Goal: Task Accomplishment & Management: Manage account settings

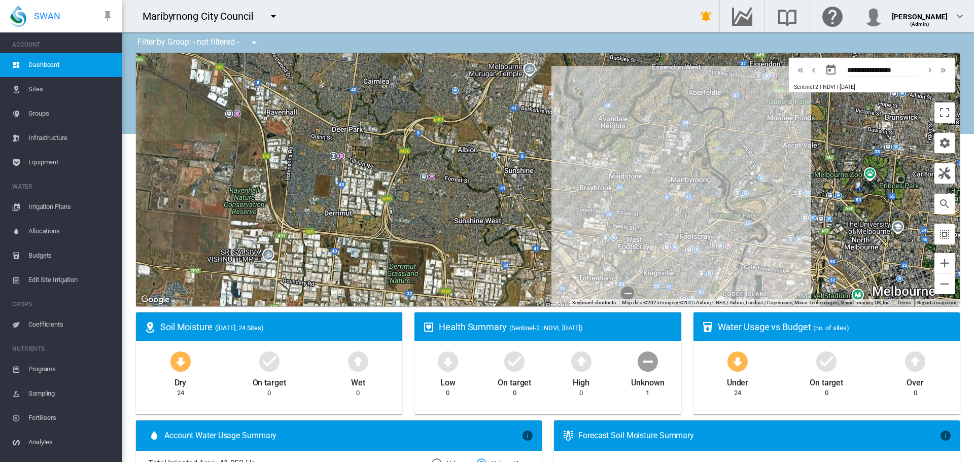
click at [75, 209] on span "Irrigation Plans" at bounding box center [70, 207] width 85 height 24
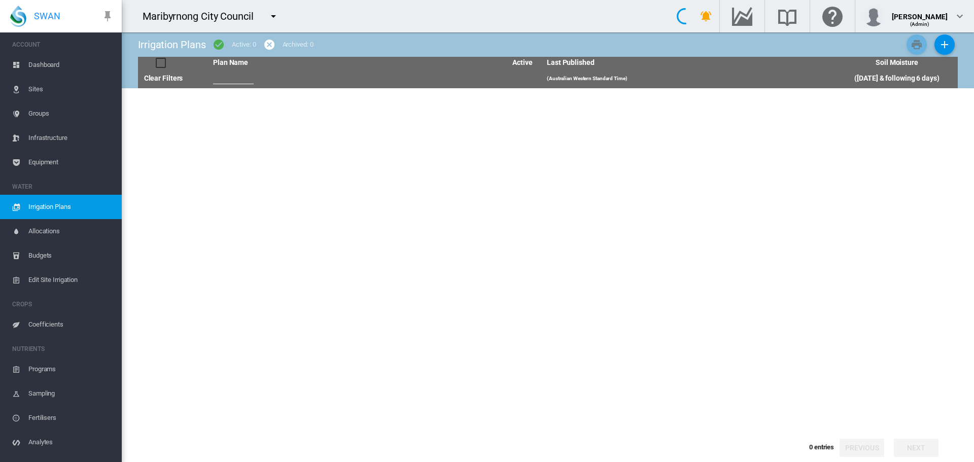
click at [66, 281] on span "Edit Site Irrigation" at bounding box center [70, 280] width 85 height 24
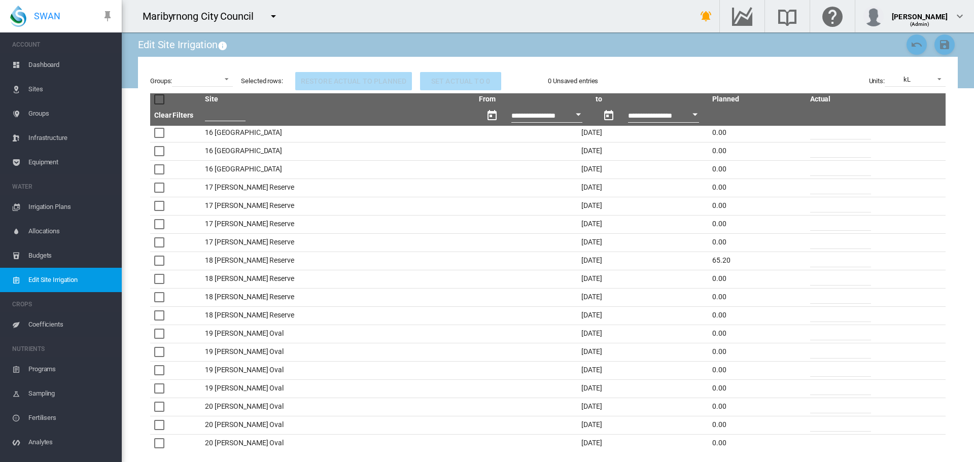
scroll to position [1104, 0]
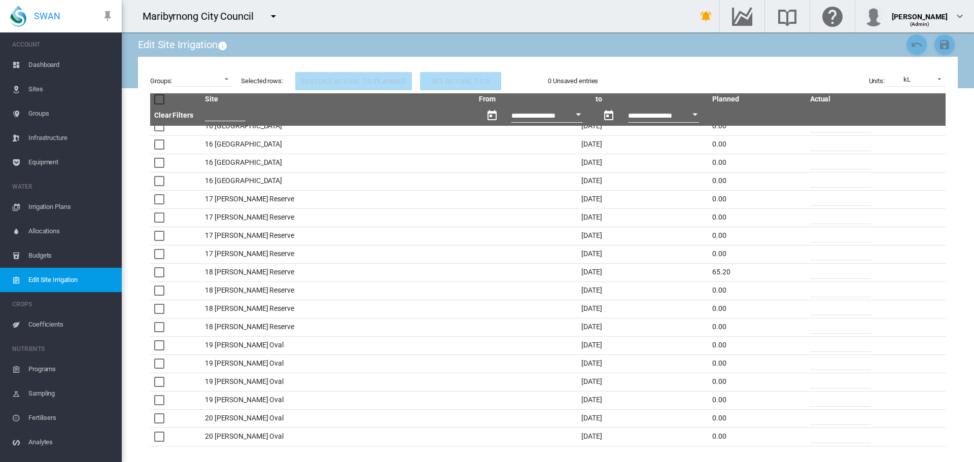
click at [44, 82] on span "Sites" at bounding box center [70, 89] width 85 height 24
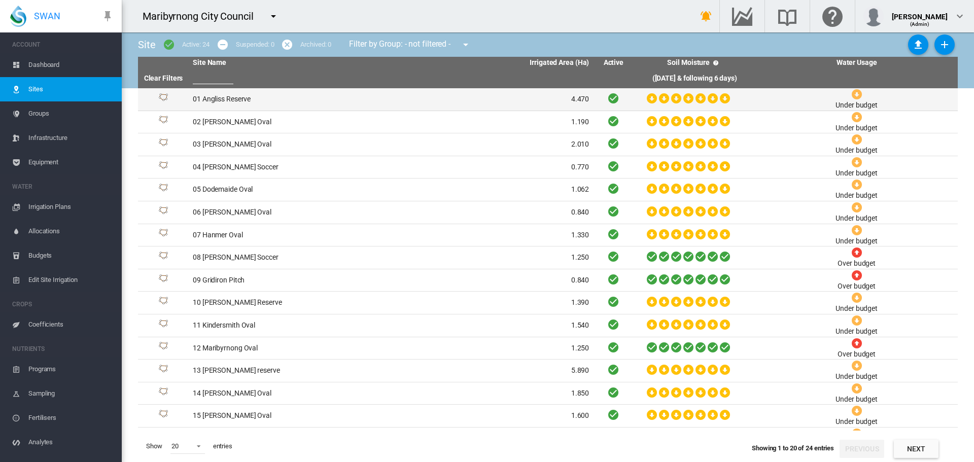
click at [199, 107] on td "01 Angliss Reserve" at bounding box center [290, 99] width 202 height 22
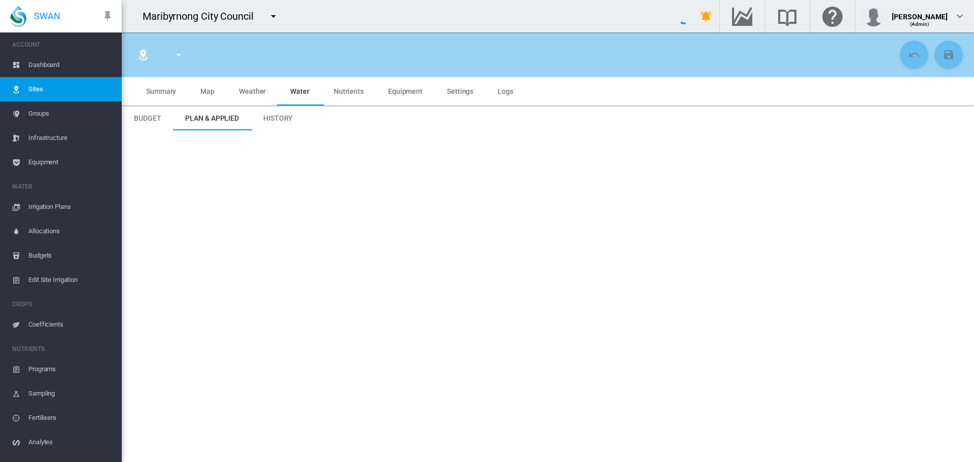
type input "**********"
type input "*********"
type input "**"
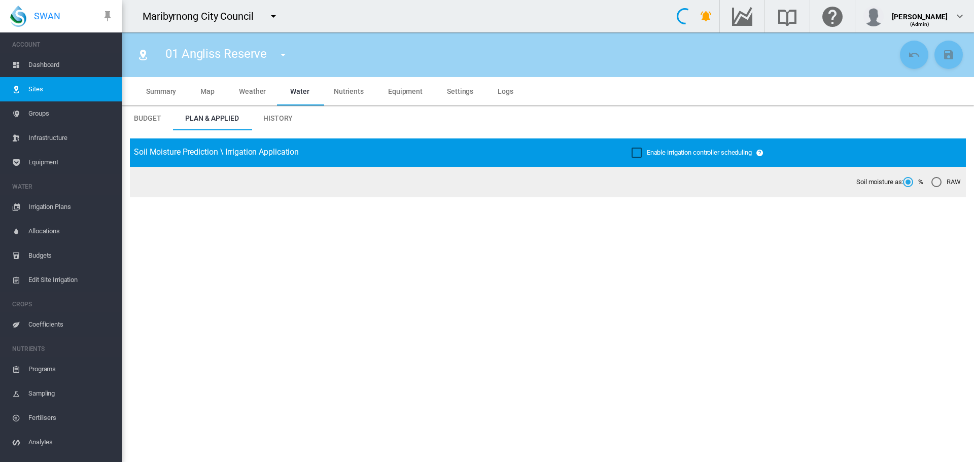
type input "****"
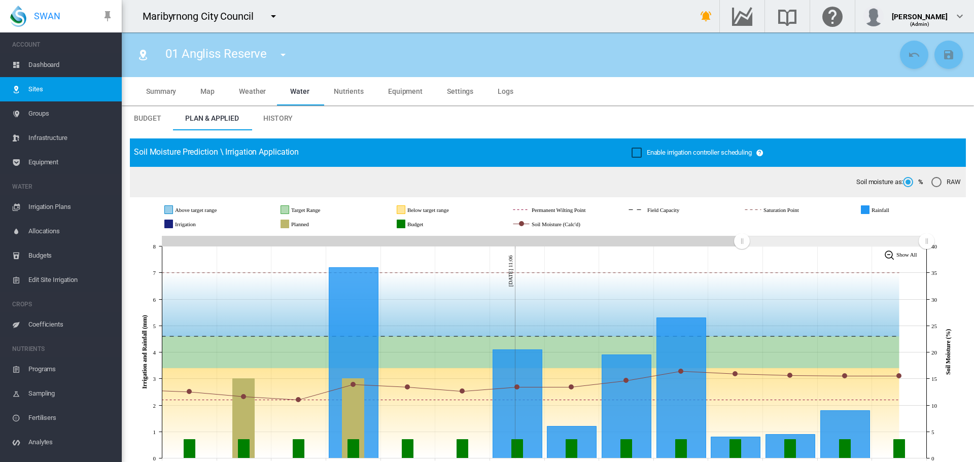
scroll to position [86, 0]
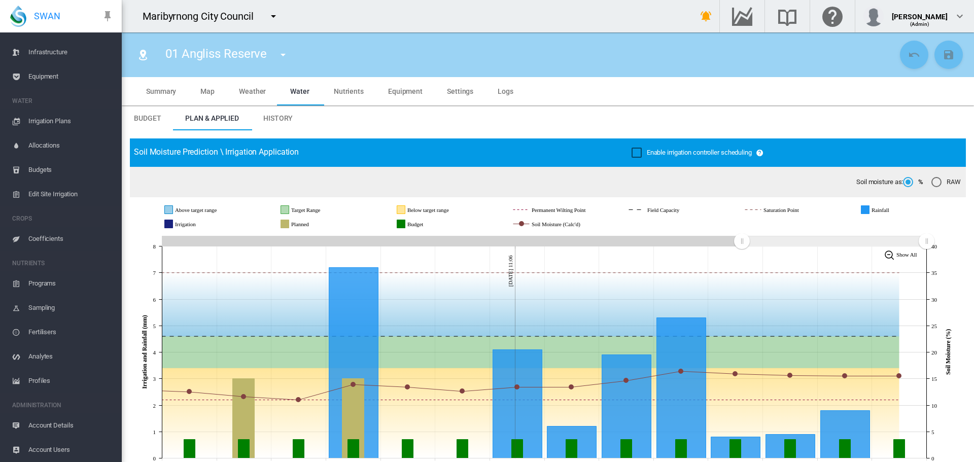
click at [60, 240] on span "Coefficients" at bounding box center [70, 239] width 85 height 24
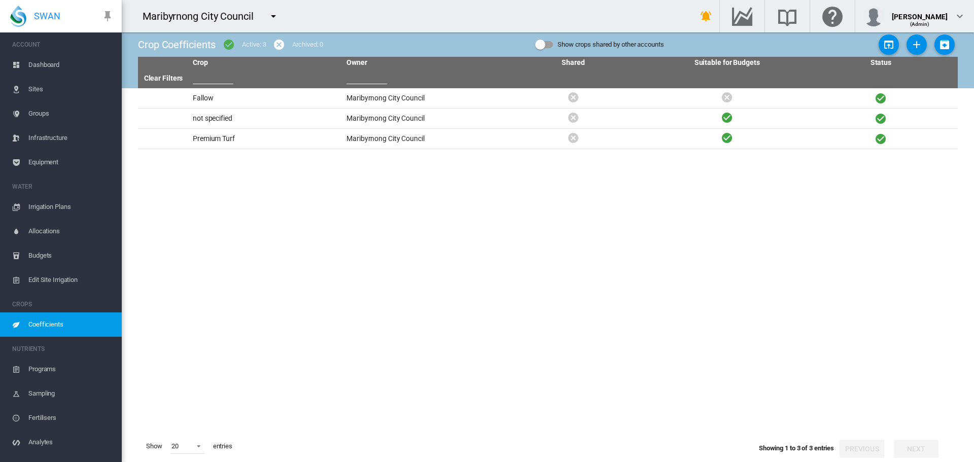
click at [52, 70] on span "Dashboard" at bounding box center [70, 65] width 85 height 24
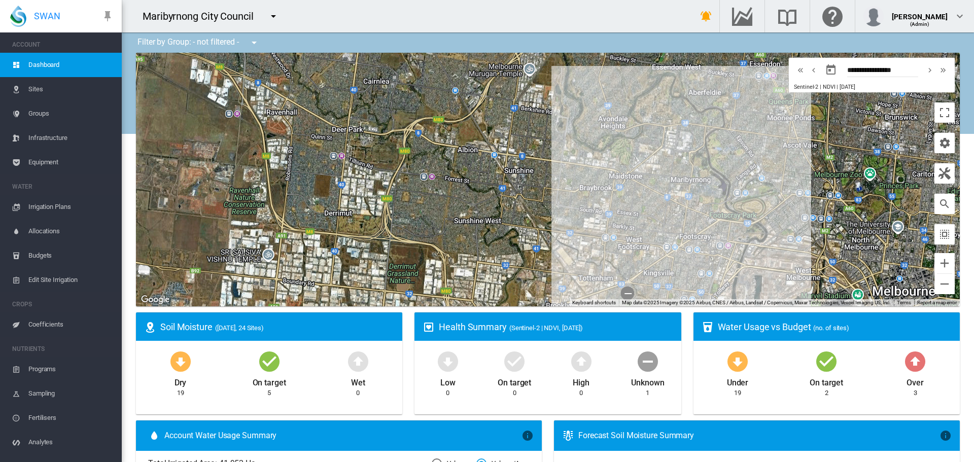
click at [74, 83] on span "Sites" at bounding box center [70, 89] width 85 height 24
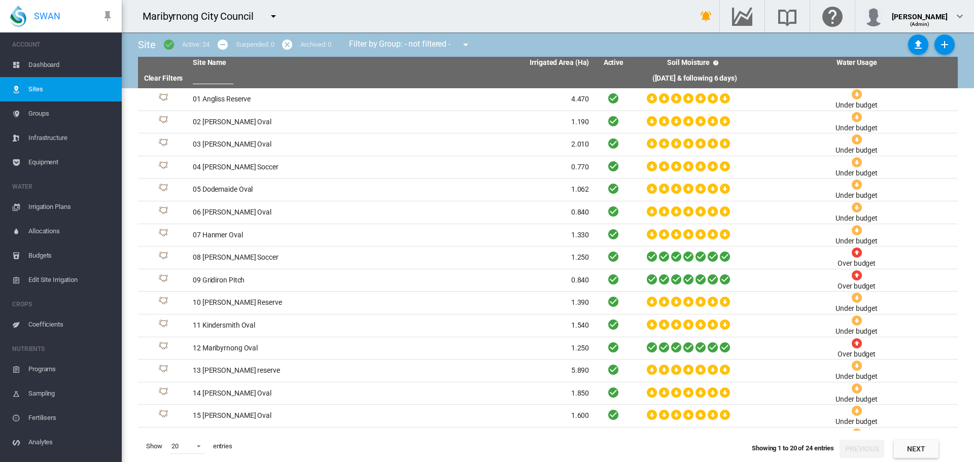
click at [50, 165] on span "Equipment" at bounding box center [70, 162] width 85 height 24
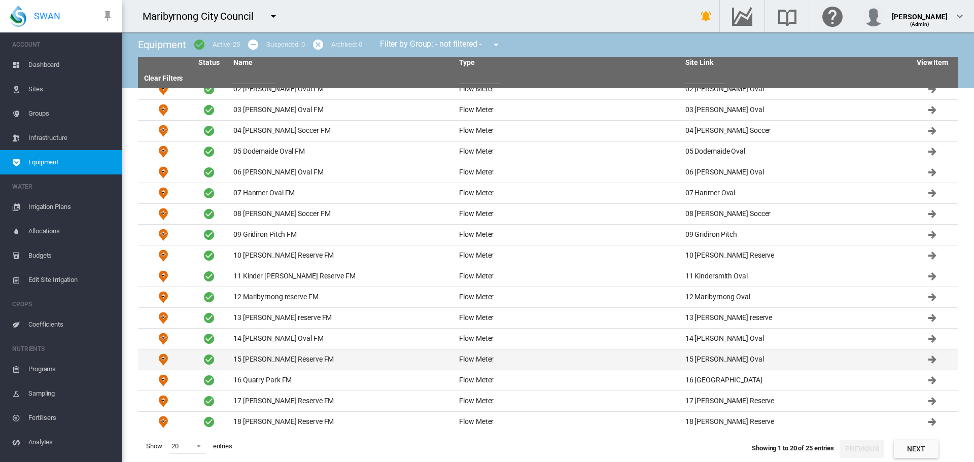
scroll to position [74, 0]
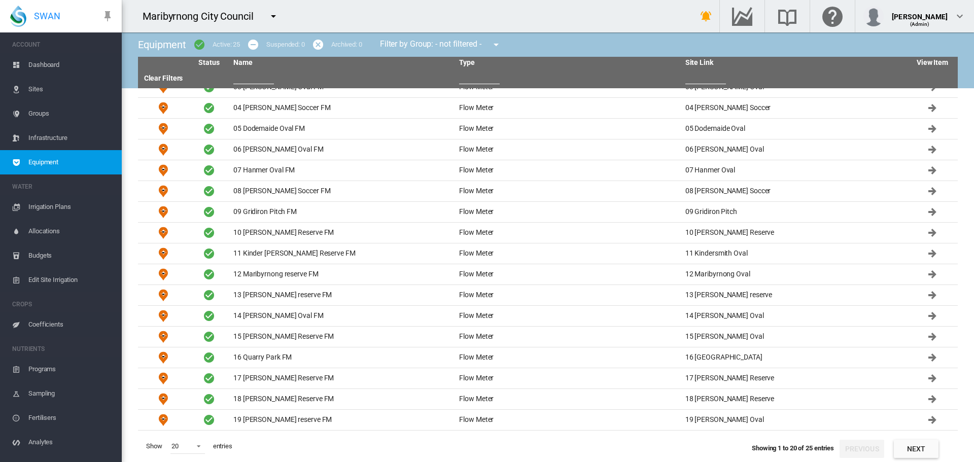
click at [922, 454] on button "Next" at bounding box center [915, 449] width 45 height 18
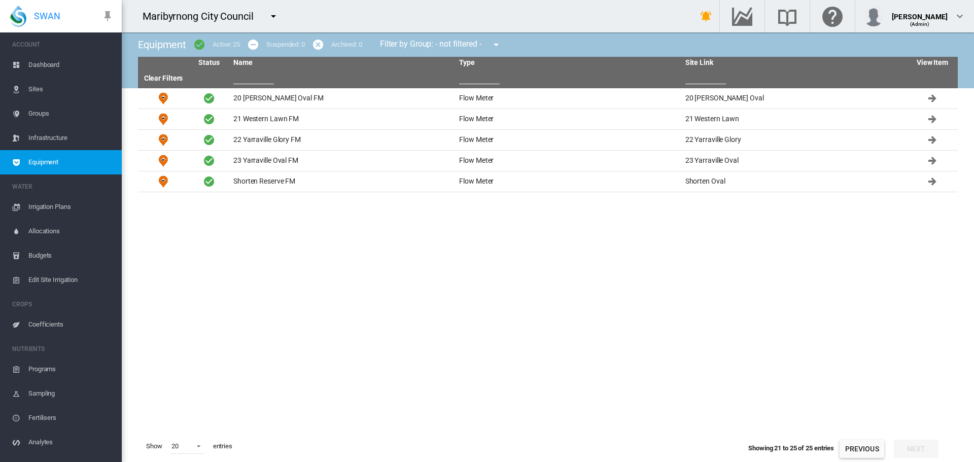
scroll to position [0, 0]
click at [67, 86] on span "Sites" at bounding box center [70, 89] width 85 height 24
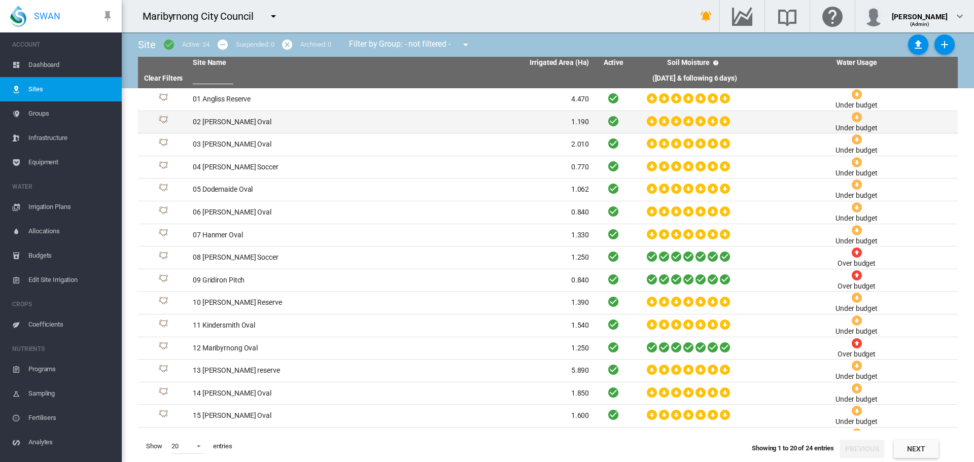
click at [219, 132] on td "02 [PERSON_NAME] Oval" at bounding box center [290, 122] width 202 height 22
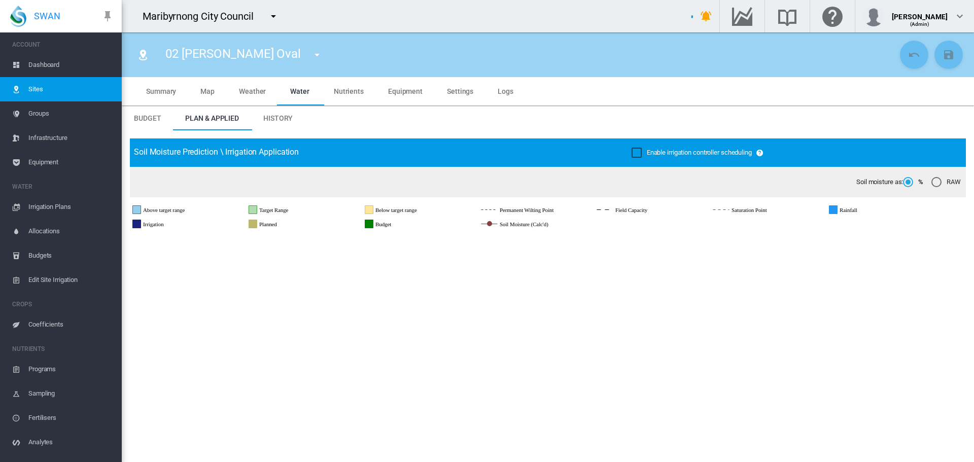
click at [219, 95] on md-tab-item "Map" at bounding box center [207, 91] width 39 height 28
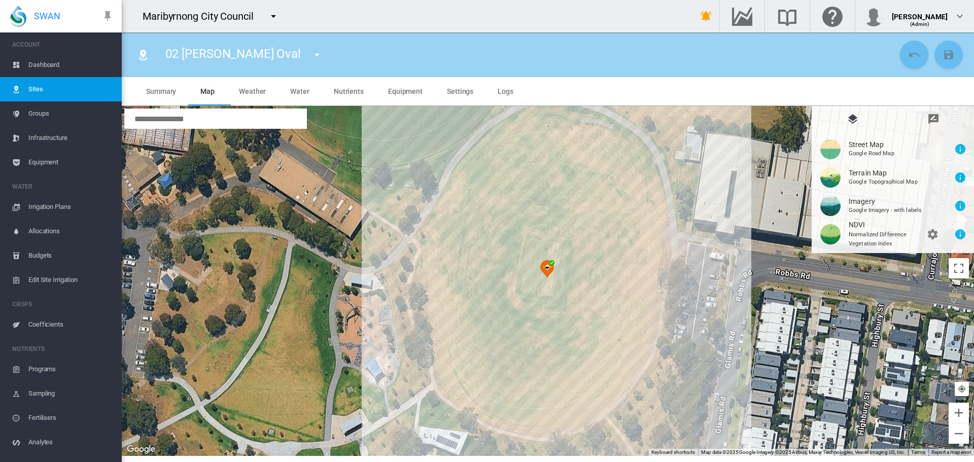
click at [311, 55] on md-icon "icon-menu-down" at bounding box center [317, 55] width 12 height 12
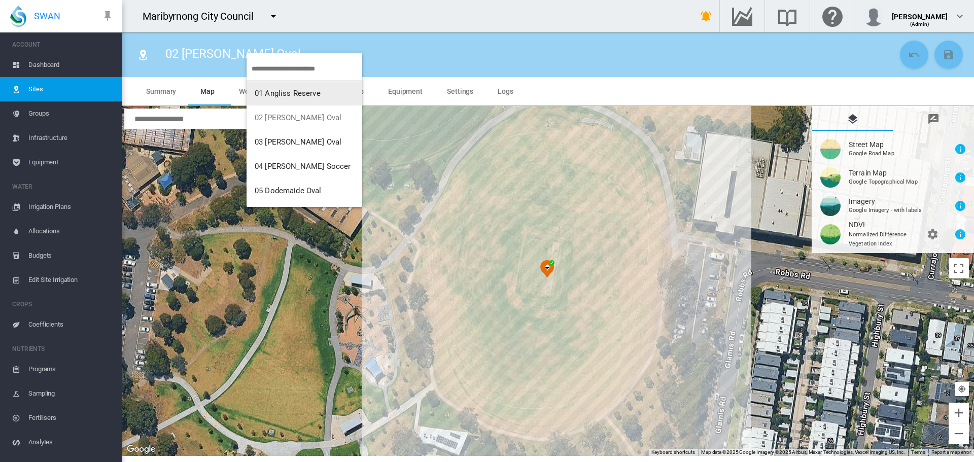
click at [266, 87] on button "01 Angliss Reserve" at bounding box center [304, 93] width 116 height 24
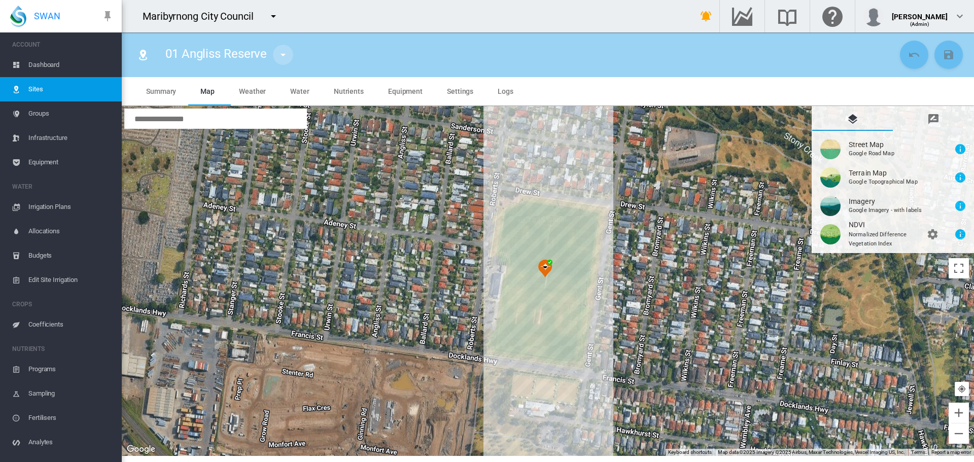
click at [279, 54] on md-icon "icon-menu-down" at bounding box center [283, 55] width 12 height 12
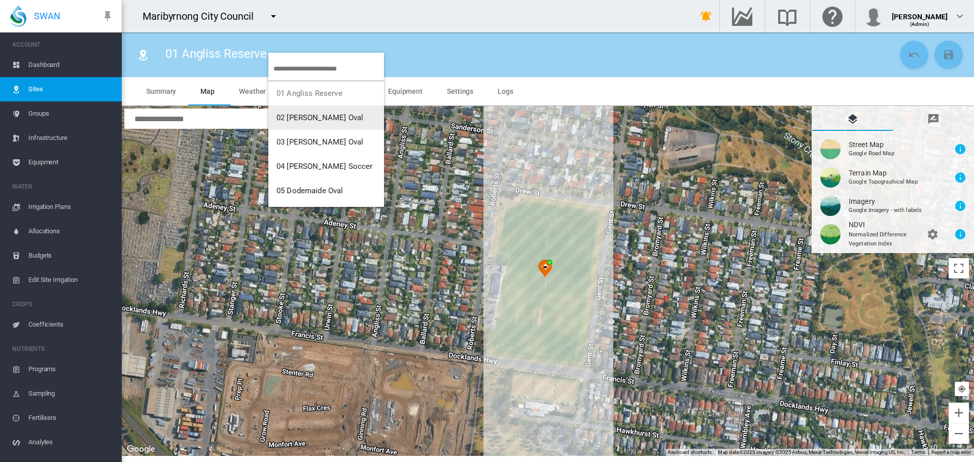
click at [284, 114] on span "02 [PERSON_NAME] Oval" at bounding box center [319, 117] width 87 height 9
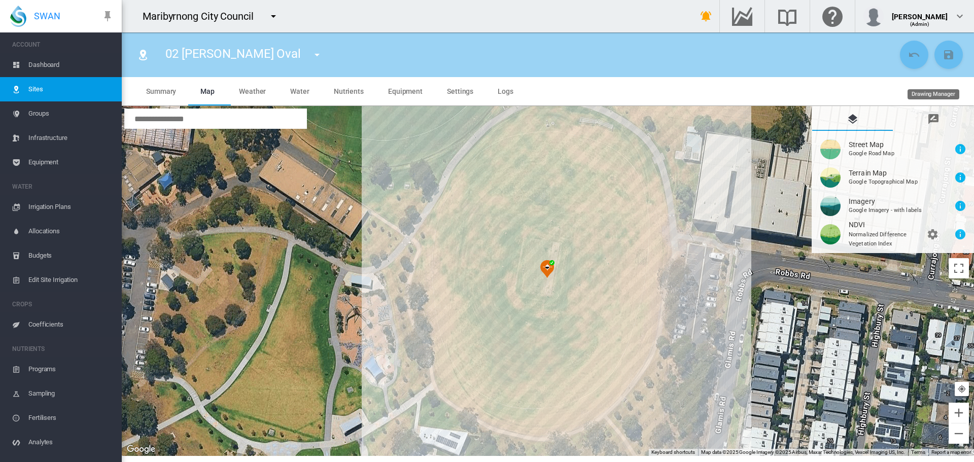
click at [937, 116] on md-icon "icon-message-draw" at bounding box center [933, 119] width 12 height 12
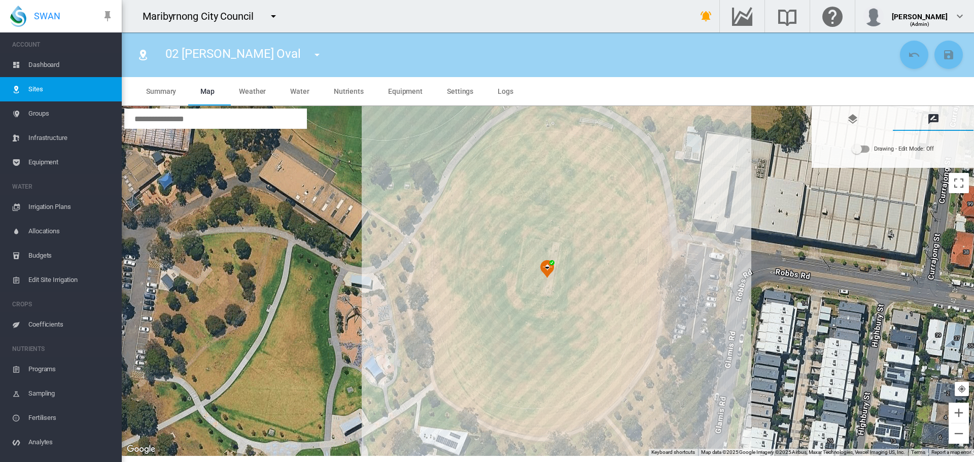
click at [870, 150] on div "Drawing - Edit Mode:\a Off" at bounding box center [860, 149] width 18 height 12
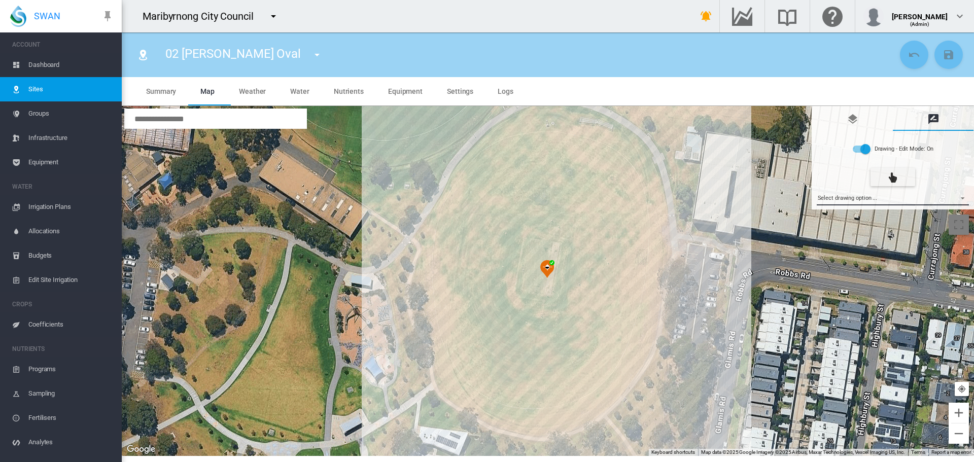
click at [858, 193] on md-select "Select drawing option ... None Site (IMU) Site Health Area Flow Meter Weather S…" at bounding box center [892, 197] width 153 height 15
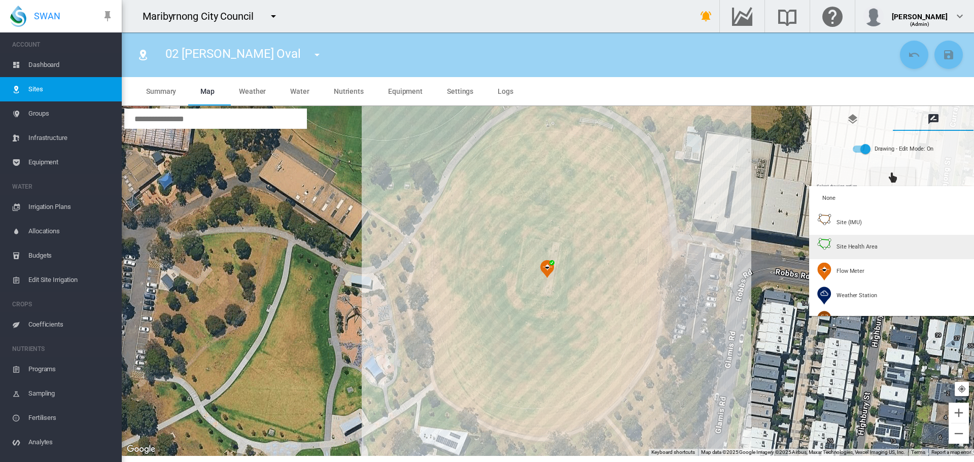
type input "*"
type input "**"
type input "****"
type input "***"
type input "*****"
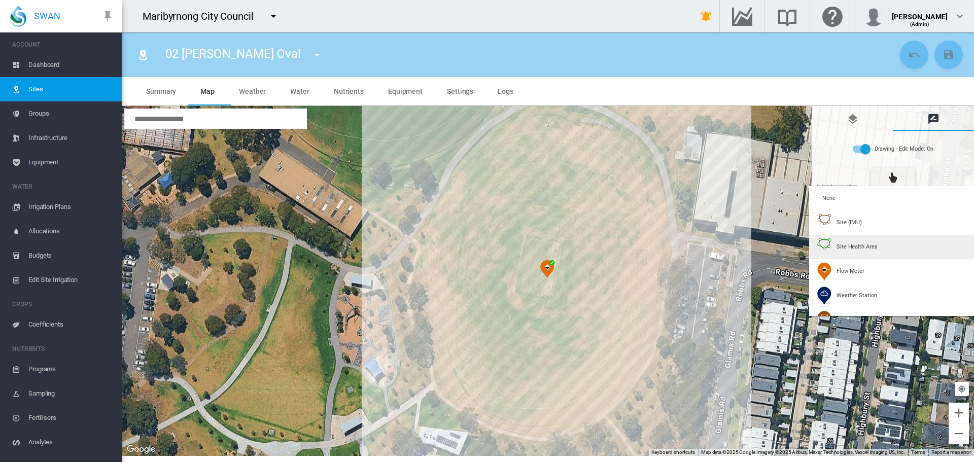
type input "****"
drag, startPoint x: 851, startPoint y: 243, endPoint x: 813, endPoint y: 230, distance: 40.4
click at [850, 243] on span "Site Health Area" at bounding box center [856, 247] width 41 height 8
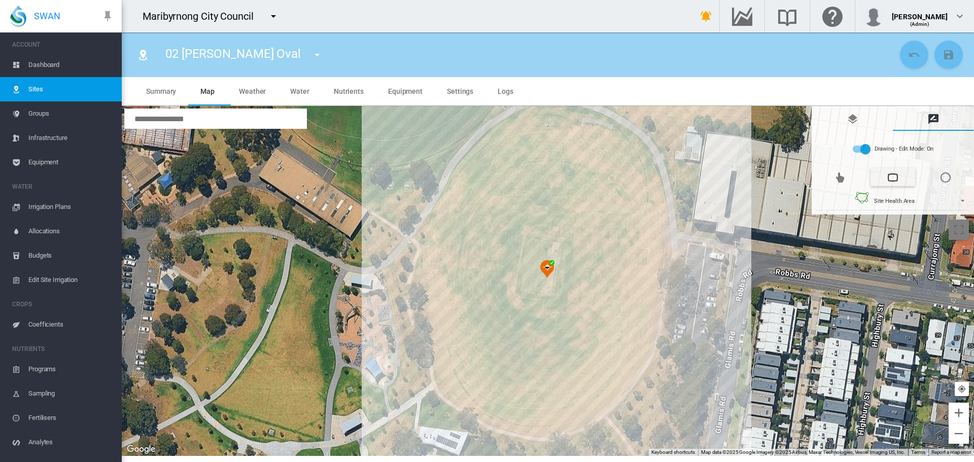
click at [563, 140] on div at bounding box center [548, 281] width 852 height 350
click at [535, 138] on div at bounding box center [548, 281] width 852 height 350
click at [546, 137] on div at bounding box center [548, 281] width 852 height 350
click at [524, 142] on div at bounding box center [548, 281] width 852 height 350
drag, startPoint x: 501, startPoint y: 152, endPoint x: 487, endPoint y: 168, distance: 21.9
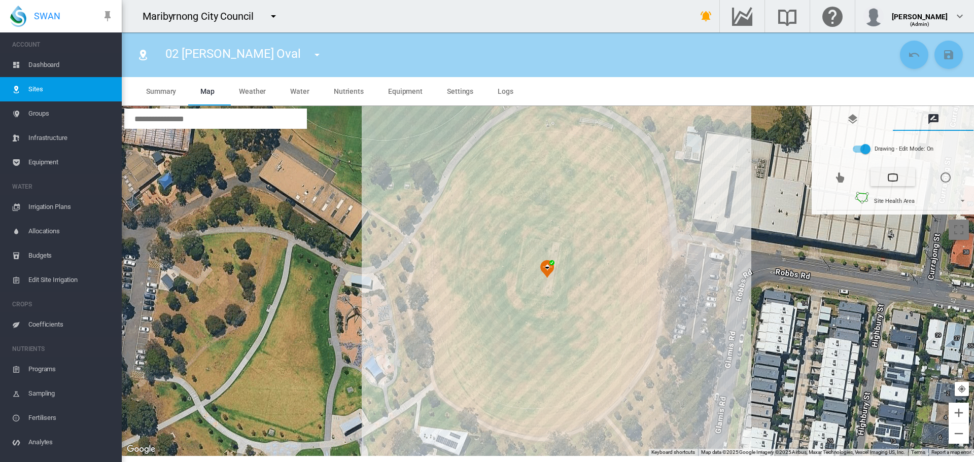
click at [501, 153] on div at bounding box center [548, 281] width 852 height 350
click at [485, 169] on div at bounding box center [548, 281] width 852 height 350
click at [467, 187] on div at bounding box center [548, 281] width 852 height 350
click at [459, 209] on div at bounding box center [548, 281] width 852 height 350
click at [448, 233] on div at bounding box center [548, 281] width 852 height 350
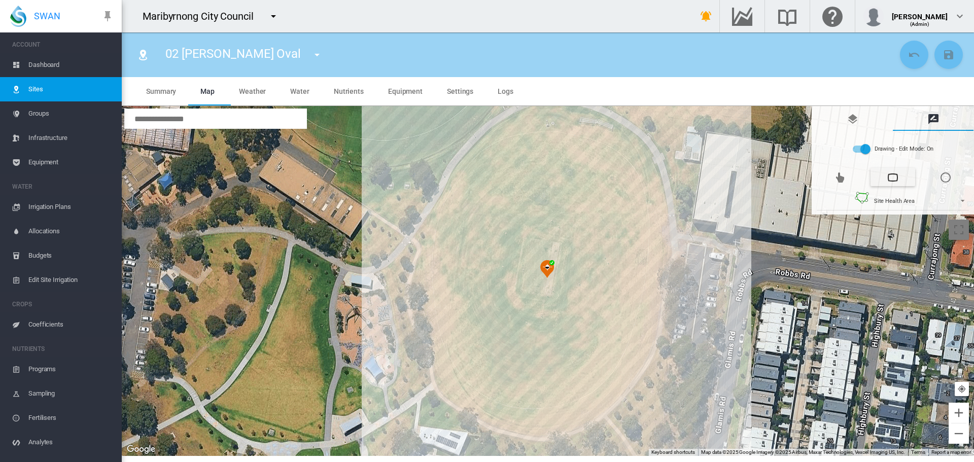
click at [437, 279] on div at bounding box center [548, 281] width 852 height 350
click at [439, 307] on div at bounding box center [548, 281] width 852 height 350
click at [444, 338] on div at bounding box center [548, 281] width 852 height 350
click at [458, 365] on div at bounding box center [548, 281] width 852 height 350
drag, startPoint x: 474, startPoint y: 386, endPoint x: 481, endPoint y: 386, distance: 6.6
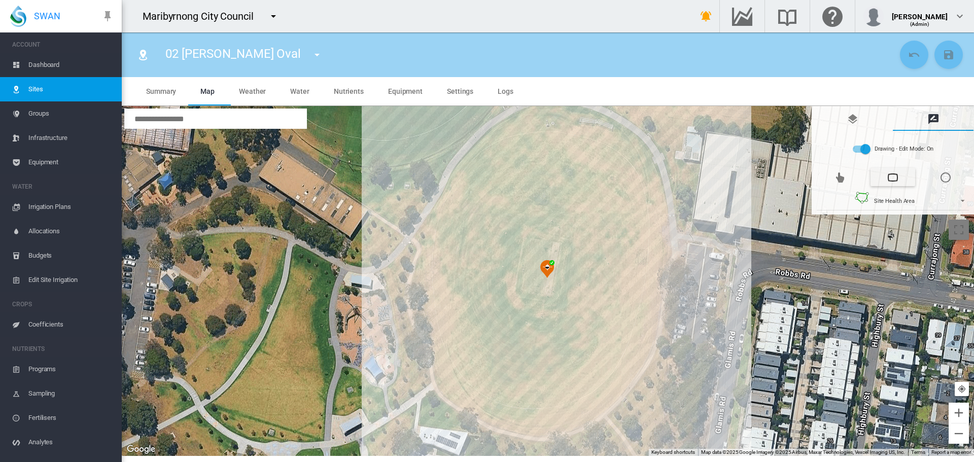
click at [475, 386] on div at bounding box center [548, 281] width 852 height 350
click at [498, 403] on div at bounding box center [548, 281] width 852 height 350
click at [485, 400] on div at bounding box center [548, 281] width 852 height 350
click at [484, 400] on div at bounding box center [548, 281] width 852 height 350
click at [511, 414] on div at bounding box center [548, 281] width 852 height 350
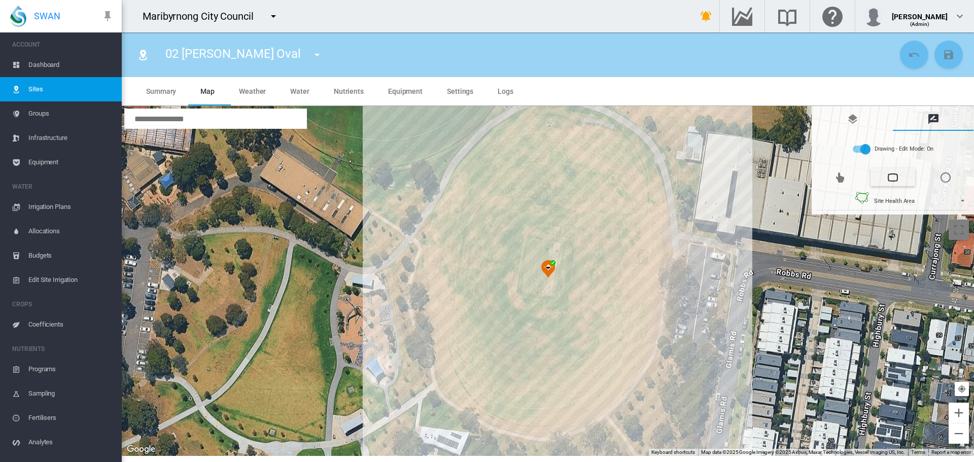
drag, startPoint x: 546, startPoint y: 418, endPoint x: 561, endPoint y: 416, distance: 15.8
click at [546, 418] on div at bounding box center [548, 281] width 852 height 350
click at [577, 411] on div at bounding box center [548, 281] width 852 height 350
click at [611, 391] on div at bounding box center [548, 281] width 852 height 350
drag, startPoint x: 631, startPoint y: 369, endPoint x: 636, endPoint y: 358, distance: 11.3
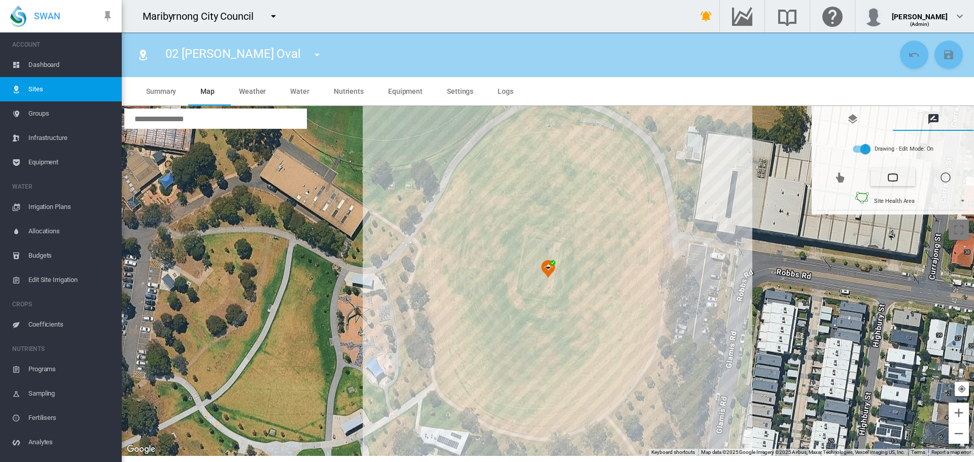
click at [632, 368] on div at bounding box center [548, 281] width 852 height 350
click at [645, 342] on div at bounding box center [548, 281] width 852 height 350
click at [652, 311] on div at bounding box center [548, 281] width 852 height 350
click at [658, 284] on div at bounding box center [548, 281] width 852 height 350
drag, startPoint x: 659, startPoint y: 259, endPoint x: 659, endPoint y: 252, distance: 7.1
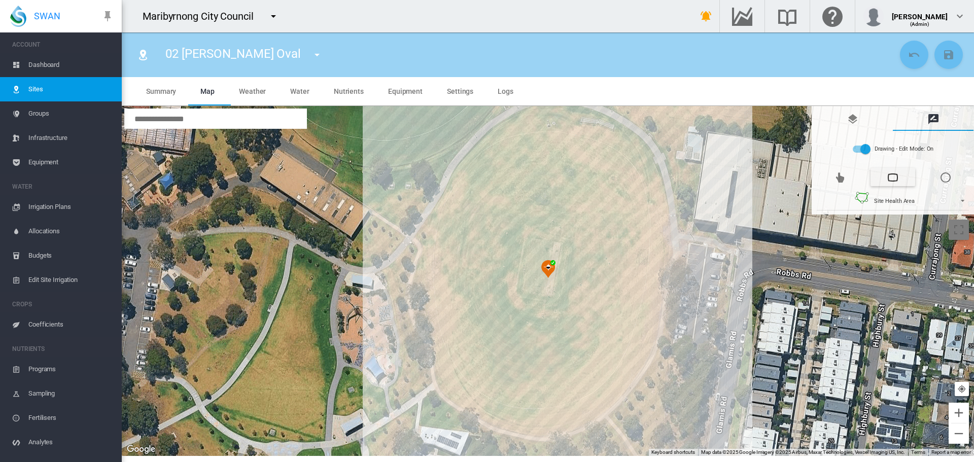
click at [659, 258] on div at bounding box center [548, 281] width 852 height 350
click at [657, 228] on div at bounding box center [548, 281] width 852 height 350
drag, startPoint x: 645, startPoint y: 197, endPoint x: 636, endPoint y: 185, distance: 15.6
click at [645, 197] on div at bounding box center [548, 281] width 852 height 350
click at [633, 174] on div at bounding box center [548, 281] width 852 height 350
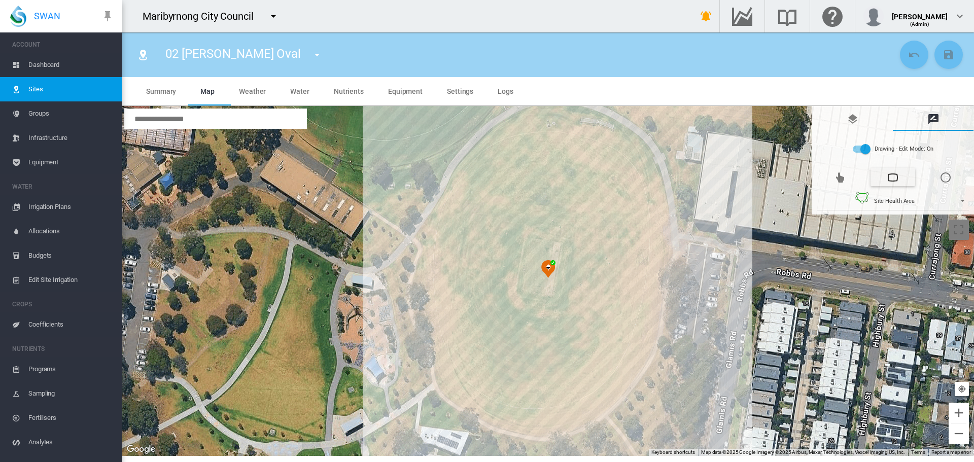
click at [617, 156] on div at bounding box center [548, 281] width 852 height 350
click at [593, 145] on div at bounding box center [548, 281] width 852 height 350
click at [565, 139] on div at bounding box center [548, 281] width 852 height 350
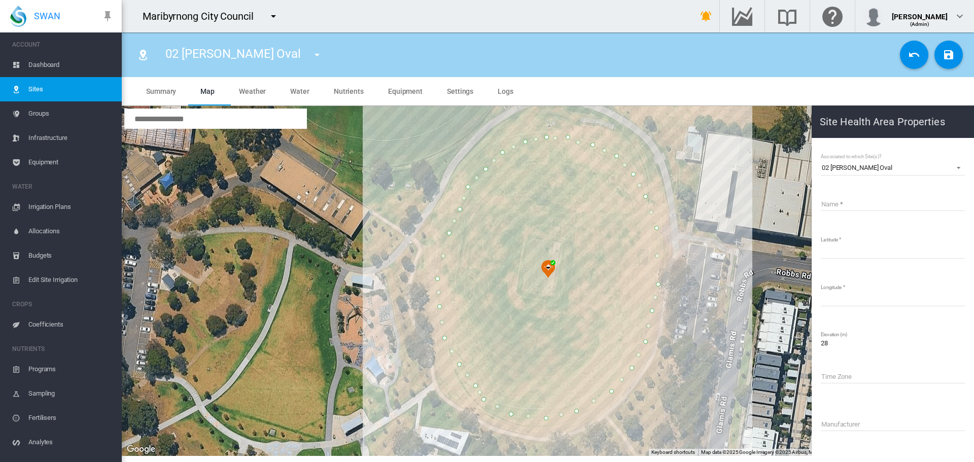
drag, startPoint x: 563, startPoint y: 140, endPoint x: 568, endPoint y: 137, distance: 5.7
type input "*****"
type input "*********"
type input "**********"
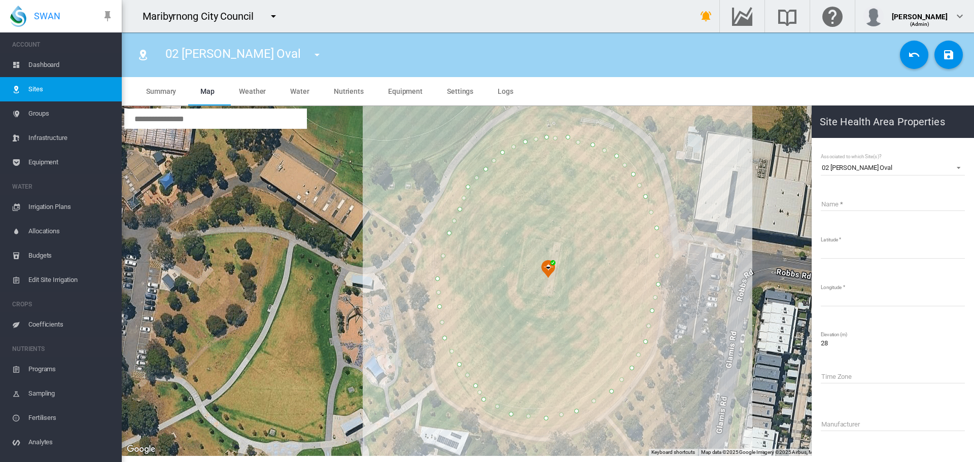
type input "**********"
click at [608, 150] on img "Undo last edit" at bounding box center [592, 145] width 46 height 14
type input "**********"
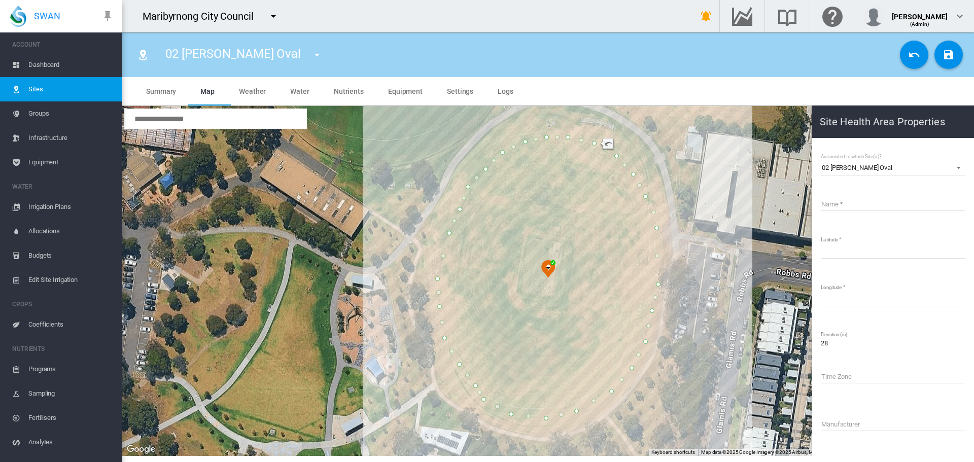
type input "**********"
drag, startPoint x: 657, startPoint y: 256, endPoint x: 662, endPoint y: 244, distance: 12.7
type input "**********"
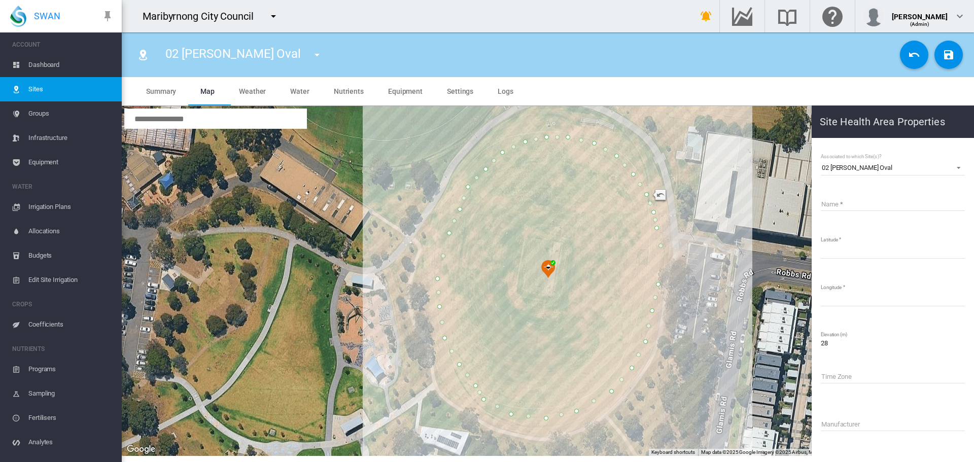
type input "**********"
drag, startPoint x: 660, startPoint y: 265, endPoint x: 663, endPoint y: 260, distance: 5.9
type input "**********"
drag, startPoint x: 561, startPoint y: 415, endPoint x: 561, endPoint y: 422, distance: 6.6
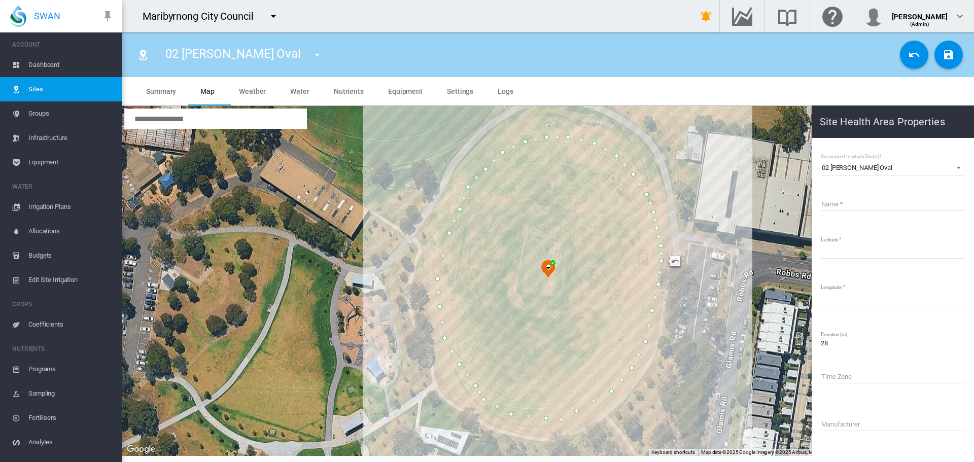
type input "**********"
drag, startPoint x: 545, startPoint y: 417, endPoint x: 543, endPoint y: 424, distance: 7.4
type input "**********"
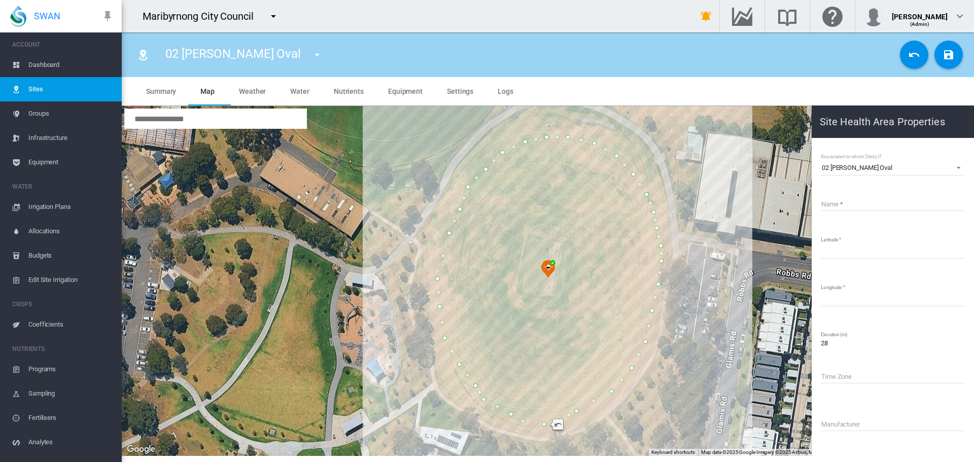
drag, startPoint x: 527, startPoint y: 420, endPoint x: 522, endPoint y: 422, distance: 5.5
type input "**********"
drag, startPoint x: 496, startPoint y: 407, endPoint x: 492, endPoint y: 413, distance: 7.3
type input "**********"
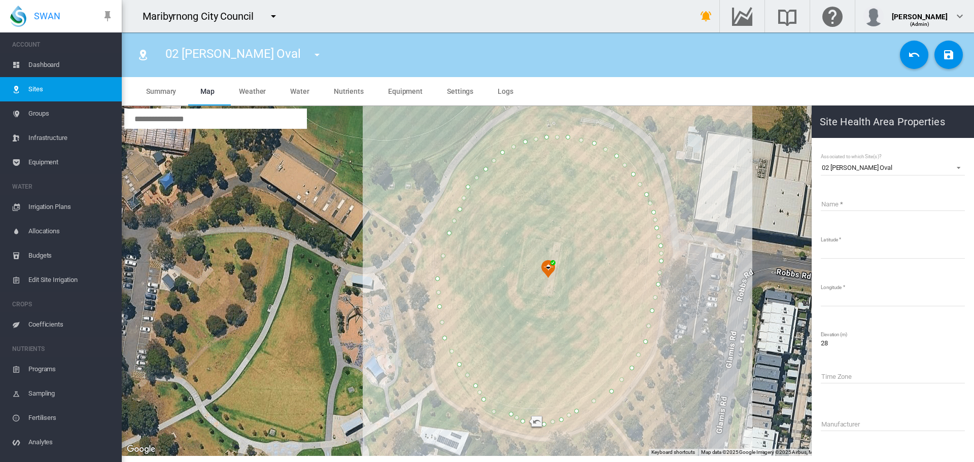
type input "**********"
drag, startPoint x: 593, startPoint y: 402, endPoint x: 589, endPoint y: 408, distance: 8.0
type input "**********"
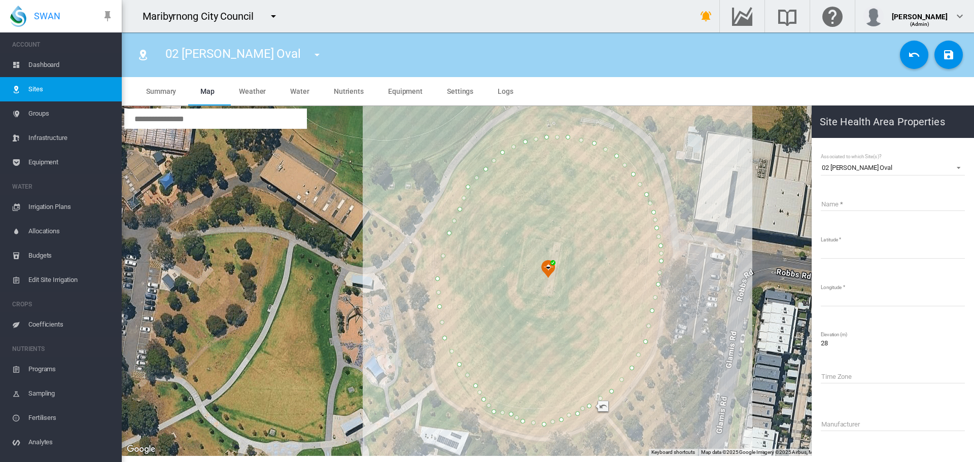
type input "**********"
click at [164, 55] on div "02 Barlow Oval 01 Angliss Reserve 02 Barlow Oval 03 Dobson Oval 04 Dobson Socce…" at bounding box center [247, 55] width 183 height 28
drag, startPoint x: 164, startPoint y: 55, endPoint x: 227, endPoint y: 56, distance: 62.4
click at [227, 56] on div "02 Barlow Oval 01 Angliss Reserve 02 Barlow Oval 03 Dobson Oval 04 Dobson Socce…" at bounding box center [247, 55] width 183 height 28
copy span "02 [PERSON_NAME] Oval"
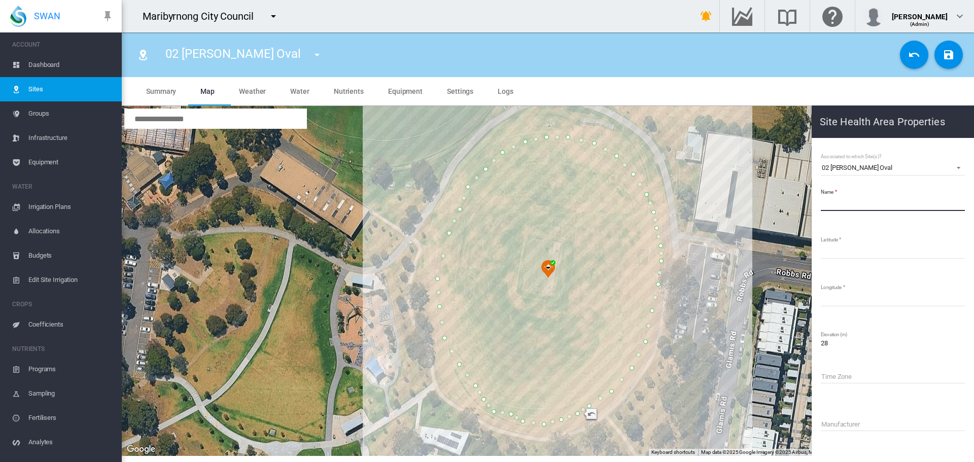
click at [909, 199] on input "Name" at bounding box center [892, 203] width 144 height 15
paste input "**********"
type input "**********"
click at [945, 58] on md-icon "icon-content-save" at bounding box center [948, 55] width 12 height 12
type input "*********"
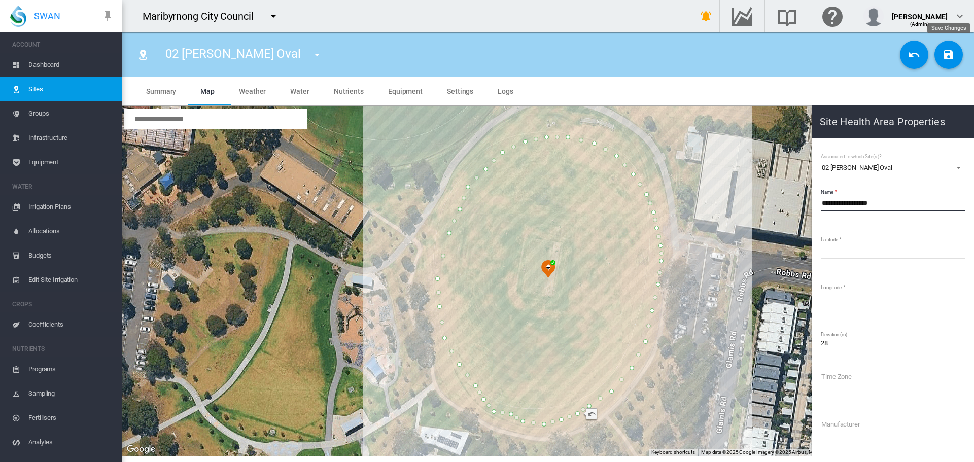
type input "*********"
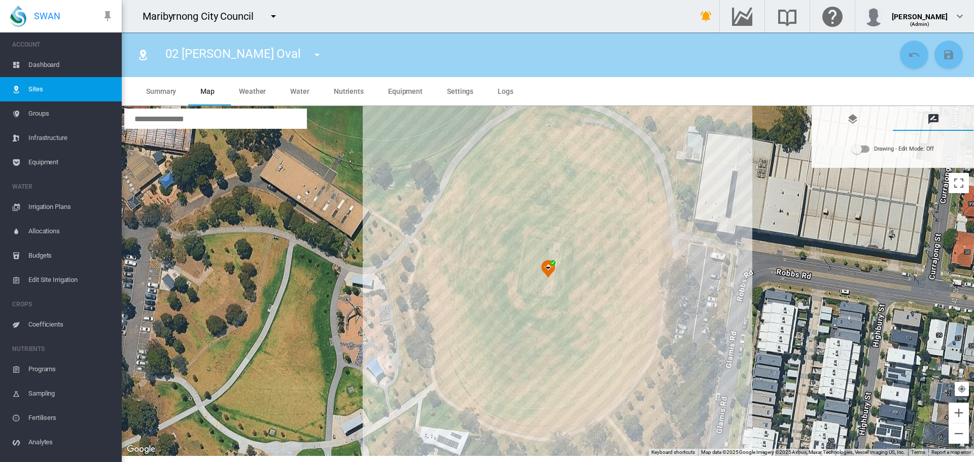
click at [311, 54] on md-icon "icon-menu-down" at bounding box center [317, 55] width 12 height 12
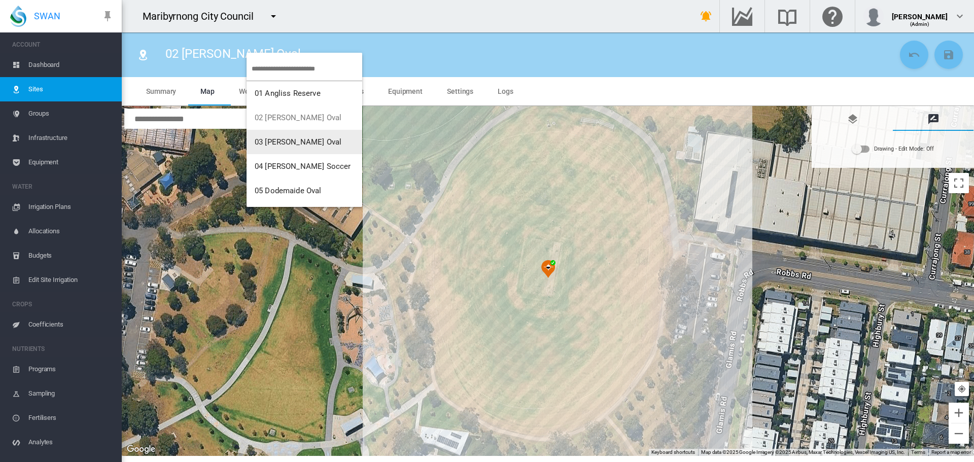
click at [278, 148] on button "03 [PERSON_NAME] Oval" at bounding box center [304, 142] width 116 height 24
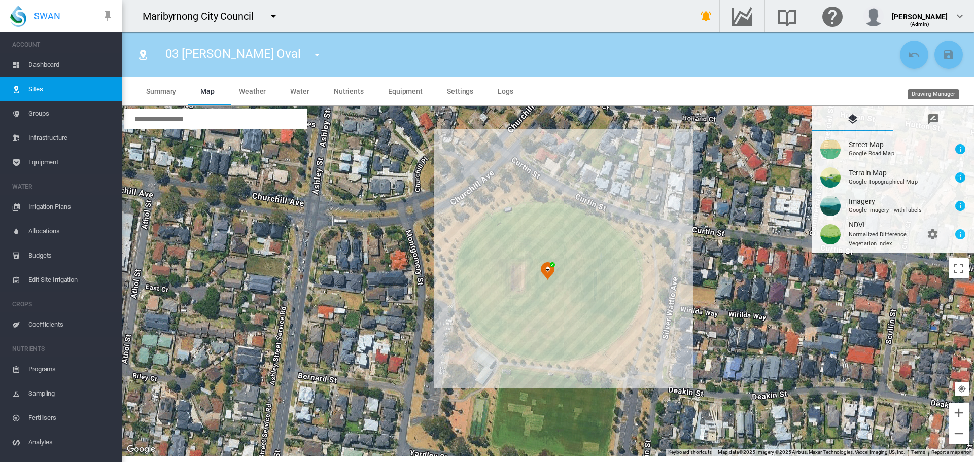
click at [940, 118] on md-tab-item "Drawing Manager" at bounding box center [932, 118] width 81 height 24
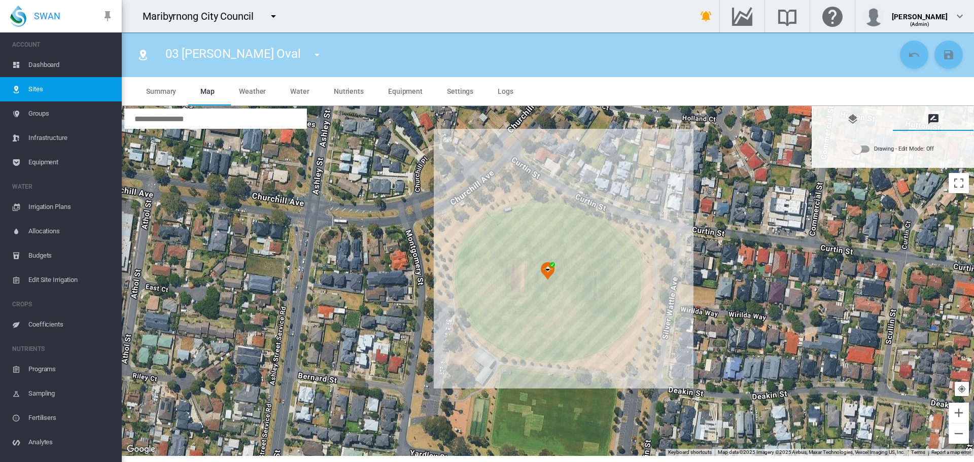
click at [862, 152] on div "Drawing - Edit Mode:\a Off" at bounding box center [860, 149] width 17 height 7
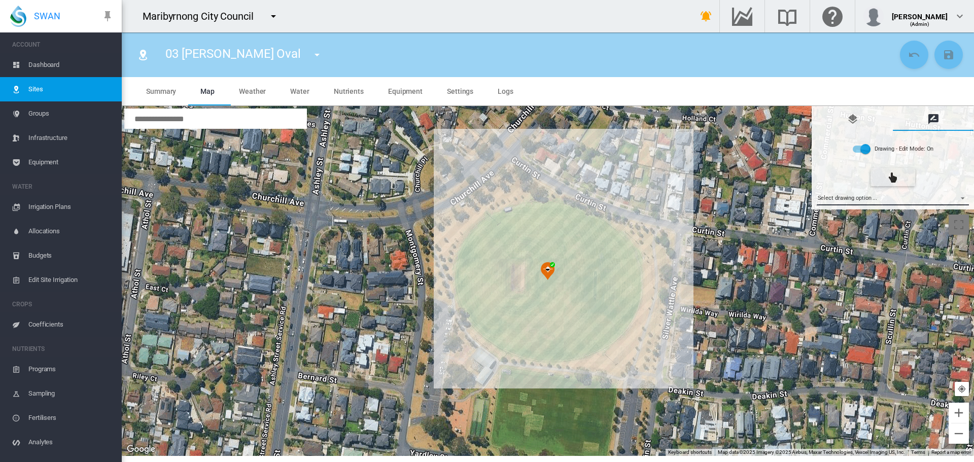
click at [859, 201] on md-select "Select drawing option ... None Site (IMU) Site Health Area Flow Meter Weather S…" at bounding box center [892, 197] width 153 height 15
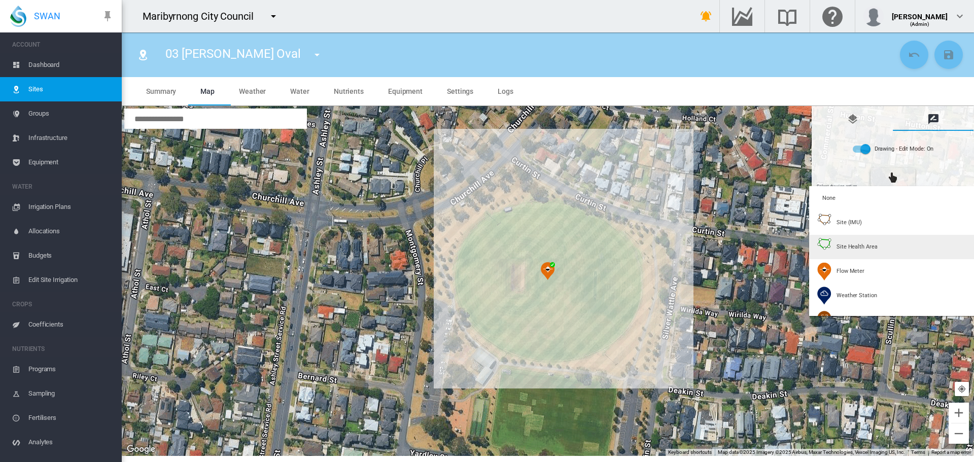
type input "*"
type input "**"
type input "****"
type input "*****"
type input "****"
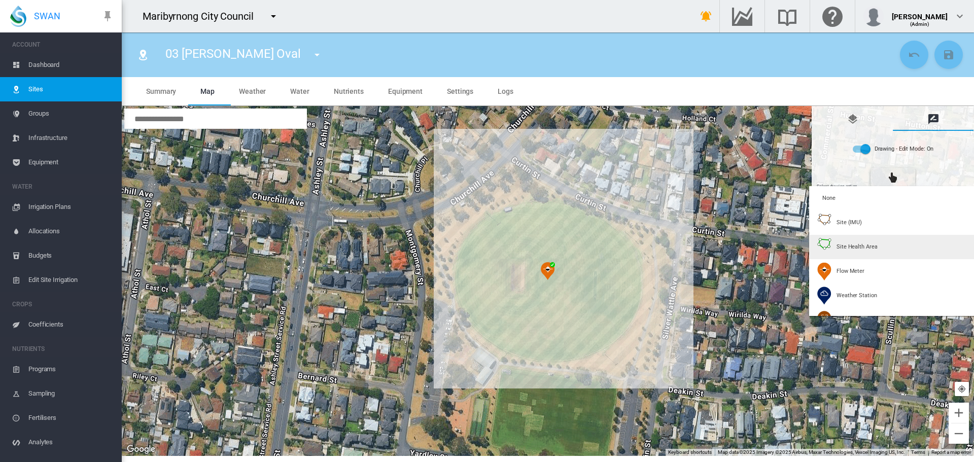
click at [841, 242] on div "Site Health Area" at bounding box center [847, 247] width 60 height 18
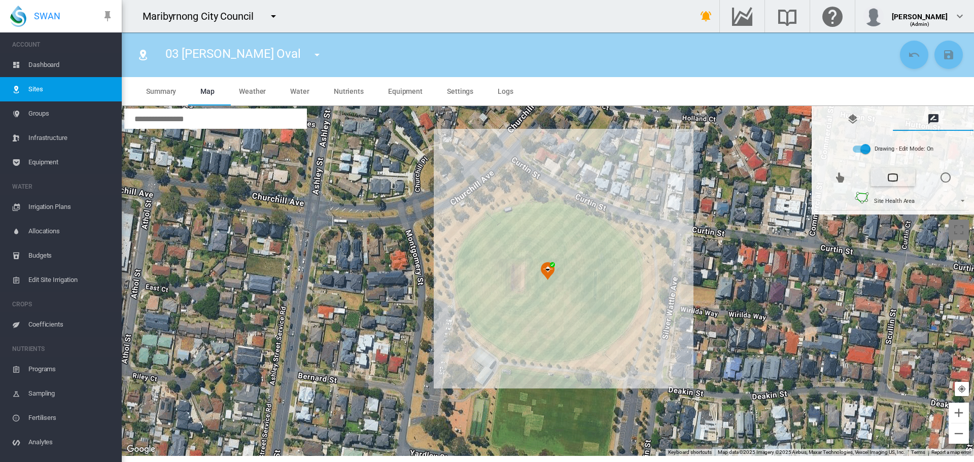
click at [546, 204] on div at bounding box center [548, 281] width 852 height 350
click at [535, 205] on div at bounding box center [548, 281] width 852 height 350
click at [519, 210] on div at bounding box center [548, 281] width 852 height 350
click at [506, 214] on div at bounding box center [548, 281] width 852 height 350
click at [494, 218] on div at bounding box center [548, 281] width 852 height 350
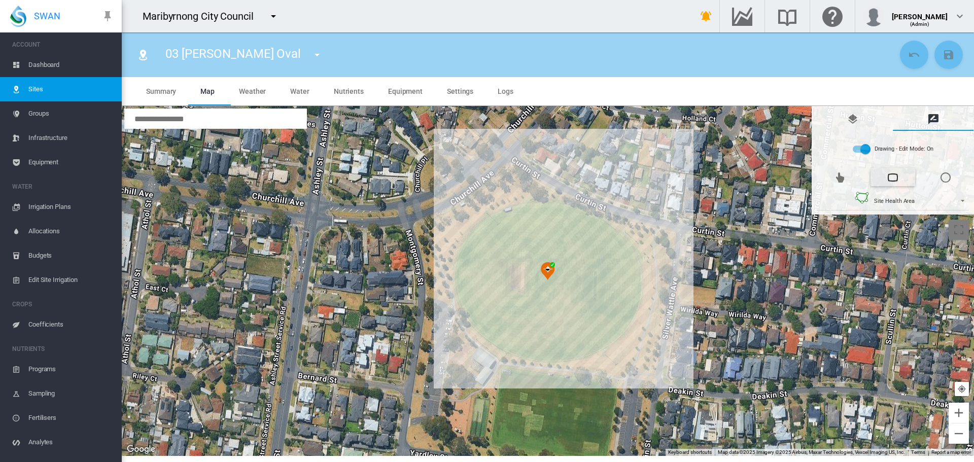
click at [481, 226] on div at bounding box center [548, 281] width 852 height 350
click at [474, 236] on div at bounding box center [548, 281] width 852 height 350
click at [467, 246] on div at bounding box center [548, 281] width 852 height 350
click at [463, 257] on div at bounding box center [548, 281] width 852 height 350
click at [459, 271] on div at bounding box center [548, 281] width 852 height 350
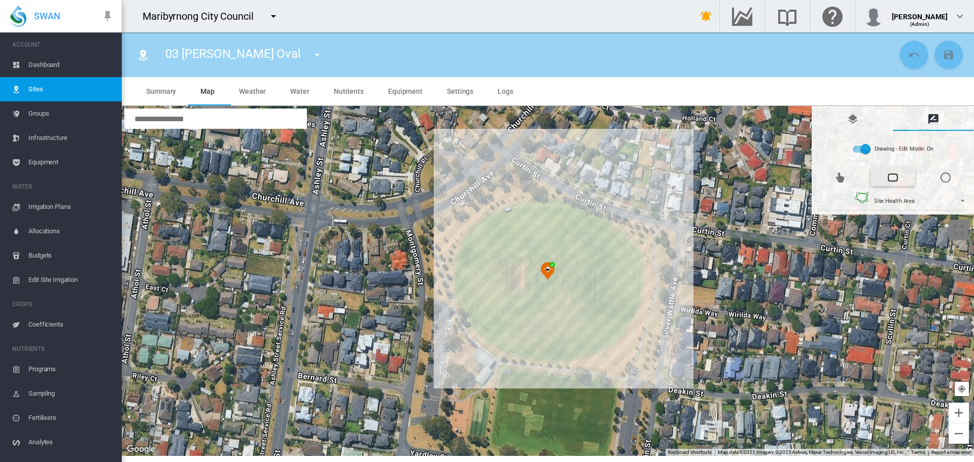
click at [460, 285] on div at bounding box center [548, 281] width 852 height 350
click at [463, 299] on div at bounding box center [548, 281] width 852 height 350
click at [468, 310] on div at bounding box center [548, 281] width 852 height 350
click at [474, 319] on div at bounding box center [548, 281] width 852 height 350
click at [481, 326] on div at bounding box center [548, 281] width 852 height 350
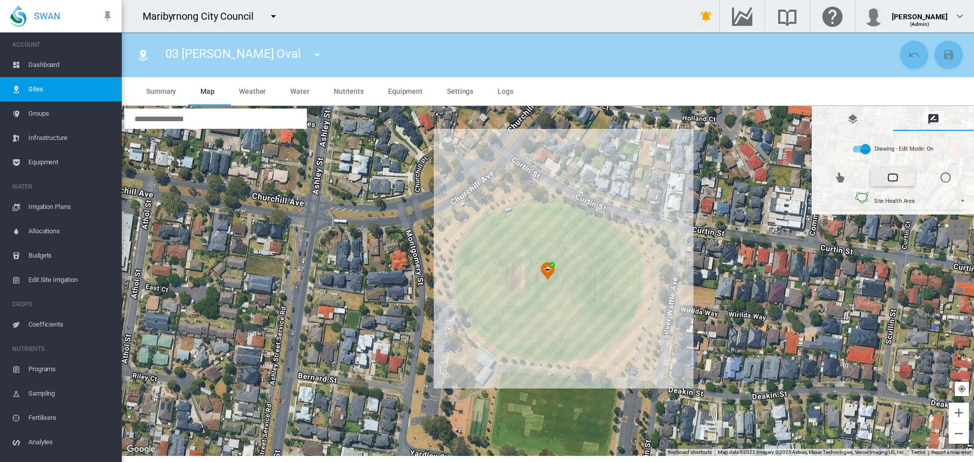
click at [490, 335] on div at bounding box center [548, 281] width 852 height 350
click at [503, 344] on div at bounding box center [548, 281] width 852 height 350
click at [515, 349] on div at bounding box center [548, 281] width 852 height 350
click at [528, 353] on div at bounding box center [548, 281] width 852 height 350
click at [543, 356] on div at bounding box center [548, 281] width 852 height 350
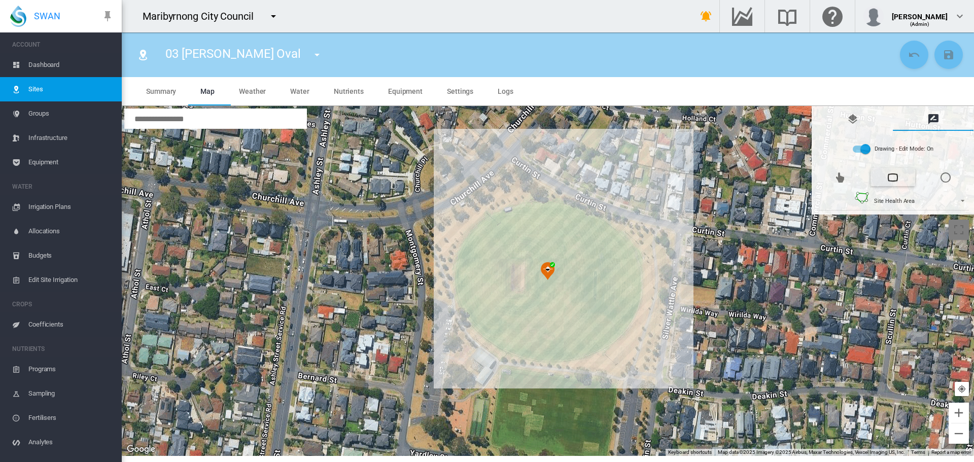
click at [561, 355] on div at bounding box center [548, 281] width 852 height 350
click at [577, 353] on div at bounding box center [548, 281] width 852 height 350
click at [590, 350] on div at bounding box center [548, 281] width 852 height 350
click at [602, 344] on div at bounding box center [548, 281] width 852 height 350
click at [613, 336] on div at bounding box center [548, 281] width 852 height 350
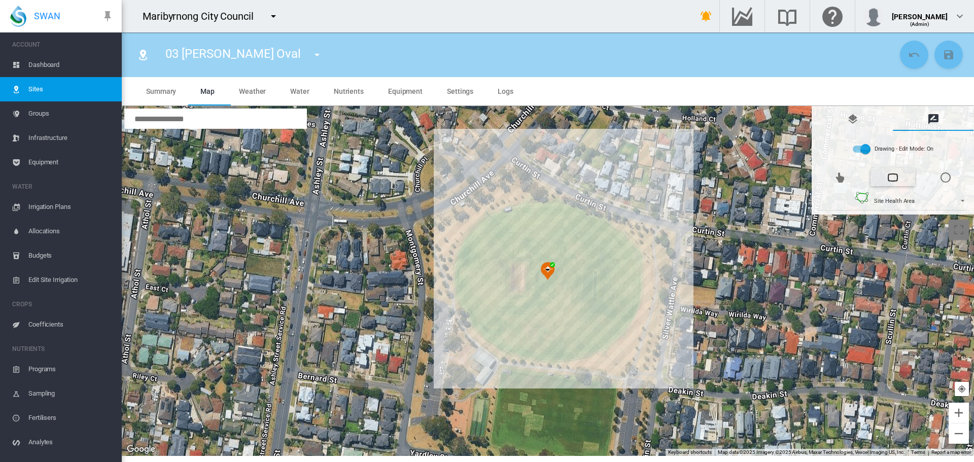
click at [622, 326] on div at bounding box center [548, 281] width 852 height 350
click at [629, 315] on div at bounding box center [548, 281] width 852 height 350
click at [635, 302] on div at bounding box center [548, 281] width 852 height 350
click at [637, 289] on div at bounding box center [548, 281] width 852 height 350
click at [636, 271] on div at bounding box center [548, 281] width 852 height 350
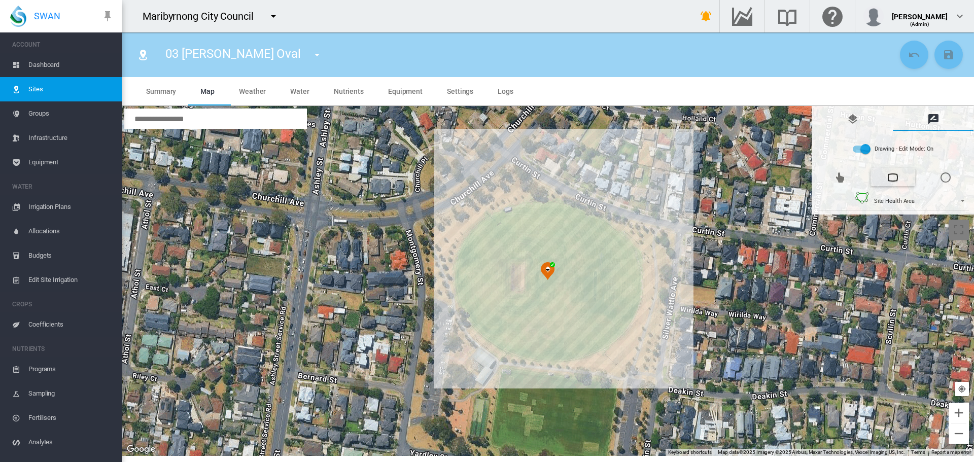
click at [630, 254] on div at bounding box center [548, 281] width 852 height 350
click at [619, 240] on div at bounding box center [548, 281] width 852 height 350
click at [607, 228] on div at bounding box center [548, 281] width 852 height 350
click at [594, 219] on div at bounding box center [548, 281] width 852 height 350
click at [583, 212] on div at bounding box center [548, 281] width 852 height 350
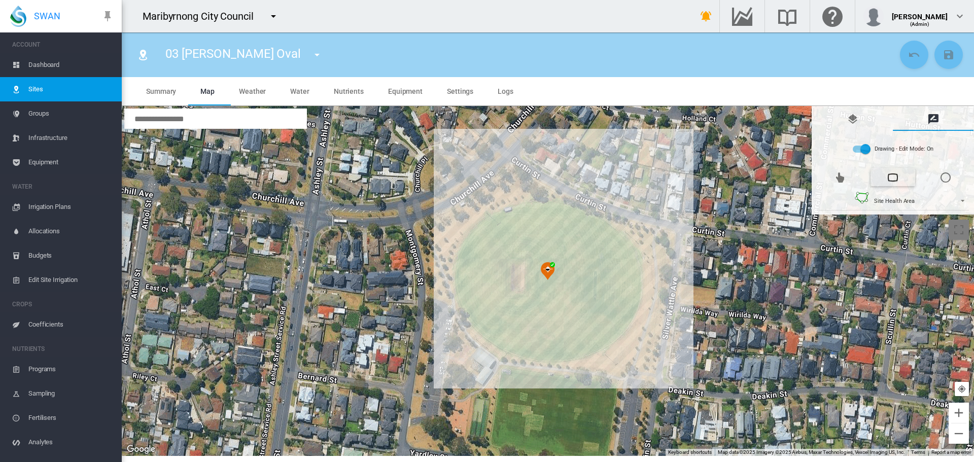
click at [569, 208] on div at bounding box center [548, 281] width 852 height 350
click at [558, 206] on div at bounding box center [548, 281] width 852 height 350
click at [547, 205] on div at bounding box center [548, 281] width 852 height 350
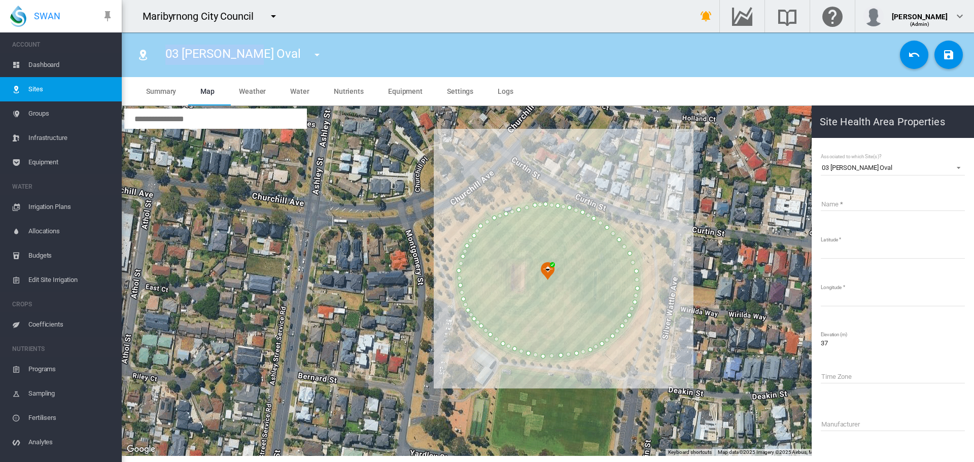
click at [248, 52] on span "03 [PERSON_NAME] Oval" at bounding box center [232, 54] width 135 height 14
click at [861, 200] on input "Name" at bounding box center [892, 203] width 144 height 15
paste input "**********"
type input "**********"
click at [951, 50] on md-icon "icon-content-save" at bounding box center [948, 55] width 12 height 12
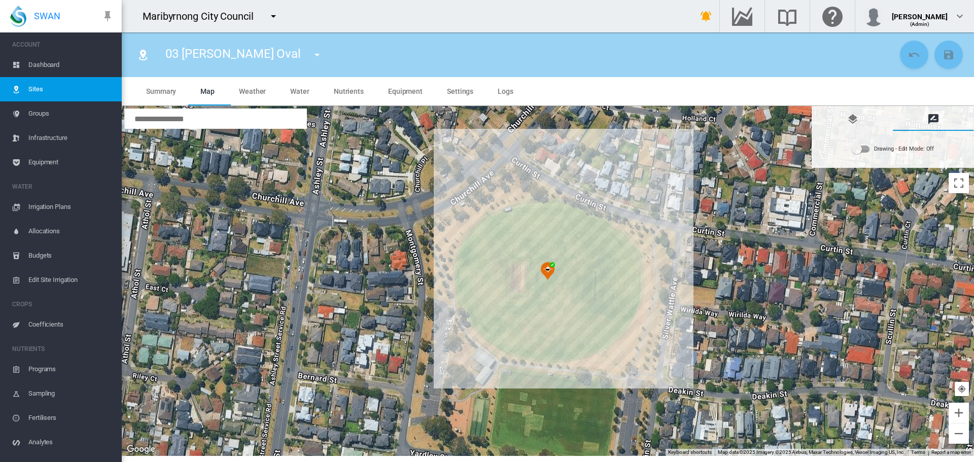
click at [307, 53] on button "button" at bounding box center [317, 55] width 20 height 20
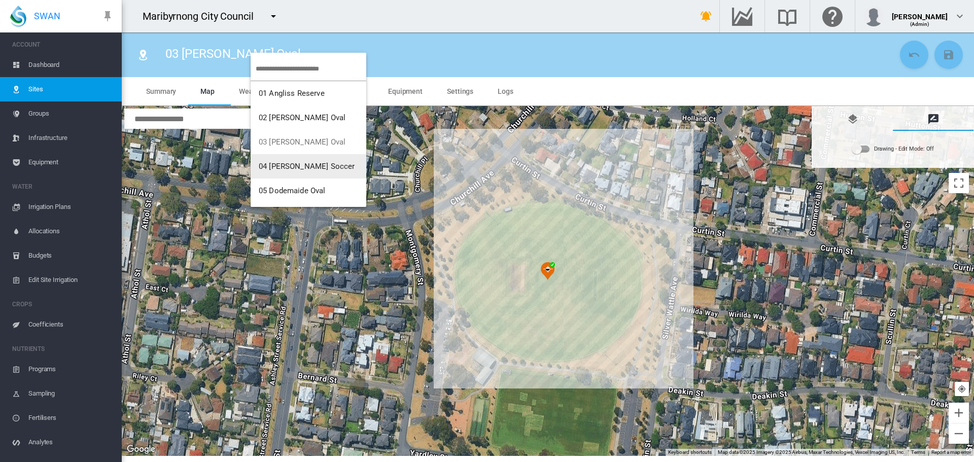
click at [306, 156] on button "04 [PERSON_NAME] Soccer" at bounding box center [308, 166] width 116 height 24
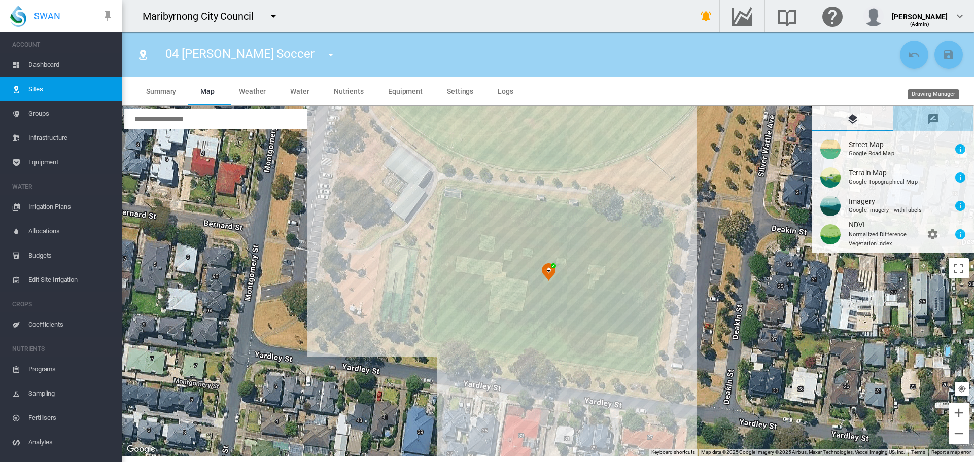
click at [937, 121] on md-icon "icon-message-draw" at bounding box center [933, 119] width 12 height 12
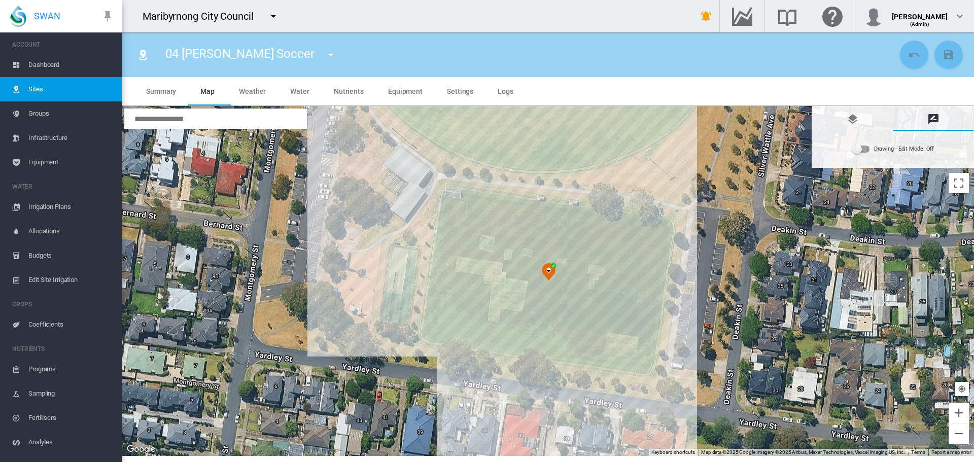
click at [857, 153] on div "Drawing - Edit Mode:\a Off" at bounding box center [856, 149] width 10 height 10
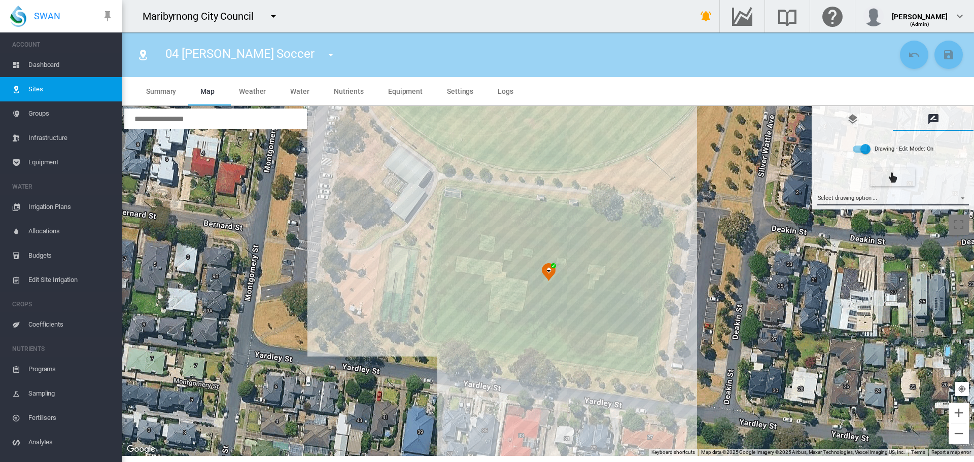
click at [864, 200] on md-select "Select drawing option ... None Site (IMU) Site Health Area Flow Meter Weather S…" at bounding box center [892, 197] width 153 height 15
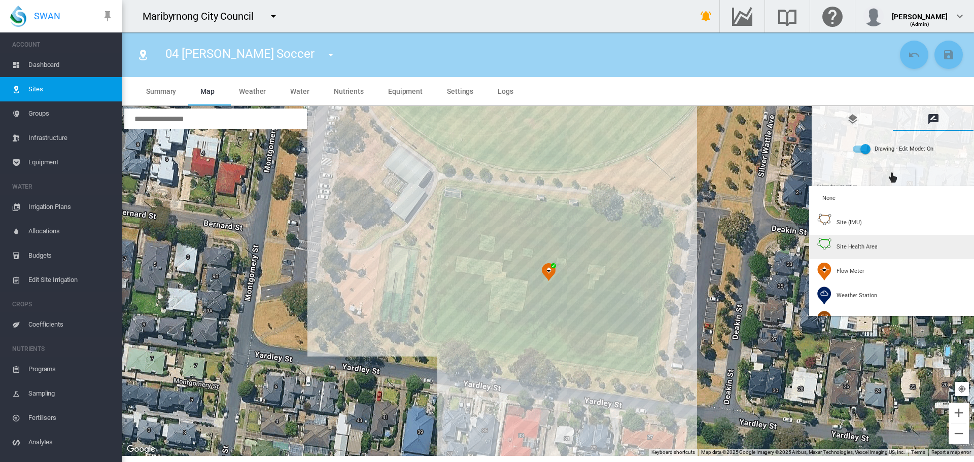
drag, startPoint x: 858, startPoint y: 248, endPoint x: 850, endPoint y: 247, distance: 8.2
click at [858, 248] on span "Site Health Area" at bounding box center [856, 247] width 41 height 8
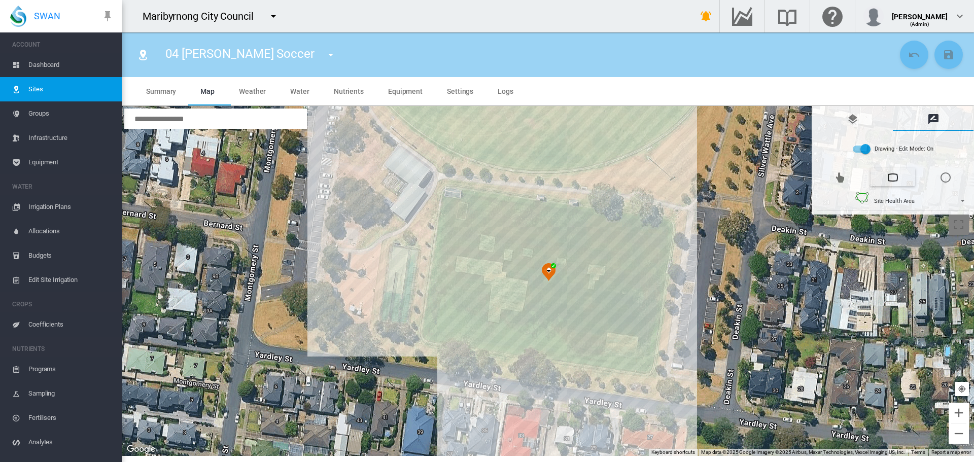
type input "*"
type input "**"
type input "****"
type input "*****"
type input "****"
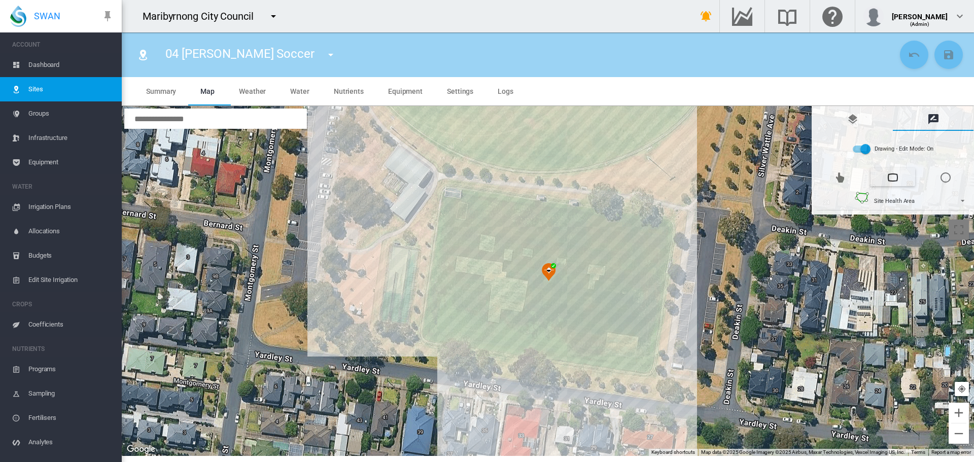
click at [449, 197] on div at bounding box center [548, 281] width 852 height 350
click at [429, 333] on div at bounding box center [548, 281] width 852 height 350
click at [644, 367] on div at bounding box center [548, 281] width 852 height 350
click at [668, 224] on div at bounding box center [548, 281] width 852 height 350
click at [464, 196] on div at bounding box center [548, 281] width 852 height 350
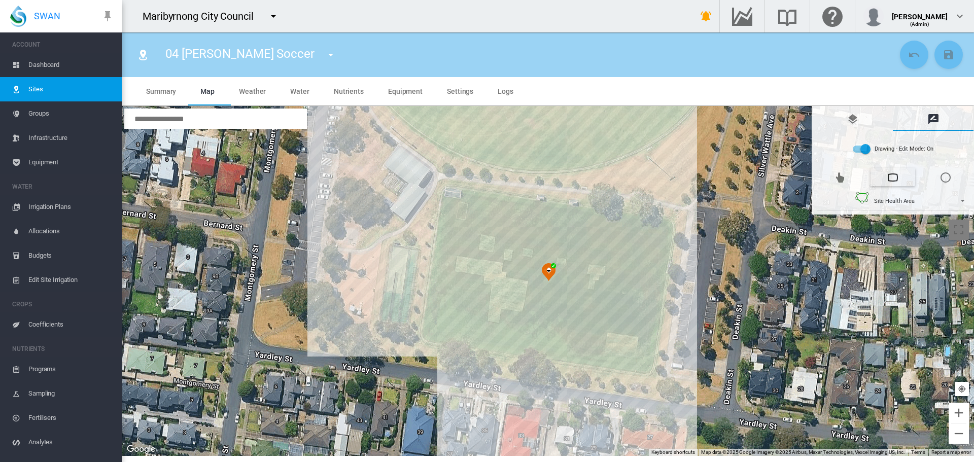
click at [460, 200] on div at bounding box center [548, 281] width 852 height 350
click at [451, 199] on div at bounding box center [548, 281] width 852 height 350
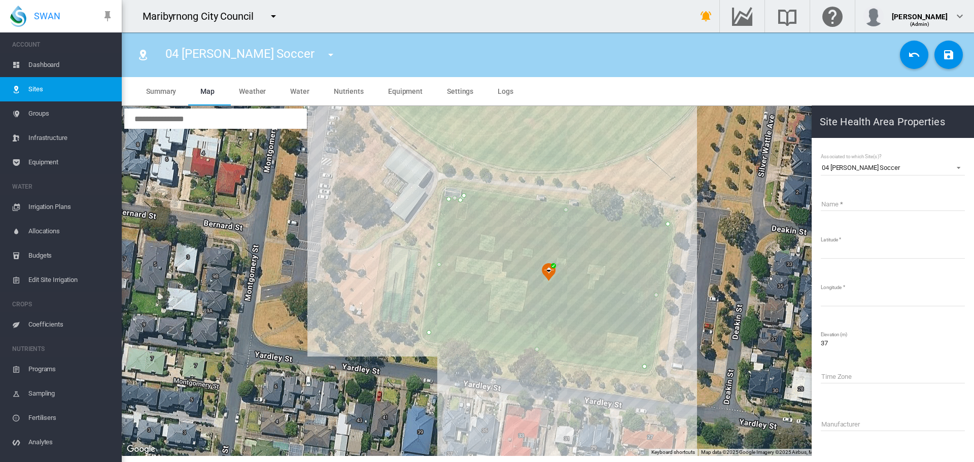
type input "*****"
type input "*********"
type input "**********"
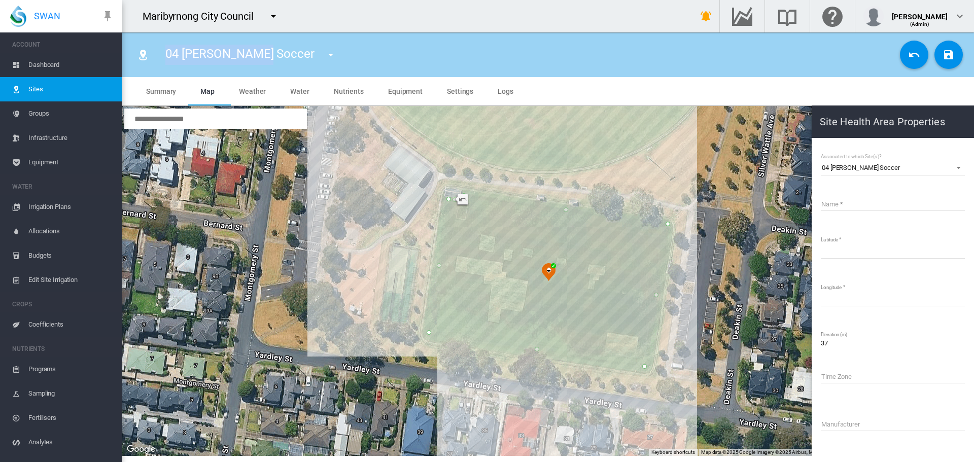
drag, startPoint x: 166, startPoint y: 52, endPoint x: 262, endPoint y: 51, distance: 96.3
click at [262, 51] on span "04 [PERSON_NAME] Soccer" at bounding box center [239, 54] width 149 height 14
copy span "04 [PERSON_NAME] Soccer"
click at [939, 197] on input "Name" at bounding box center [892, 203] width 144 height 15
paste input "**********"
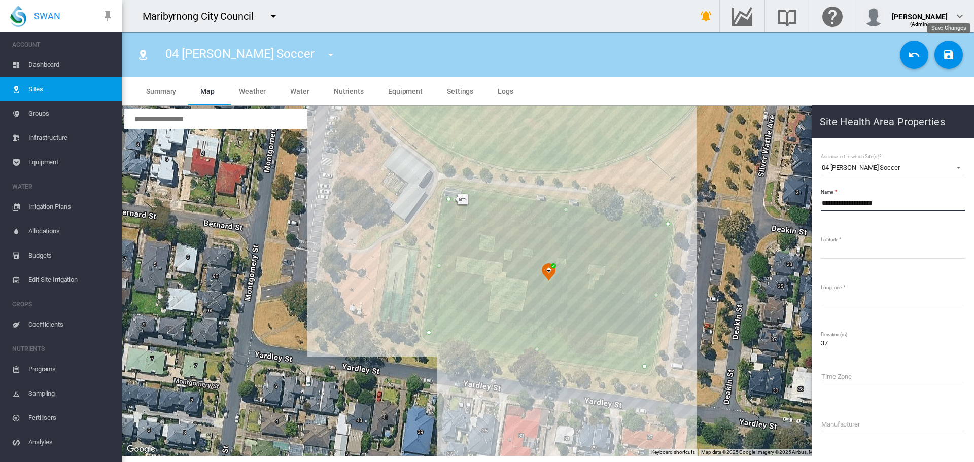
type input "**********"
click at [946, 53] on md-icon "icon-content-save" at bounding box center [948, 55] width 12 height 12
type input "*********"
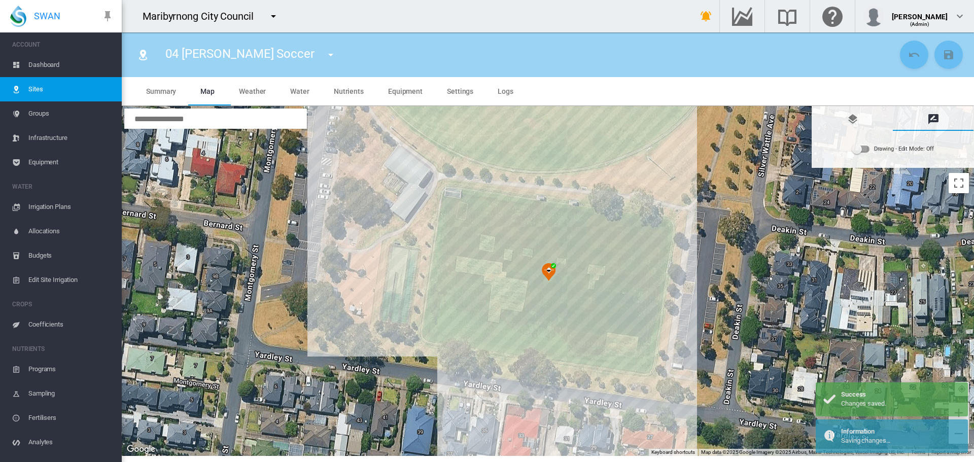
click at [325, 53] on md-icon "icon-menu-down" at bounding box center [331, 55] width 12 height 12
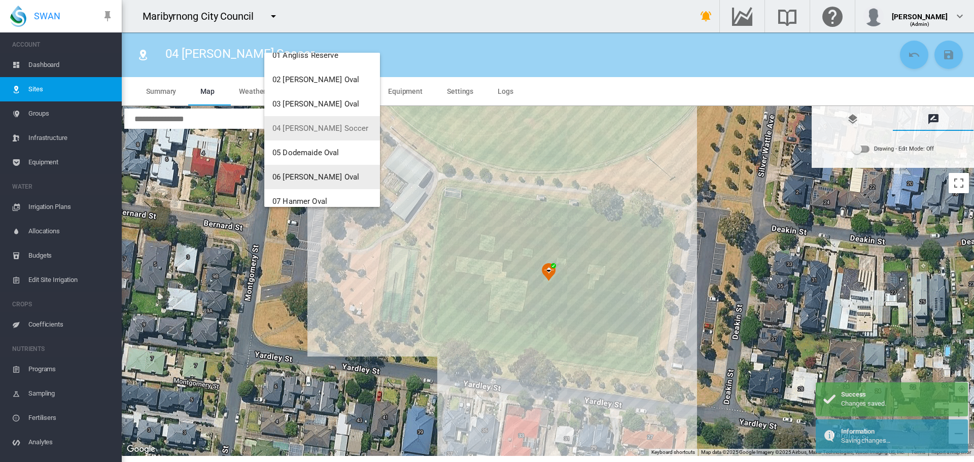
scroll to position [51, 0]
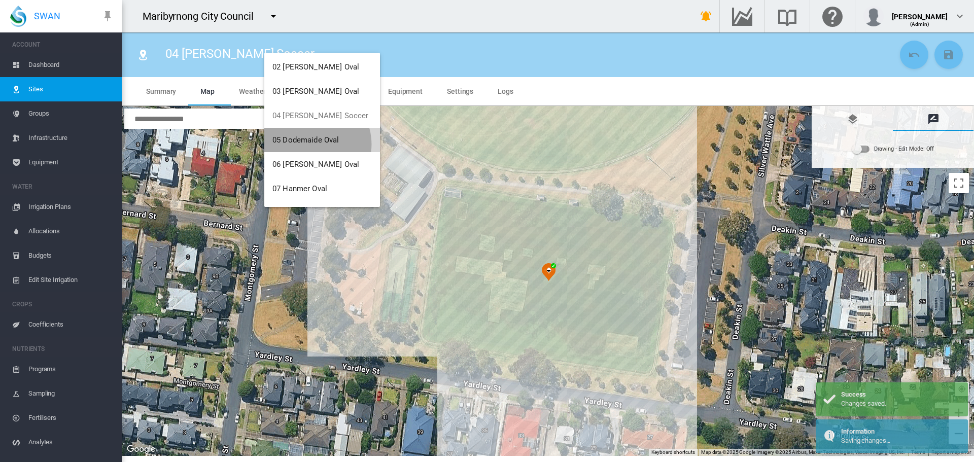
click at [313, 144] on span "05 Dodemaide Oval" at bounding box center [305, 139] width 67 height 9
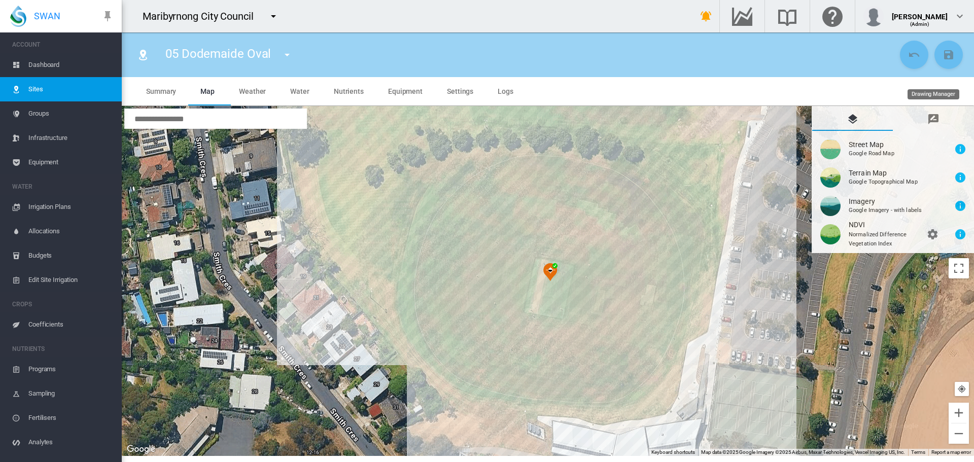
click at [929, 120] on md-icon "icon-message-draw" at bounding box center [933, 119] width 12 height 12
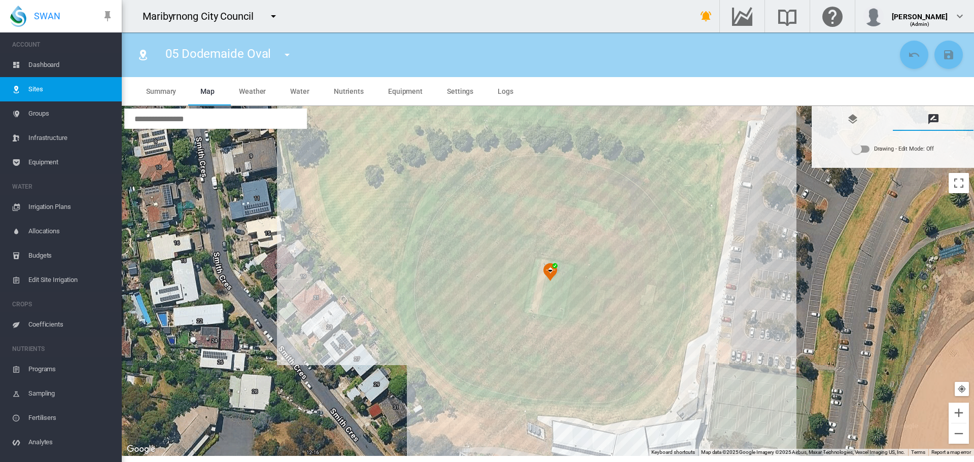
click at [870, 145] on div "Drawing - Edit Mode:\a Off" at bounding box center [860, 149] width 18 height 12
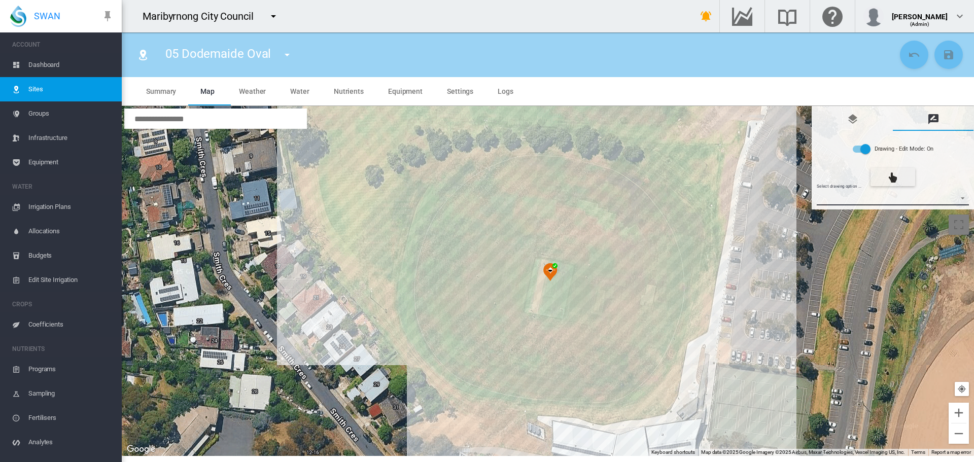
click at [867, 201] on md-select "Select drawing option ... None Site (IMU) Site Health Area Flow Meter Weather S…" at bounding box center [892, 197] width 153 height 15
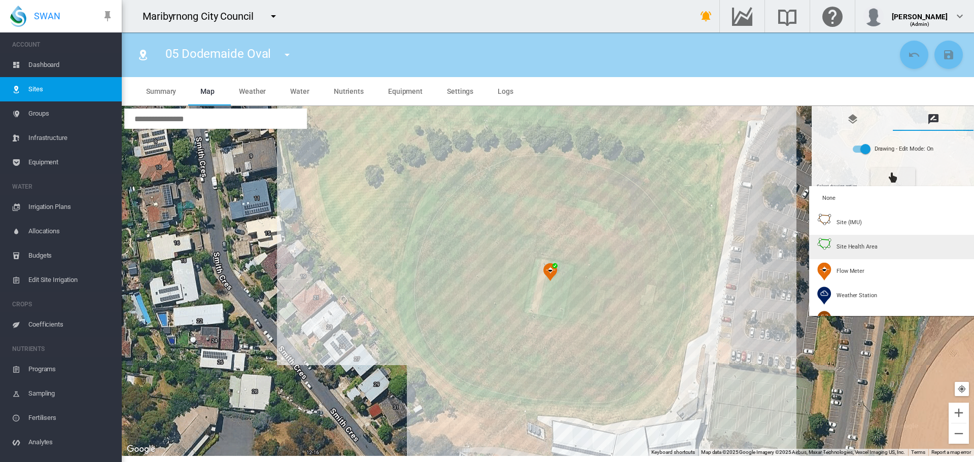
type input "*"
type input "**"
type input "*****"
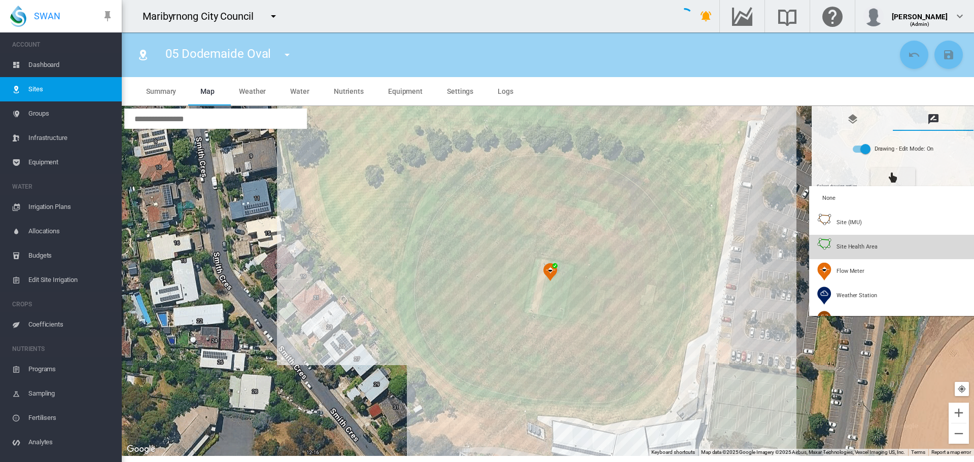
click at [866, 238] on div "Site Health Area" at bounding box center [847, 247] width 60 height 18
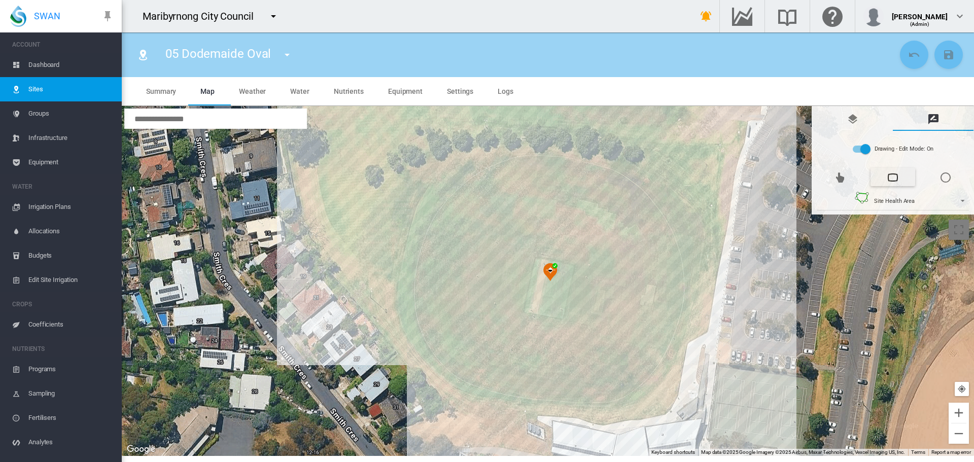
click at [570, 160] on div at bounding box center [548, 281] width 852 height 350
click at [544, 159] on div at bounding box center [548, 281] width 852 height 350
click at [518, 158] on div at bounding box center [548, 281] width 852 height 350
click at [497, 158] on div at bounding box center [548, 281] width 852 height 350
click at [480, 162] on div at bounding box center [548, 281] width 852 height 350
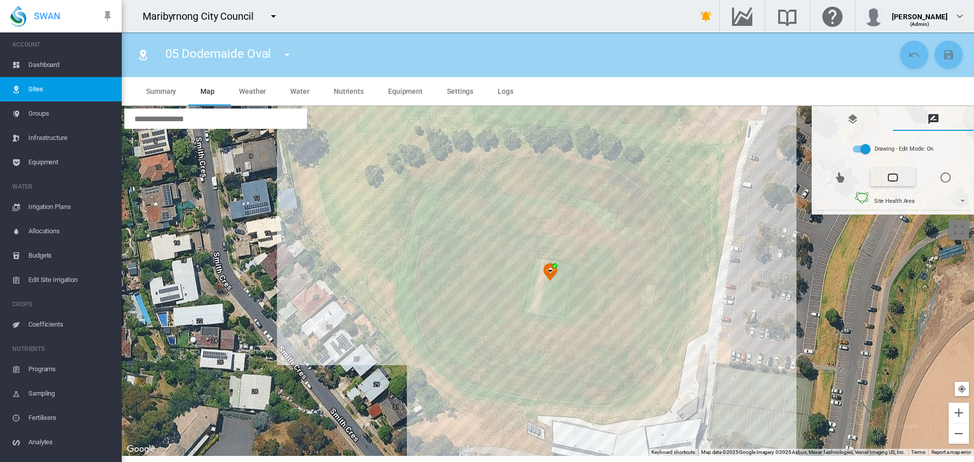
click at [461, 170] on div at bounding box center [548, 281] width 852 height 350
click at [441, 185] on div at bounding box center [548, 281] width 852 height 350
click at [427, 197] on div at bounding box center [548, 281] width 852 height 350
click at [422, 212] on div at bounding box center [548, 281] width 852 height 350
click at [414, 233] on div at bounding box center [548, 281] width 852 height 350
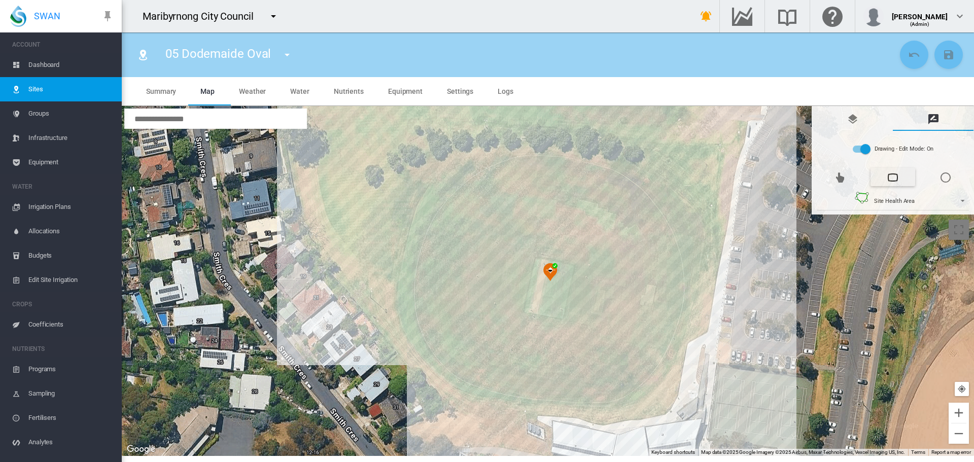
click at [412, 242] on div at bounding box center [548, 281] width 852 height 350
click at [402, 275] on div at bounding box center [548, 281] width 852 height 350
click at [403, 297] on div at bounding box center [548, 281] width 852 height 350
click at [412, 323] on div at bounding box center [548, 281] width 852 height 350
click at [424, 349] on div at bounding box center [548, 281] width 852 height 350
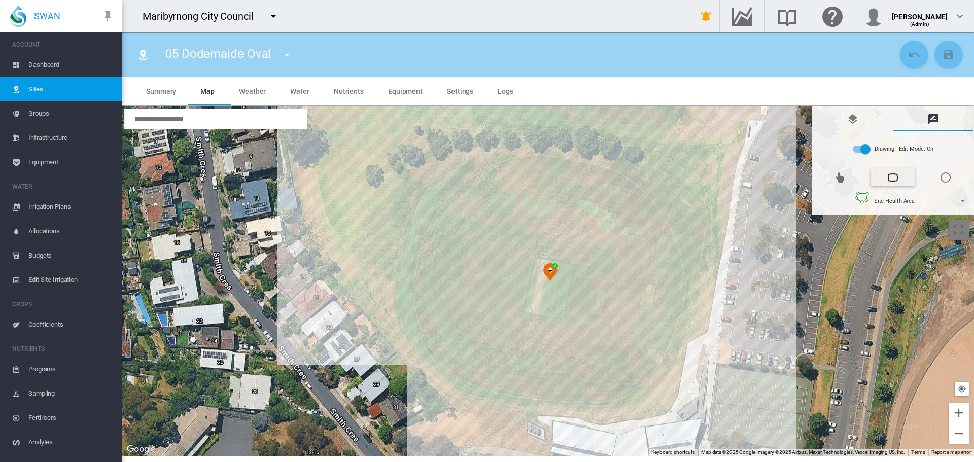
click at [443, 367] on div at bounding box center [548, 281] width 852 height 350
click at [461, 379] on div at bounding box center [548, 281] width 852 height 350
click at [481, 388] on div at bounding box center [548, 281] width 852 height 350
click at [509, 395] on div at bounding box center [548, 281] width 852 height 350
click at [535, 398] on div at bounding box center [548, 281] width 852 height 350
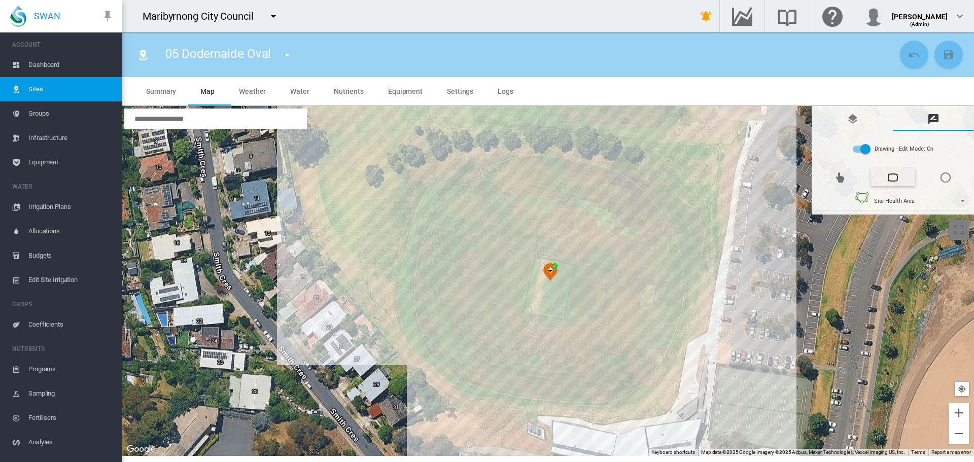
click at [561, 401] on div at bounding box center [548, 281] width 852 height 350
click at [586, 403] on div at bounding box center [548, 281] width 852 height 350
click at [601, 402] on div at bounding box center [548, 281] width 852 height 350
click at [615, 401] on div at bounding box center [548, 281] width 852 height 350
click at [630, 396] on div at bounding box center [548, 281] width 852 height 350
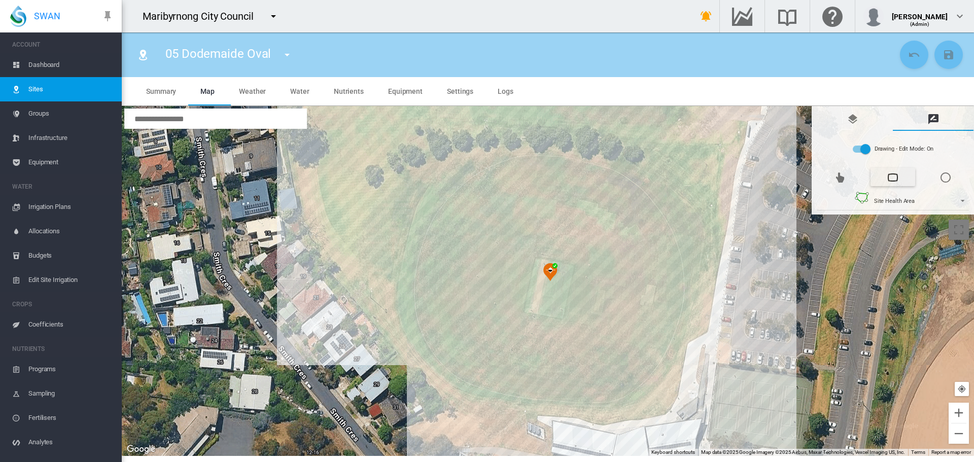
click at [654, 380] on div at bounding box center [548, 281] width 852 height 350
click at [664, 363] on div at bounding box center [548, 281] width 852 height 350
click at [675, 344] on div at bounding box center [548, 281] width 852 height 350
click at [686, 310] on div at bounding box center [548, 281] width 852 height 350
click at [695, 266] on div at bounding box center [548, 281] width 852 height 350
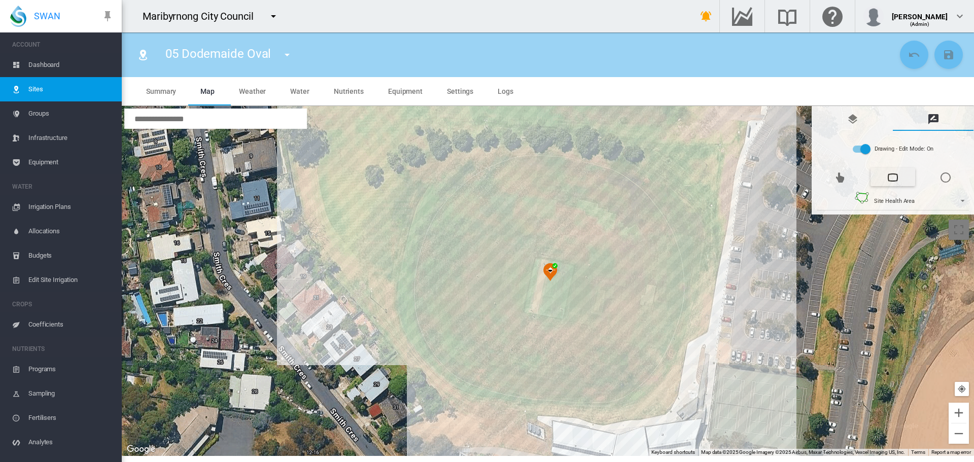
click at [695, 231] on div at bounding box center [548, 281] width 852 height 350
click at [692, 230] on div at bounding box center [548, 281] width 852 height 350
click at [670, 201] on div at bounding box center [548, 281] width 852 height 350
click at [651, 186] on div at bounding box center [548, 281] width 852 height 350
drag, startPoint x: 629, startPoint y: 175, endPoint x: 609, endPoint y: 171, distance: 20.7
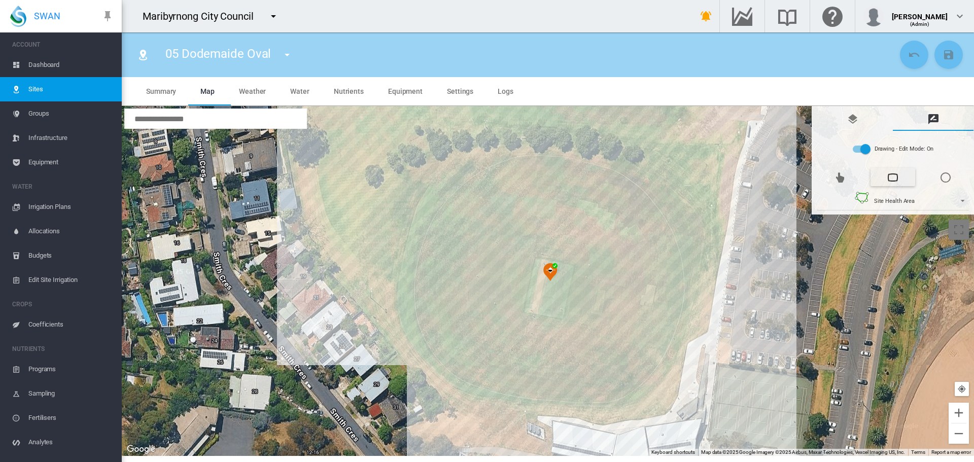
click at [628, 175] on div at bounding box center [548, 281] width 852 height 350
click at [621, 172] on div at bounding box center [548, 281] width 852 height 350
click at [589, 166] on div at bounding box center [548, 281] width 852 height 350
click at [571, 161] on div at bounding box center [548, 281] width 852 height 350
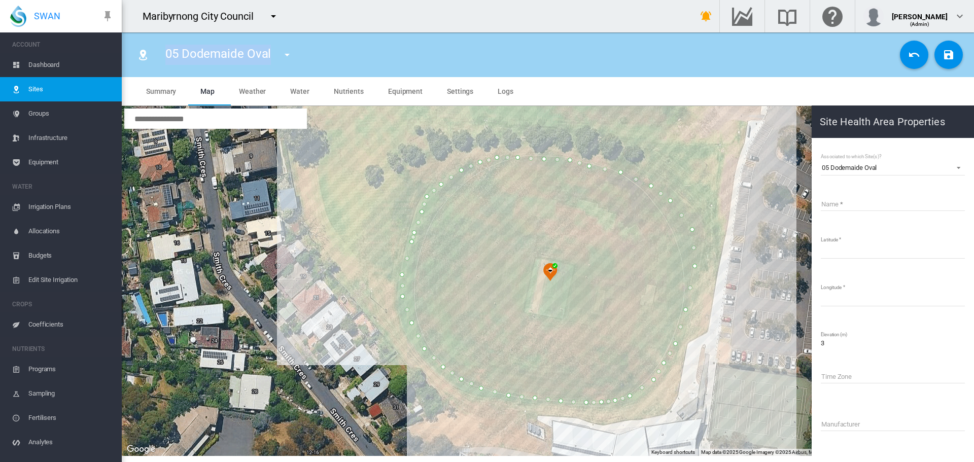
drag, startPoint x: 167, startPoint y: 56, endPoint x: 269, endPoint y: 56, distance: 102.4
click at [269, 56] on span "05 Dodemaide Oval" at bounding box center [217, 54] width 105 height 14
copy span "05 Dodemaide Oval"
click at [867, 202] on input "Name" at bounding box center [892, 203] width 144 height 15
paste input "**********"
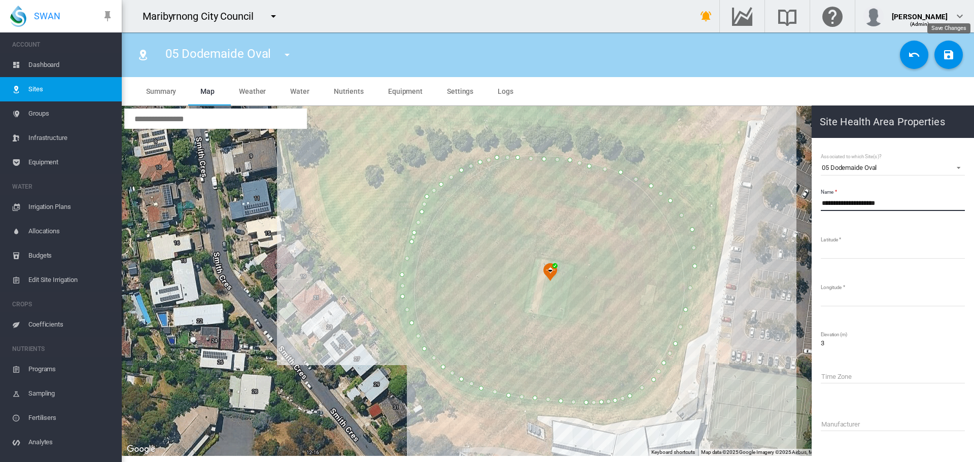
type input "**********"
click at [953, 54] on md-icon "icon-content-save" at bounding box center [948, 55] width 12 height 12
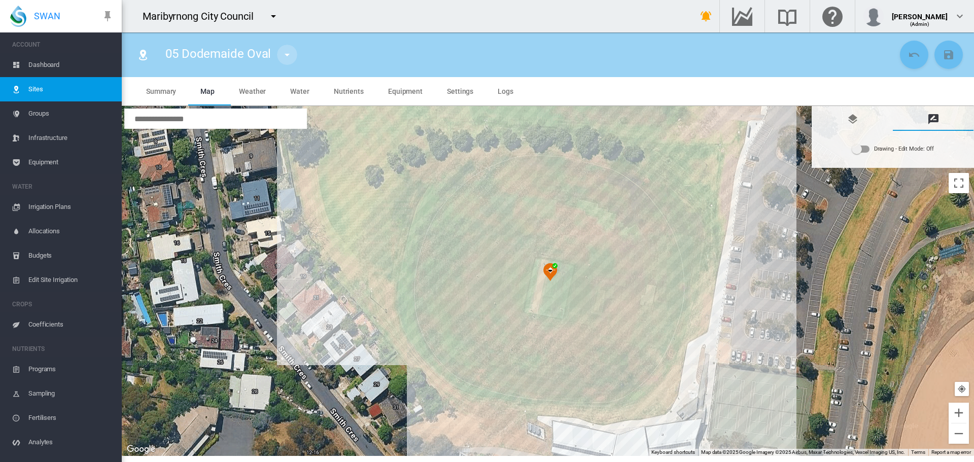
click at [289, 53] on md-icon "icon-menu-down" at bounding box center [287, 55] width 12 height 12
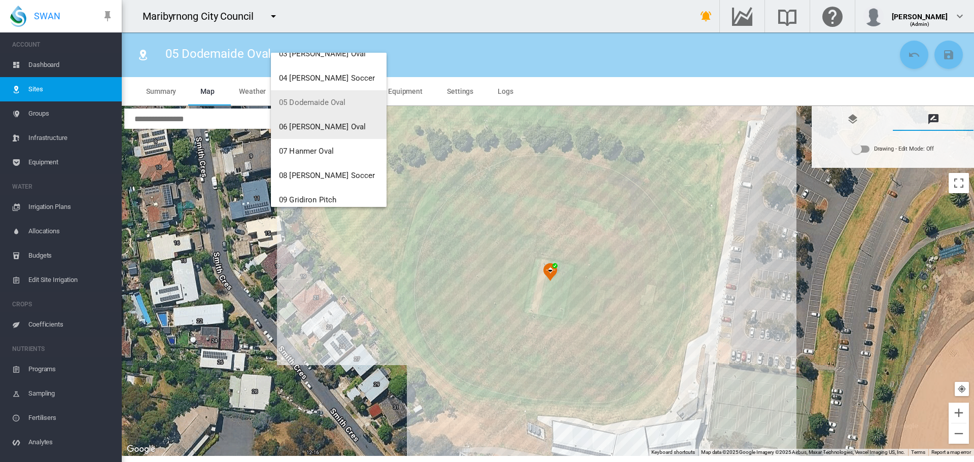
scroll to position [101, 0]
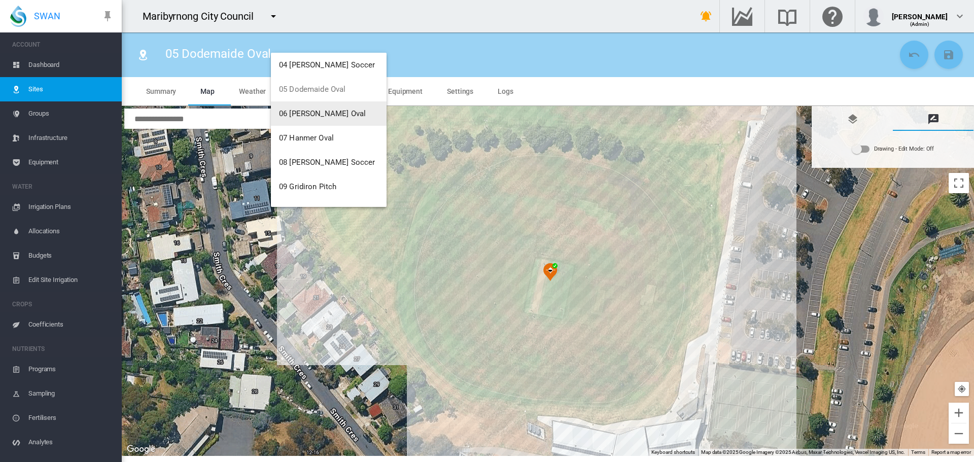
click at [308, 118] on button "06 [PERSON_NAME] Oval" at bounding box center [329, 113] width 116 height 24
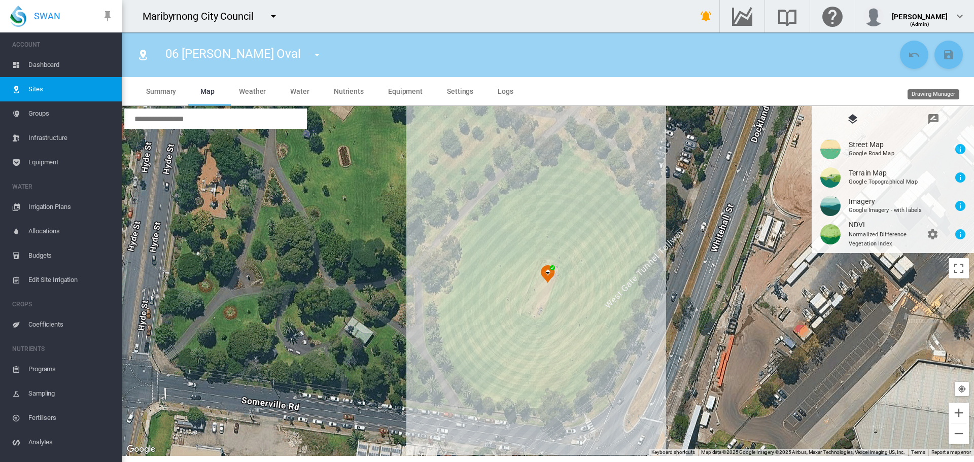
click at [938, 120] on md-icon "icon-message-draw" at bounding box center [933, 119] width 12 height 12
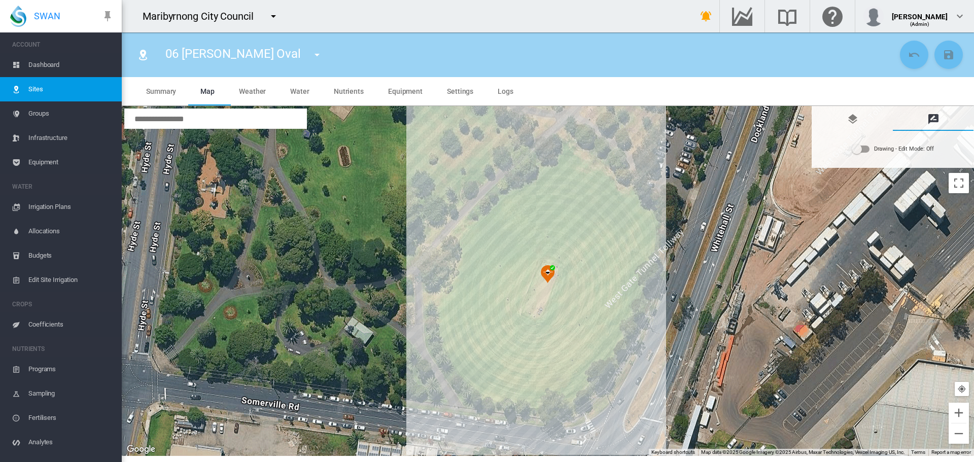
click at [869, 153] on div "Drawing - Edit Mode:\a Off" at bounding box center [860, 149] width 18 height 12
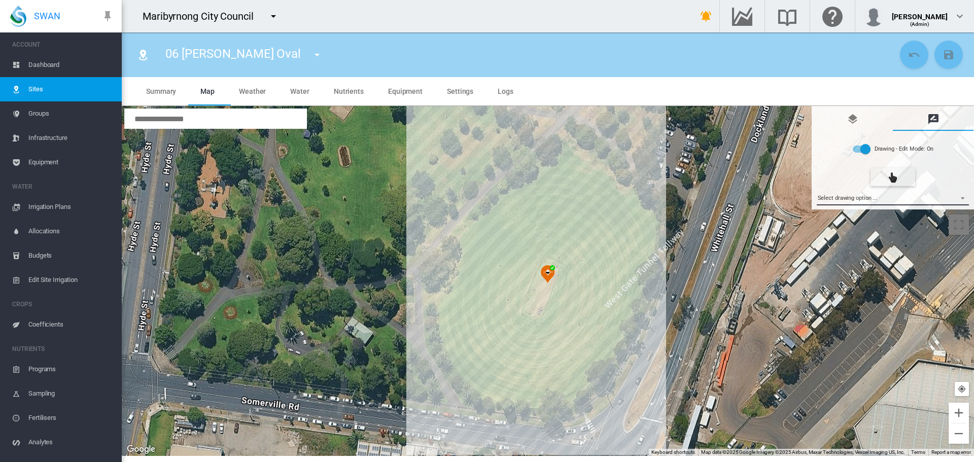
click at [859, 203] on md-select "Select drawing option ... None Site (IMU) Site Health Area Flow Meter Weather S…" at bounding box center [892, 197] width 153 height 15
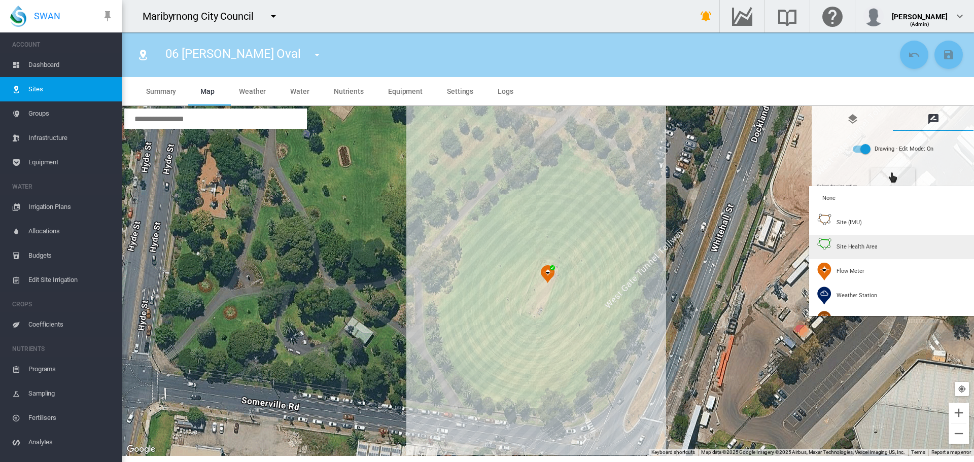
click at [856, 244] on span "Site Health Area" at bounding box center [856, 247] width 41 height 8
type input "*"
type input "**"
type input "****"
type input "*****"
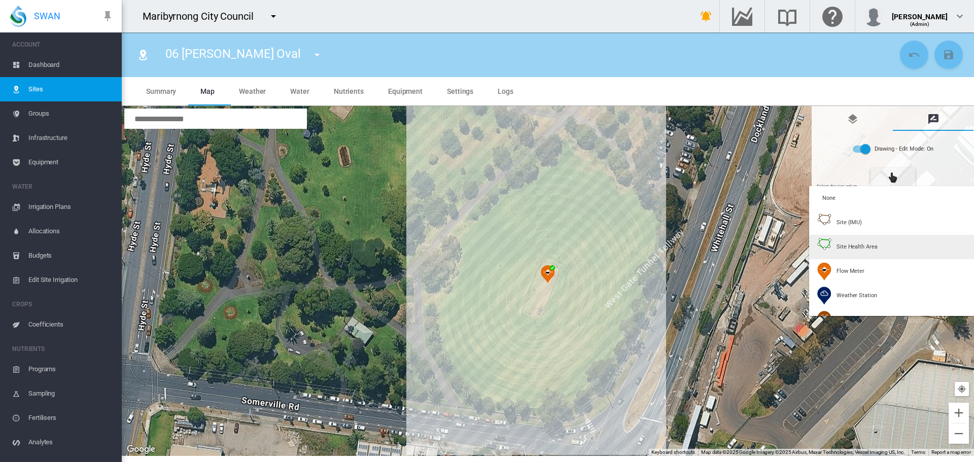
type input "****"
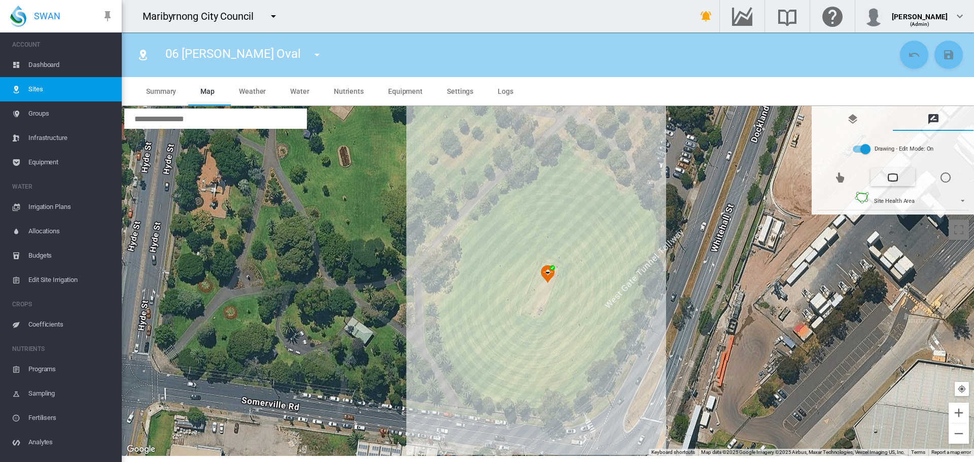
click at [566, 161] on div at bounding box center [548, 281] width 852 height 350
click at [544, 170] on div at bounding box center [548, 281] width 852 height 350
click at [523, 185] on div at bounding box center [548, 281] width 852 height 350
drag, startPoint x: 507, startPoint y: 200, endPoint x: 502, endPoint y: 208, distance: 9.1
click at [507, 201] on div at bounding box center [548, 281] width 852 height 350
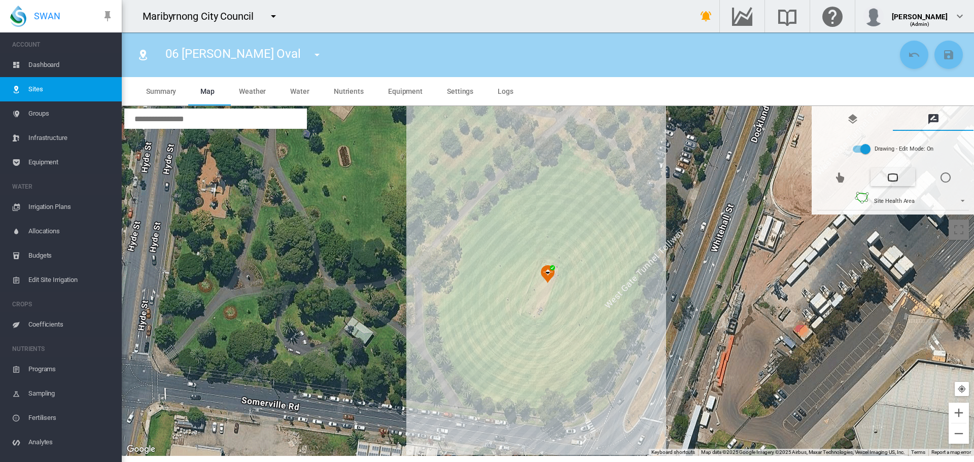
click at [492, 218] on div at bounding box center [548, 281] width 852 height 350
click at [475, 233] on div at bounding box center [548, 281] width 852 height 350
click at [462, 249] on div at bounding box center [548, 281] width 852 height 350
click at [455, 273] on div at bounding box center [548, 281] width 852 height 350
click at [446, 297] on div at bounding box center [548, 281] width 852 height 350
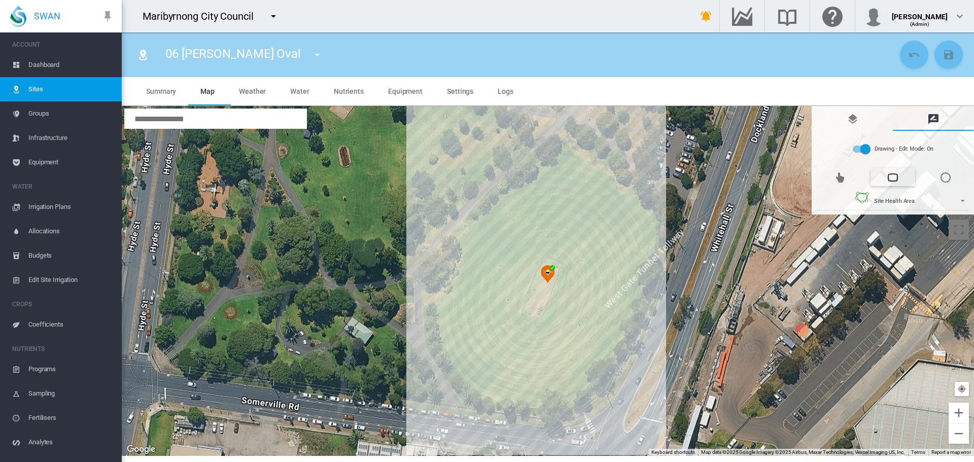
click at [446, 321] on div at bounding box center [548, 281] width 852 height 350
click at [453, 345] on div at bounding box center [548, 281] width 852 height 350
click at [461, 364] on div at bounding box center [548, 281] width 852 height 350
click at [470, 375] on div at bounding box center [548, 281] width 852 height 350
click at [484, 387] on div at bounding box center [548, 281] width 852 height 350
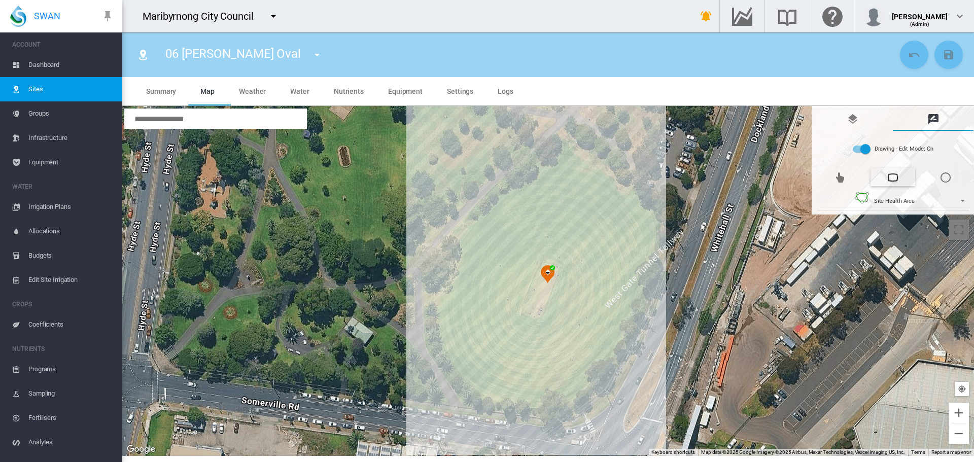
click at [500, 395] on div at bounding box center [548, 281] width 852 height 350
click at [529, 398] on div at bounding box center [548, 281] width 852 height 350
click at [552, 397] on div at bounding box center [548, 281] width 852 height 350
click at [567, 387] on div at bounding box center [548, 281] width 852 height 350
click at [581, 382] on div at bounding box center [548, 281] width 852 height 350
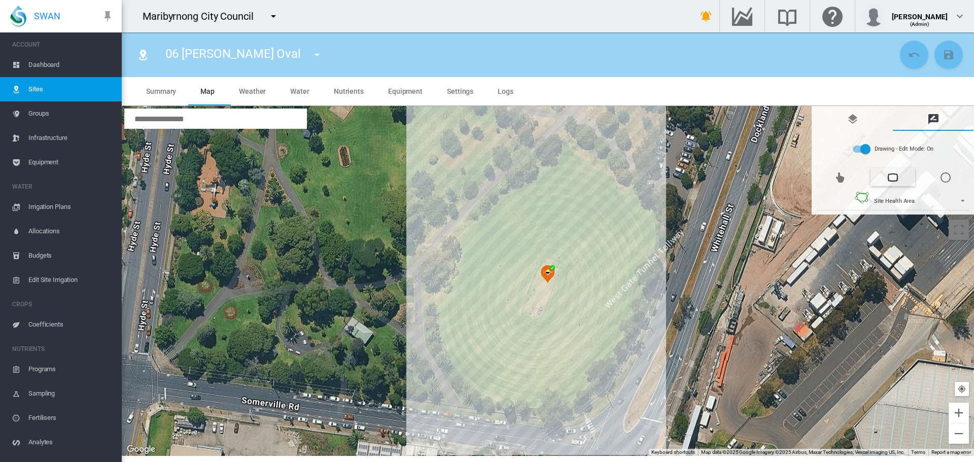
click at [587, 372] on div at bounding box center [548, 281] width 852 height 350
click at [601, 357] on div at bounding box center [548, 281] width 852 height 350
click at [609, 346] on div at bounding box center [548, 281] width 852 height 350
click at [617, 333] on div at bounding box center [548, 281] width 852 height 350
click at [625, 311] on div at bounding box center [548, 281] width 852 height 350
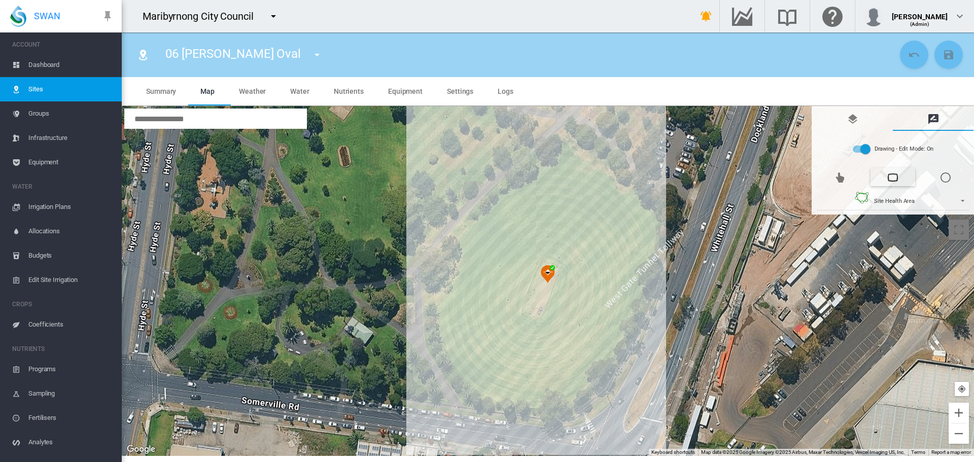
click at [633, 291] on div at bounding box center [548, 281] width 852 height 350
click at [639, 274] on div at bounding box center [548, 281] width 852 height 350
click at [642, 265] on div at bounding box center [548, 281] width 852 height 350
click at [645, 252] on div at bounding box center [548, 281] width 852 height 350
click at [648, 238] on div at bounding box center [548, 281] width 852 height 350
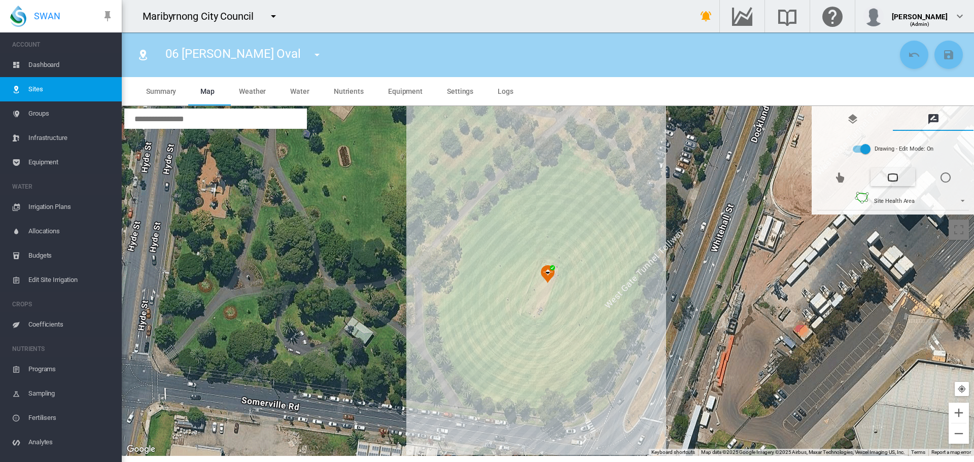
drag, startPoint x: 648, startPoint y: 224, endPoint x: 643, endPoint y: 220, distance: 6.5
click at [647, 224] on div at bounding box center [548, 281] width 852 height 350
drag, startPoint x: 637, startPoint y: 207, endPoint x: 629, endPoint y: 205, distance: 8.5
click at [637, 207] on div at bounding box center [548, 281] width 852 height 350
click at [620, 191] on div at bounding box center [548, 281] width 852 height 350
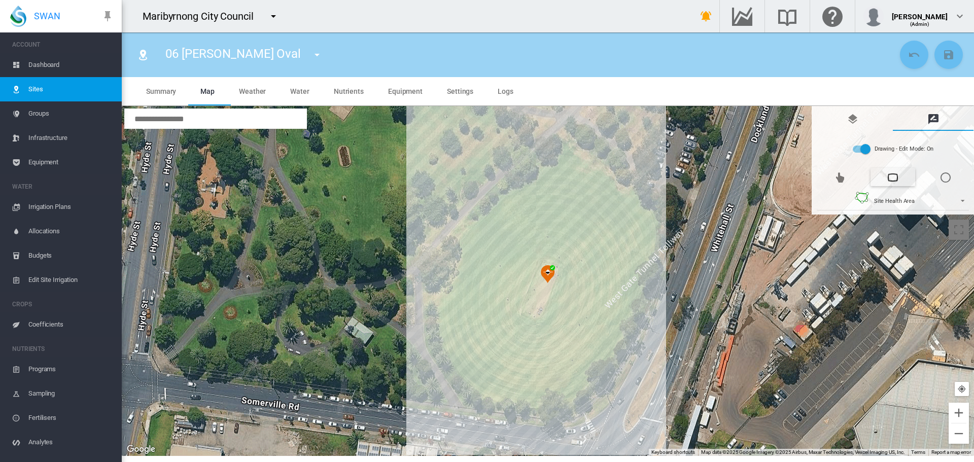
click at [608, 176] on div at bounding box center [548, 281] width 852 height 350
click at [598, 169] on div at bounding box center [548, 281] width 852 height 350
click at [581, 162] on div at bounding box center [548, 281] width 852 height 350
click at [566, 159] on div at bounding box center [548, 281] width 852 height 350
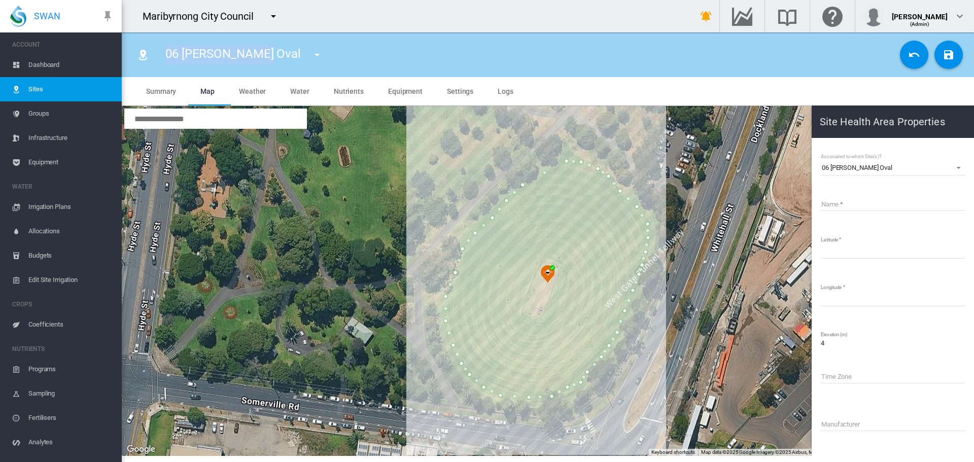
drag, startPoint x: 167, startPoint y: 54, endPoint x: 251, endPoint y: 53, distance: 84.2
click at [251, 53] on span "06 [PERSON_NAME] Oval" at bounding box center [232, 54] width 135 height 14
copy span "06 [PERSON_NAME] Oval"
click at [836, 200] on input "Name" at bounding box center [892, 203] width 144 height 15
paste input "**********"
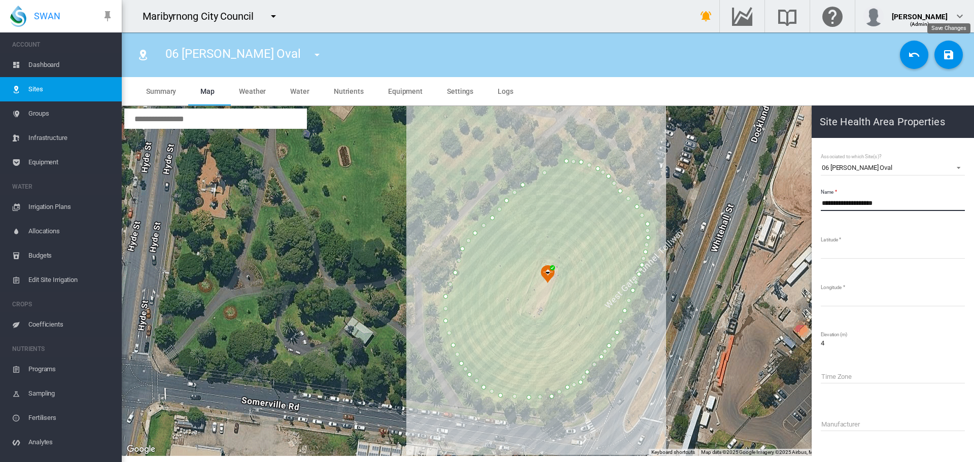
type input "**********"
click at [950, 55] on md-icon "icon-content-save" at bounding box center [948, 55] width 12 height 12
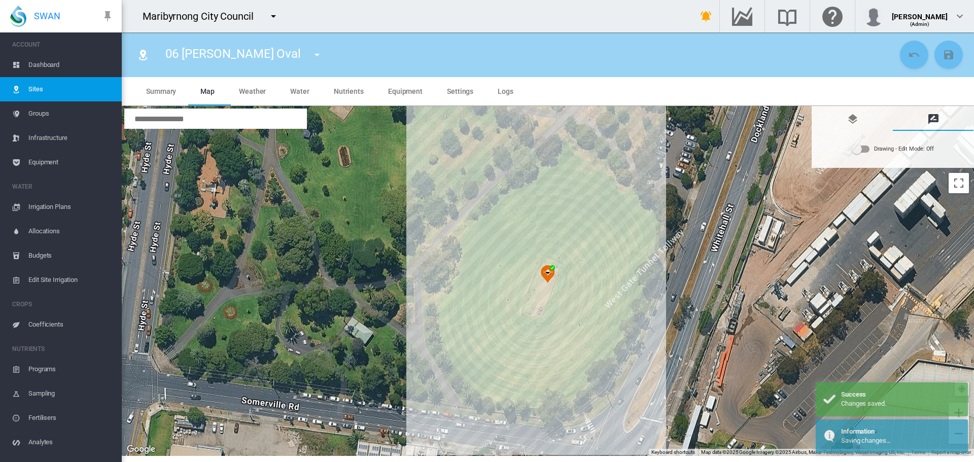
click at [311, 53] on md-icon "icon-menu-down" at bounding box center [317, 55] width 12 height 12
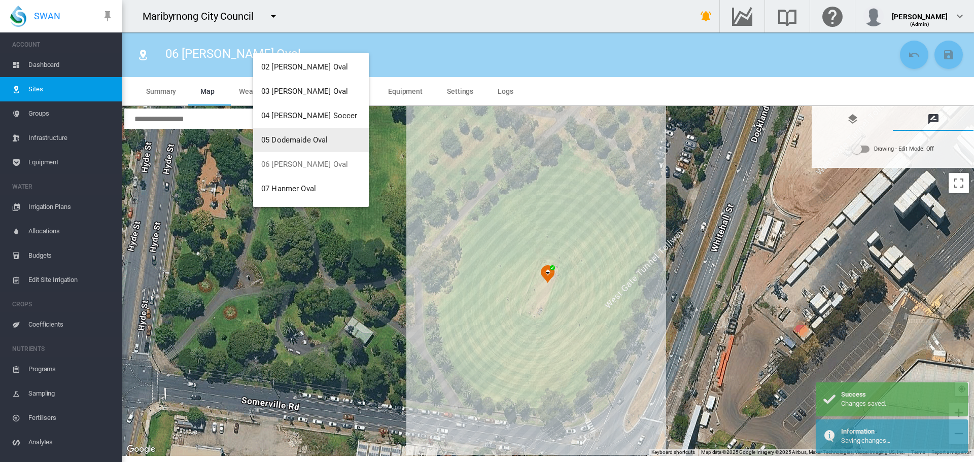
scroll to position [101, 0]
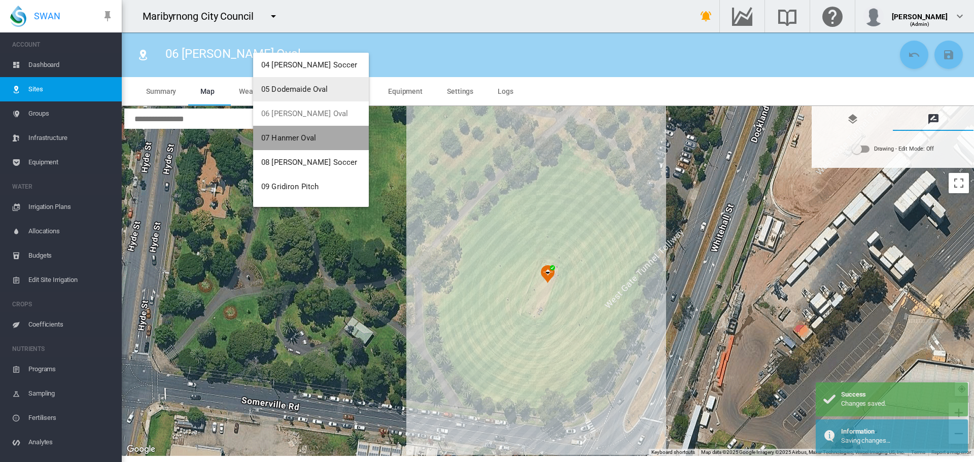
click at [320, 139] on button "07 Hanmer Oval" at bounding box center [311, 138] width 116 height 24
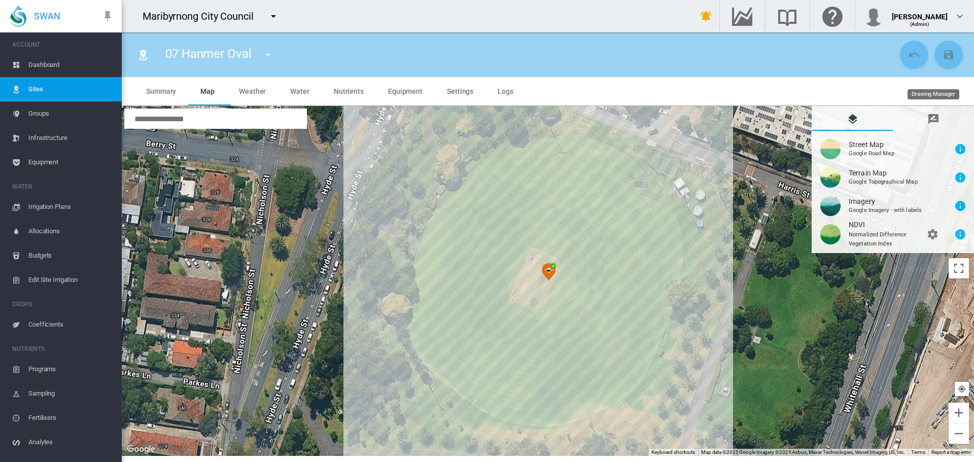
click at [929, 124] on md-icon "icon-message-draw" at bounding box center [933, 119] width 12 height 12
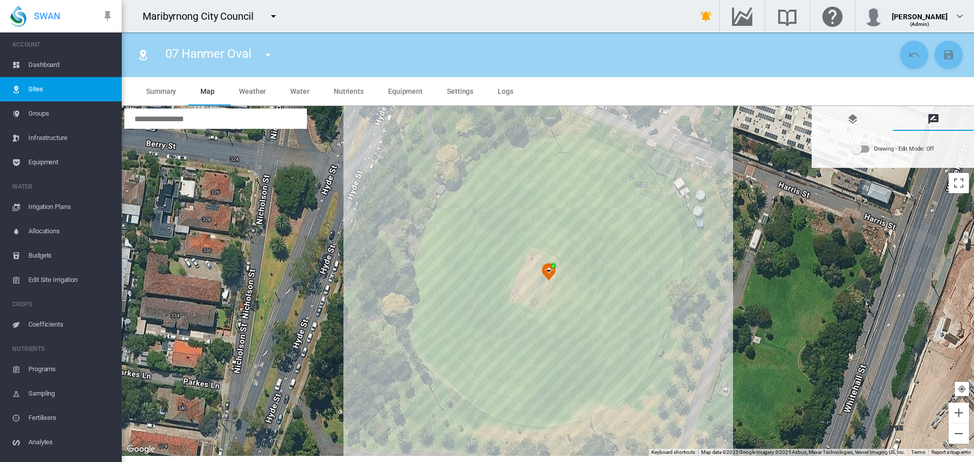
click at [863, 153] on div "Drawing - Edit Mode:\a Off" at bounding box center [860, 149] width 18 height 12
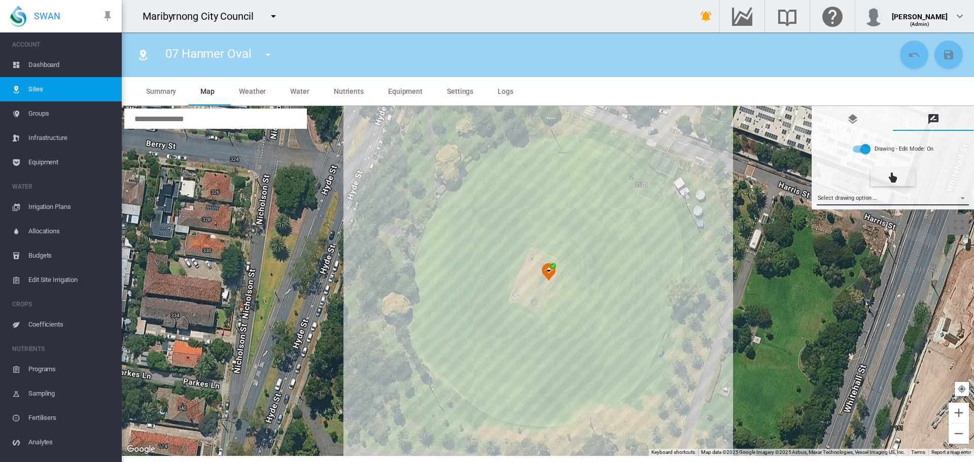
click at [860, 198] on md-select "Select drawing option ... None Site (IMU) Site Health Area Flow Meter Weather S…" at bounding box center [892, 197] width 153 height 15
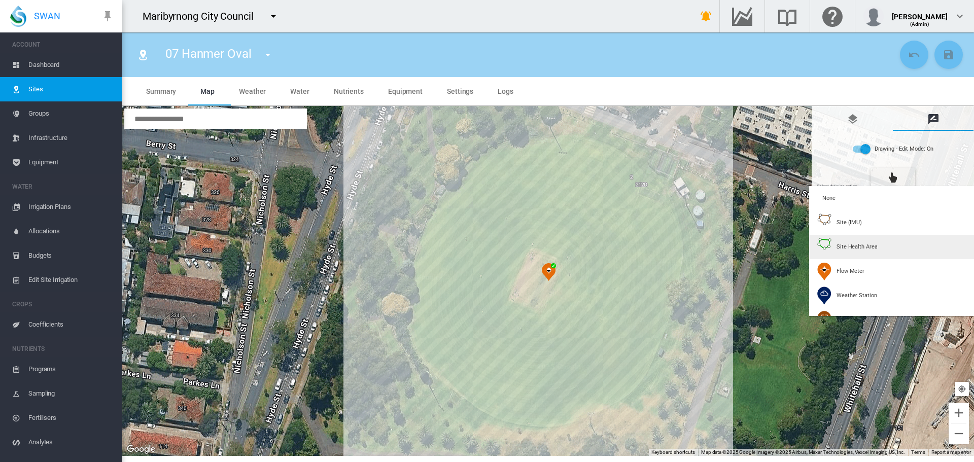
click at [838, 242] on div "Site Health Area" at bounding box center [847, 247] width 60 height 18
type input "*"
type input "**"
type input "****"
type input "**"
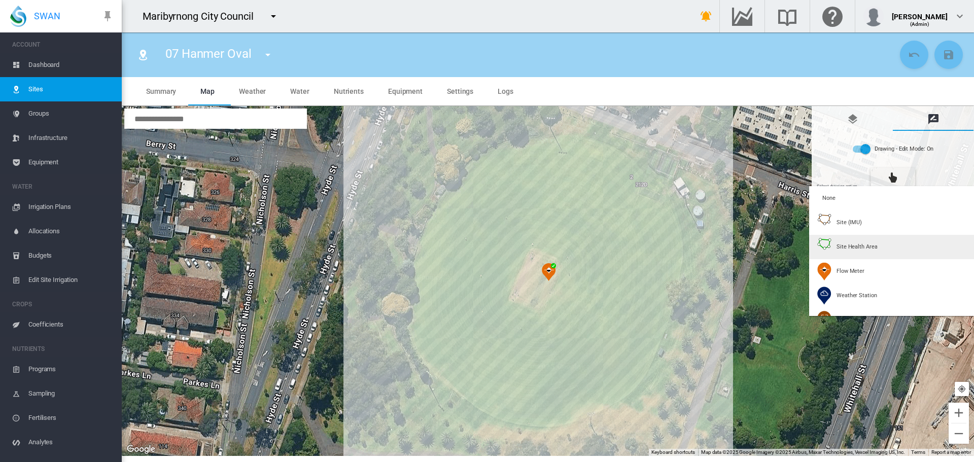
type input "****"
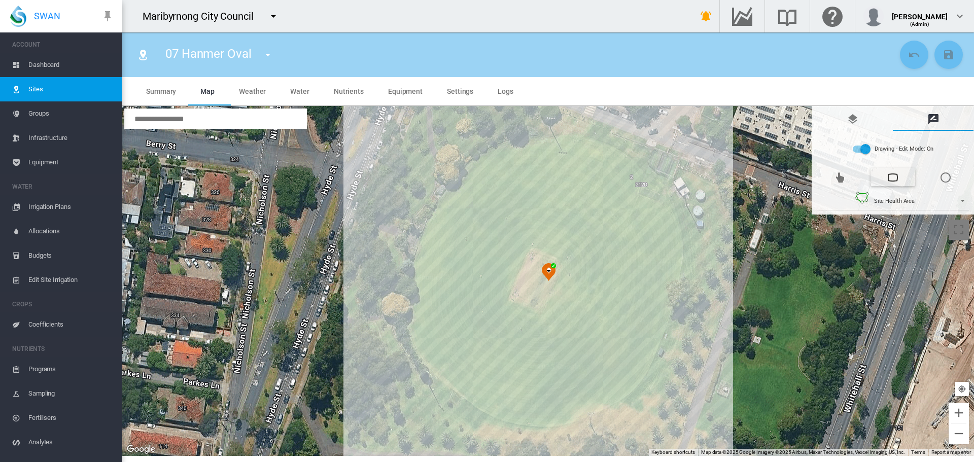
click at [574, 141] on div at bounding box center [548, 281] width 852 height 350
click at [588, 143] on div at bounding box center [548, 281] width 852 height 350
click at [600, 146] on div at bounding box center [548, 281] width 852 height 350
click at [610, 152] on div at bounding box center [548, 281] width 852 height 350
click at [621, 157] on div at bounding box center [548, 281] width 852 height 350
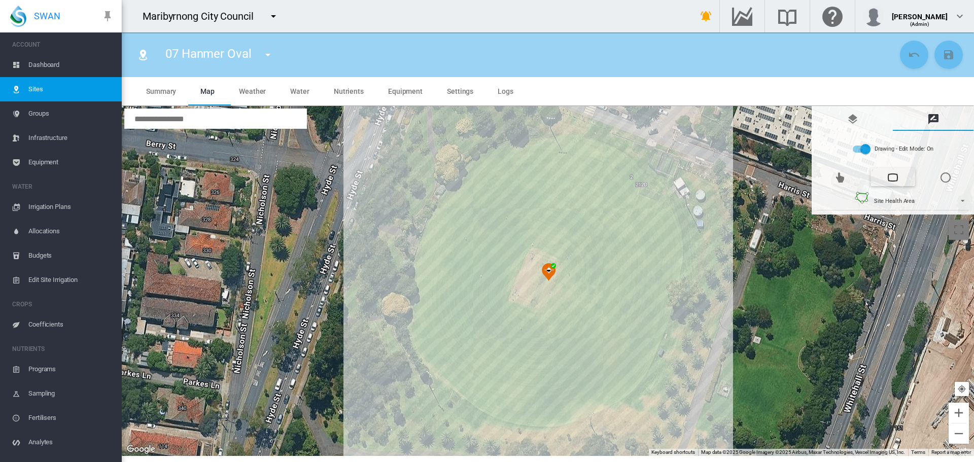
click at [629, 163] on div at bounding box center [548, 281] width 852 height 350
click at [641, 173] on div at bounding box center [548, 281] width 852 height 350
click at [649, 181] on div at bounding box center [548, 281] width 852 height 350
click at [655, 191] on div at bounding box center [548, 281] width 852 height 350
click at [659, 199] on div at bounding box center [548, 281] width 852 height 350
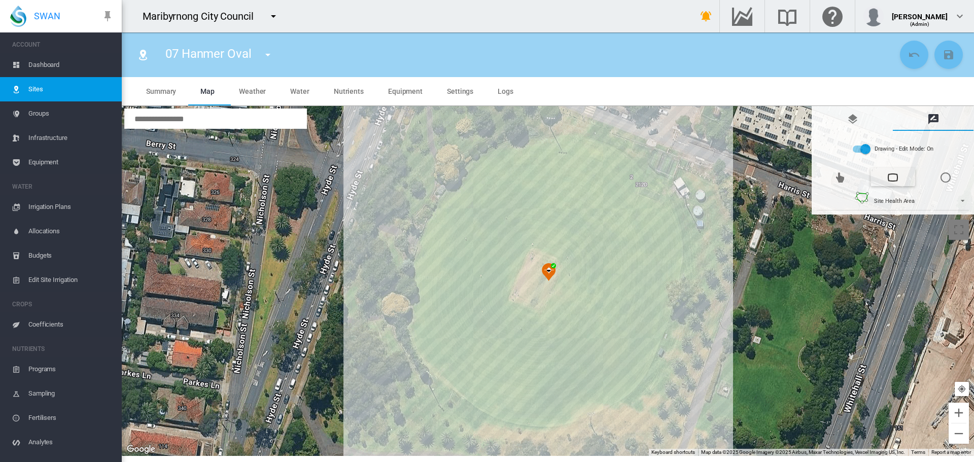
click at [664, 212] on div at bounding box center [548, 281] width 852 height 350
click at [670, 222] on div at bounding box center [548, 281] width 852 height 350
click at [673, 232] on div at bounding box center [548, 281] width 852 height 350
click at [675, 242] on div at bounding box center [548, 281] width 852 height 350
click at [676, 259] on div at bounding box center [548, 281] width 852 height 350
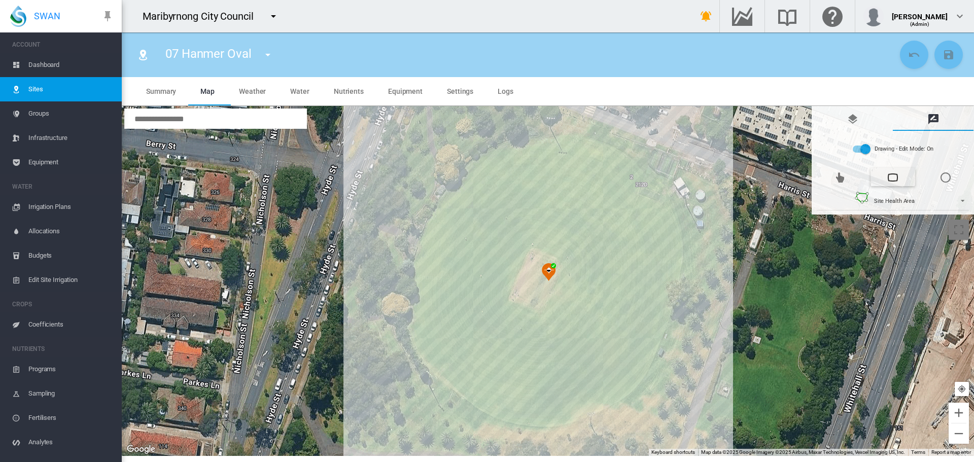
click at [671, 282] on div at bounding box center [548, 281] width 852 height 350
click at [666, 302] on div at bounding box center [548, 281] width 852 height 350
click at [659, 325] on div at bounding box center [548, 281] width 852 height 350
click at [652, 346] on div at bounding box center [548, 281] width 852 height 350
click at [645, 364] on div at bounding box center [548, 281] width 852 height 350
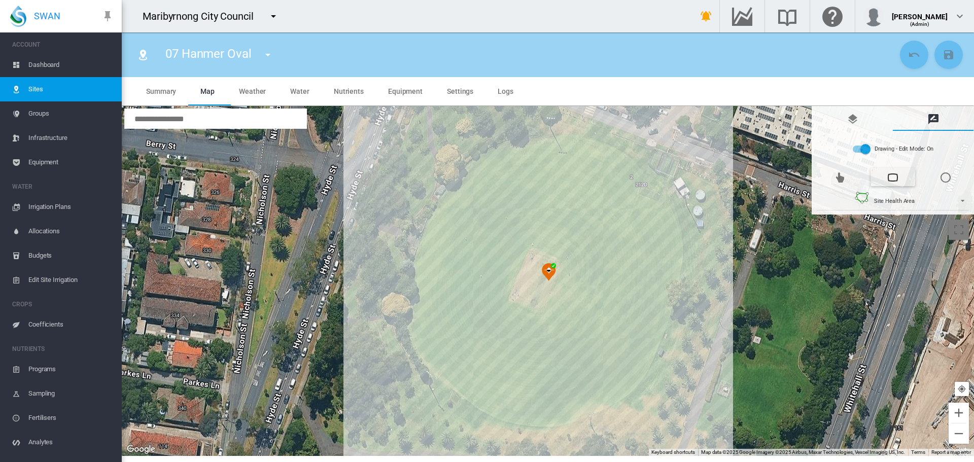
click at [634, 380] on div at bounding box center [548, 281] width 852 height 350
click at [633, 380] on div at bounding box center [548, 281] width 852 height 350
click at [619, 395] on div at bounding box center [548, 281] width 852 height 350
click at [606, 402] on div at bounding box center [548, 281] width 852 height 350
click at [578, 412] on div at bounding box center [548, 281] width 852 height 350
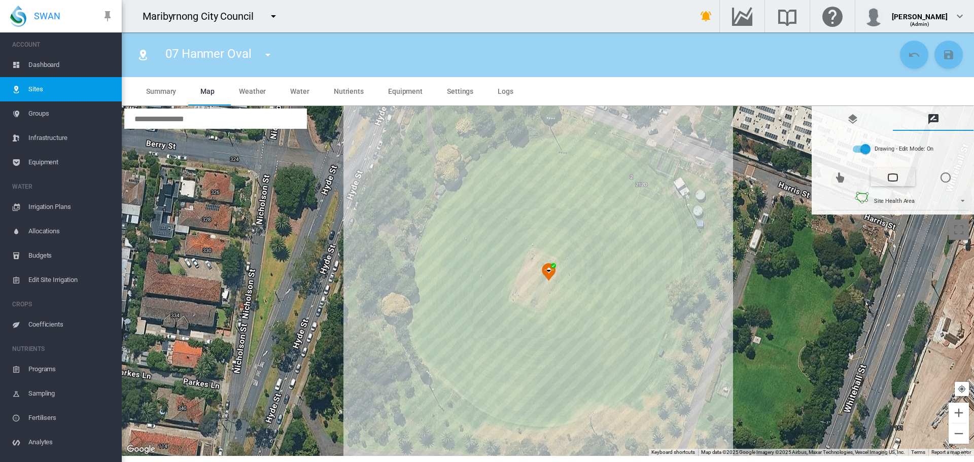
click at [585, 410] on div at bounding box center [548, 281] width 852 height 350
drag, startPoint x: 570, startPoint y: 417, endPoint x: 557, endPoint y: 416, distance: 13.2
click at [569, 417] on div at bounding box center [548, 281] width 852 height 350
click at [567, 418] on div at bounding box center [548, 281] width 852 height 350
click at [549, 418] on div at bounding box center [548, 281] width 852 height 350
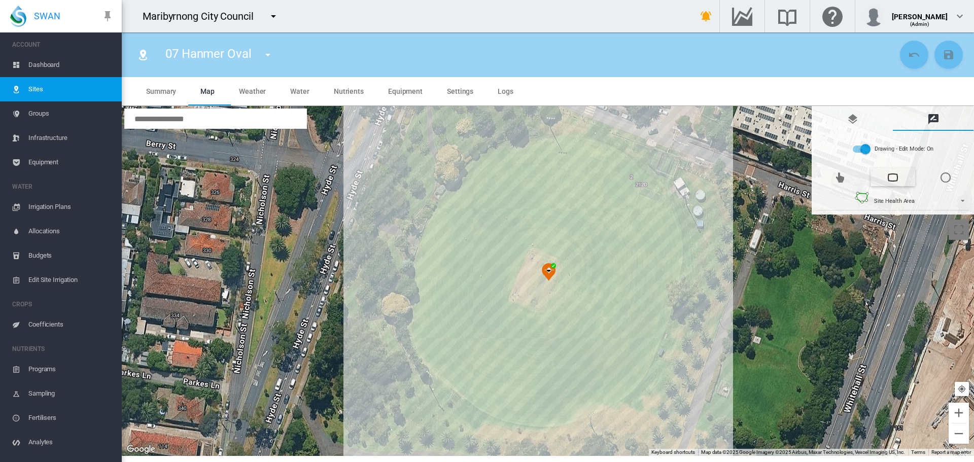
click at [530, 418] on div at bounding box center [548, 281] width 852 height 350
click at [512, 416] on div at bounding box center [548, 281] width 852 height 350
click at [490, 409] on div at bounding box center [548, 281] width 852 height 350
click at [480, 403] on div at bounding box center [548, 281] width 852 height 350
click at [466, 393] on div at bounding box center [548, 281] width 852 height 350
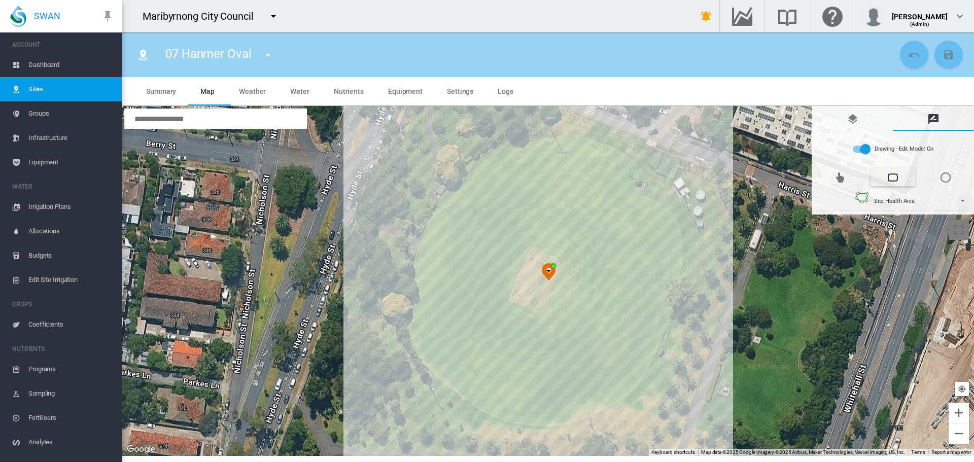
click at [450, 377] on div at bounding box center [548, 281] width 852 height 350
click at [439, 366] on div at bounding box center [548, 281] width 852 height 350
click at [428, 349] on div at bounding box center [548, 281] width 852 height 350
click at [421, 332] on div at bounding box center [548, 281] width 852 height 350
click at [420, 309] on div at bounding box center [548, 281] width 852 height 350
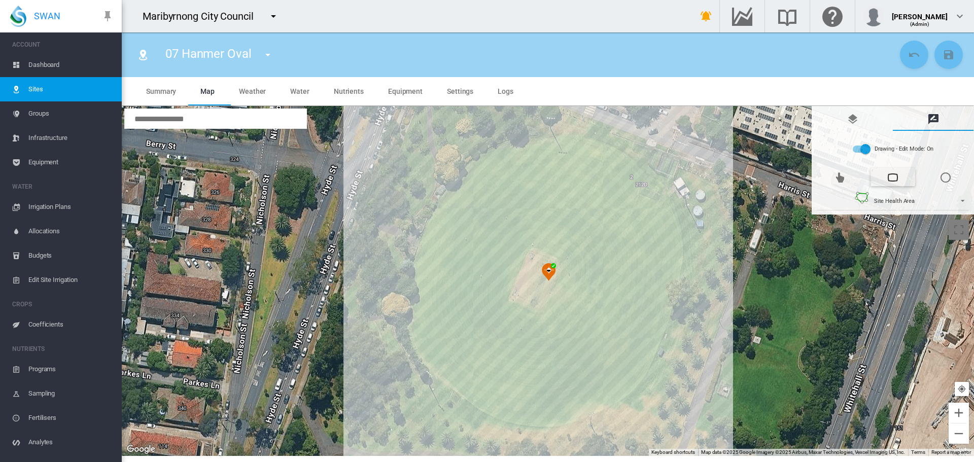
click at [419, 300] on div at bounding box center [548, 281] width 852 height 350
drag, startPoint x: 419, startPoint y: 283, endPoint x: 420, endPoint y: 278, distance: 5.6
click at [419, 282] on div at bounding box center [548, 281] width 852 height 350
drag, startPoint x: 422, startPoint y: 274, endPoint x: 424, endPoint y: 268, distance: 5.9
click at [422, 273] on div at bounding box center [548, 281] width 852 height 350
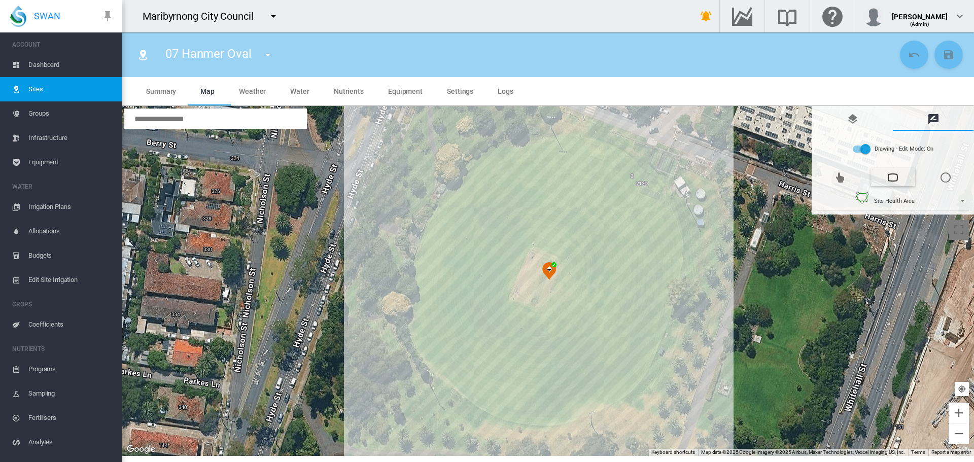
click at [425, 271] on div at bounding box center [548, 281] width 852 height 350
click at [425, 260] on div at bounding box center [548, 281] width 852 height 350
click at [435, 238] on div at bounding box center [548, 281] width 852 height 350
click at [441, 223] on div at bounding box center [548, 281] width 852 height 350
click at [449, 210] on div at bounding box center [548, 281] width 852 height 350
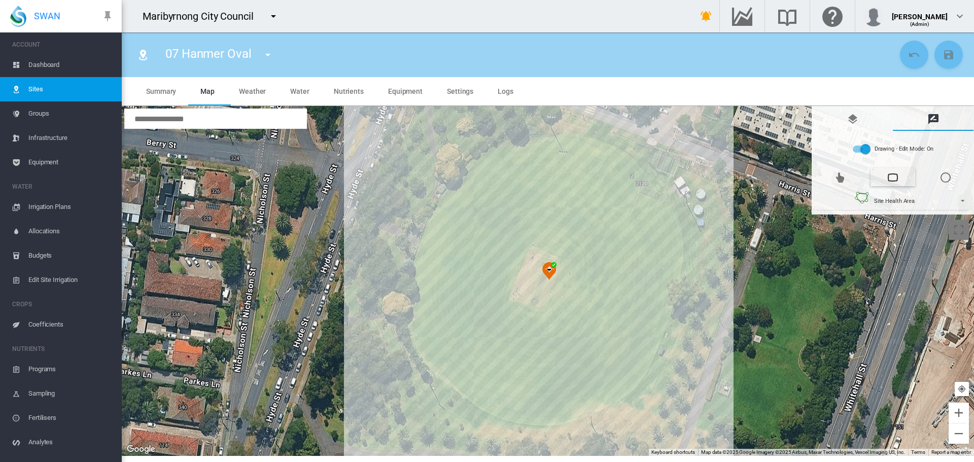
click at [457, 196] on div at bounding box center [548, 281] width 852 height 350
click at [464, 184] on div at bounding box center [548, 281] width 852 height 350
click at [473, 176] on div at bounding box center [548, 281] width 852 height 350
click at [484, 165] on div at bounding box center [548, 281] width 852 height 350
click at [500, 156] on div at bounding box center [548, 281] width 852 height 350
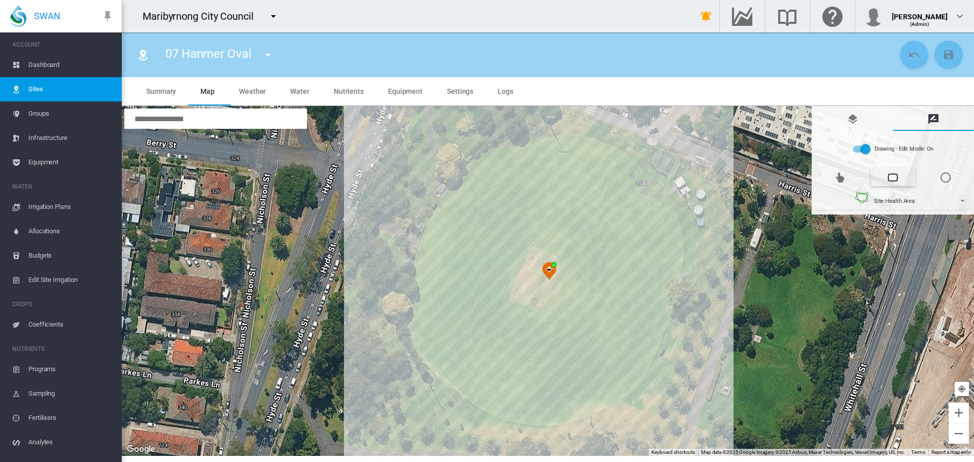
click at [517, 151] on div at bounding box center [548, 281] width 852 height 350
click at [530, 146] on div at bounding box center [548, 281] width 852 height 350
click at [546, 143] on div at bounding box center [548, 281] width 852 height 350
click at [574, 140] on div at bounding box center [548, 281] width 852 height 350
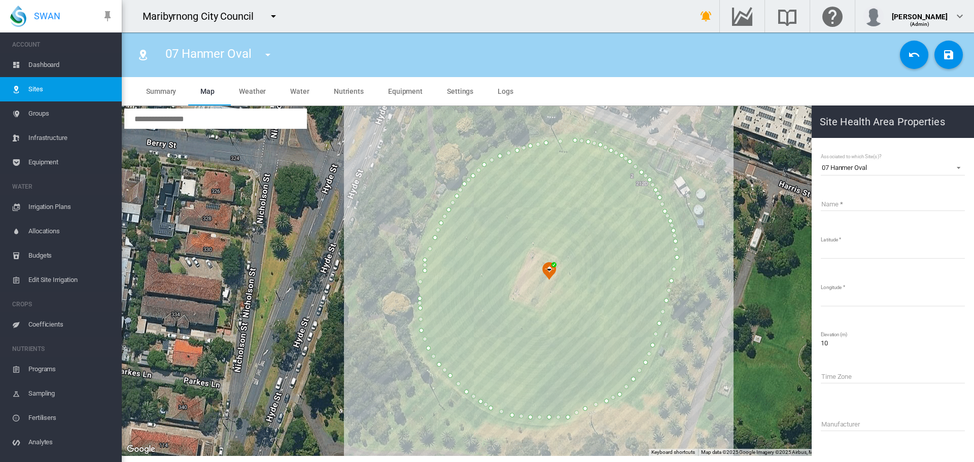
type input "*****"
type input "*********"
type input "**********"
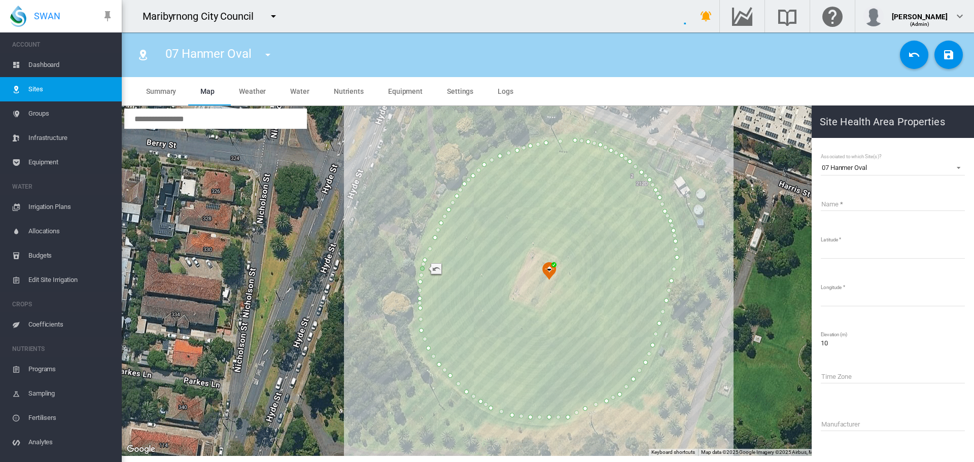
type input "**********"
drag, startPoint x: 166, startPoint y: 54, endPoint x: 251, endPoint y: 53, distance: 84.7
click at [251, 53] on span "07 Hanmer Oval" at bounding box center [208, 54] width 86 height 14
copy span "07 Hanmer Oval"
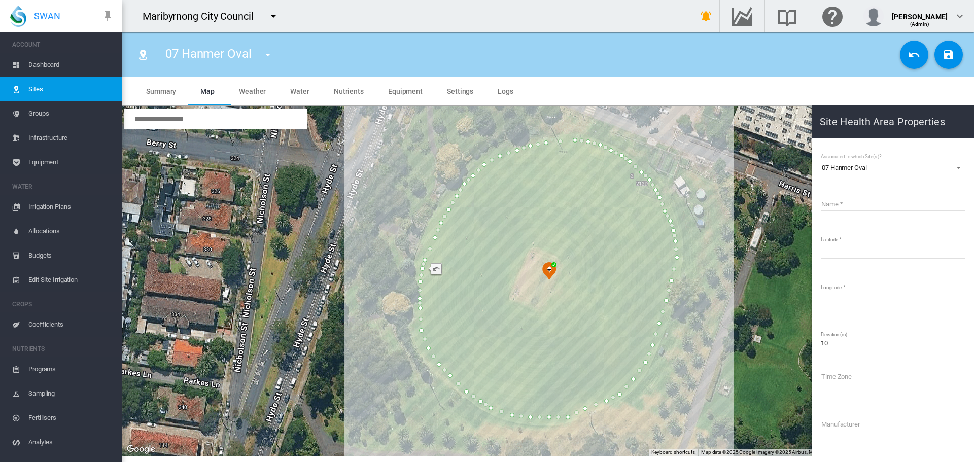
click at [860, 200] on input "Name" at bounding box center [892, 203] width 144 height 15
paste input "**********"
type input "**********"
click at [950, 53] on md-icon "icon-content-save" at bounding box center [948, 55] width 12 height 12
type input "*********"
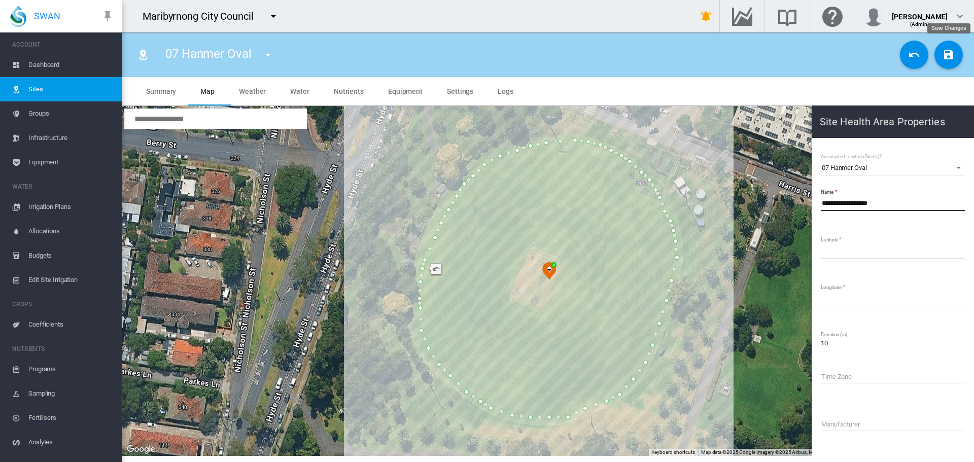
type input "*********"
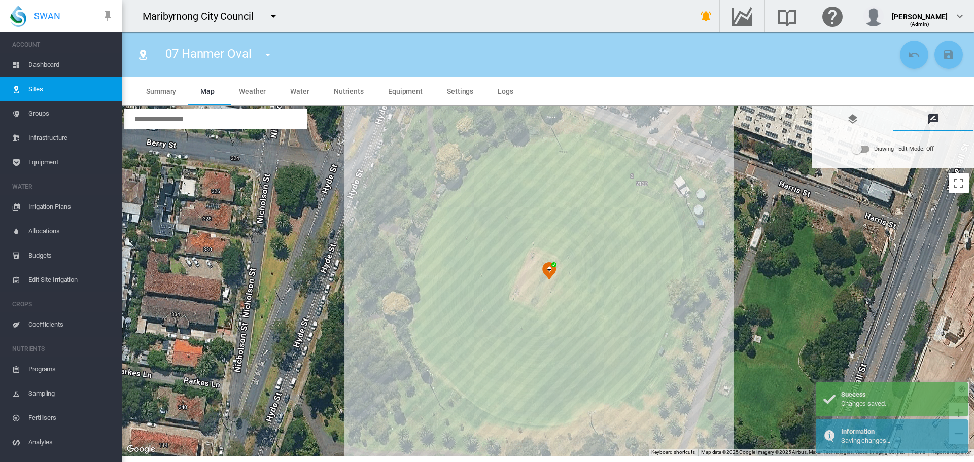
click at [267, 56] on md-icon "icon-menu-down" at bounding box center [268, 55] width 12 height 12
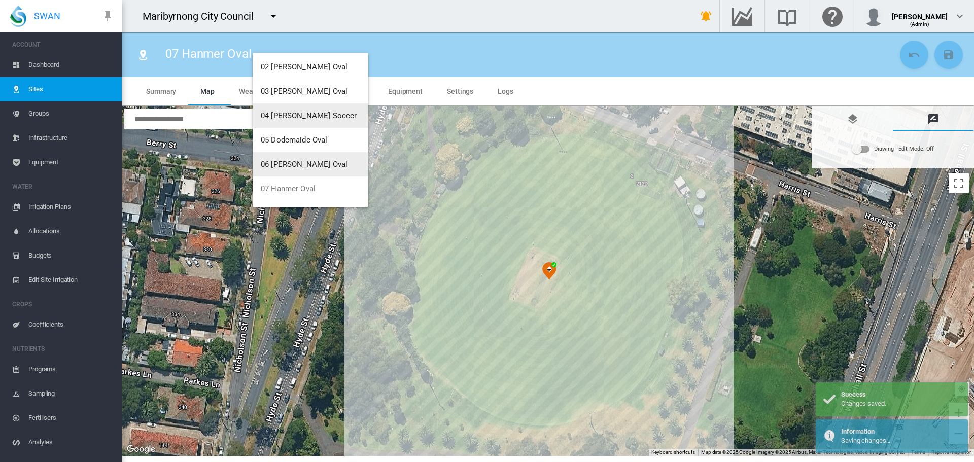
scroll to position [101, 0]
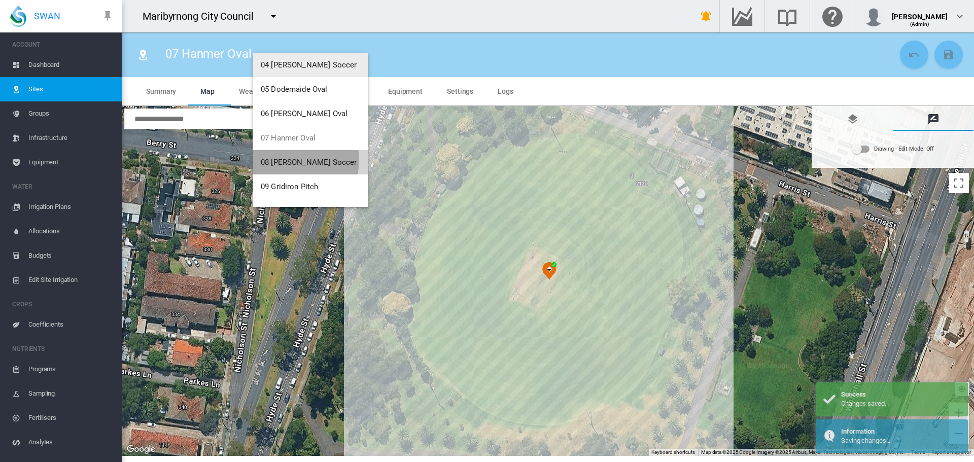
click at [293, 160] on span "08 [PERSON_NAME] Soccer" at bounding box center [309, 162] width 96 height 9
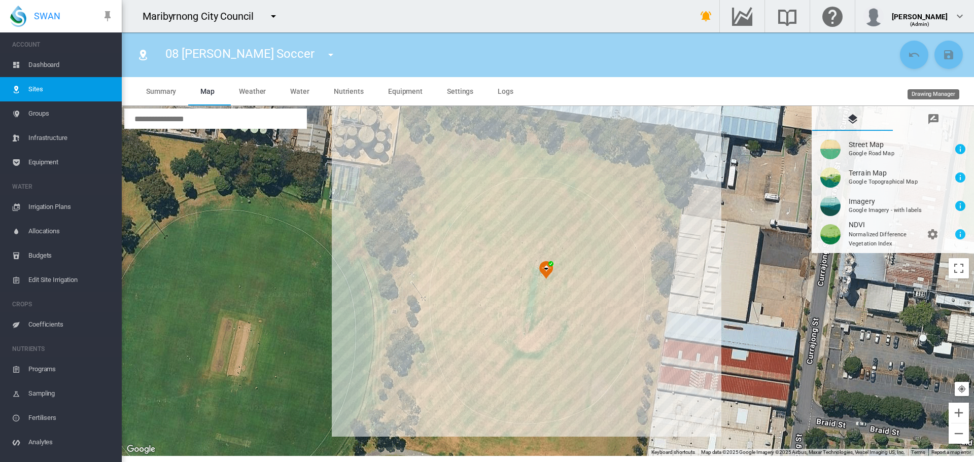
click at [930, 119] on md-icon "icon-message-draw" at bounding box center [933, 119] width 12 height 12
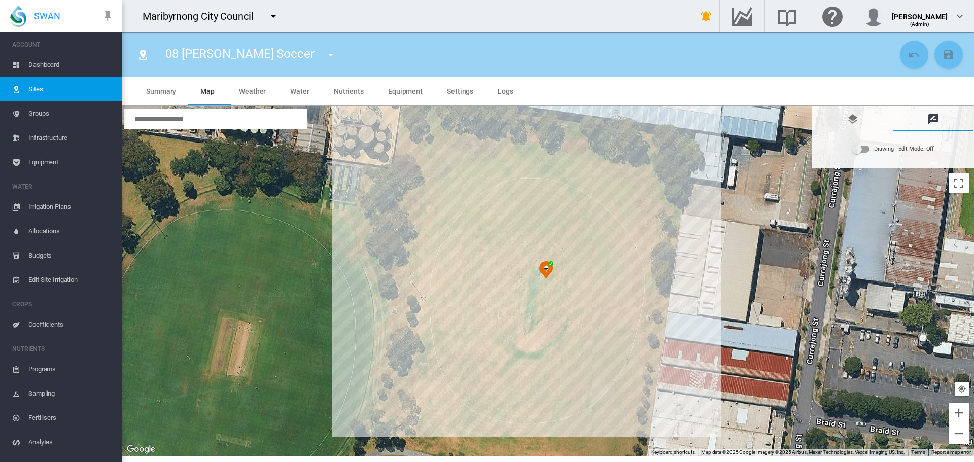
click at [866, 152] on div "Drawing - Edit Mode:\a Off" at bounding box center [860, 149] width 17 height 7
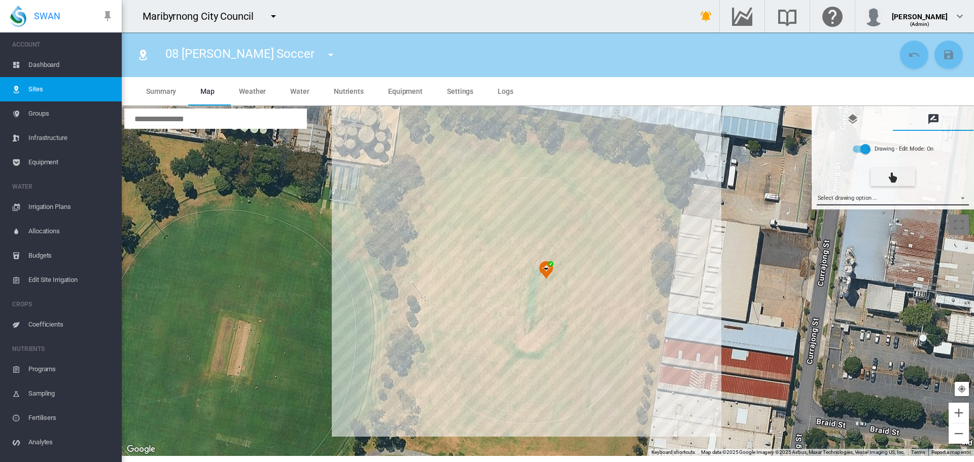
click at [855, 202] on md-select "Select drawing option ... None Site (IMU) Site Health Area Flow Meter Weather S…" at bounding box center [892, 197] width 153 height 15
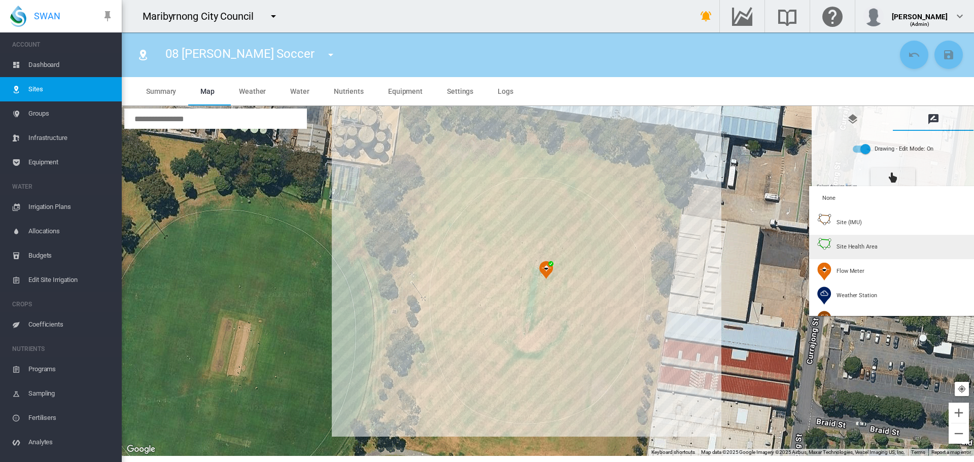
drag, startPoint x: 838, startPoint y: 238, endPoint x: 807, endPoint y: 238, distance: 30.9
click at [838, 238] on div "Site Health Area" at bounding box center [847, 247] width 60 height 18
type input "*"
type input "**"
type input "****"
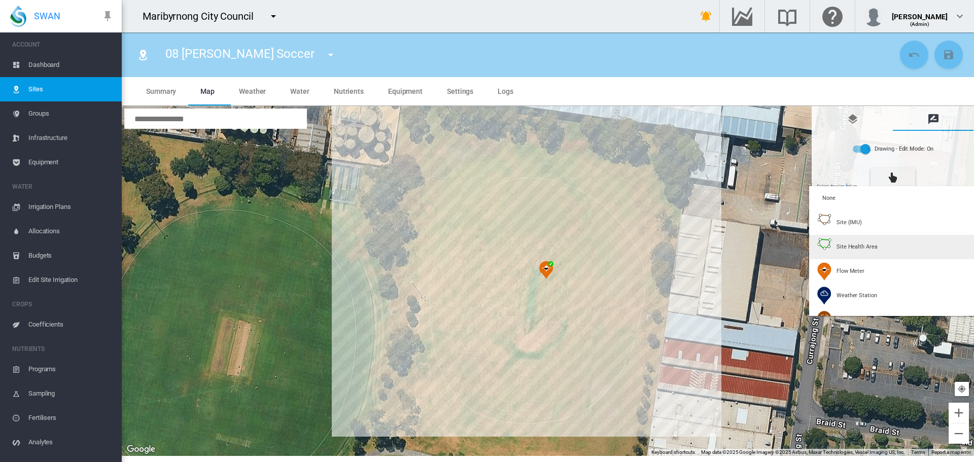
type input "*****"
type input "****"
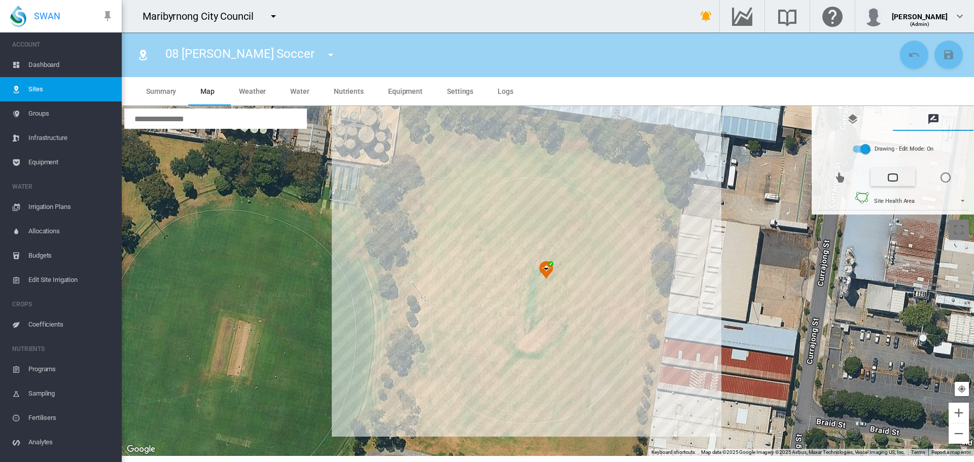
click at [433, 392] on div at bounding box center [548, 281] width 852 height 350
drag, startPoint x: 629, startPoint y: 420, endPoint x: 635, endPoint y: 326, distance: 94.5
click at [629, 418] on div at bounding box center [548, 281] width 852 height 350
click at [627, 418] on div at bounding box center [548, 281] width 852 height 350
click at [658, 169] on div at bounding box center [548, 281] width 852 height 350
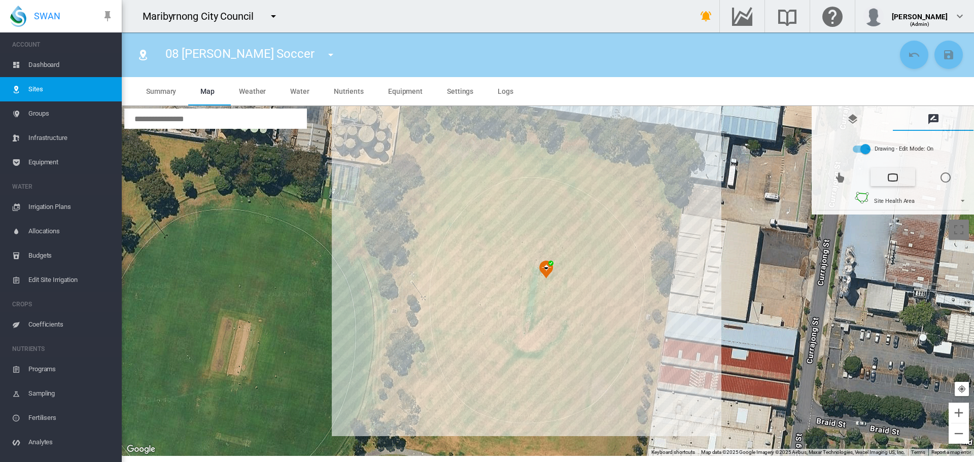
click at [462, 146] on div at bounding box center [548, 281] width 852 height 350
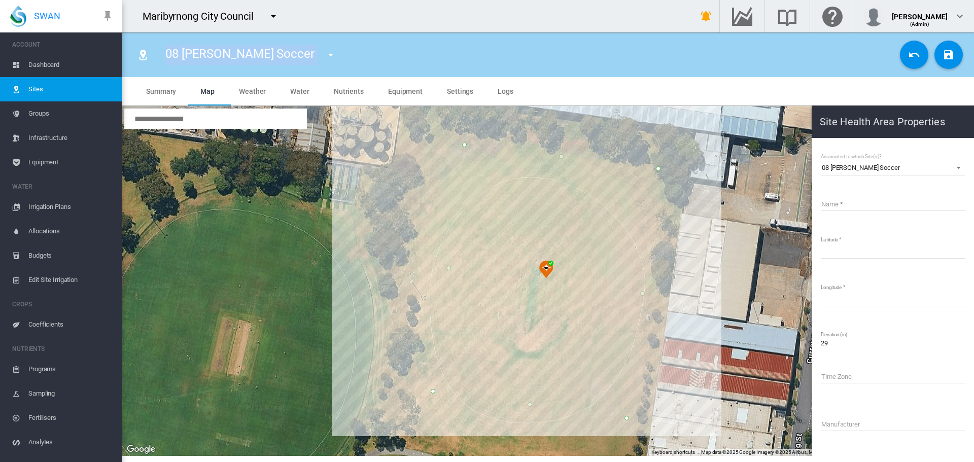
drag, startPoint x: 166, startPoint y: 55, endPoint x: 273, endPoint y: 57, distance: 107.0
click at [273, 57] on div "08 Hansen Soccer 01 Angliss Reserve 02 Barlow Oval 03 Dobson Oval 04 Dobson Soc…" at bounding box center [254, 55] width 197 height 28
copy section "08 Hansen Soccer 01 Angliss Reserve 02 Barlow Oval 03 Dobson Oval 04 Dobson Soc…"
click at [862, 197] on input "Name" at bounding box center [892, 203] width 144 height 15
paste input "**********"
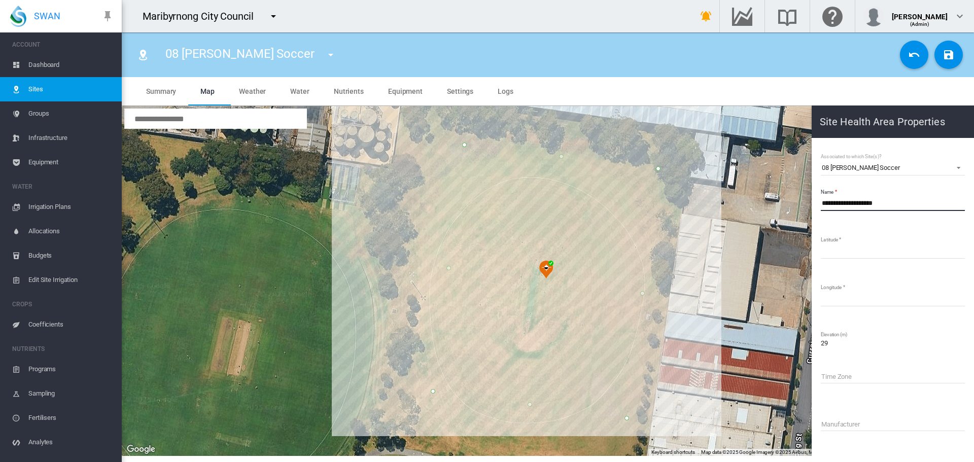
type input "**********"
click at [950, 61] on button "Save Changes" at bounding box center [948, 55] width 28 height 28
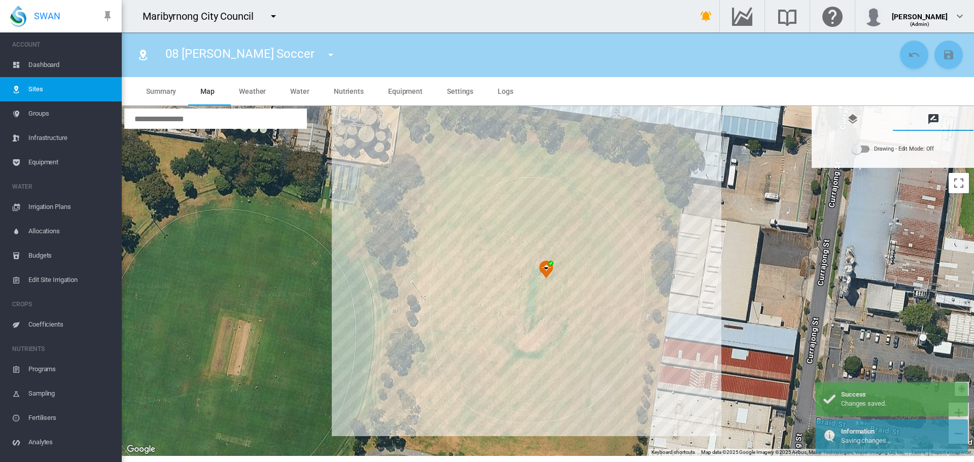
click at [325, 56] on md-icon "icon-menu-down" at bounding box center [331, 55] width 12 height 12
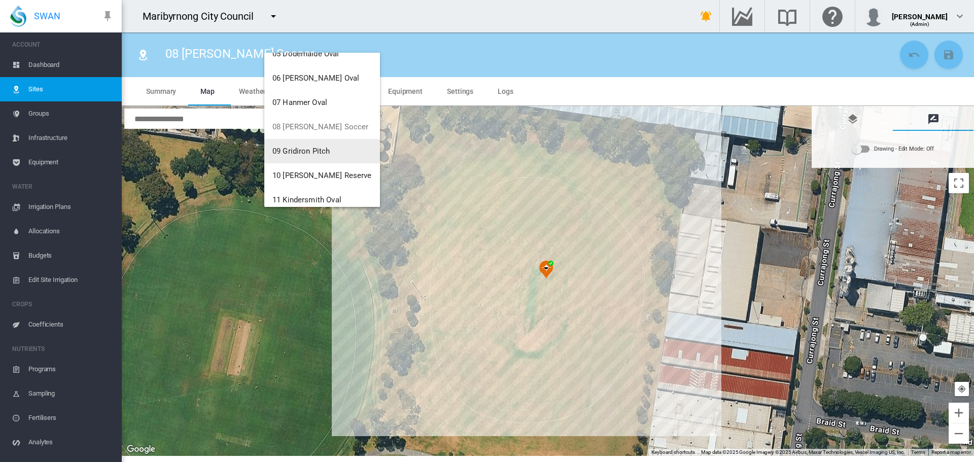
scroll to position [152, 0]
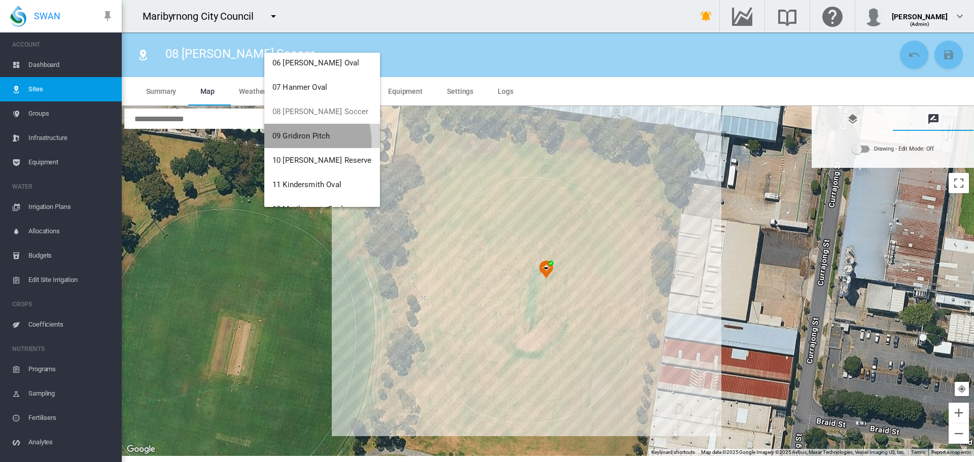
click at [300, 141] on button "09 Gridiron Pitch" at bounding box center [322, 136] width 116 height 24
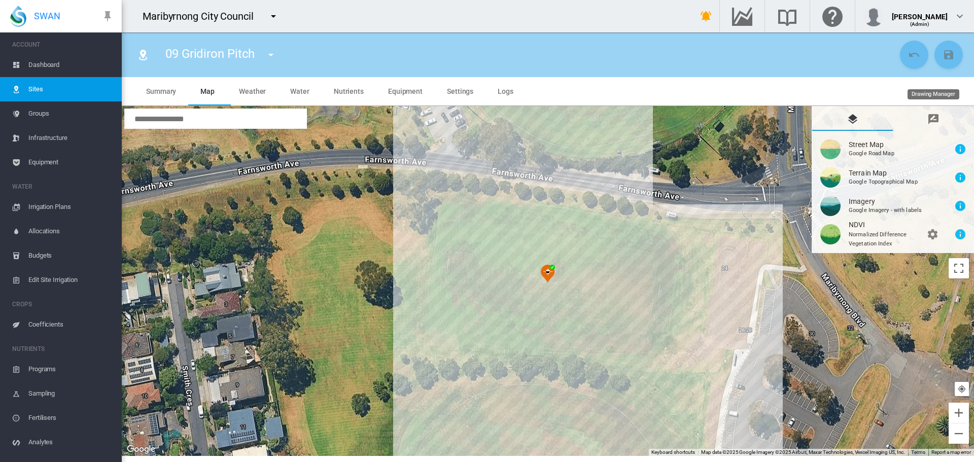
click at [928, 123] on md-icon "icon-message-draw" at bounding box center [933, 119] width 12 height 12
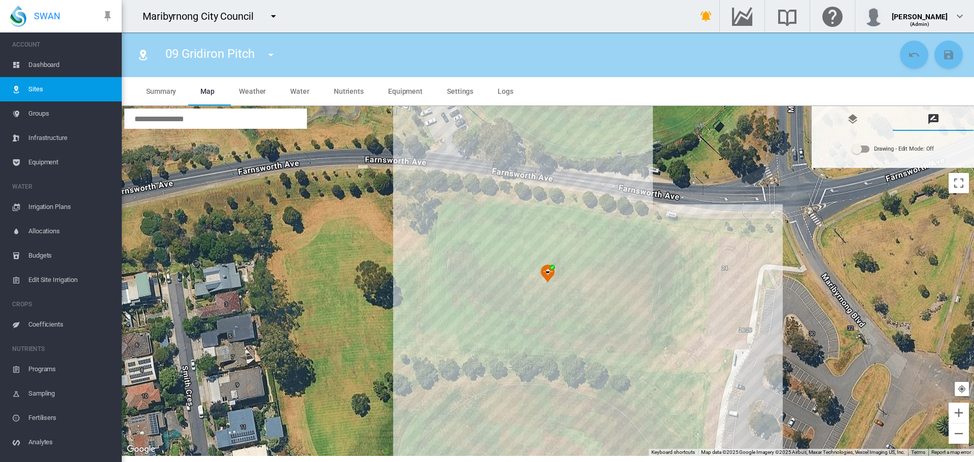
click at [868, 147] on div "Drawing - Edit Mode:\a Off" at bounding box center [860, 149] width 17 height 7
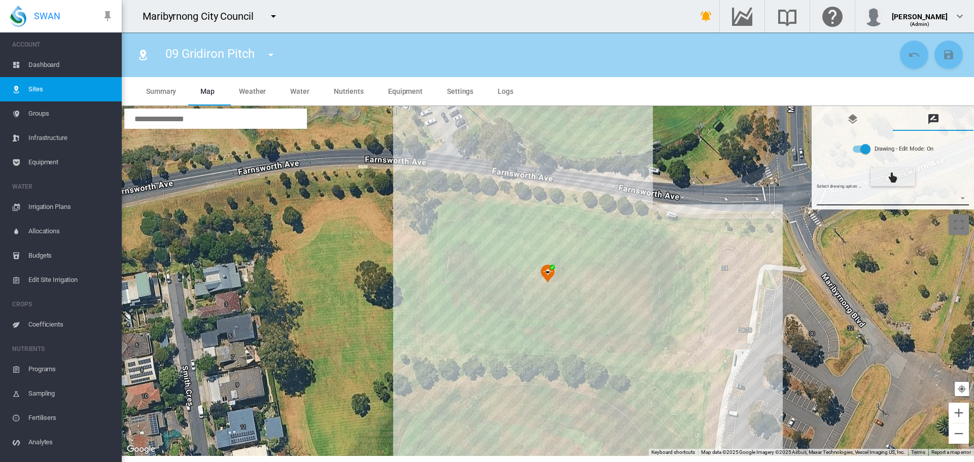
click at [870, 202] on md-select "Select drawing option ... None Site (IMU) Site Health Area Flow Meter Weather S…" at bounding box center [892, 197] width 153 height 15
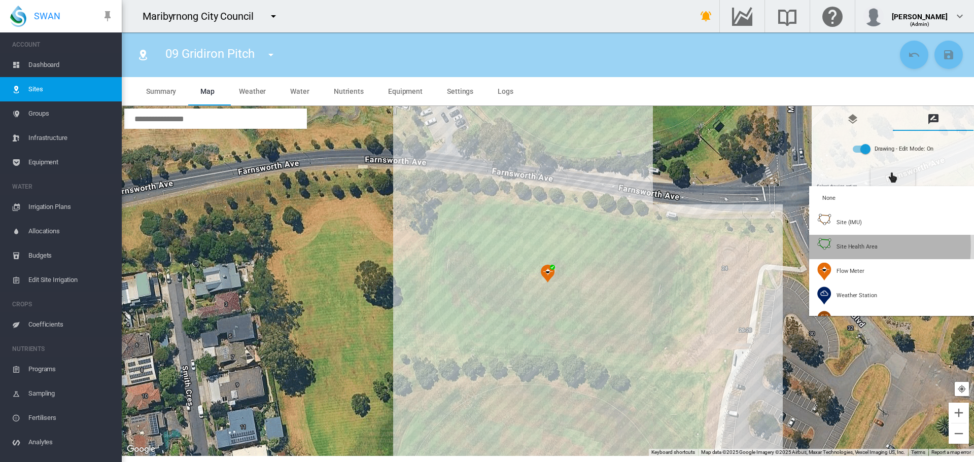
drag, startPoint x: 830, startPoint y: 246, endPoint x: 818, endPoint y: 252, distance: 13.2
click at [830, 246] on img at bounding box center [824, 247] width 14 height 18
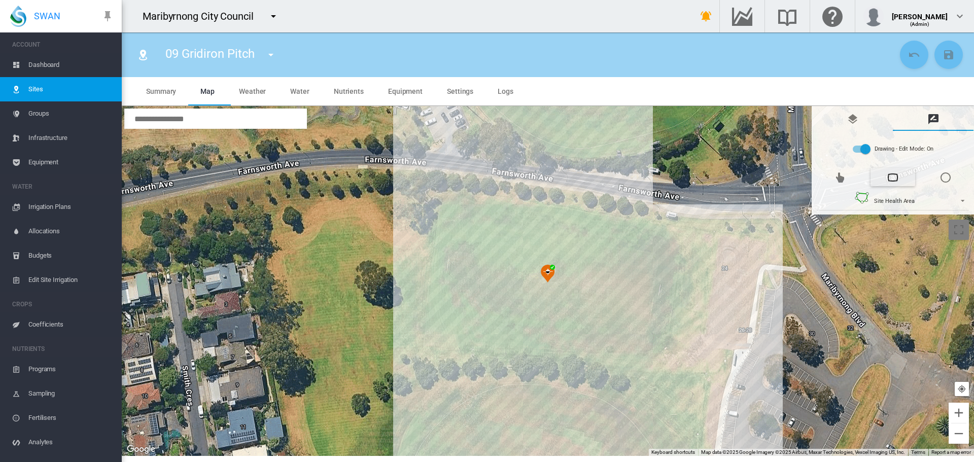
type input "*"
type input "**"
type input "****"
type input "*****"
type input "****"
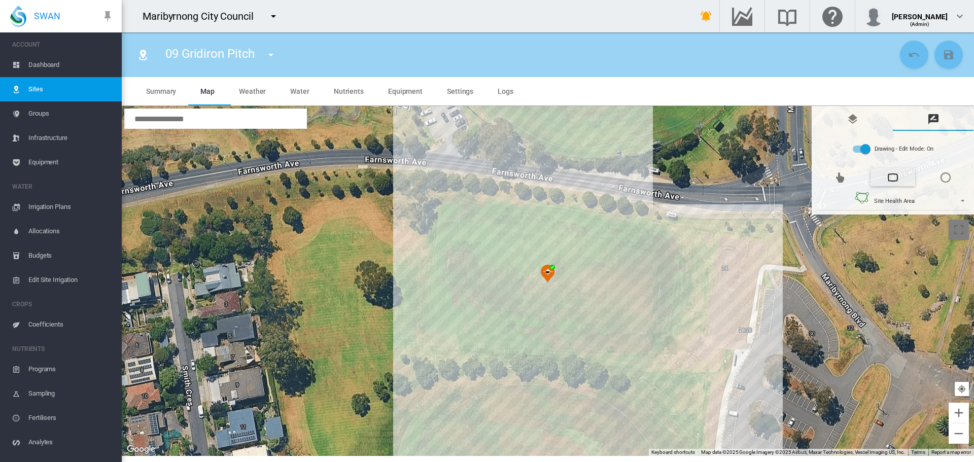
click at [441, 197] on div at bounding box center [548, 281] width 852 height 350
drag, startPoint x: 426, startPoint y: 338, endPoint x: 469, endPoint y: 339, distance: 43.1
click at [426, 338] on div at bounding box center [548, 281] width 852 height 350
click at [655, 363] on div at bounding box center [548, 281] width 852 height 350
click at [670, 227] on div at bounding box center [548, 281] width 852 height 350
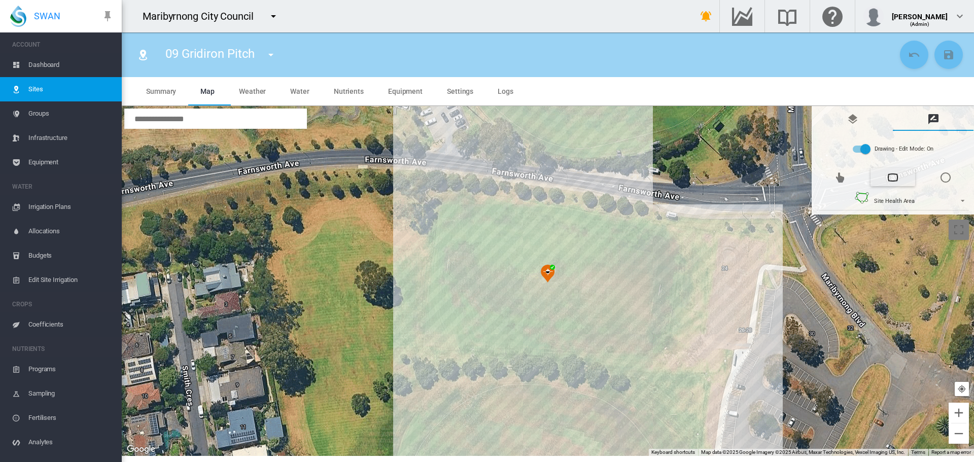
click at [440, 199] on div at bounding box center [548, 281] width 852 height 350
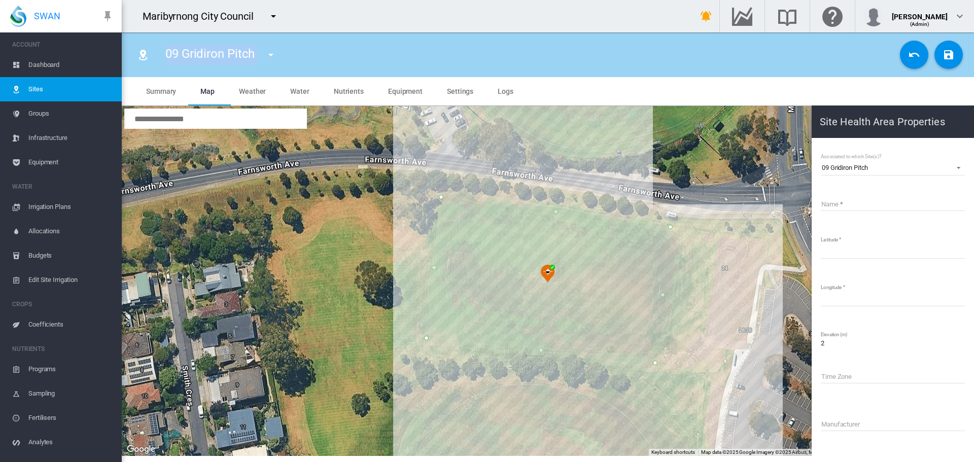
drag, startPoint x: 167, startPoint y: 51, endPoint x: 265, endPoint y: 57, distance: 98.0
click at [265, 57] on div "09 Gridiron Pitch 01 Angliss Reserve 02 Barlow Oval 03 Dobson Oval 04 Dobson So…" at bounding box center [224, 55] width 137 height 28
copy section "09 Gridiron Pitch 01 Angliss Reserve 02 Barlow Oval 03 Dobson Oval 04 Dobson So…"
click at [904, 204] on input "Name" at bounding box center [892, 203] width 144 height 15
paste input "**********"
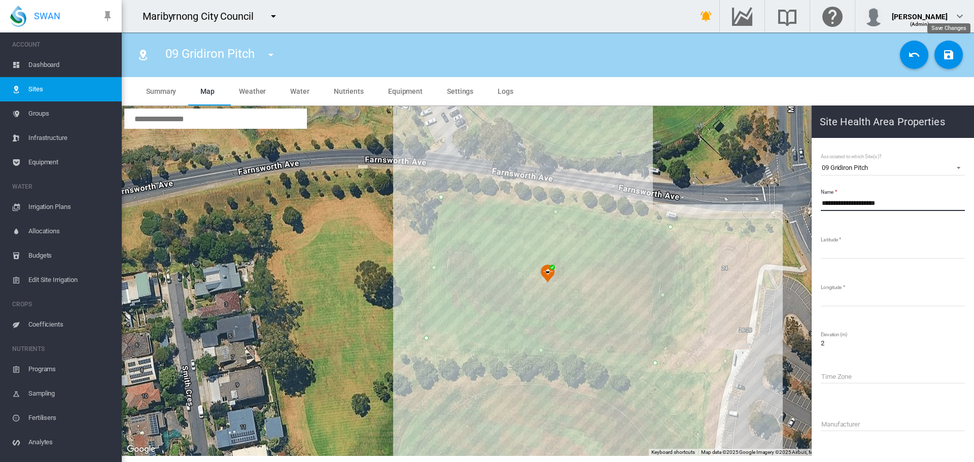
type input "**********"
click at [950, 54] on md-icon "icon-content-save" at bounding box center [948, 55] width 12 height 12
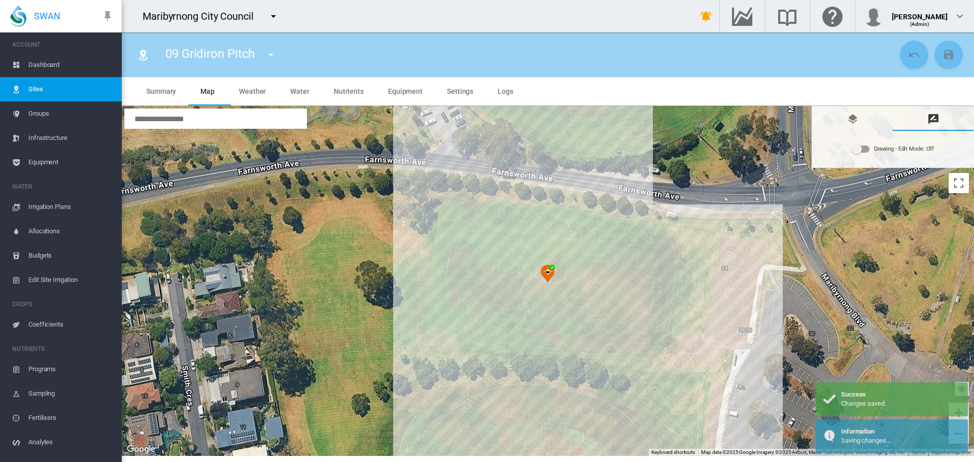
click at [266, 61] on button "button" at bounding box center [271, 55] width 20 height 20
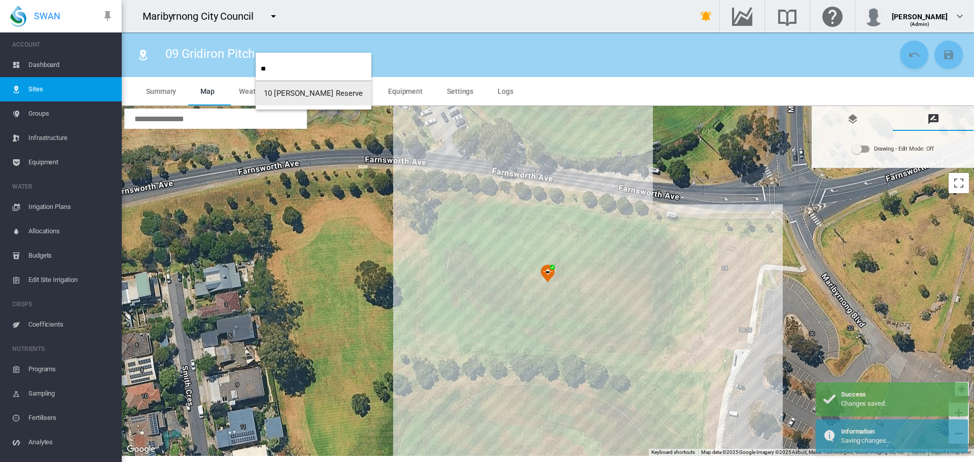
type input "**"
click at [280, 85] on button "10 [PERSON_NAME] Reserve" at bounding box center [314, 93] width 116 height 24
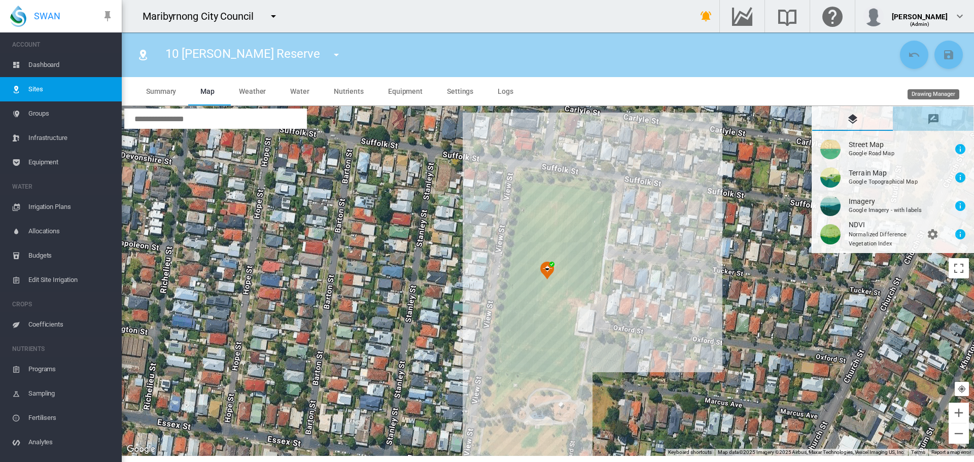
click at [927, 120] on md-icon "icon-message-draw" at bounding box center [933, 119] width 12 height 12
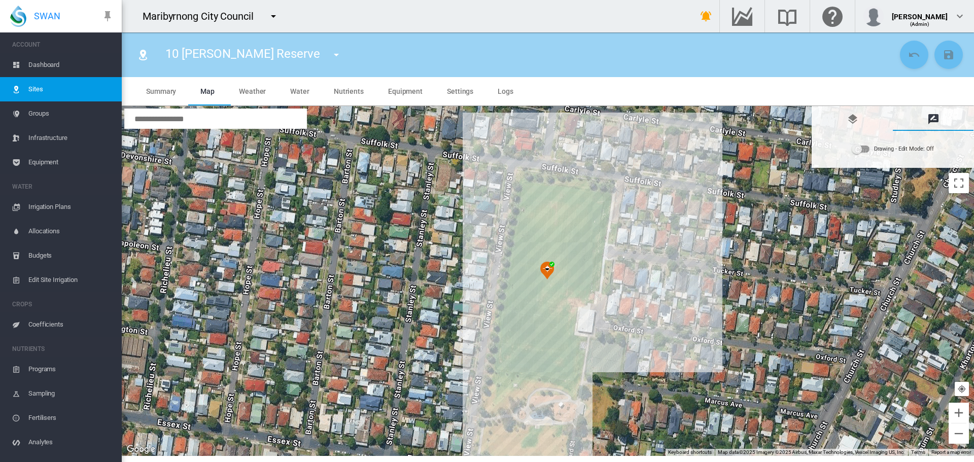
click at [861, 153] on div "Drawing - Edit Mode:\a Off" at bounding box center [860, 149] width 18 height 12
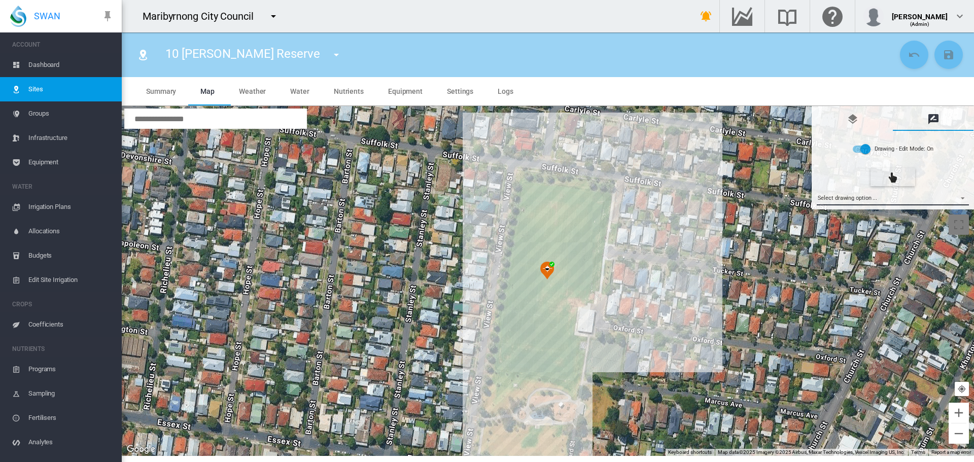
click at [860, 199] on md-select "Select drawing option ... None Site (IMU) Site Health Area Flow Meter Weather S…" at bounding box center [892, 197] width 153 height 15
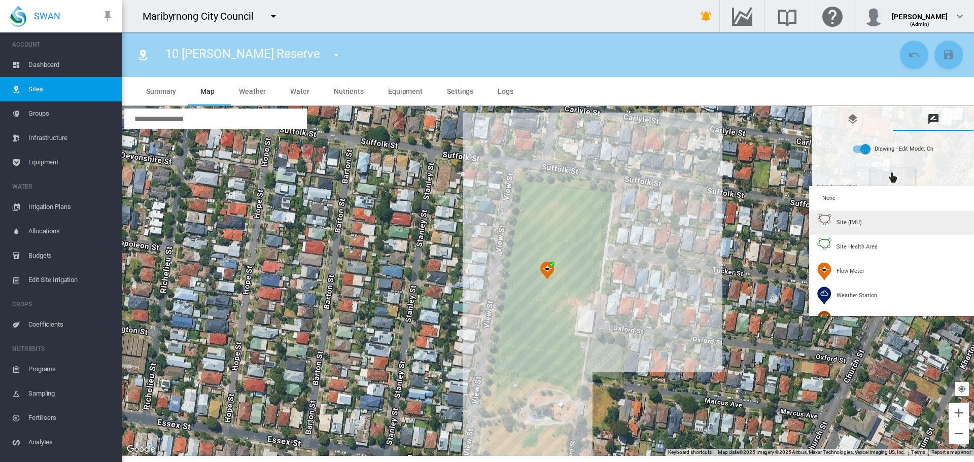
type input "*"
type input "**"
type input "****"
type input "*****"
type input "****"
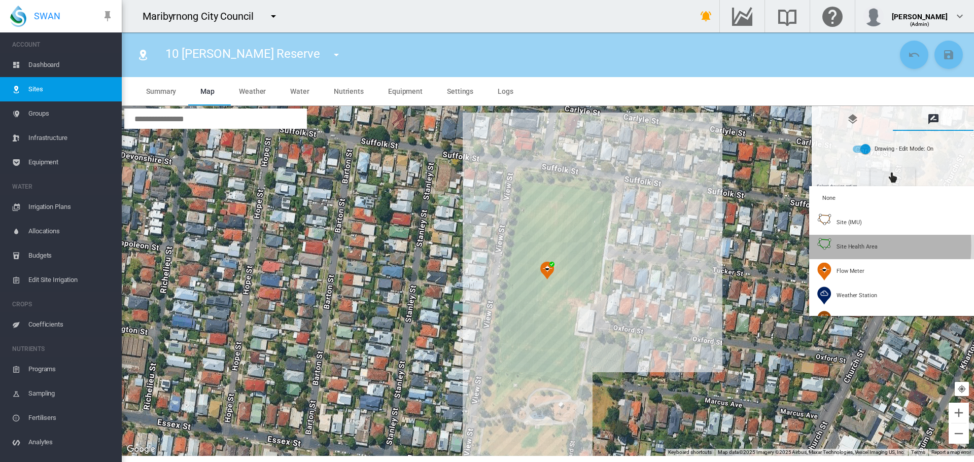
click at [836, 245] on div "Site Health Area" at bounding box center [847, 247] width 60 height 18
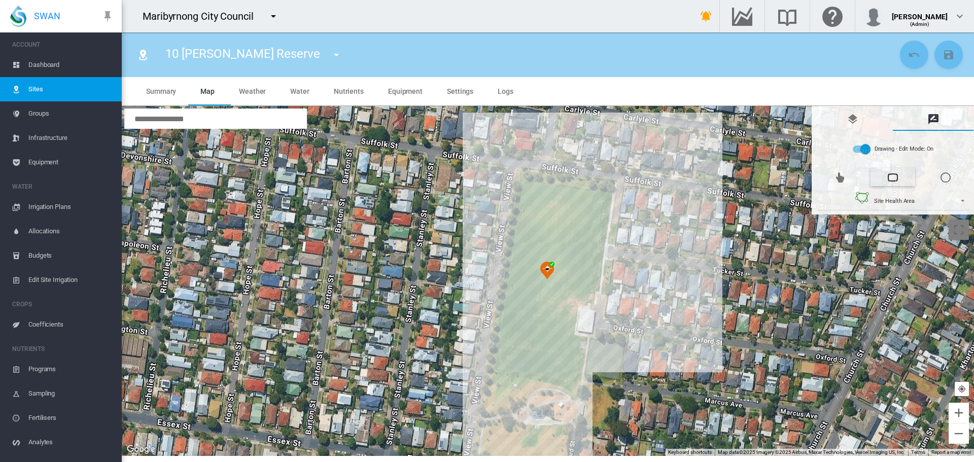
click at [525, 185] on div at bounding box center [548, 281] width 852 height 350
click at [497, 366] on div at bounding box center [548, 281] width 852 height 350
click at [569, 376] on div at bounding box center [548, 281] width 852 height 350
click at [569, 377] on div at bounding box center [548, 281] width 852 height 350
click at [575, 341] on div at bounding box center [548, 281] width 852 height 350
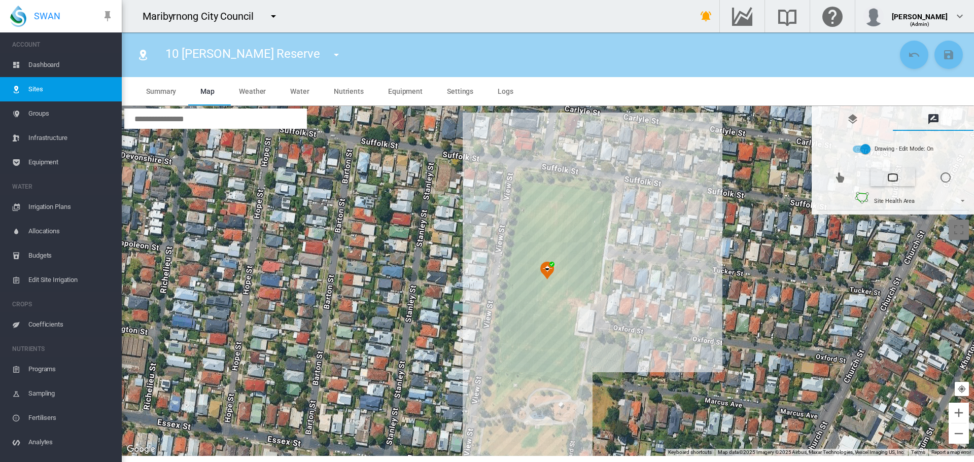
click at [568, 339] on div at bounding box center [548, 281] width 852 height 350
click at [574, 296] on div at bounding box center [548, 281] width 852 height 350
click at [584, 297] on div at bounding box center [548, 281] width 852 height 350
click at [598, 195] on div at bounding box center [548, 281] width 852 height 350
click at [525, 187] on div at bounding box center [548, 281] width 852 height 350
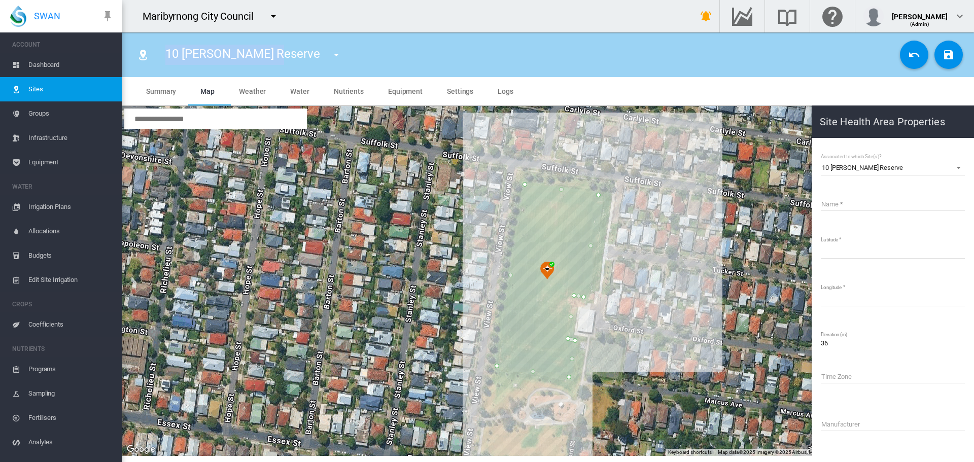
drag, startPoint x: 167, startPoint y: 55, endPoint x: 273, endPoint y: 59, distance: 106.5
click at [273, 59] on span "10 [PERSON_NAME] Reserve" at bounding box center [242, 54] width 155 height 14
copy span "10 [PERSON_NAME] Reserve"
click at [906, 205] on input "Name" at bounding box center [892, 203] width 144 height 15
paste input "**********"
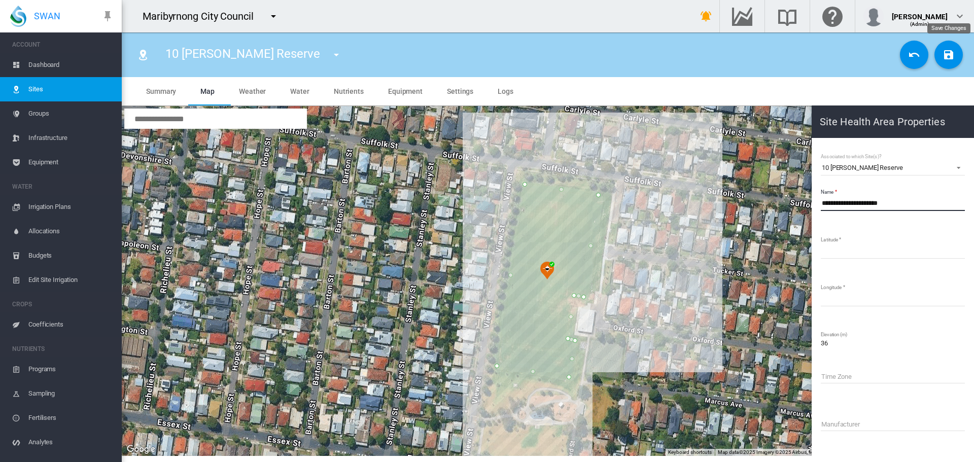
type input "**********"
click at [958, 63] on button "Save Changes" at bounding box center [948, 55] width 28 height 28
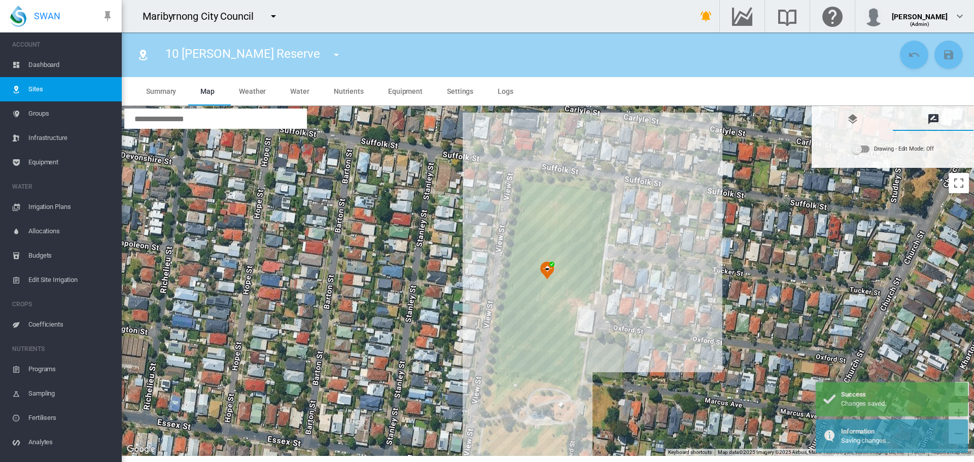
click at [330, 53] on md-icon "icon-menu-down" at bounding box center [336, 55] width 12 height 12
type input "**"
click at [310, 96] on span "11 Kindersmith Oval" at bounding box center [317, 93] width 69 height 9
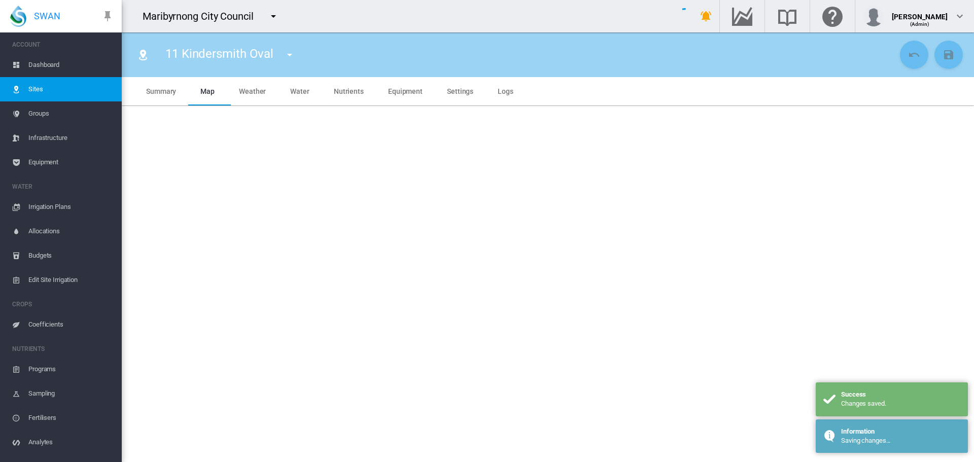
type input "****"
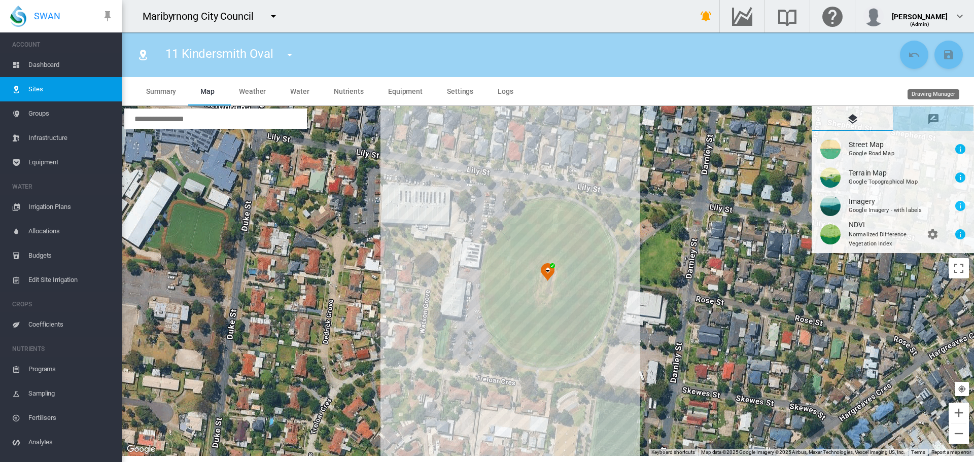
click at [929, 118] on md-icon "icon-message-draw" at bounding box center [933, 119] width 12 height 12
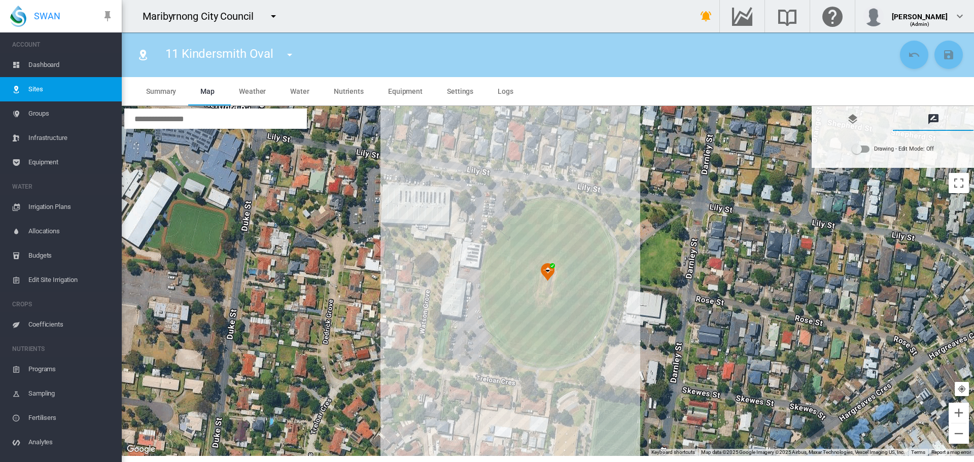
click at [868, 148] on div "Drawing - Edit Mode:\a Off" at bounding box center [860, 149] width 17 height 7
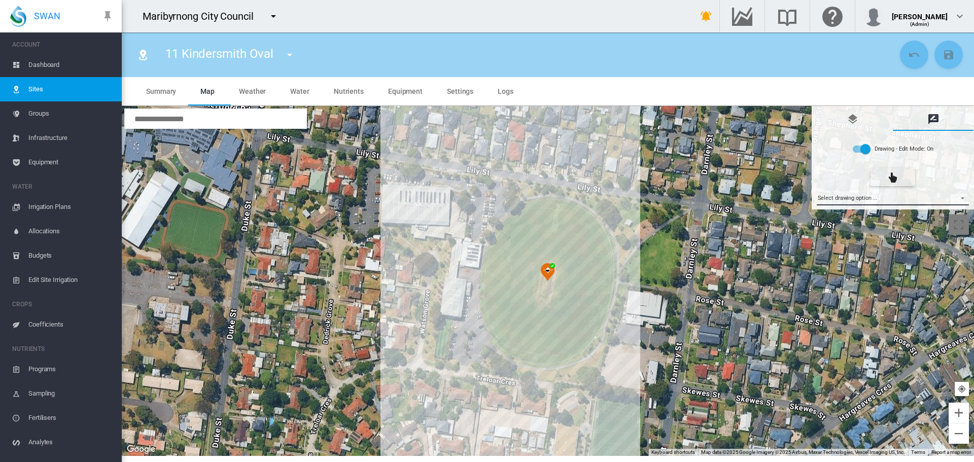
click at [871, 199] on md-select "Select drawing option ... None Site (IMU) Site Health Area Flow Meter Weather S…" at bounding box center [892, 197] width 153 height 15
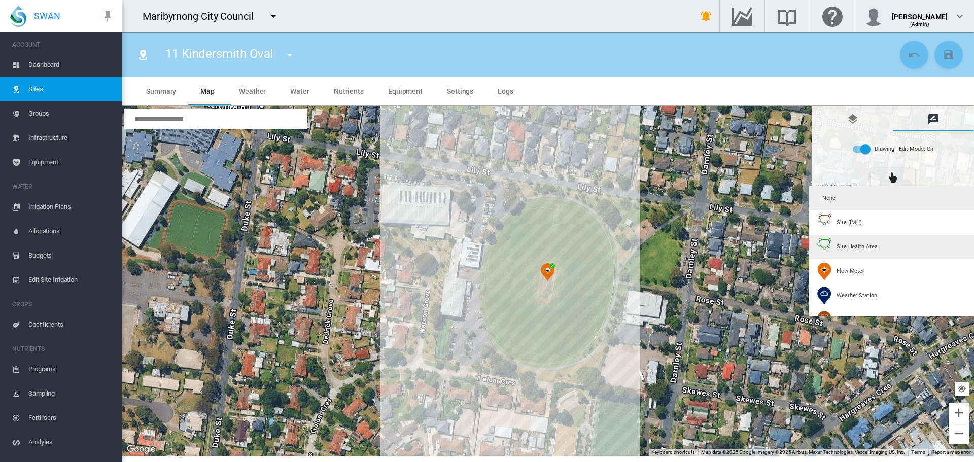
type input "*"
type input "**"
type input "****"
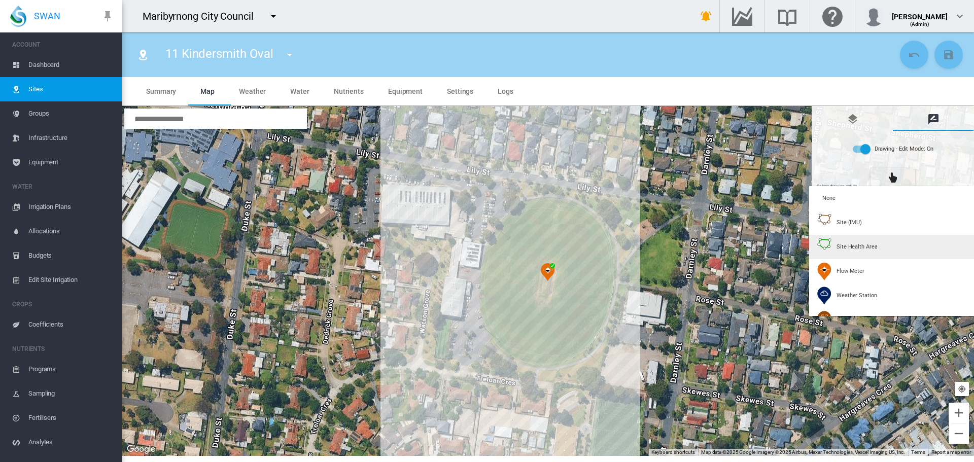
click at [864, 252] on div "Site Health Area" at bounding box center [847, 247] width 60 height 18
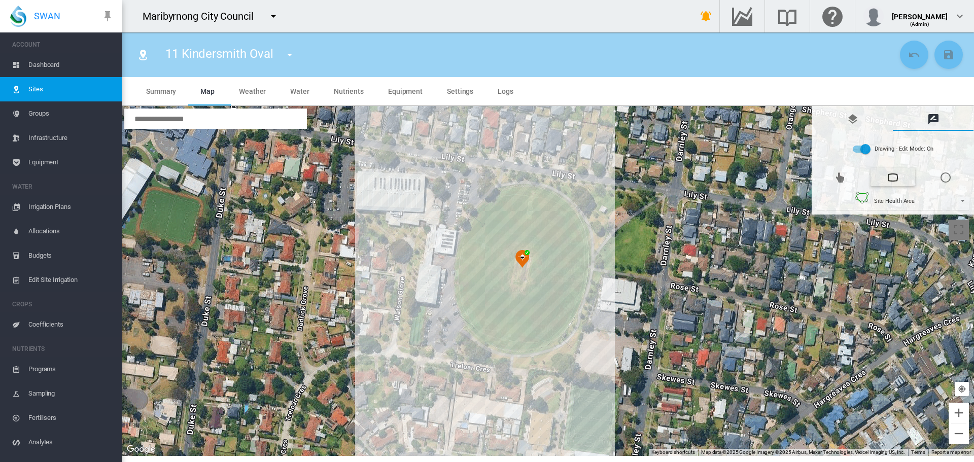
click at [520, 189] on div at bounding box center [548, 281] width 852 height 350
click at [498, 196] on div at bounding box center [548, 281] width 852 height 350
click at [488, 205] on div at bounding box center [548, 281] width 852 height 350
click at [479, 214] on div at bounding box center [548, 281] width 852 height 350
click at [473, 226] on div at bounding box center [548, 281] width 852 height 350
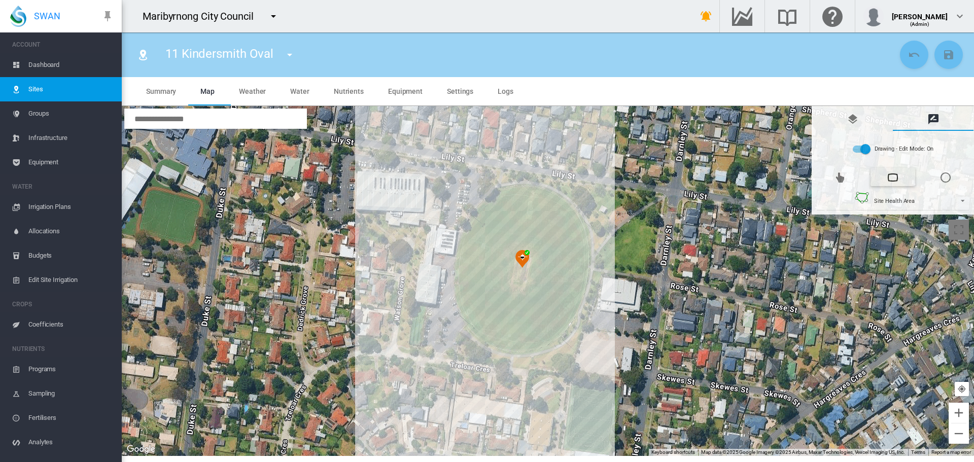
click at [469, 238] on div at bounding box center [548, 281] width 852 height 350
click at [466, 249] on div at bounding box center [548, 281] width 852 height 350
click at [463, 263] on div at bounding box center [548, 281] width 852 height 350
click at [461, 281] on div at bounding box center [548, 281] width 852 height 350
click at [462, 296] on div at bounding box center [548, 281] width 852 height 350
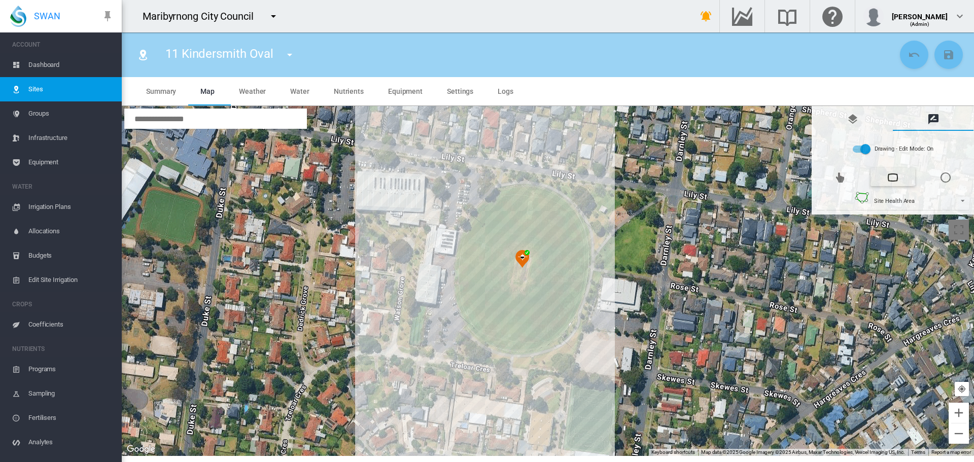
click at [466, 312] on div at bounding box center [548, 281] width 852 height 350
click at [477, 325] on div at bounding box center [548, 281] width 852 height 350
click at [486, 334] on div at bounding box center [548, 281] width 852 height 350
click at [498, 341] on div at bounding box center [548, 281] width 852 height 350
click at [514, 344] on div at bounding box center [548, 281] width 852 height 350
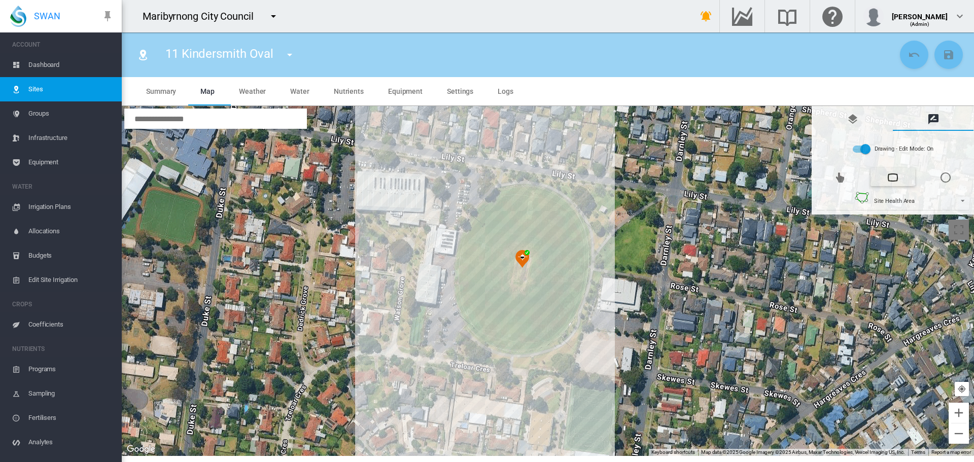
click at [532, 344] on div at bounding box center [548, 281] width 852 height 350
click at [534, 344] on div at bounding box center [548, 281] width 852 height 350
click at [551, 336] on div at bounding box center [548, 281] width 852 height 350
click at [561, 325] on div at bounding box center [548, 281] width 852 height 350
click at [570, 314] on div at bounding box center [548, 281] width 852 height 350
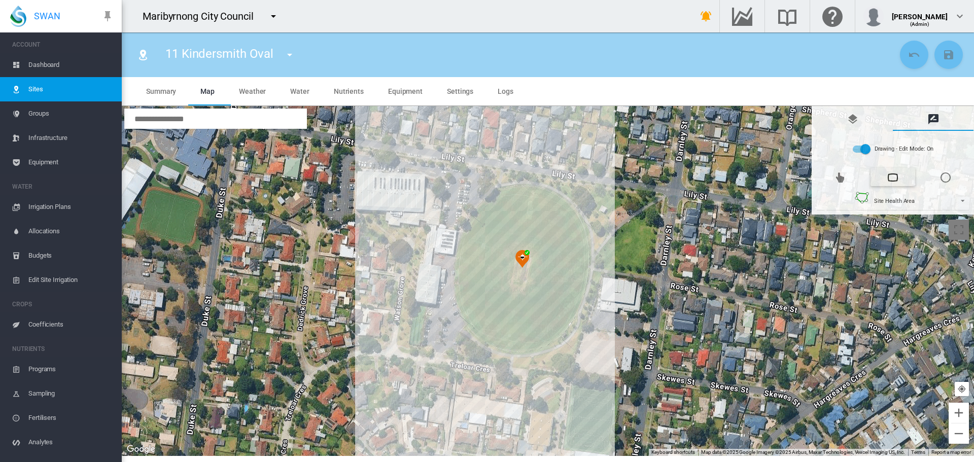
click at [575, 302] on div at bounding box center [548, 281] width 852 height 350
click at [582, 284] on div at bounding box center [548, 281] width 852 height 350
click at [585, 270] on div at bounding box center [548, 281] width 852 height 350
click at [585, 250] on div at bounding box center [548, 281] width 852 height 350
click at [584, 235] on div at bounding box center [548, 281] width 852 height 350
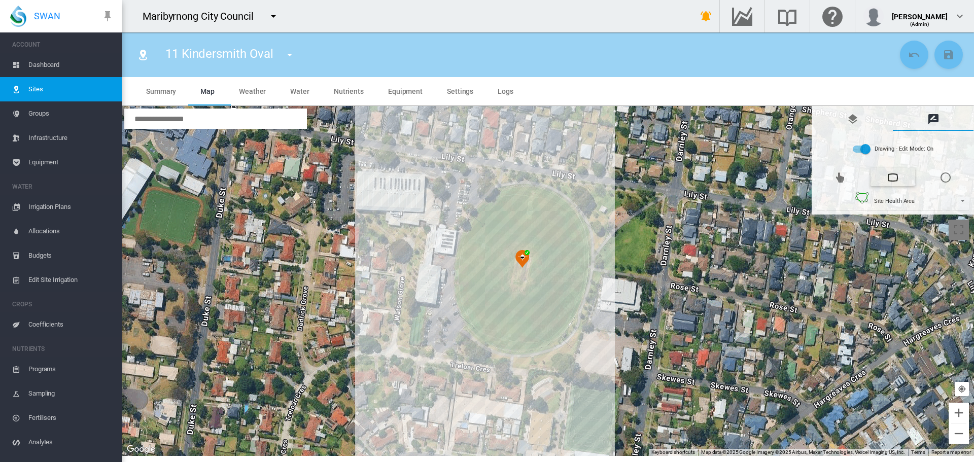
click at [575, 218] on div at bounding box center [548, 281] width 852 height 350
click at [566, 208] on div at bounding box center [548, 281] width 852 height 350
click at [557, 198] on div at bounding box center [548, 281] width 852 height 350
click at [544, 192] on div at bounding box center [548, 281] width 852 height 350
click at [528, 190] on div at bounding box center [548, 281] width 852 height 350
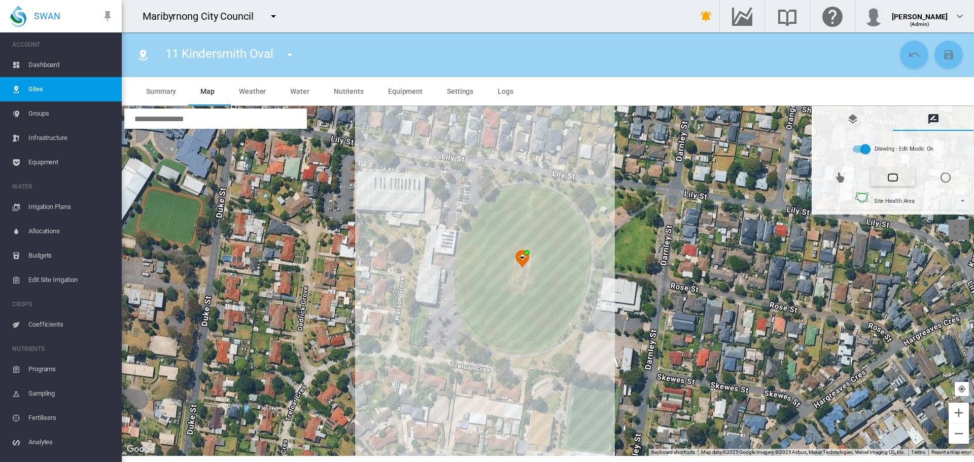
click at [520, 190] on div at bounding box center [548, 281] width 852 height 350
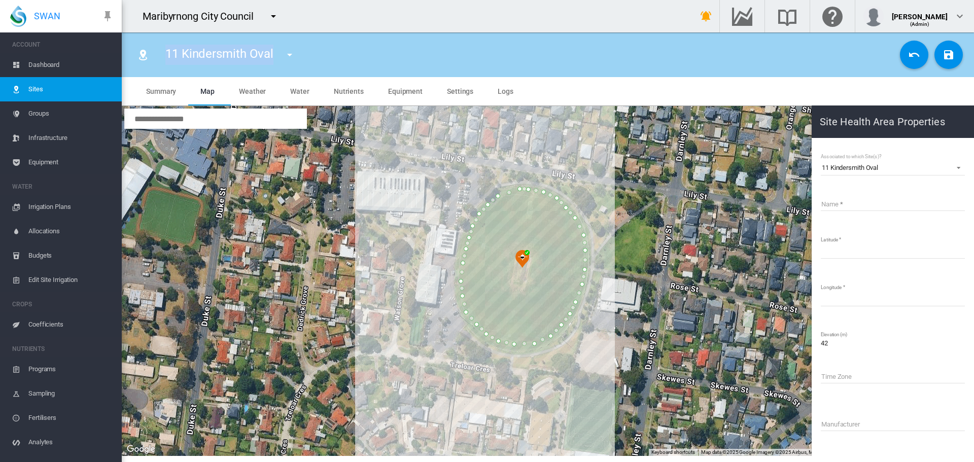
drag, startPoint x: 167, startPoint y: 54, endPoint x: 273, endPoint y: 50, distance: 106.6
click at [273, 50] on div "11 Kindersmith Oval 01 Angliss Reserve 02 Barlow Oval 03 Dobson Oval 04 Dobson …" at bounding box center [234, 55] width 156 height 28
copy span "11 Kindersmith Oval"
click at [869, 195] on md-input-container "Name" at bounding box center [892, 209] width 146 height 29
click at [869, 202] on input "Name" at bounding box center [892, 203] width 144 height 15
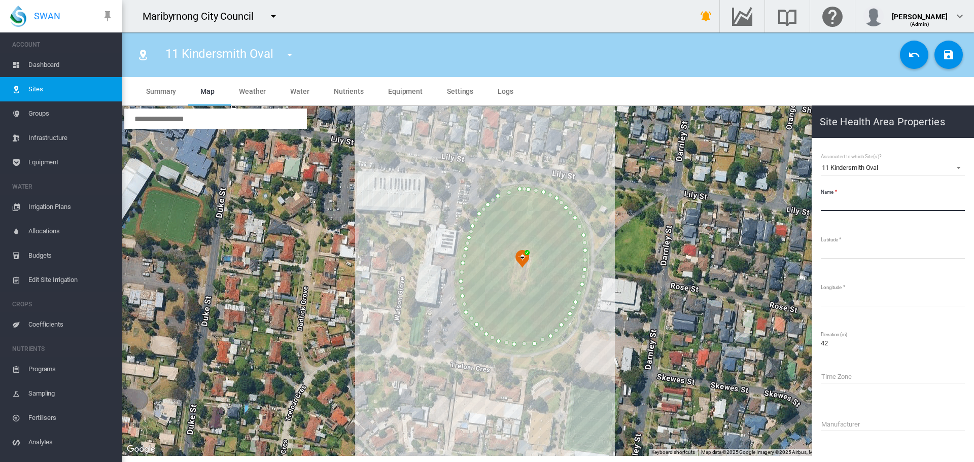
paste input "**********"
type input "**********"
click at [948, 54] on md-icon "icon-content-save" at bounding box center [948, 55] width 12 height 12
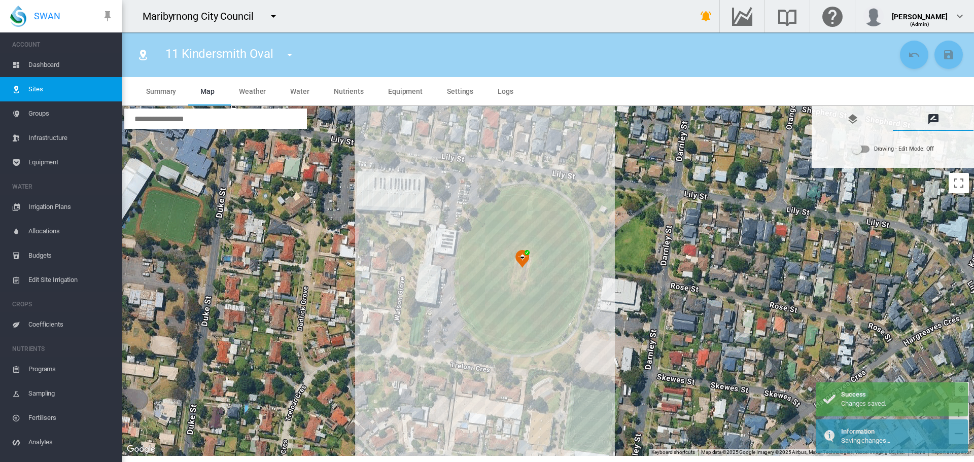
click at [290, 50] on md-icon "icon-menu-down" at bounding box center [289, 55] width 12 height 12
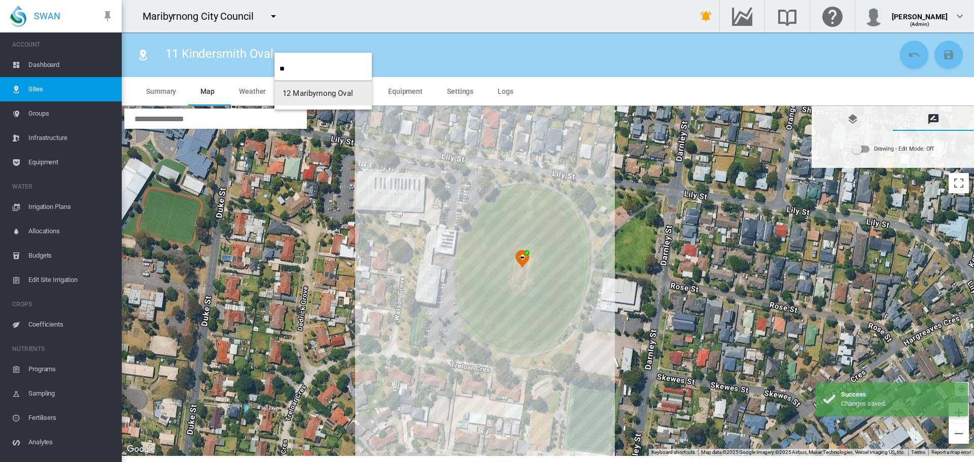
type input "**"
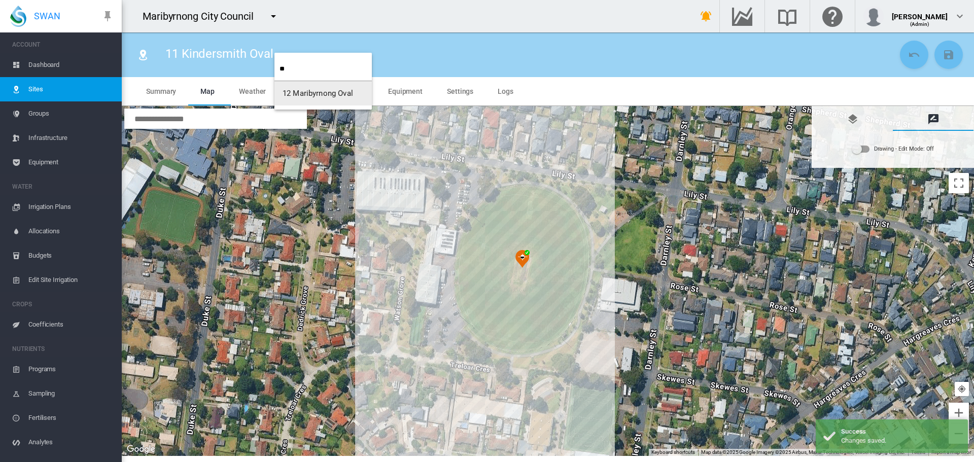
click at [306, 90] on span "12 Maribyrnong Oval" at bounding box center [317, 93] width 70 height 9
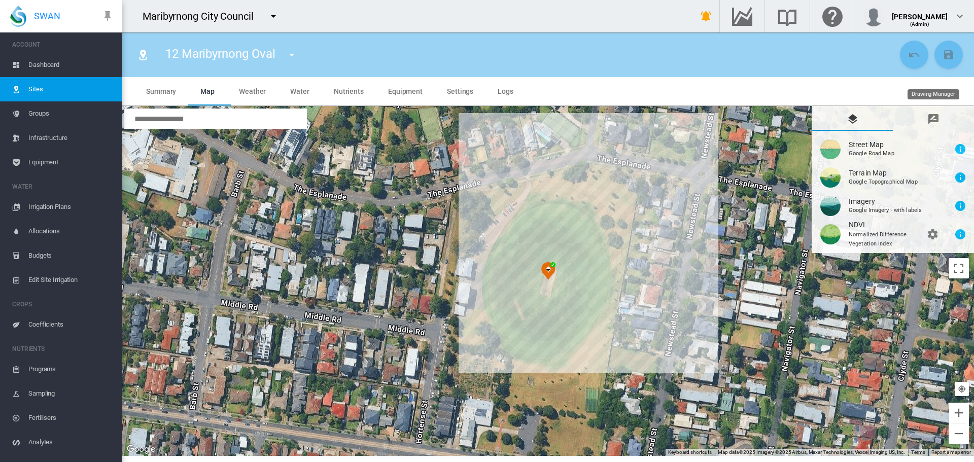
click at [928, 117] on md-icon "icon-message-draw" at bounding box center [933, 119] width 12 height 12
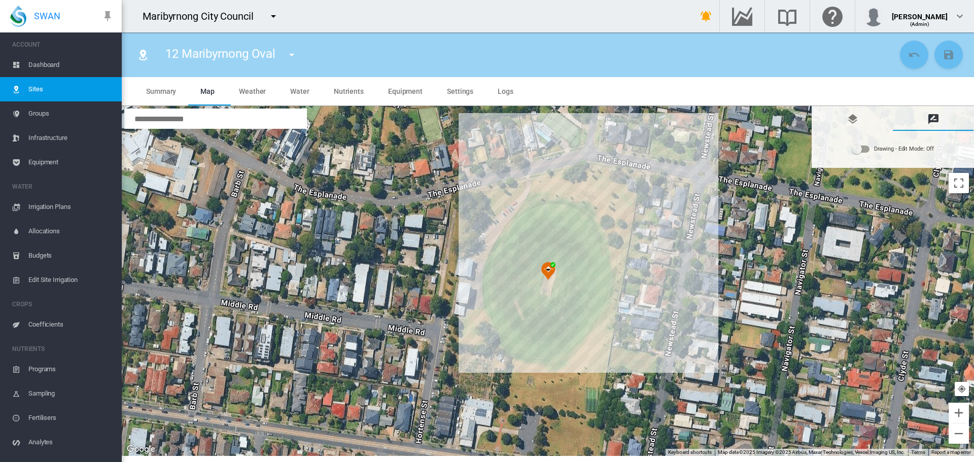
click at [863, 152] on div "Drawing - Edit Mode:\a Off" at bounding box center [860, 149] width 17 height 7
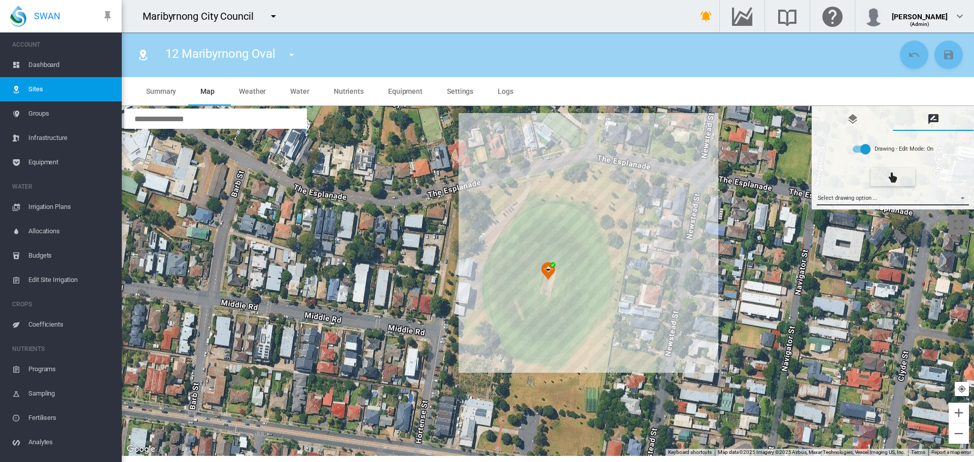
click at [863, 196] on md-select "Select drawing option ... None Site (IMU) Site Health Area Flow Meter Weather S…" at bounding box center [892, 197] width 153 height 15
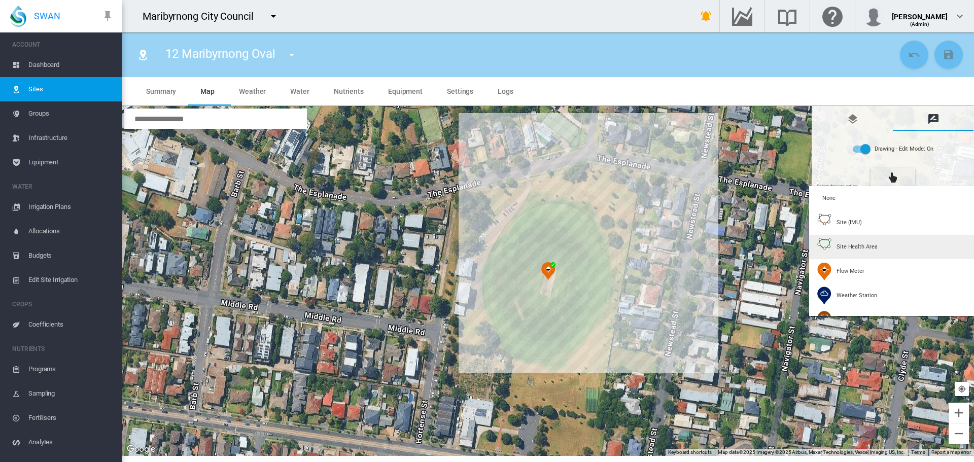
click at [850, 247] on span "Site Health Area" at bounding box center [856, 247] width 41 height 8
type input "*"
type input "**"
type input "****"
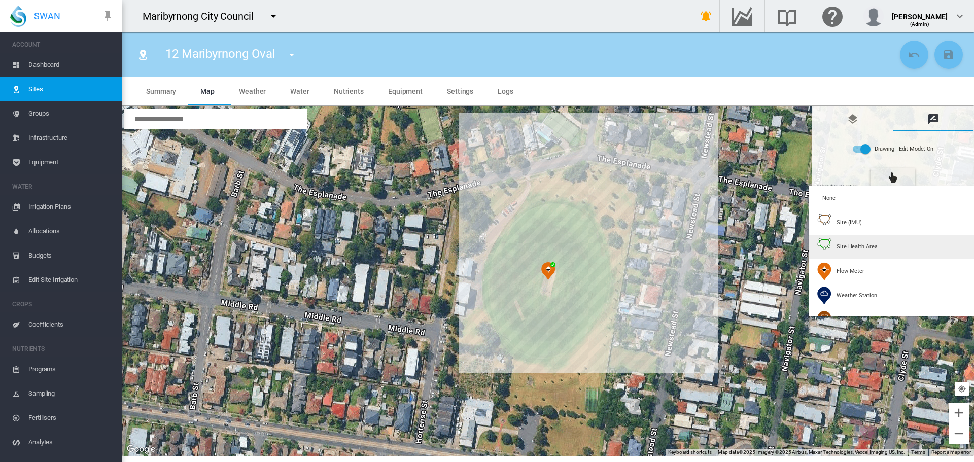
type input "****"
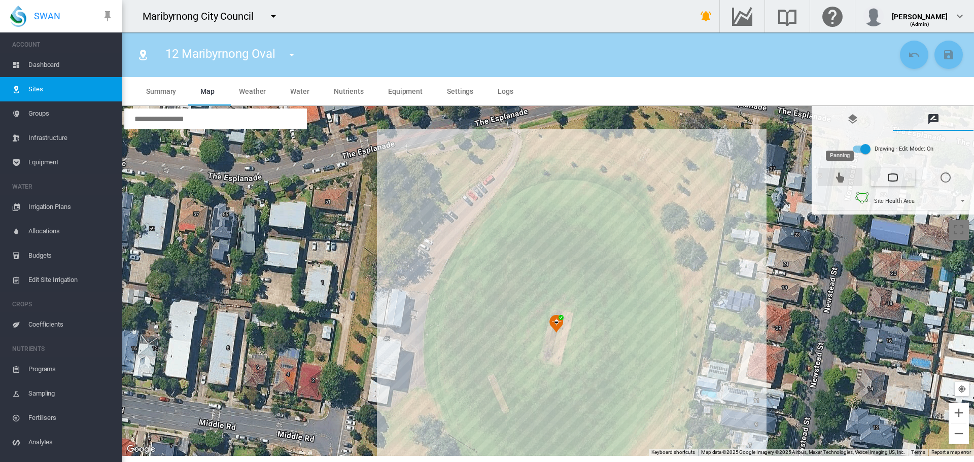
click at [844, 182] on md-icon "icon-cursor-pointer" at bounding box center [840, 177] width 12 height 12
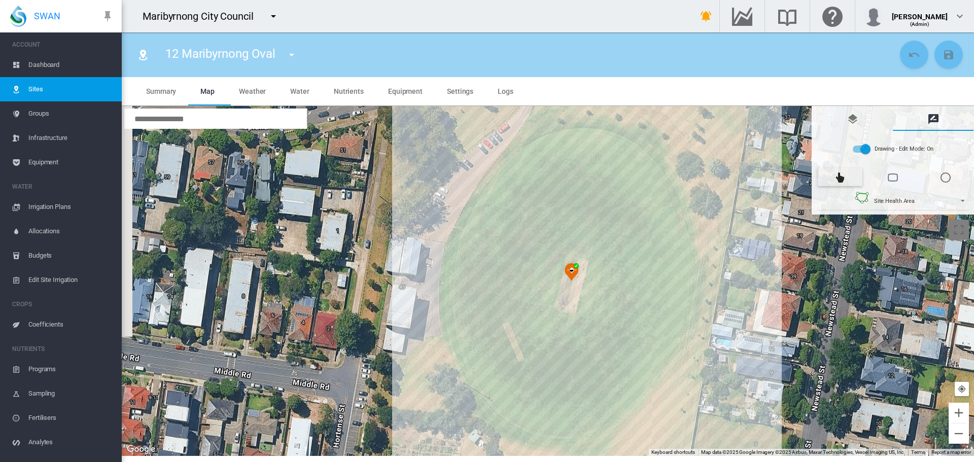
drag, startPoint x: 731, startPoint y: 259, endPoint x: 746, endPoint y: 201, distance: 59.8
click at [746, 201] on div at bounding box center [548, 281] width 852 height 350
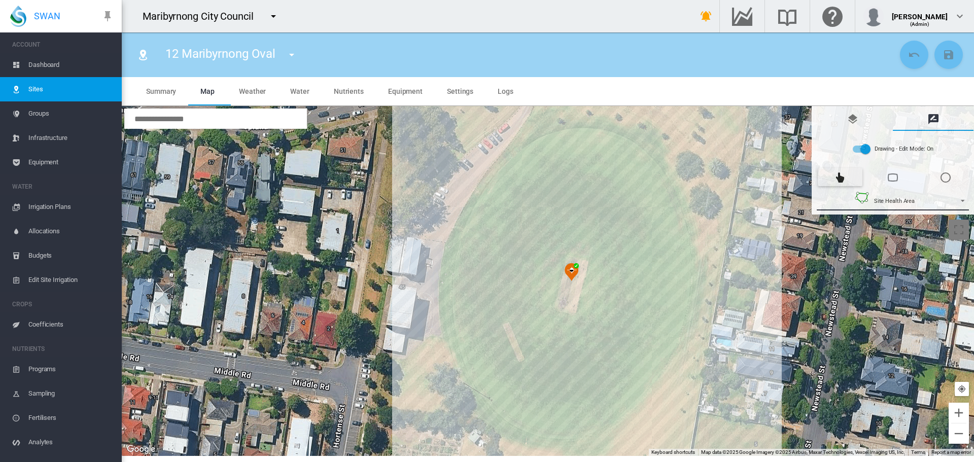
click at [893, 203] on span "Site Health Area" at bounding box center [894, 201] width 41 height 7
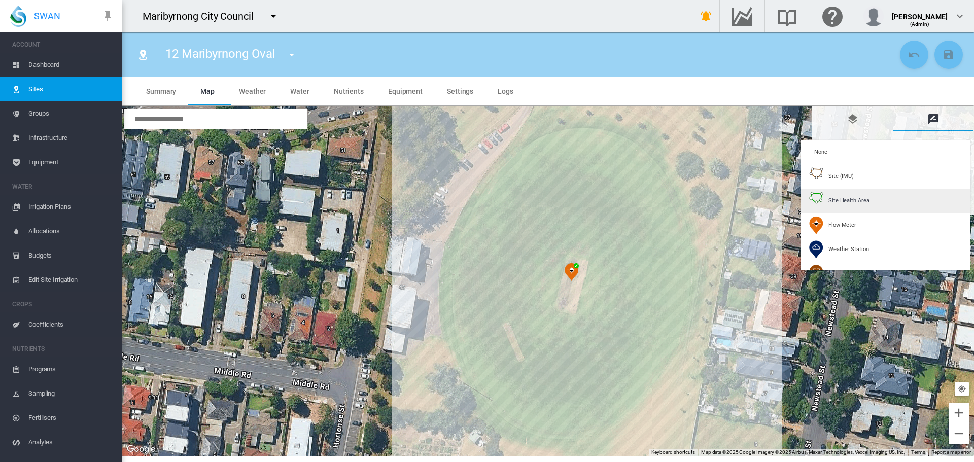
click at [870, 206] on md-option "Site Health Area" at bounding box center [885, 201] width 169 height 24
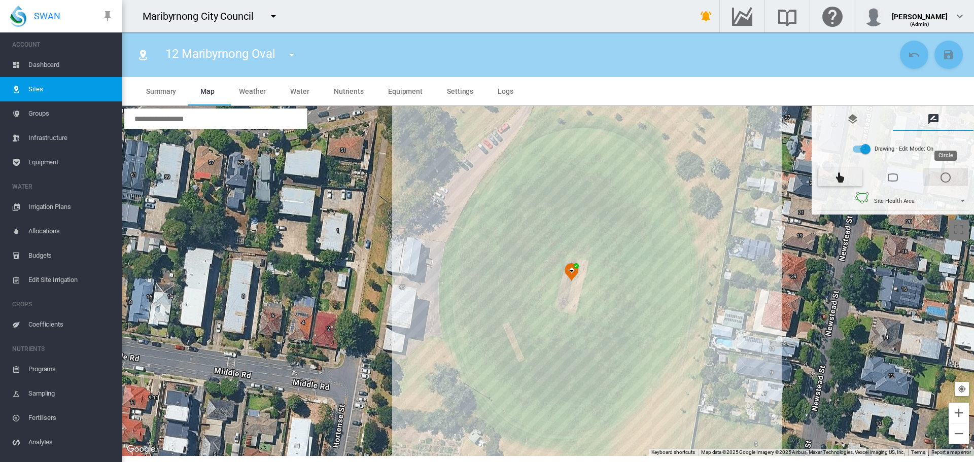
click at [951, 174] on md-icon "icon-checkbox-blank-circle-outline" at bounding box center [945, 177] width 12 height 12
drag, startPoint x: 582, startPoint y: 300, endPoint x: 655, endPoint y: 343, distance: 84.8
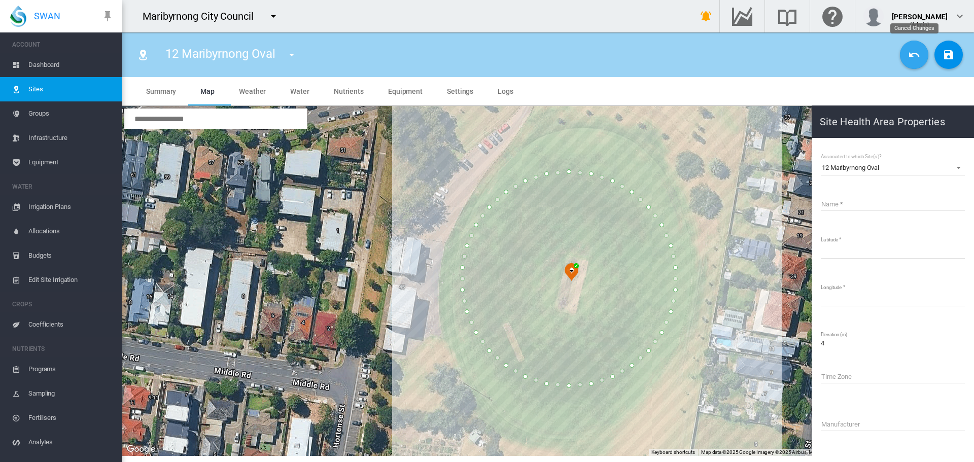
click at [920, 63] on button "Cancel Changes" at bounding box center [914, 55] width 28 height 28
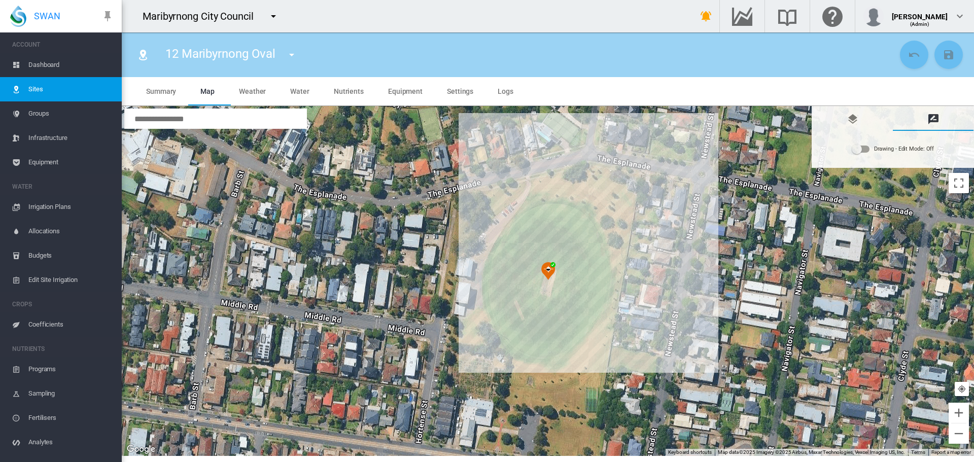
click at [870, 151] on div "Drawing - Edit Mode:\a Off" at bounding box center [860, 149] width 18 height 12
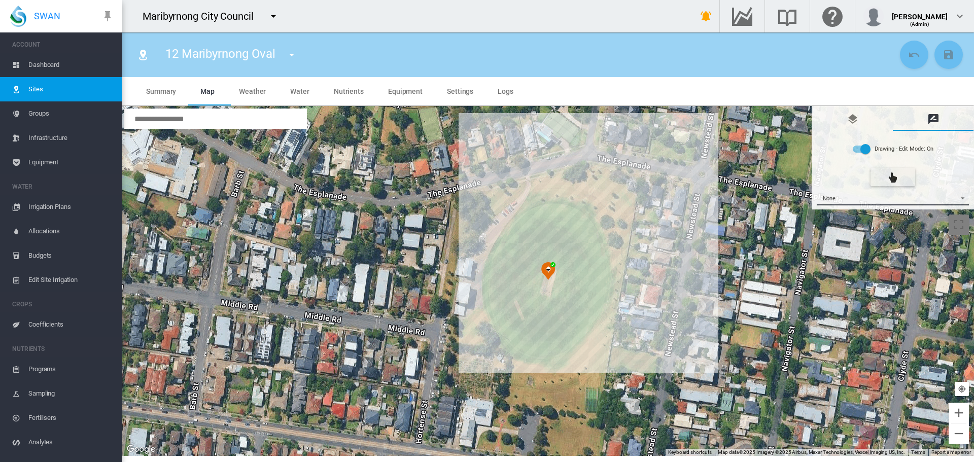
click at [872, 199] on span "None" at bounding box center [884, 198] width 134 height 7
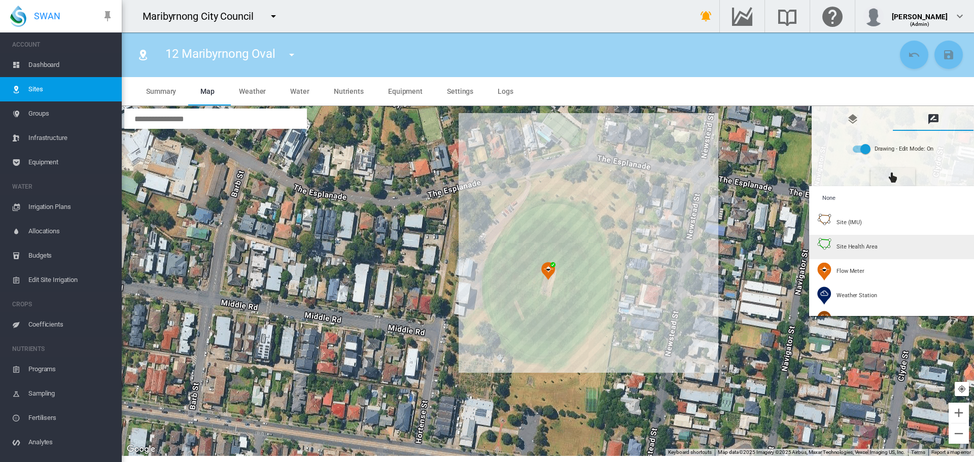
click at [861, 248] on span "Site Health Area" at bounding box center [856, 247] width 41 height 8
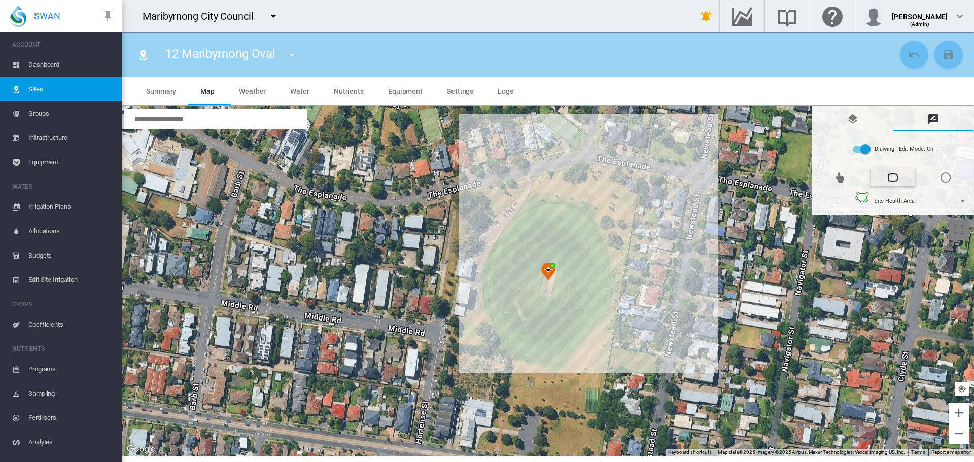
click at [558, 208] on div at bounding box center [548, 281] width 852 height 350
click at [545, 207] on div at bounding box center [548, 281] width 852 height 350
click at [534, 212] on div at bounding box center [548, 281] width 852 height 350
click at [523, 219] on div at bounding box center [548, 281] width 852 height 350
click at [513, 232] on div at bounding box center [548, 281] width 852 height 350
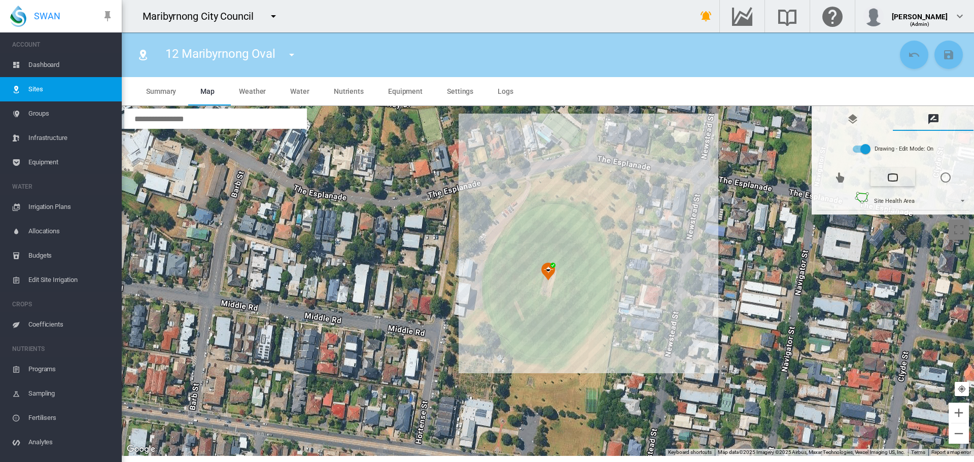
click at [505, 242] on div at bounding box center [548, 281] width 852 height 350
click at [498, 256] on div at bounding box center [548, 281] width 852 height 350
click at [495, 270] on div at bounding box center [548, 281] width 852 height 350
click at [493, 285] on div at bounding box center [548, 281] width 852 height 350
click at [493, 299] on div at bounding box center [548, 281] width 852 height 350
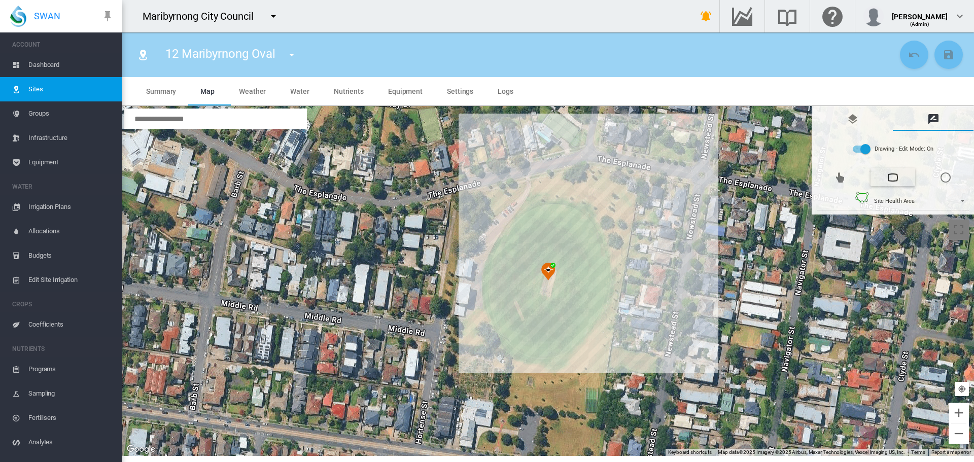
click at [497, 312] on div at bounding box center [548, 281] width 852 height 350
click at [502, 328] on div at bounding box center [548, 281] width 852 height 350
click at [511, 336] on div at bounding box center [548, 281] width 852 height 350
click at [520, 345] on div at bounding box center [548, 281] width 852 height 350
click at [530, 348] on div at bounding box center [548, 281] width 852 height 350
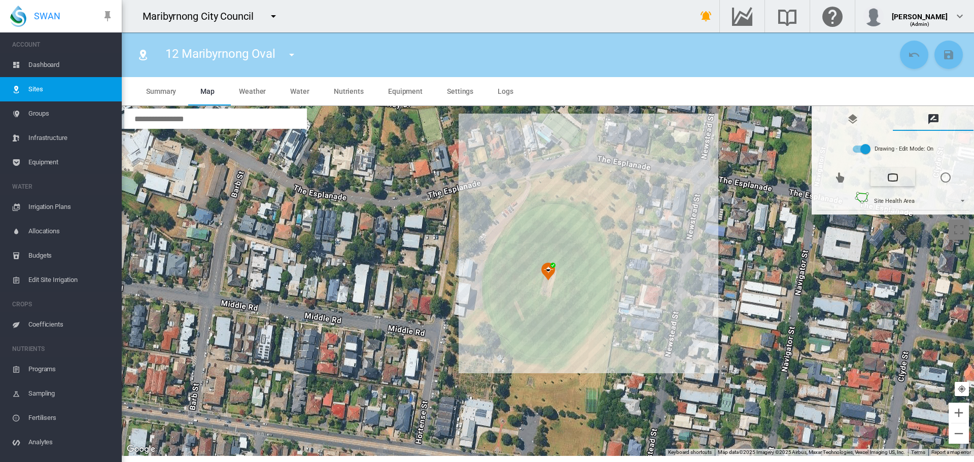
click at [542, 352] on div at bounding box center [548, 281] width 852 height 350
drag, startPoint x: 556, startPoint y: 349, endPoint x: 562, endPoint y: 348, distance: 5.7
click at [559, 348] on div at bounding box center [548, 281] width 852 height 350
click at [558, 351] on div at bounding box center [548, 281] width 852 height 350
click at [579, 336] on div at bounding box center [548, 281] width 852 height 350
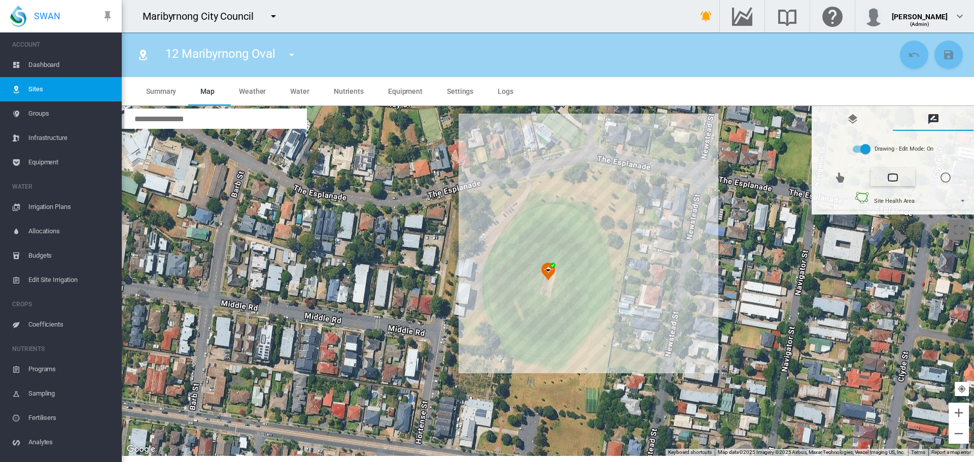
click at [588, 320] on div at bounding box center [548, 281] width 852 height 350
click at [595, 305] on div at bounding box center [548, 281] width 852 height 350
click at [599, 289] on div at bounding box center [548, 281] width 852 height 350
click at [602, 267] on div at bounding box center [548, 281] width 852 height 350
click at [599, 246] on div at bounding box center [548, 281] width 852 height 350
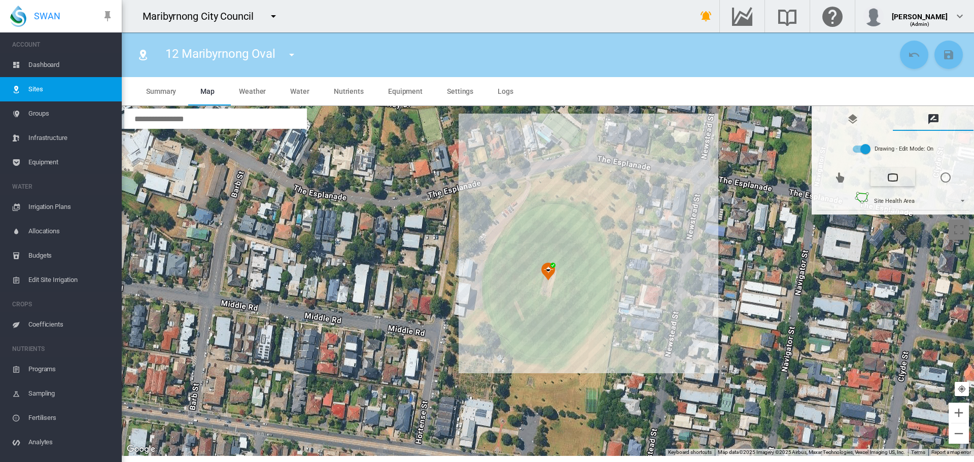
click at [592, 230] on div at bounding box center [548, 281] width 852 height 350
click at [577, 215] on div at bounding box center [548, 281] width 852 height 350
click at [558, 207] on div at bounding box center [548, 281] width 852 height 350
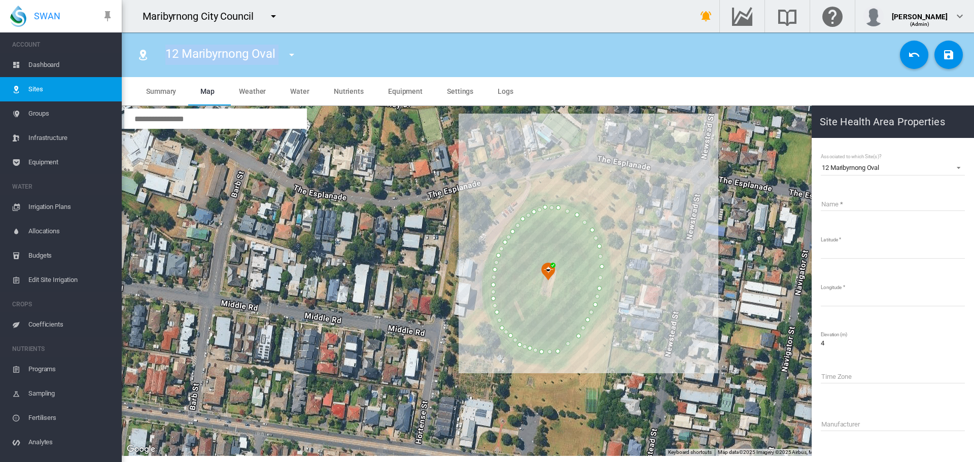
drag, startPoint x: 167, startPoint y: 56, endPoint x: 279, endPoint y: 58, distance: 112.6
click at [279, 58] on div "12 Maribyrnong Oval 01 Angliss Reserve 02 Barlow Oval 03 Dobson Oval 04 Dobson …" at bounding box center [235, 55] width 158 height 28
copy div "12 Maribyrnong Oval"
click at [850, 203] on input "Name" at bounding box center [892, 203] width 144 height 15
paste input "**********"
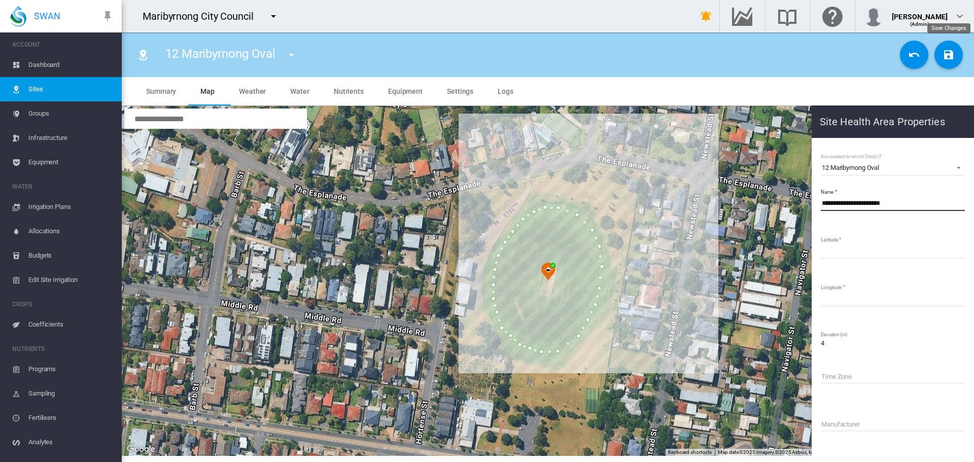
type input "**********"
click at [955, 55] on button "Save Changes" at bounding box center [948, 55] width 28 height 28
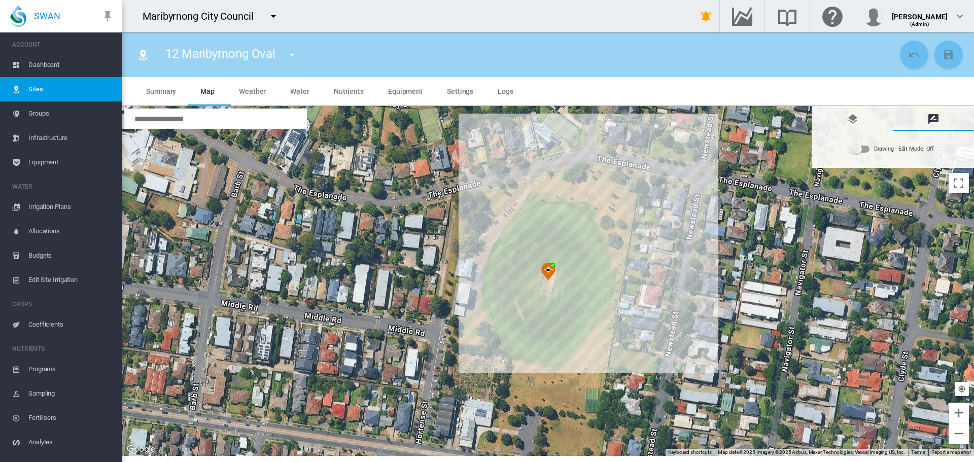
click at [289, 55] on md-icon "icon-menu-down" at bounding box center [291, 55] width 12 height 12
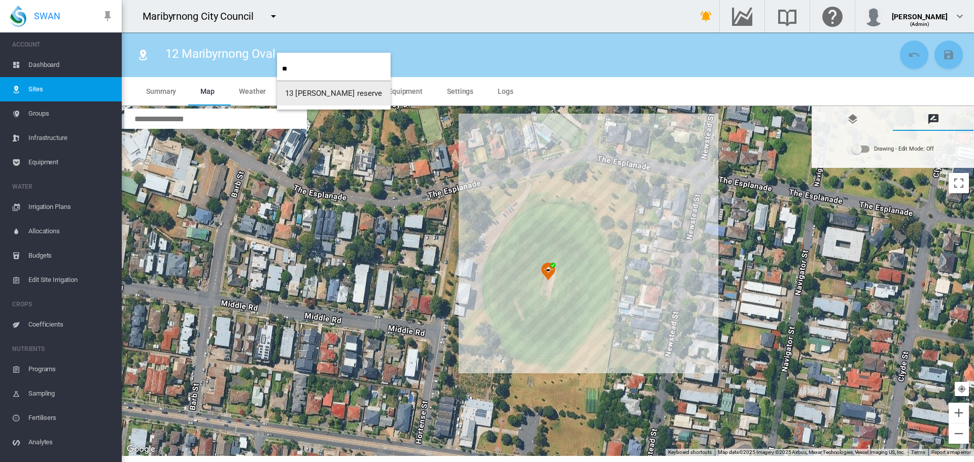
type input "**"
click at [297, 95] on span "13 [PERSON_NAME] reserve" at bounding box center [333, 93] width 97 height 9
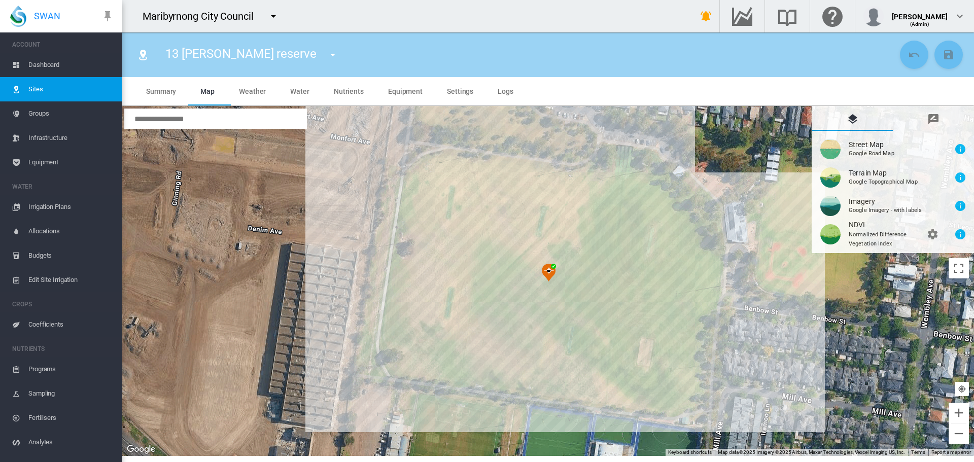
click at [936, 115] on md-icon "icon-message-draw" at bounding box center [933, 119] width 12 height 12
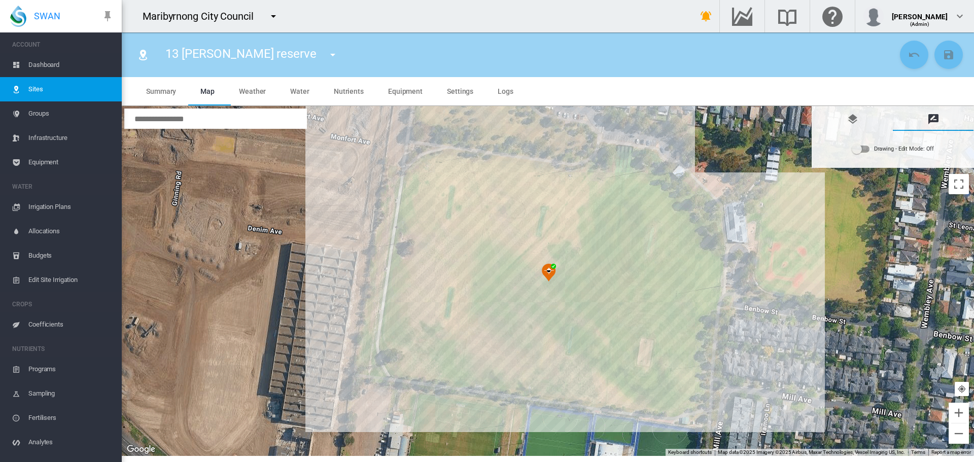
click at [865, 151] on div "Drawing - Edit Mode:\a Off" at bounding box center [860, 149] width 17 height 7
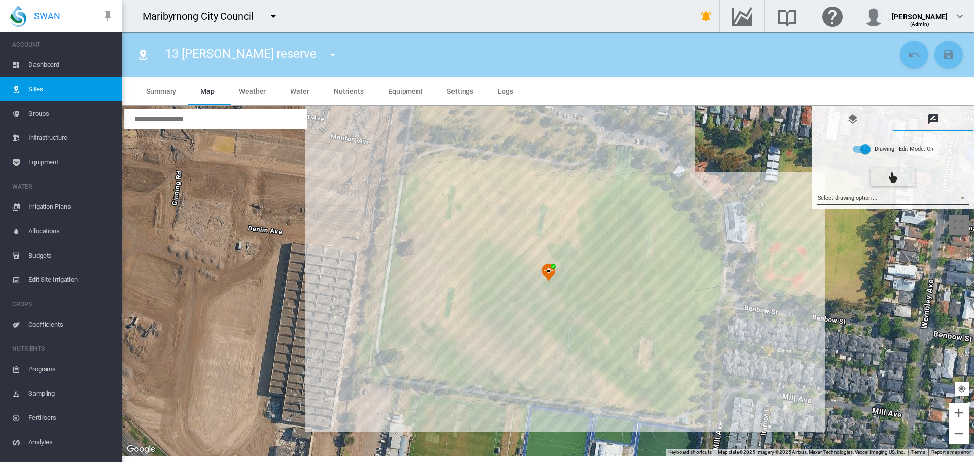
click at [855, 200] on md-select "Select drawing option ... None Site (IMU) Site Health Area Flow Meter Weather S…" at bounding box center [892, 197] width 153 height 15
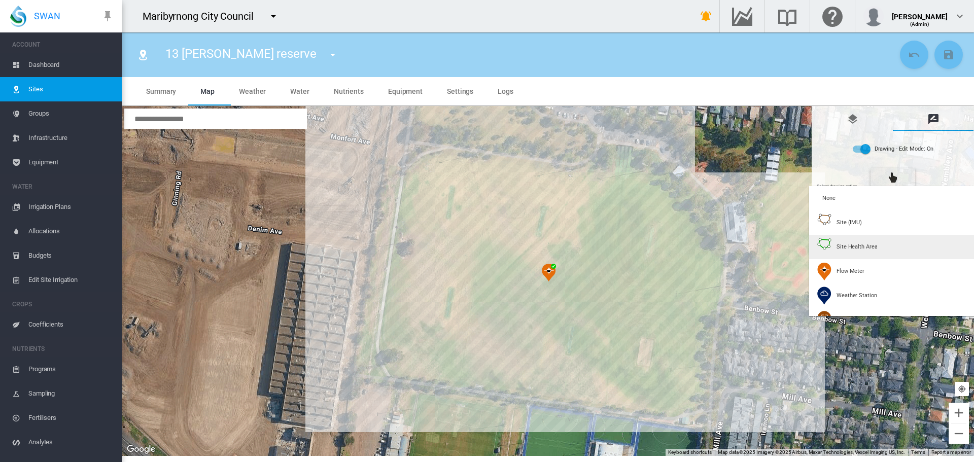
click at [847, 240] on div "Site Health Area" at bounding box center [847, 247] width 60 height 18
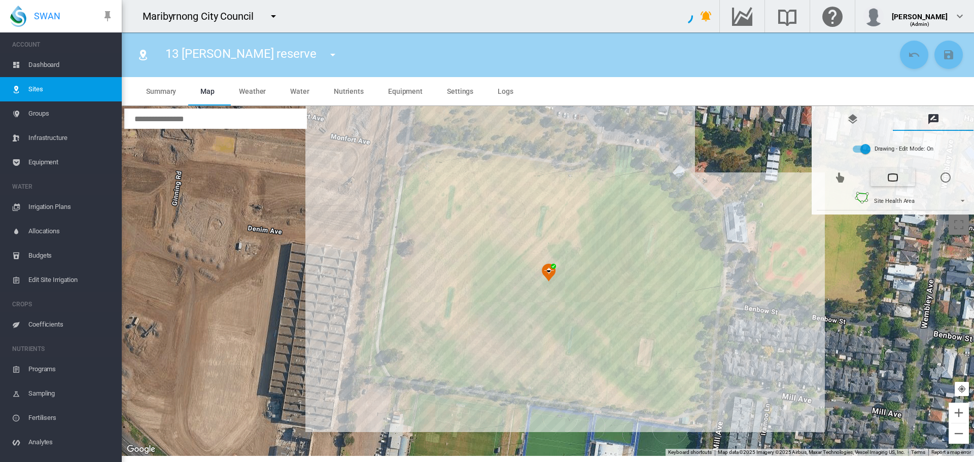
type input "*"
type input "**"
type input "****"
type input "*****"
type input "****"
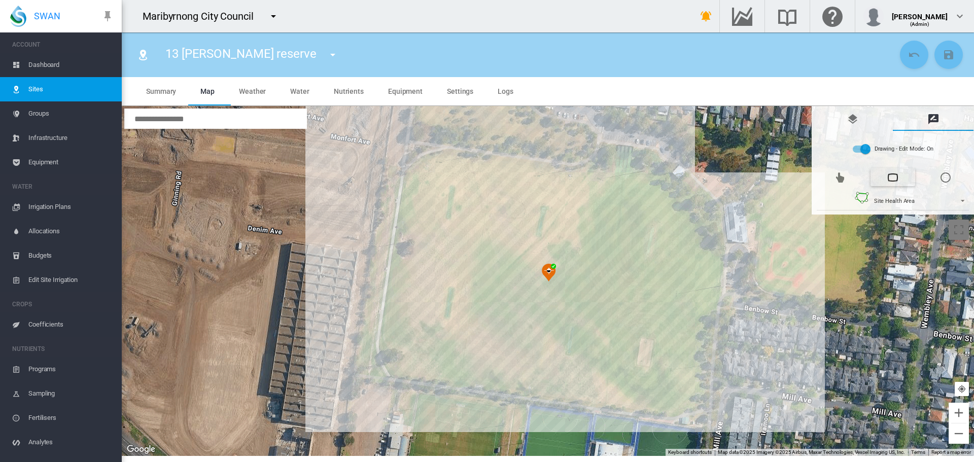
click at [449, 157] on div at bounding box center [548, 281] width 852 height 350
click at [419, 175] on div at bounding box center [548, 281] width 852 height 350
click at [393, 335] on div at bounding box center [548, 281] width 852 height 350
click at [426, 364] on div at bounding box center [548, 281] width 852 height 350
click at [662, 402] on div at bounding box center [548, 281] width 852 height 350
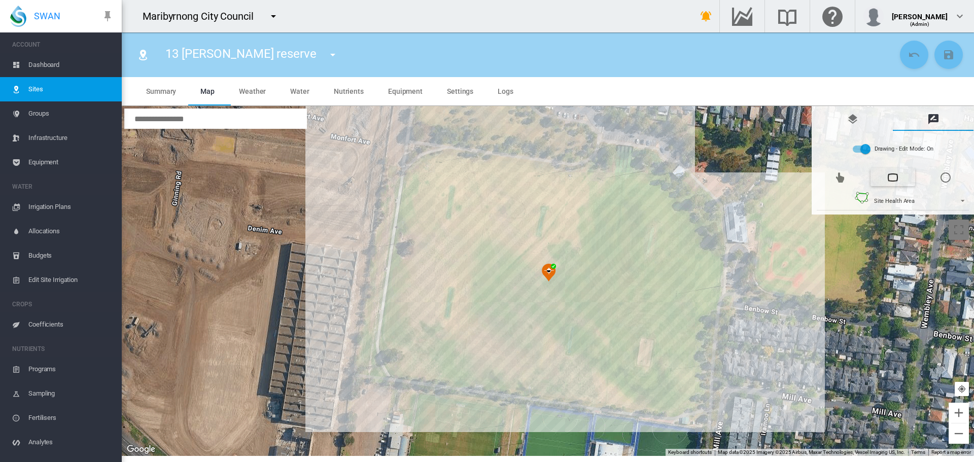
click at [685, 390] on div at bounding box center [548, 281] width 852 height 350
drag, startPoint x: 703, startPoint y: 259, endPoint x: 687, endPoint y: 251, distance: 17.9
click at [699, 256] on div at bounding box center [548, 281] width 852 height 350
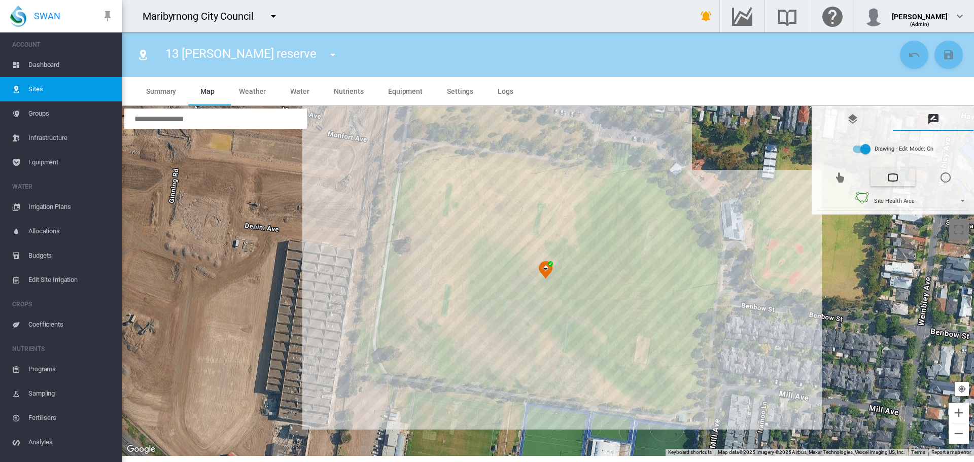
click at [699, 256] on div at bounding box center [548, 281] width 852 height 350
click at [648, 185] on div at bounding box center [548, 281] width 852 height 350
click at [445, 155] on div at bounding box center [548, 281] width 852 height 350
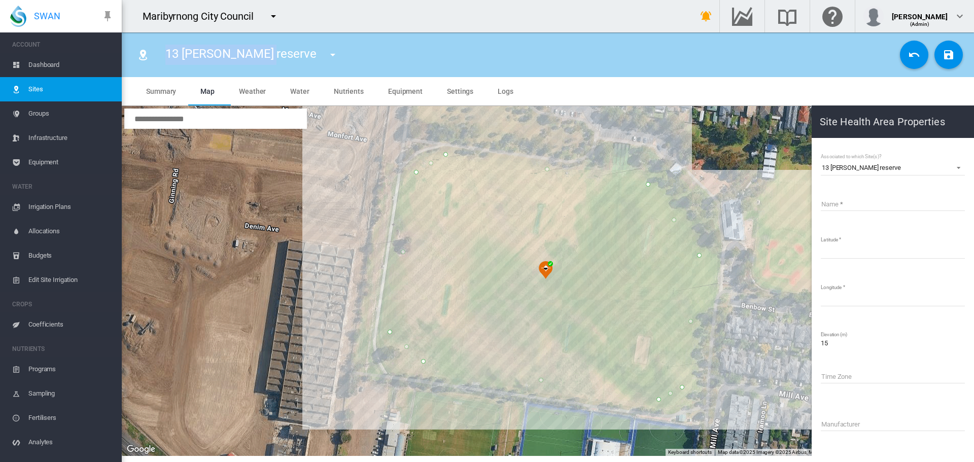
drag, startPoint x: 168, startPoint y: 55, endPoint x: 260, endPoint y: 53, distance: 91.8
click at [260, 53] on span "13 [PERSON_NAME] reserve" at bounding box center [240, 54] width 151 height 14
copy span "13 [PERSON_NAME] reserve"
paste input "**********"
type input "**********"
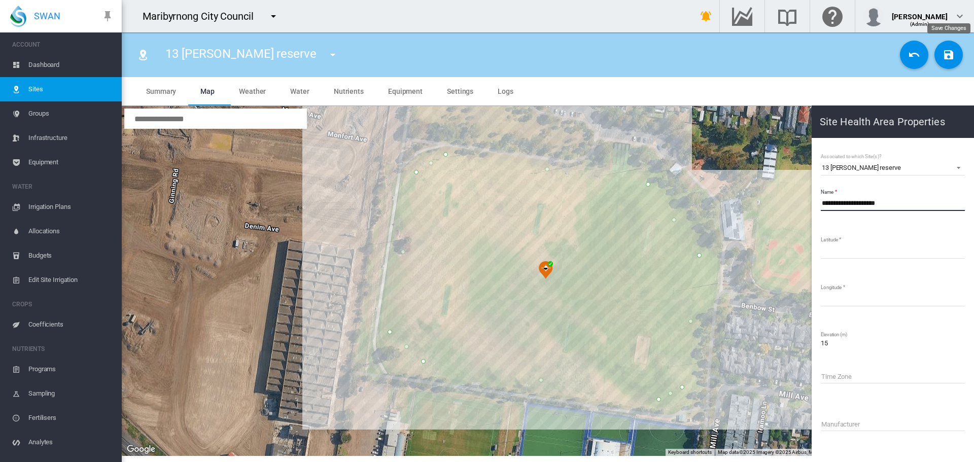
click at [949, 54] on md-icon "icon-content-save" at bounding box center [948, 55] width 12 height 12
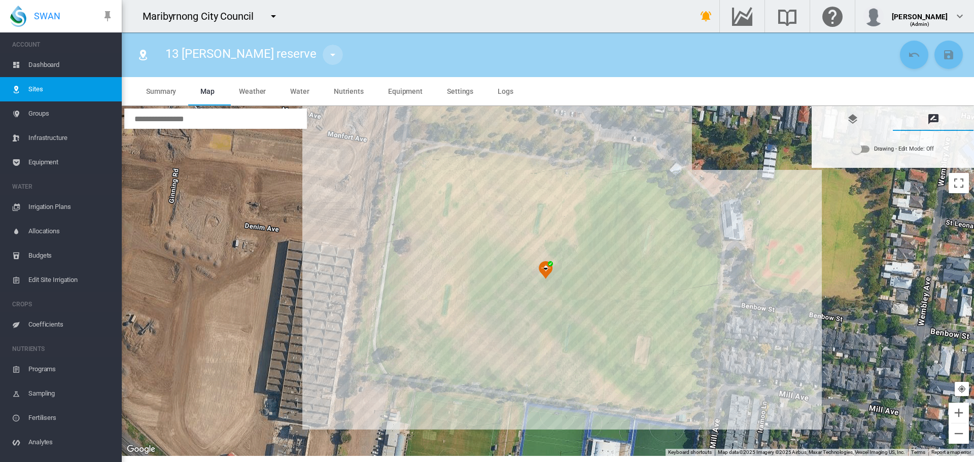
click at [327, 54] on md-icon "icon-menu-down" at bounding box center [333, 55] width 12 height 12
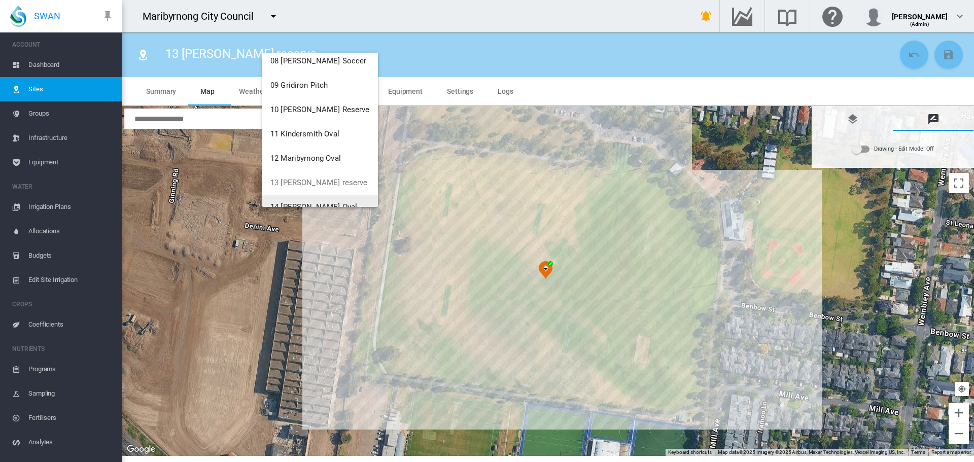
scroll to position [215, 0]
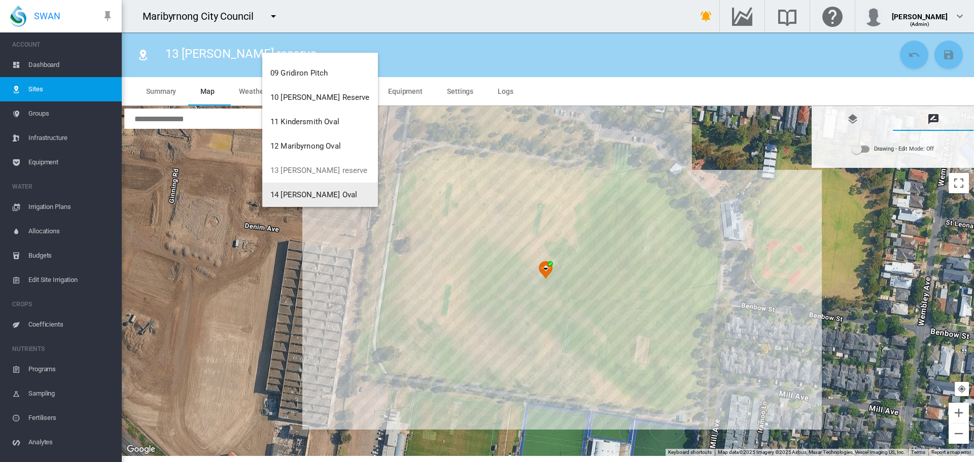
click at [308, 194] on span "14 [PERSON_NAME] Oval" at bounding box center [313, 194] width 87 height 9
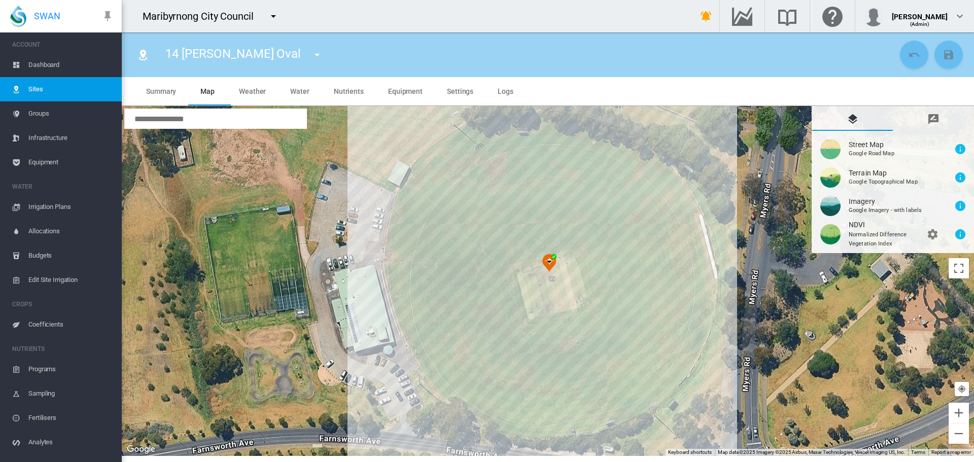
drag, startPoint x: 741, startPoint y: 247, endPoint x: 762, endPoint y: 200, distance: 51.3
click at [762, 200] on div at bounding box center [548, 281] width 852 height 350
click at [936, 122] on md-icon "icon-message-draw" at bounding box center [933, 119] width 12 height 12
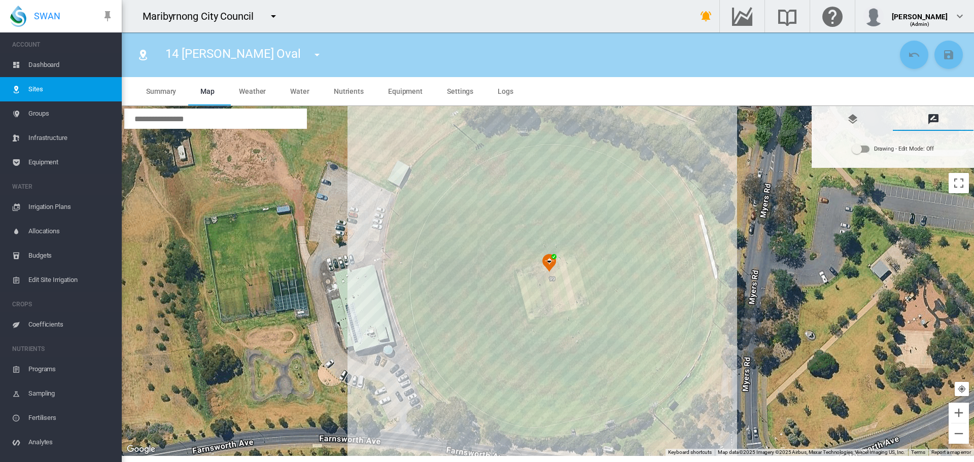
click at [865, 152] on div "Drawing - Edit Mode:\a Off" at bounding box center [860, 149] width 17 height 7
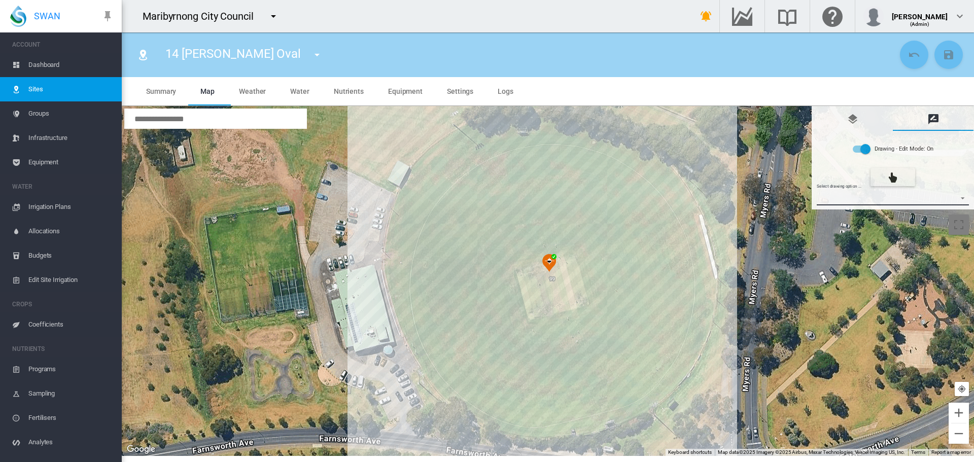
click at [850, 200] on md-select "Select drawing option ... None Site (IMU) Site Health Area Flow Meter Weather S…" at bounding box center [892, 197] width 153 height 15
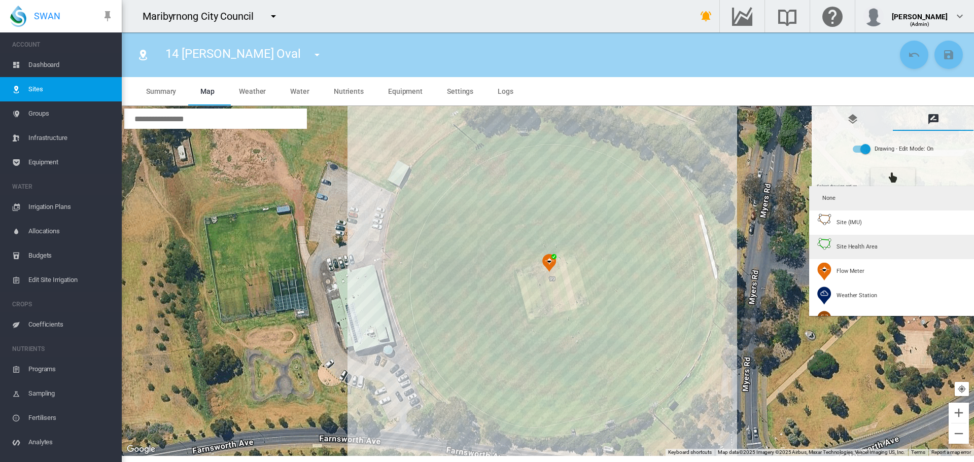
type input "*"
type input "**"
type input "****"
type input "*****"
type input "****"
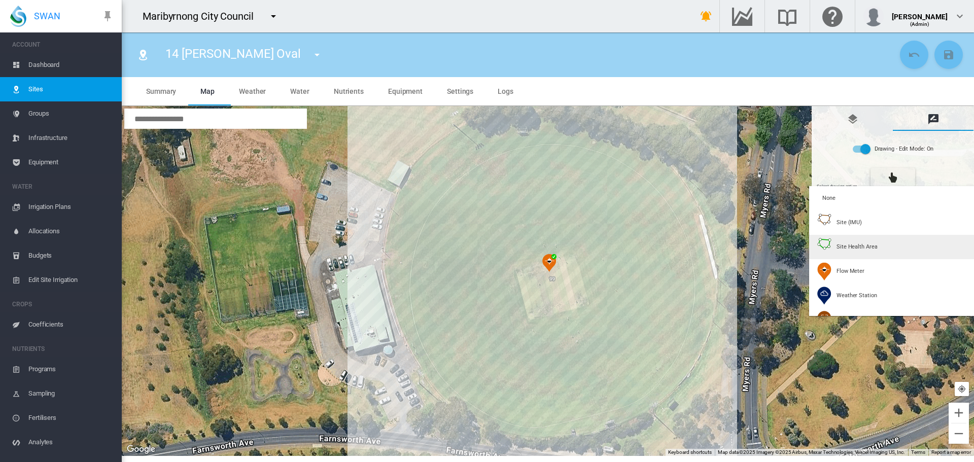
click at [857, 249] on span "Site Health Area" at bounding box center [856, 247] width 41 height 8
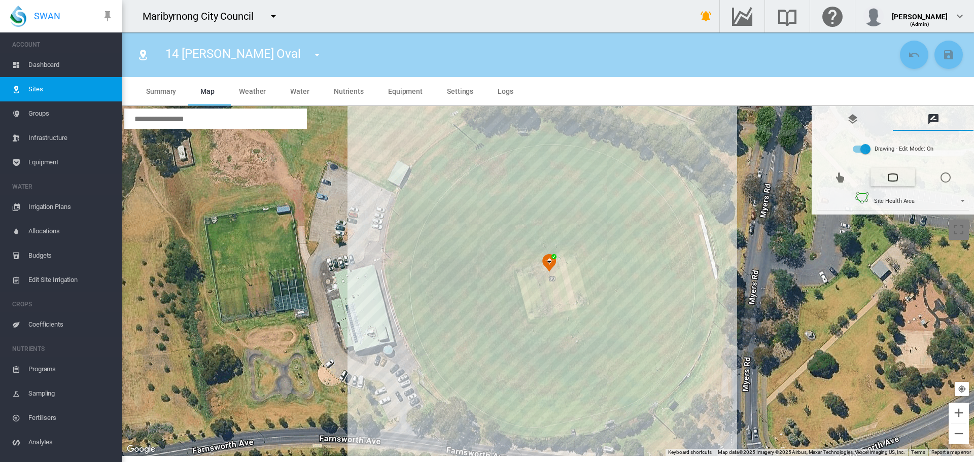
click at [533, 129] on div at bounding box center [548, 281] width 852 height 350
click at [564, 130] on div at bounding box center [548, 281] width 852 height 350
click at [588, 137] on div at bounding box center [548, 281] width 852 height 350
click at [612, 144] on div at bounding box center [548, 281] width 852 height 350
click at [625, 153] on div at bounding box center [548, 281] width 852 height 350
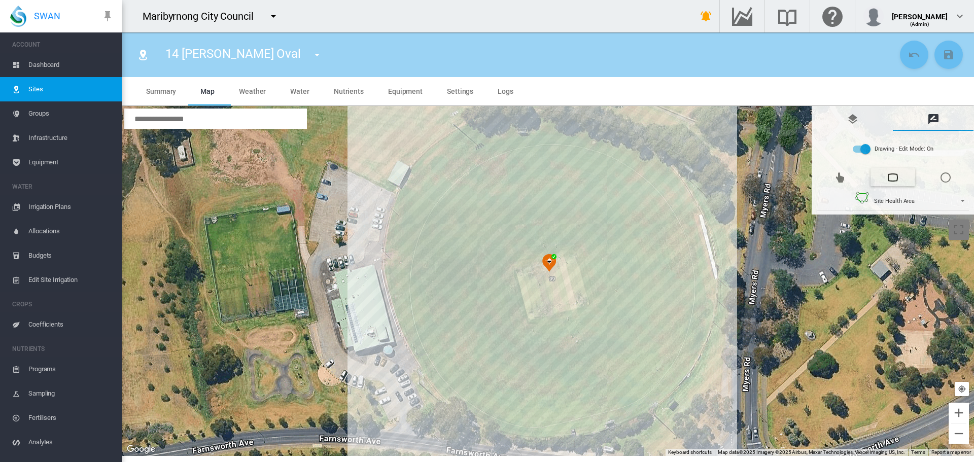
drag, startPoint x: 642, startPoint y: 162, endPoint x: 649, endPoint y: 168, distance: 9.0
click at [643, 162] on div at bounding box center [548, 281] width 852 height 350
click at [659, 176] on div at bounding box center [548, 281] width 852 height 350
drag, startPoint x: 681, startPoint y: 197, endPoint x: 685, endPoint y: 209, distance: 12.7
click at [681, 197] on div at bounding box center [548, 281] width 852 height 350
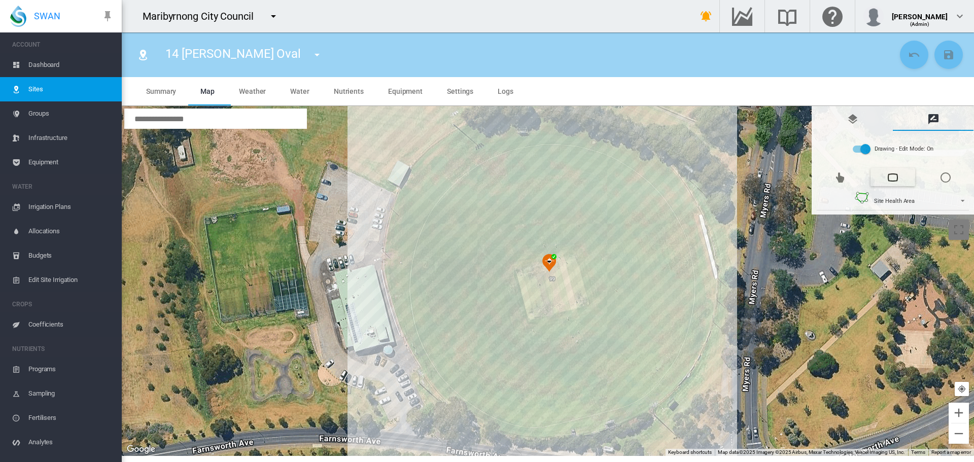
click at [692, 225] on div at bounding box center [548, 281] width 852 height 350
click at [692, 222] on div at bounding box center [548, 281] width 852 height 350
click at [700, 247] on div at bounding box center [548, 281] width 852 height 350
click at [704, 271] on div at bounding box center [548, 281] width 852 height 350
click at [702, 300] on div at bounding box center [548, 281] width 852 height 350
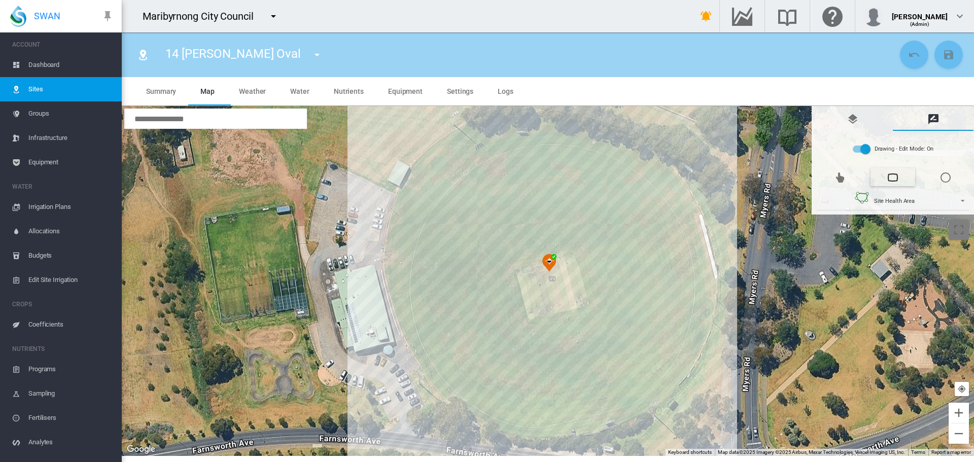
click at [696, 331] on div at bounding box center [548, 281] width 852 height 350
click at [688, 350] on div at bounding box center [548, 281] width 852 height 350
click at [678, 366] on div at bounding box center [548, 281] width 852 height 350
click at [670, 382] on div at bounding box center [548, 281] width 852 height 350
click at [660, 391] on div at bounding box center [548, 281] width 852 height 350
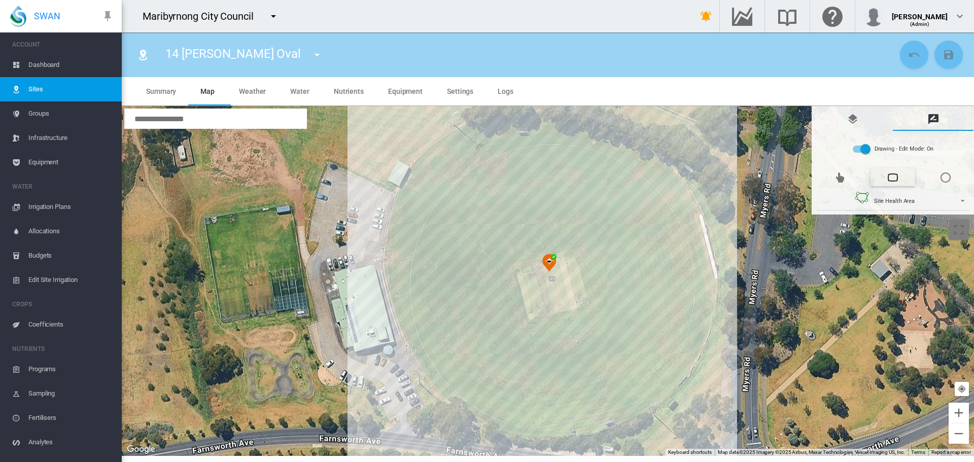
click at [646, 402] on div at bounding box center [548, 281] width 852 height 350
click at [627, 410] on div at bounding box center [548, 281] width 852 height 350
click at [617, 415] on div at bounding box center [548, 281] width 852 height 350
click at [603, 418] on div at bounding box center [548, 281] width 852 height 350
click at [581, 427] on div at bounding box center [548, 281] width 852 height 350
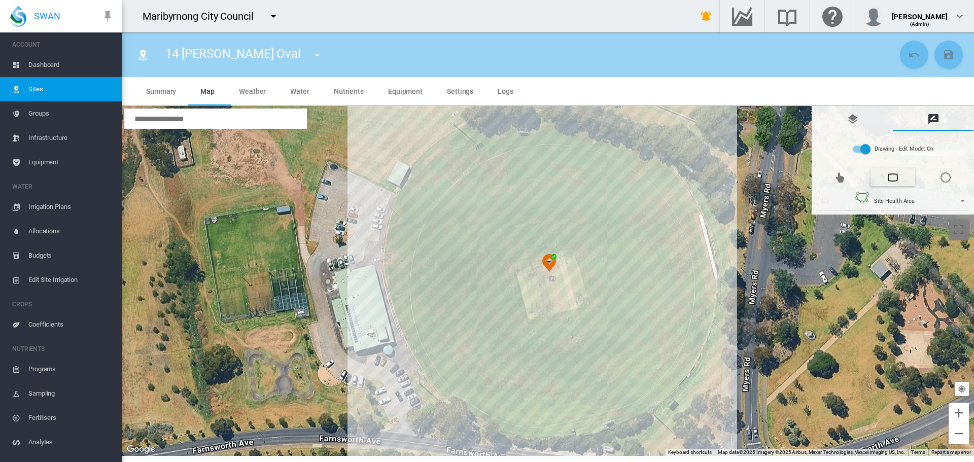
drag, startPoint x: 566, startPoint y: 426, endPoint x: 554, endPoint y: 428, distance: 12.3
click at [566, 426] on div at bounding box center [548, 281] width 852 height 350
click at [544, 428] on div at bounding box center [548, 281] width 852 height 350
click at [524, 429] on div at bounding box center [548, 281] width 852 height 350
click at [503, 423] on div at bounding box center [548, 281] width 852 height 350
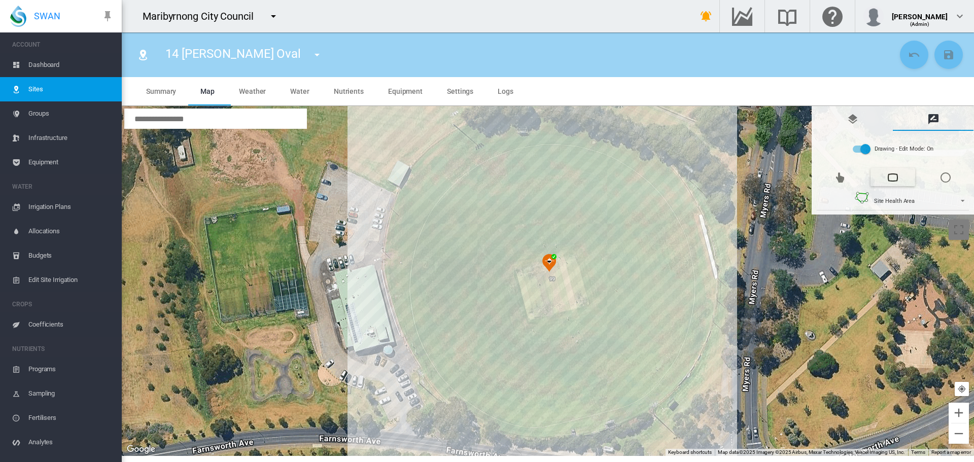
click at [483, 414] on div at bounding box center [548, 281] width 852 height 350
click at [464, 400] on div at bounding box center [548, 281] width 852 height 350
drag, startPoint x: 451, startPoint y: 391, endPoint x: 442, endPoint y: 384, distance: 12.0
click at [450, 390] on div at bounding box center [548, 281] width 852 height 350
drag, startPoint x: 439, startPoint y: 379, endPoint x: 430, endPoint y: 373, distance: 9.8
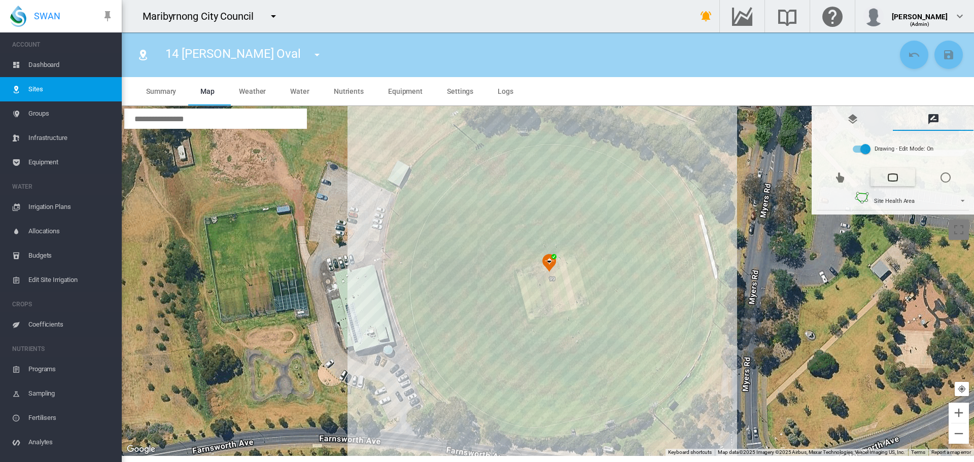
click at [438, 378] on div at bounding box center [548, 281] width 852 height 350
click at [437, 378] on div at bounding box center [548, 281] width 852 height 350
click at [425, 361] on div at bounding box center [548, 281] width 852 height 350
click at [412, 337] on div at bounding box center [548, 281] width 852 height 350
drag, startPoint x: 404, startPoint y: 314, endPoint x: 402, endPoint y: 304, distance: 10.3
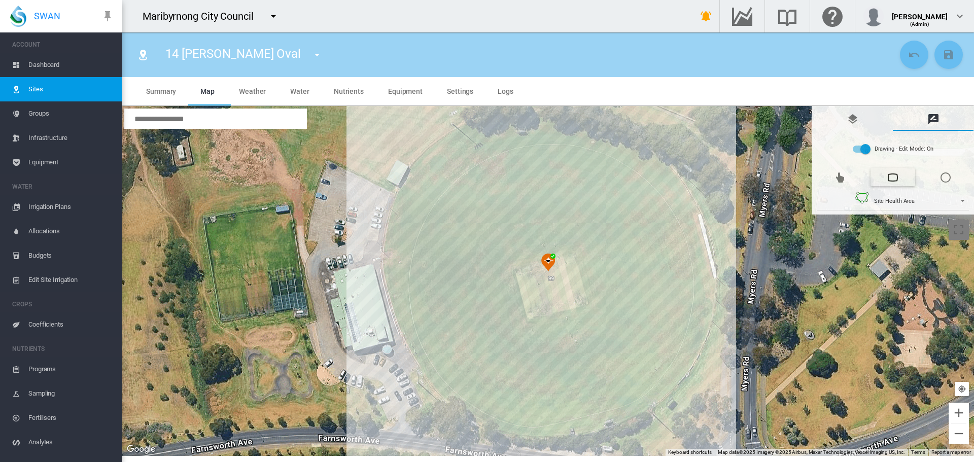
click at [403, 312] on div at bounding box center [548, 281] width 852 height 350
click at [395, 284] on div at bounding box center [548, 281] width 852 height 350
click at [395, 270] on div at bounding box center [548, 281] width 852 height 350
click at [395, 256] on div at bounding box center [548, 281] width 852 height 350
click at [396, 237] on div at bounding box center [548, 281] width 852 height 350
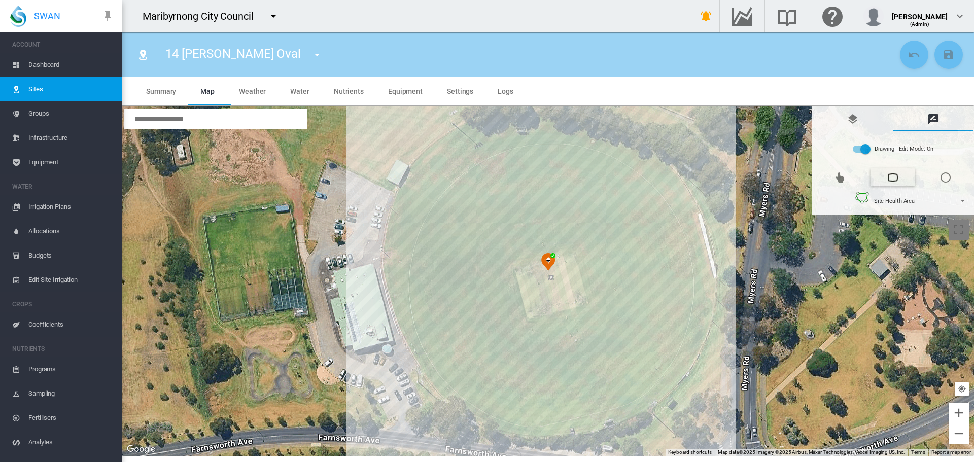
click at [397, 221] on div at bounding box center [548, 281] width 852 height 350
click at [406, 199] on div at bounding box center [548, 281] width 852 height 350
click at [413, 181] on div at bounding box center [548, 281] width 852 height 350
click at [427, 163] on div at bounding box center [548, 281] width 852 height 350
click at [438, 152] on div at bounding box center [548, 281] width 852 height 350
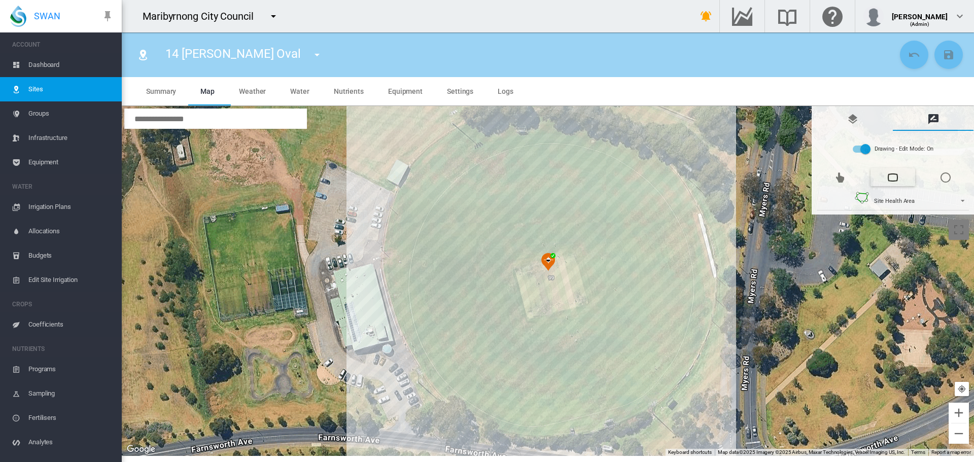
click at [454, 140] on div at bounding box center [548, 281] width 852 height 350
click at [466, 135] on div at bounding box center [548, 281] width 852 height 350
click at [480, 130] on div at bounding box center [548, 281] width 852 height 350
click at [495, 128] on div at bounding box center [548, 281] width 852 height 350
click at [512, 126] on div at bounding box center [548, 281] width 852 height 350
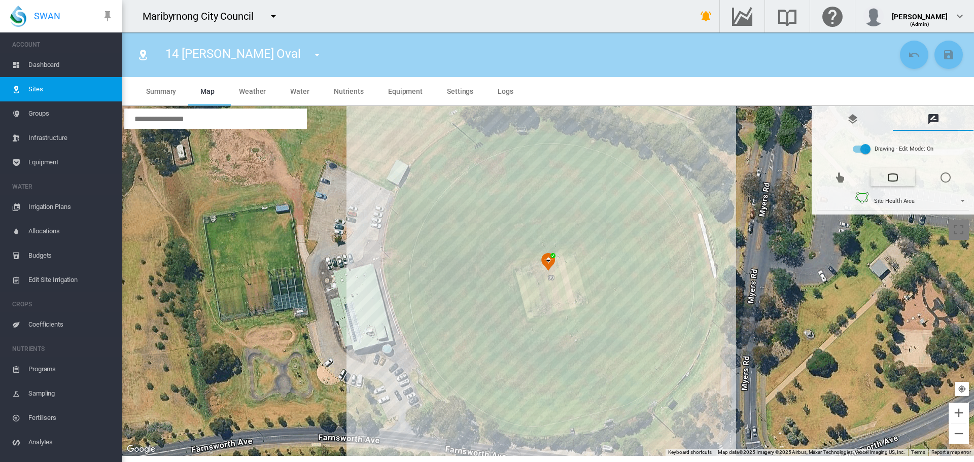
click at [528, 127] on div at bounding box center [548, 281] width 852 height 350
click at [531, 127] on div at bounding box center [548, 281] width 852 height 350
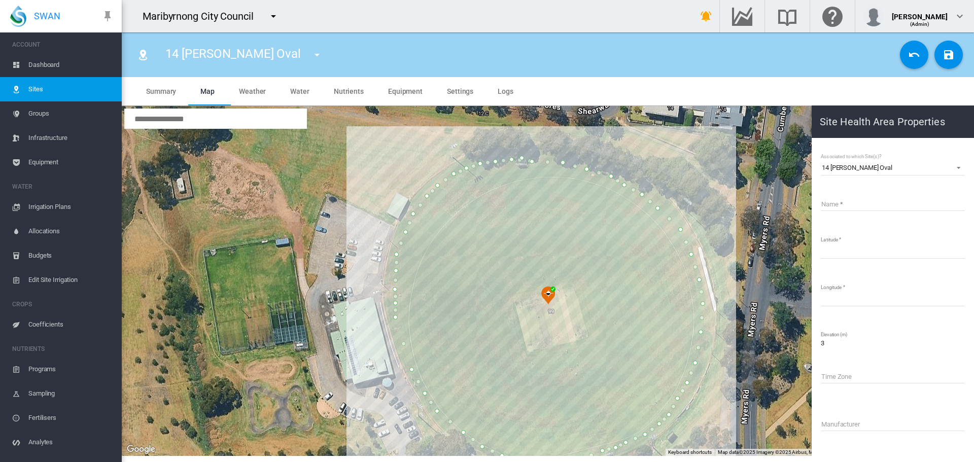
drag, startPoint x: 530, startPoint y: 128, endPoint x: 526, endPoint y: 158, distance: 29.8
type input "*********"
type input "**********"
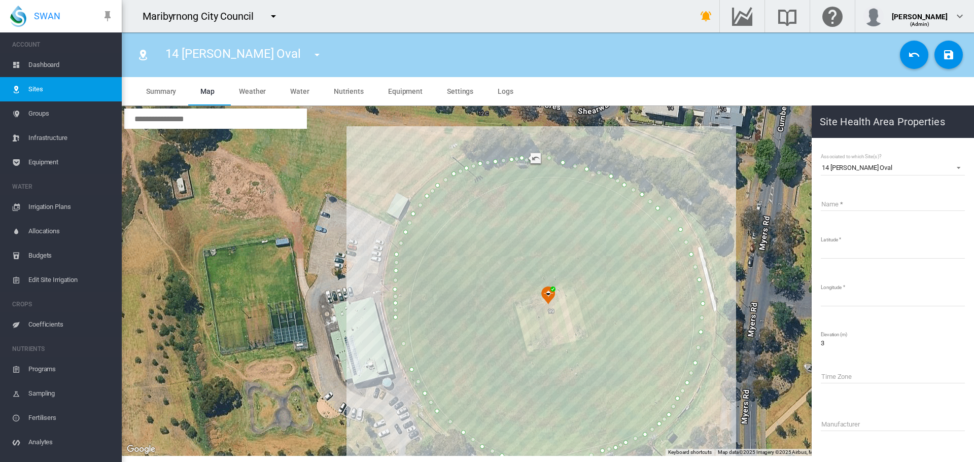
drag, startPoint x: 546, startPoint y: 162, endPoint x: 549, endPoint y: 157, distance: 5.7
type input "**********"
drag, startPoint x: 533, startPoint y: 162, endPoint x: 535, endPoint y: 155, distance: 7.3
type input "**********"
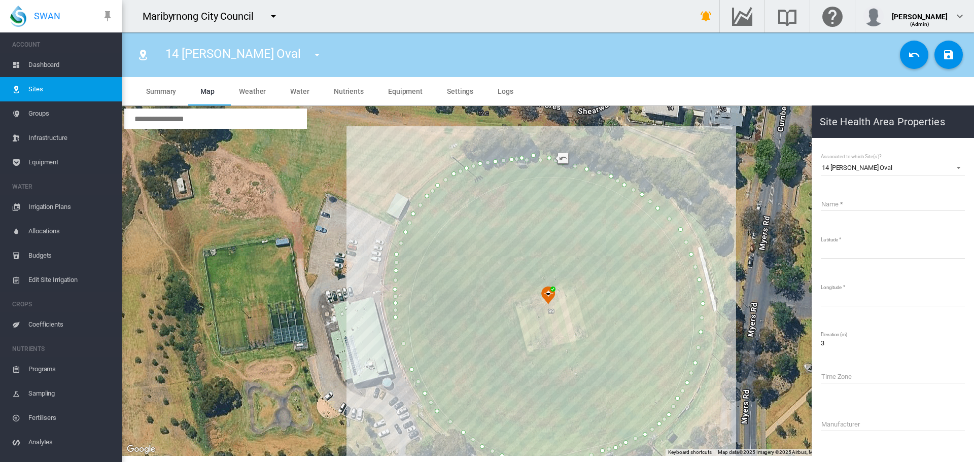
type input "**********"
drag, startPoint x: 495, startPoint y: 164, endPoint x: 492, endPoint y: 159, distance: 6.2
type input "**********"
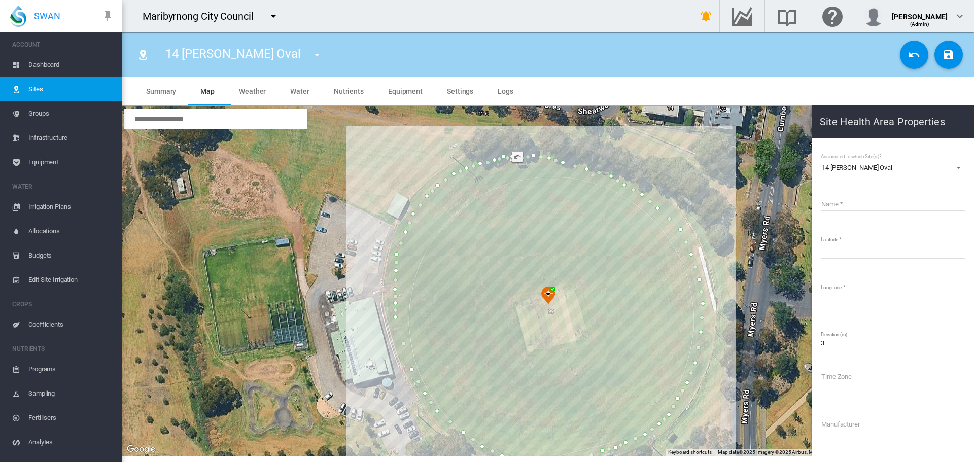
type input "**********"
drag, startPoint x: 573, startPoint y: 168, endPoint x: 575, endPoint y: 163, distance: 5.5
type input "**********"
drag, startPoint x: 562, startPoint y: 165, endPoint x: 562, endPoint y: 159, distance: 5.6
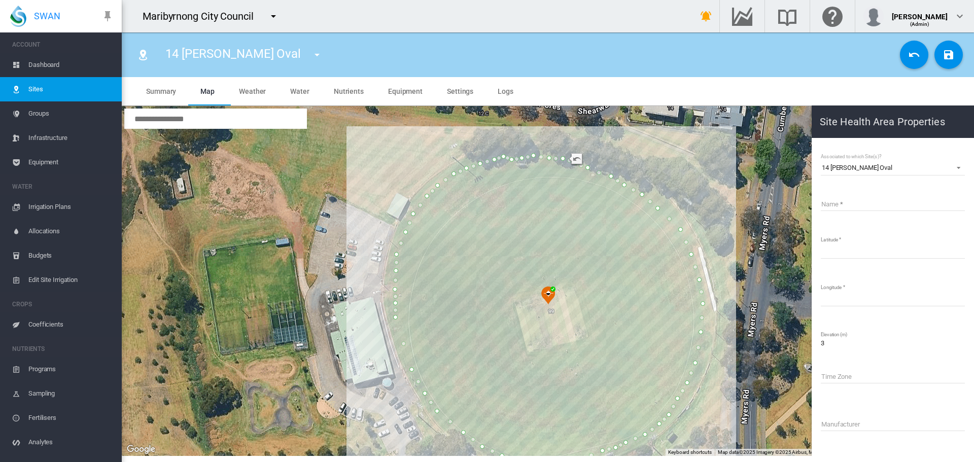
type input "**********"
drag, startPoint x: 167, startPoint y: 59, endPoint x: 283, endPoint y: 51, distance: 116.4
click at [283, 51] on div "14 Merv Hughes Oval 01 Angliss Reserve 02 Barlow Oval 03 Dobson Oval 04 Dobson …" at bounding box center [247, 55] width 183 height 28
copy div "14 [PERSON_NAME] Oval"
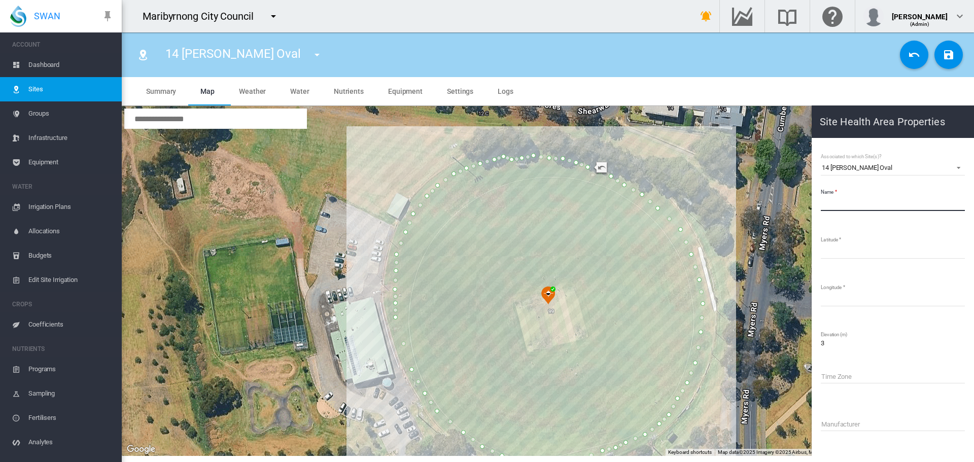
paste input "**********"
type input "**********"
click at [943, 58] on md-icon "icon-content-save" at bounding box center [948, 55] width 12 height 12
type input "*********"
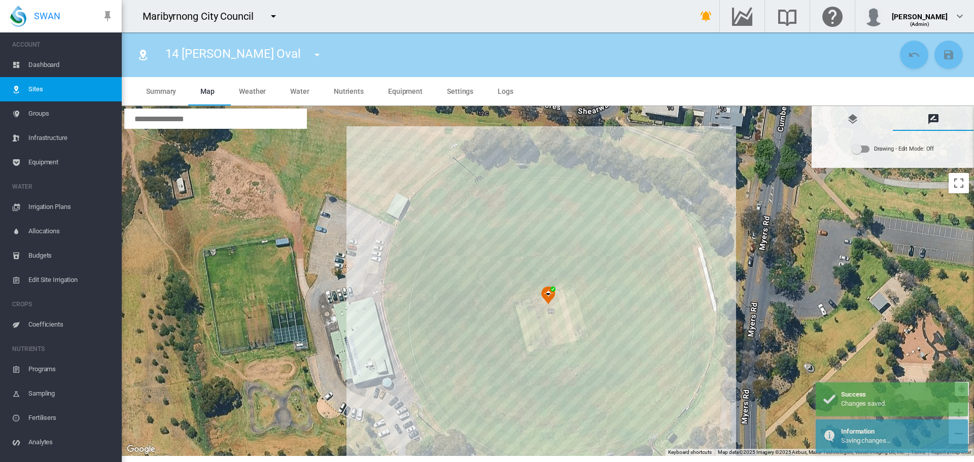
click at [311, 56] on md-icon "icon-menu-down" at bounding box center [317, 55] width 12 height 12
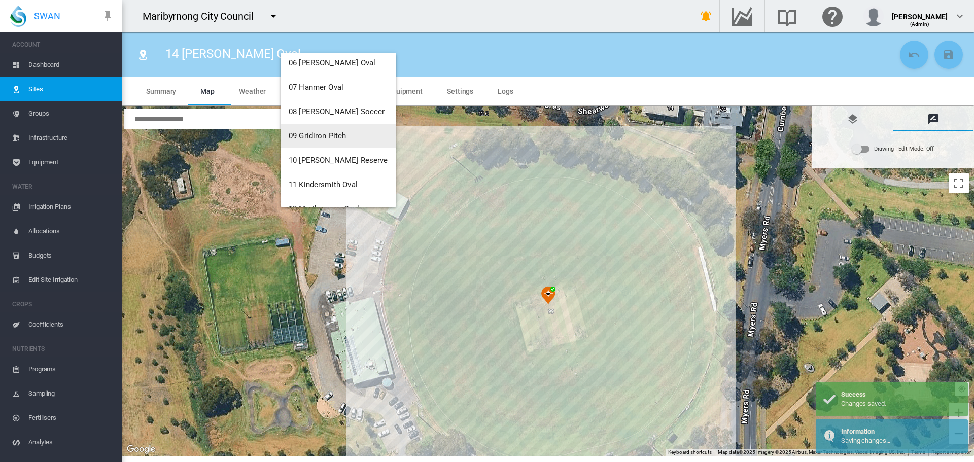
scroll to position [304, 0]
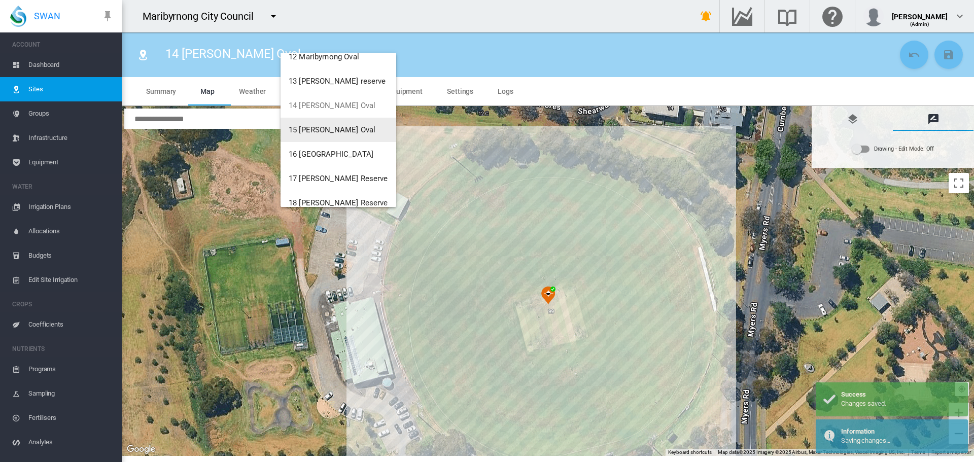
click at [307, 127] on span "15 [PERSON_NAME] Oval" at bounding box center [332, 129] width 87 height 9
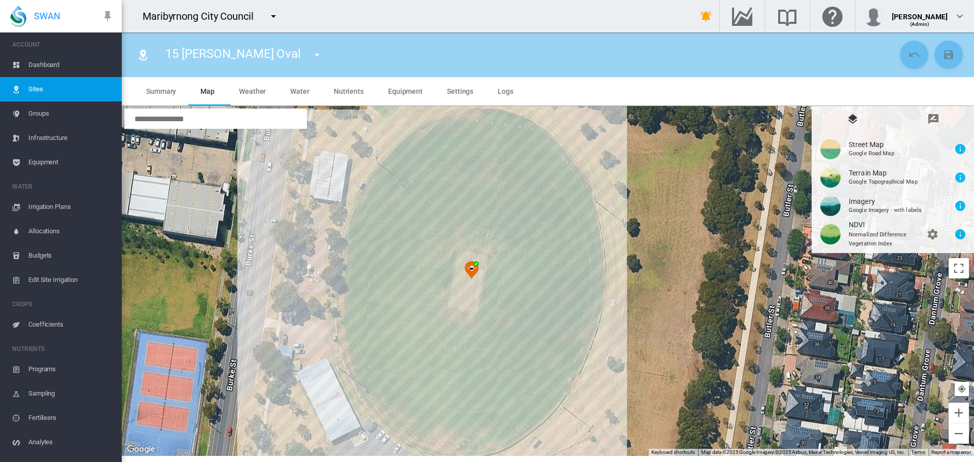
drag, startPoint x: 645, startPoint y: 328, endPoint x: 737, endPoint y: 320, distance: 91.6
click at [737, 320] on div at bounding box center [548, 281] width 852 height 350
click at [932, 115] on md-icon "icon-message-draw" at bounding box center [933, 119] width 12 height 12
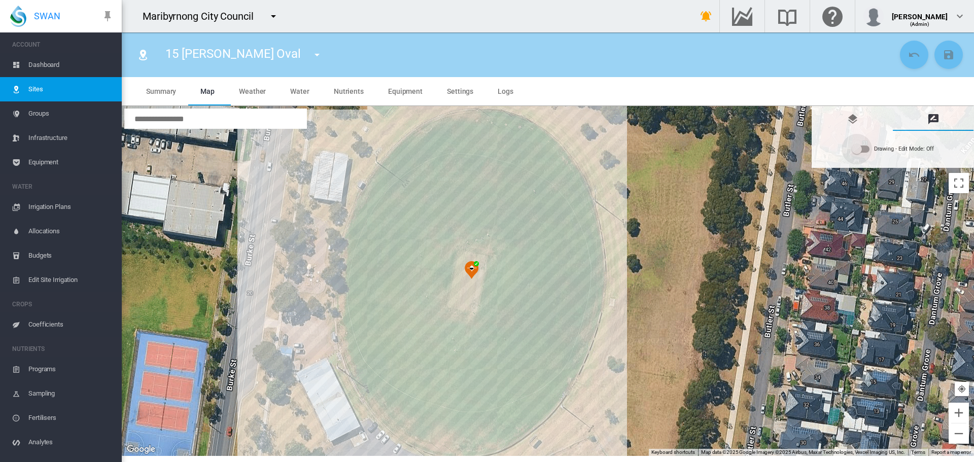
click at [855, 150] on div "Drawing - Edit Mode:\a Off" at bounding box center [856, 149] width 10 height 10
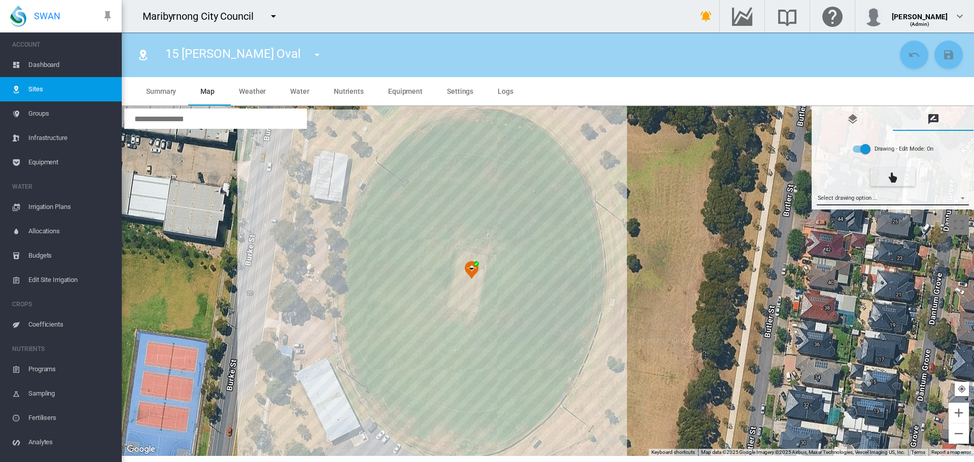
click at [864, 202] on md-select "Select drawing option ... None Site (IMU) Site Health Area Flow Meter Weather S…" at bounding box center [892, 197] width 153 height 15
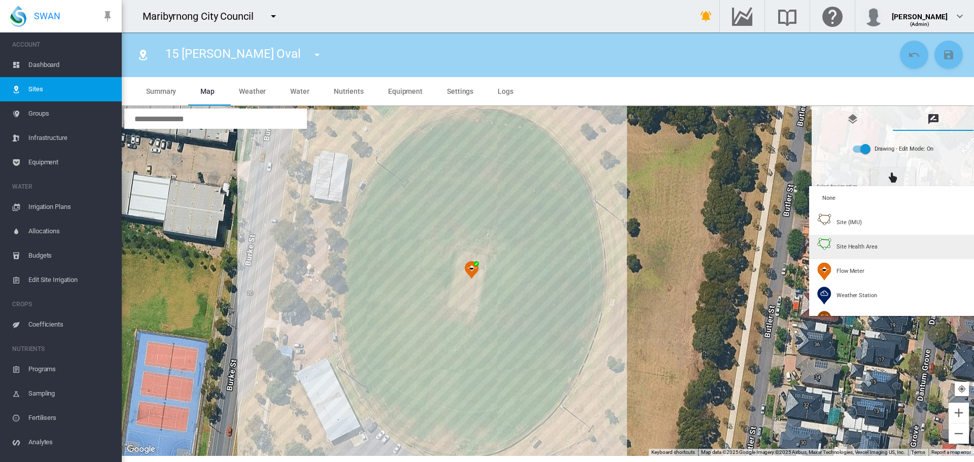
type input "*"
type input "**"
type input "***"
type input "****"
type input "***"
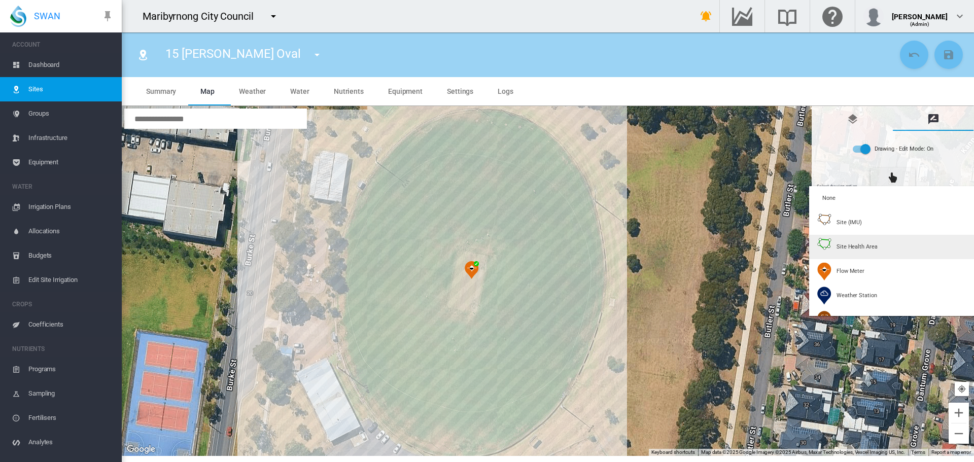
drag, startPoint x: 853, startPoint y: 245, endPoint x: 805, endPoint y: 210, distance: 59.8
click at [852, 243] on span "Site Health Area" at bounding box center [856, 247] width 41 height 8
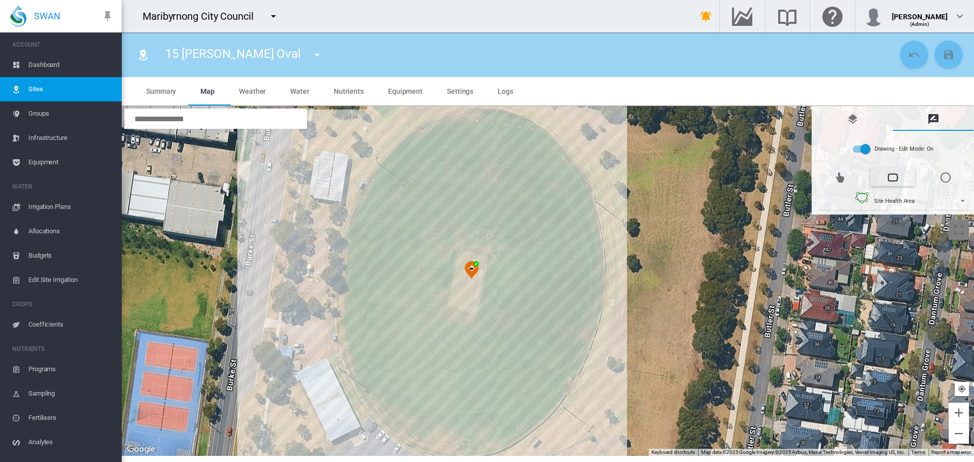
click at [492, 113] on div at bounding box center [548, 281] width 852 height 350
click at [503, 113] on div at bounding box center [548, 281] width 852 height 350
click at [516, 117] on div at bounding box center [548, 281] width 852 height 350
click at [525, 121] on div at bounding box center [548, 281] width 852 height 350
click at [545, 132] on div at bounding box center [548, 281] width 852 height 350
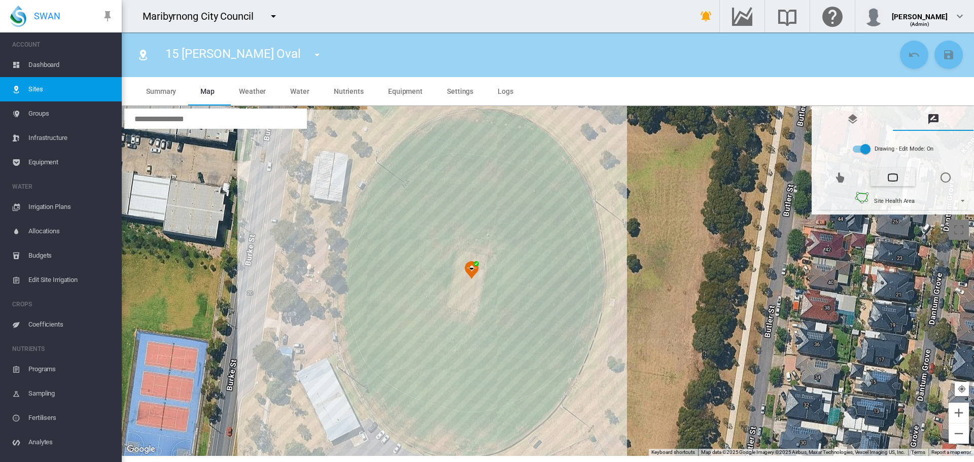
click at [553, 141] on div at bounding box center [548, 281] width 852 height 350
click at [564, 155] on div at bounding box center [548, 281] width 852 height 350
click at [577, 173] on div at bounding box center [548, 281] width 852 height 350
click at [584, 188] on div at bounding box center [548, 281] width 852 height 350
click at [589, 203] on div at bounding box center [548, 281] width 852 height 350
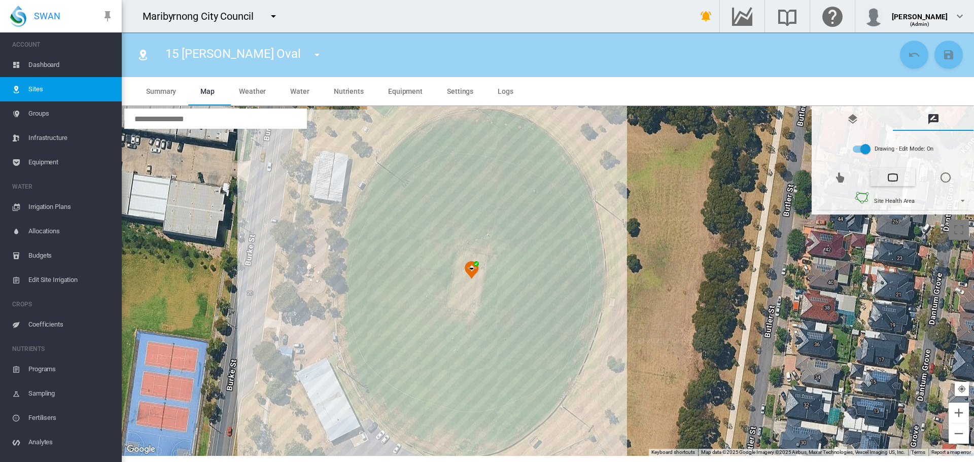
click at [591, 218] on div at bounding box center [548, 281] width 852 height 350
click at [594, 231] on div at bounding box center [548, 281] width 852 height 350
click at [595, 251] on div at bounding box center [548, 281] width 852 height 350
click at [597, 269] on div at bounding box center [548, 281] width 852 height 350
click at [598, 285] on div at bounding box center [548, 281] width 852 height 350
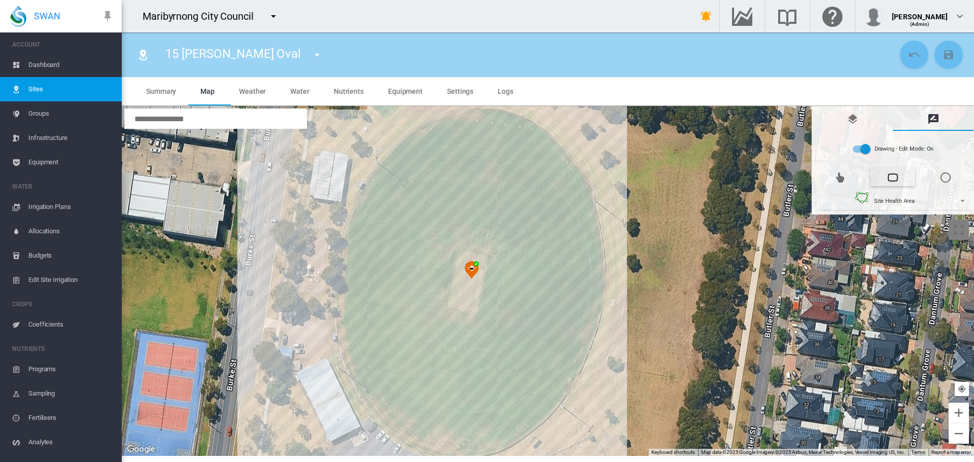
click at [596, 305] on div at bounding box center [548, 281] width 852 height 350
click at [591, 326] on div at bounding box center [548, 281] width 852 height 350
click at [581, 353] on div at bounding box center [548, 281] width 852 height 350
click at [570, 381] on div at bounding box center [548, 281] width 852 height 350
click at [561, 389] on div at bounding box center [548, 281] width 852 height 350
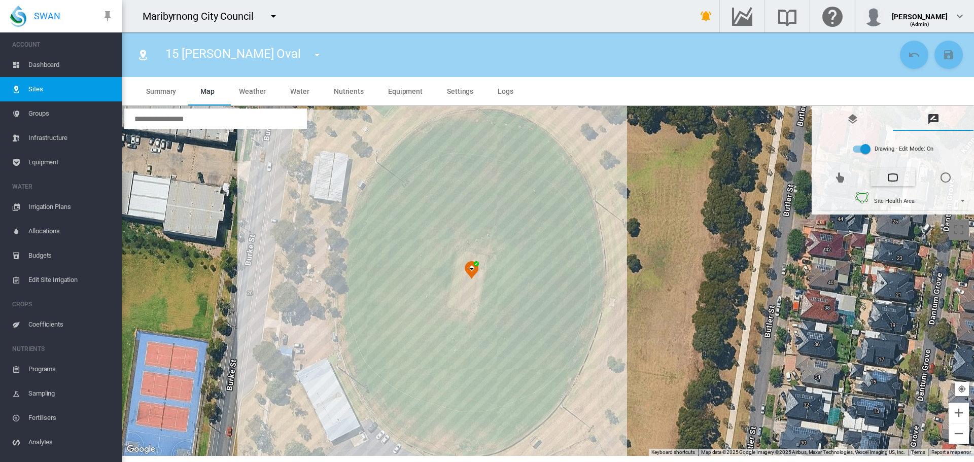
click at [550, 408] on div at bounding box center [548, 281] width 852 height 350
click at [532, 423] on div at bounding box center [548, 281] width 852 height 350
click at [517, 431] on div at bounding box center [548, 281] width 852 height 350
click at [499, 439] on div at bounding box center [548, 281] width 852 height 350
click at [481, 443] on div at bounding box center [548, 281] width 852 height 350
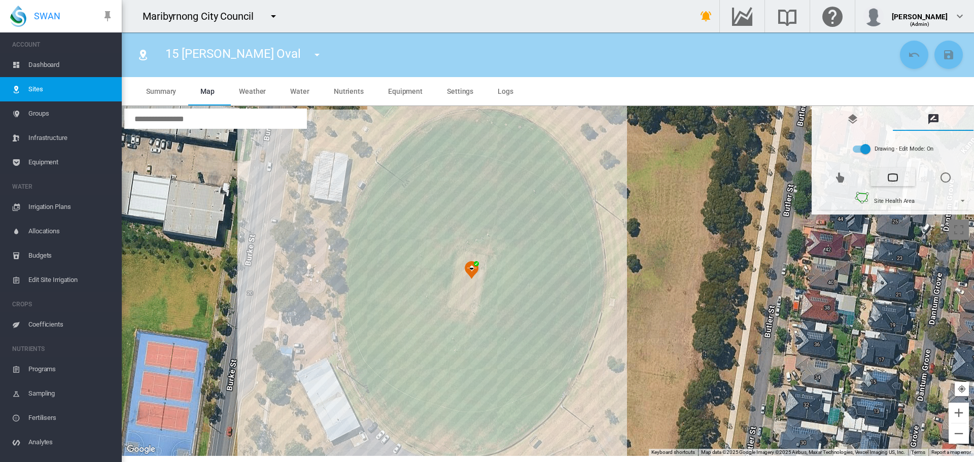
click at [458, 445] on div at bounding box center [548, 281] width 852 height 350
click at [430, 441] on div at bounding box center [548, 281] width 852 height 350
click at [403, 427] on div at bounding box center [548, 281] width 852 height 350
click at [392, 415] on div at bounding box center [548, 281] width 852 height 350
click at [377, 399] on div at bounding box center [548, 281] width 852 height 350
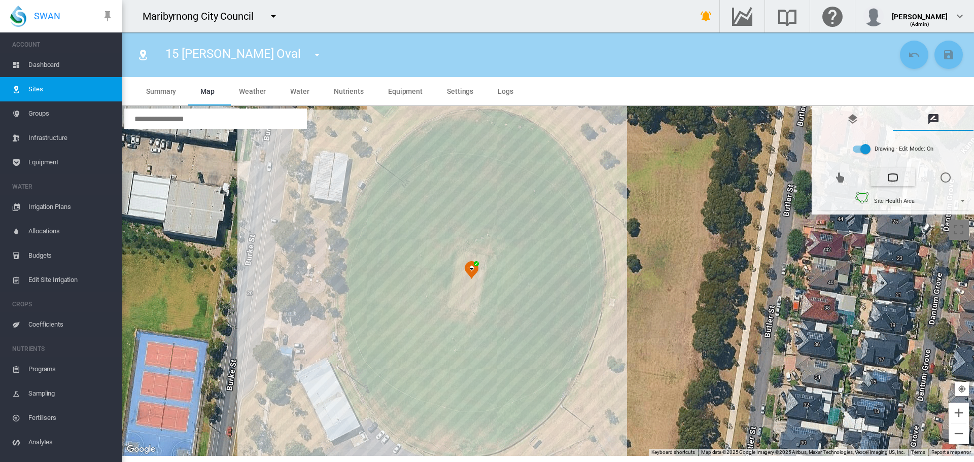
click at [369, 390] on div at bounding box center [548, 281] width 852 height 350
click at [361, 377] on div at bounding box center [548, 281] width 852 height 350
click at [351, 345] on div at bounding box center [548, 281] width 852 height 350
drag, startPoint x: 347, startPoint y: 328, endPoint x: 345, endPoint y: 306, distance: 21.9
click at [347, 327] on div at bounding box center [548, 281] width 852 height 350
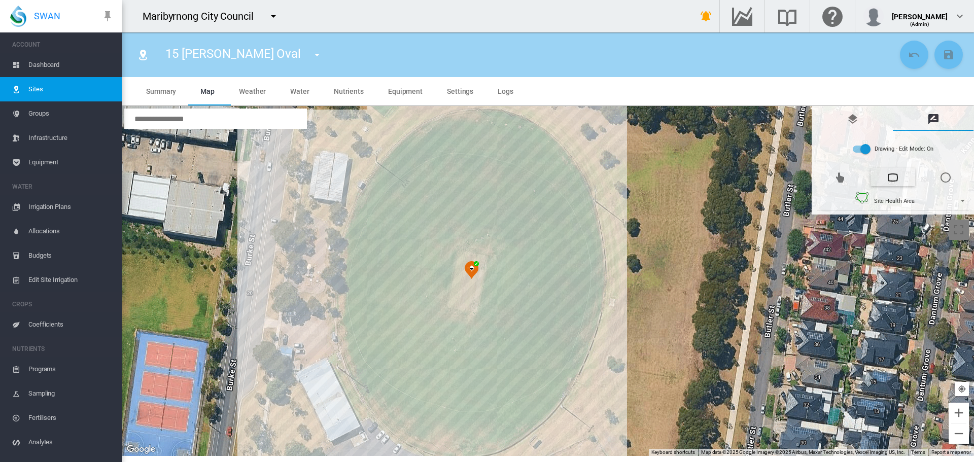
click at [345, 316] on div at bounding box center [548, 281] width 852 height 350
click at [345, 298] on div at bounding box center [548, 281] width 852 height 350
click at [347, 270] on div at bounding box center [548, 281] width 852 height 350
click at [352, 245] on div at bounding box center [548, 281] width 852 height 350
click at [363, 207] on div at bounding box center [548, 281] width 852 height 350
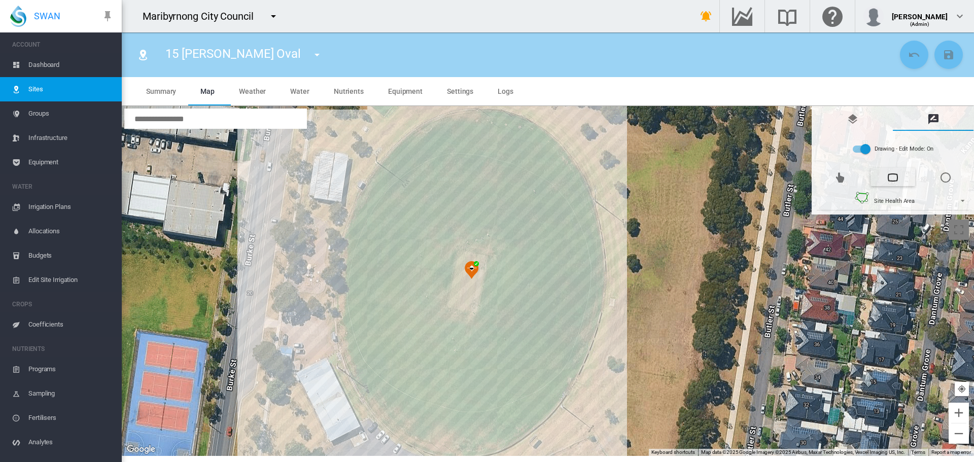
click at [372, 190] on div at bounding box center [548, 281] width 852 height 350
click at [390, 162] on div at bounding box center [548, 281] width 852 height 350
click at [412, 137] on div at bounding box center [548, 281] width 852 height 350
click at [427, 128] on div at bounding box center [548, 281] width 852 height 350
click at [444, 117] on div at bounding box center [548, 281] width 852 height 350
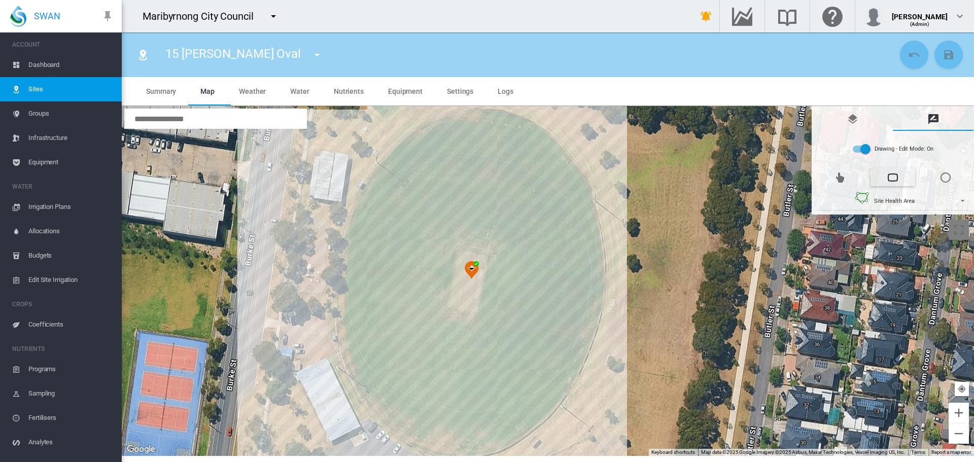
click at [468, 111] on div at bounding box center [548, 281] width 852 height 350
click at [493, 111] on div at bounding box center [548, 281] width 852 height 350
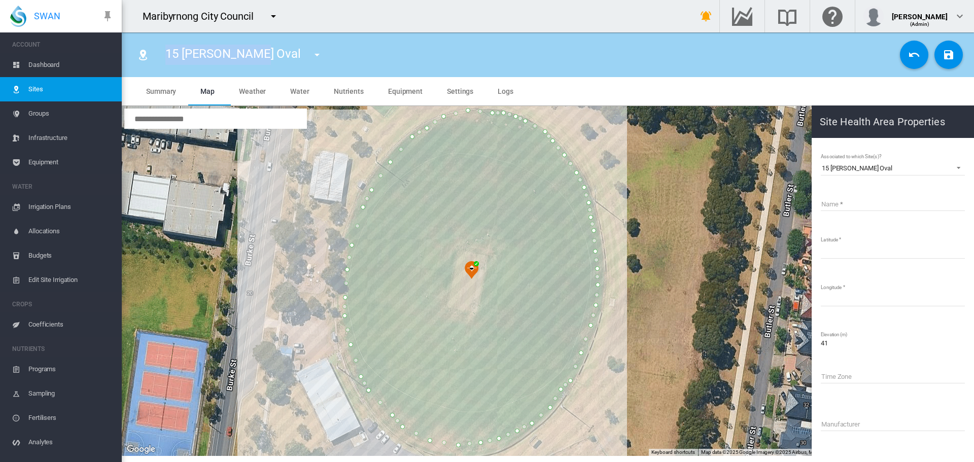
drag, startPoint x: 168, startPoint y: 55, endPoint x: 248, endPoint y: 50, distance: 80.3
click at [248, 50] on div "15 Pennell Oval 01 Angliss Reserve 02 Barlow Oval 03 Dobson Oval 04 Dobson Socc…" at bounding box center [247, 55] width 183 height 28
copy span "15 [PERSON_NAME] Oval"
click at [837, 200] on input "Name" at bounding box center [892, 203] width 144 height 15
paste input "**********"
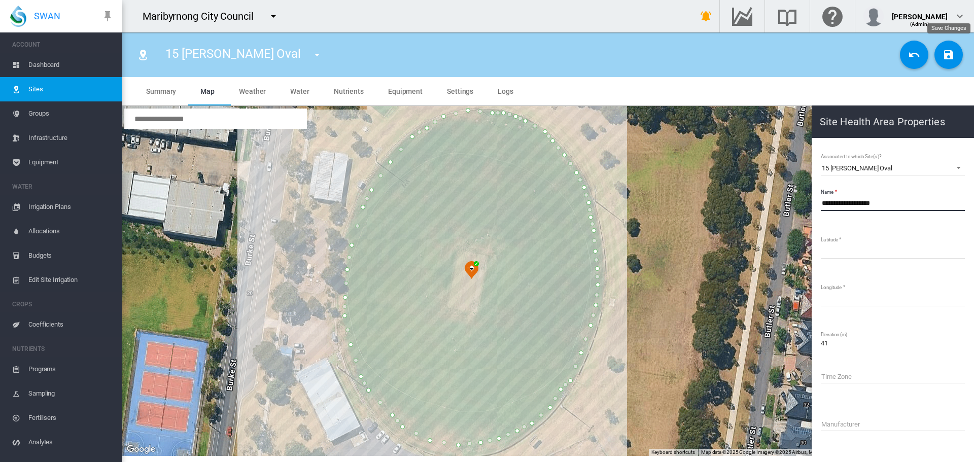
type input "**********"
click at [951, 54] on md-icon "icon-content-save" at bounding box center [948, 55] width 12 height 12
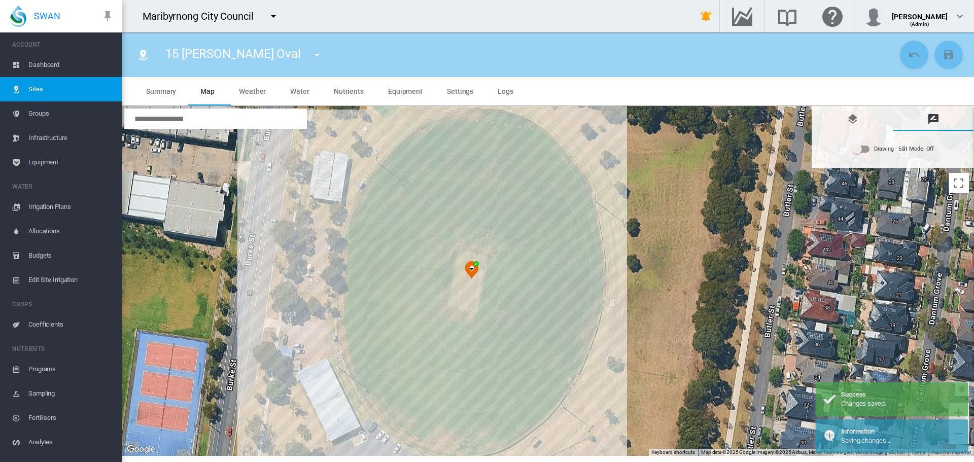
click at [311, 56] on md-icon "icon-menu-down" at bounding box center [317, 55] width 12 height 12
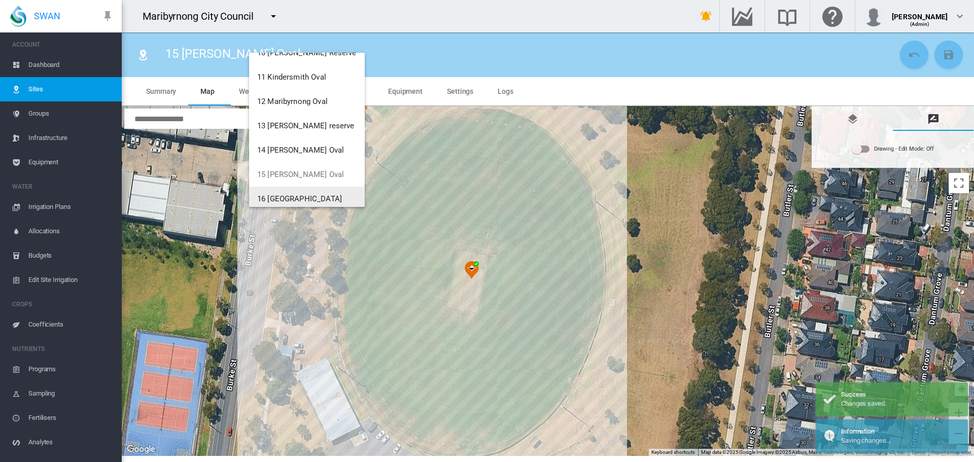
scroll to position [266, 0]
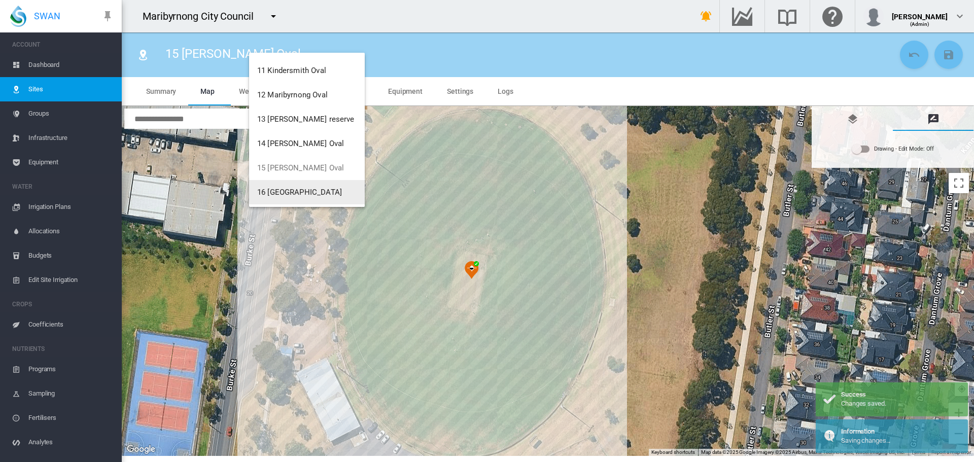
click at [323, 182] on button "16 [GEOGRAPHIC_DATA]" at bounding box center [307, 192] width 116 height 24
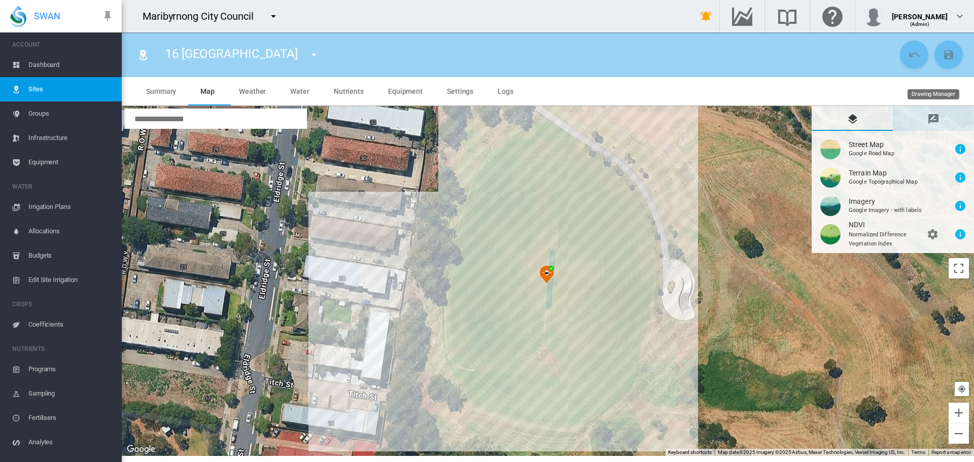
click at [934, 123] on md-icon "icon-message-draw" at bounding box center [933, 119] width 12 height 12
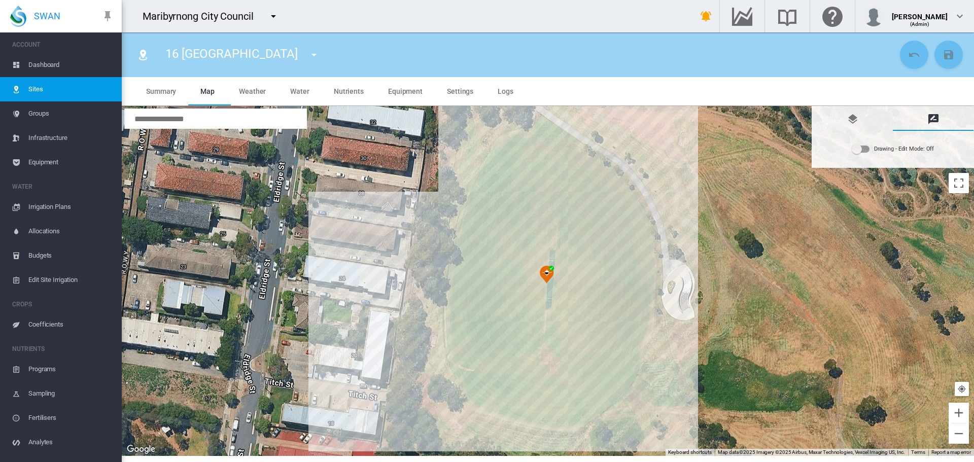
click at [860, 147] on div "Drawing - Edit Mode:\a Off" at bounding box center [856, 149] width 10 height 10
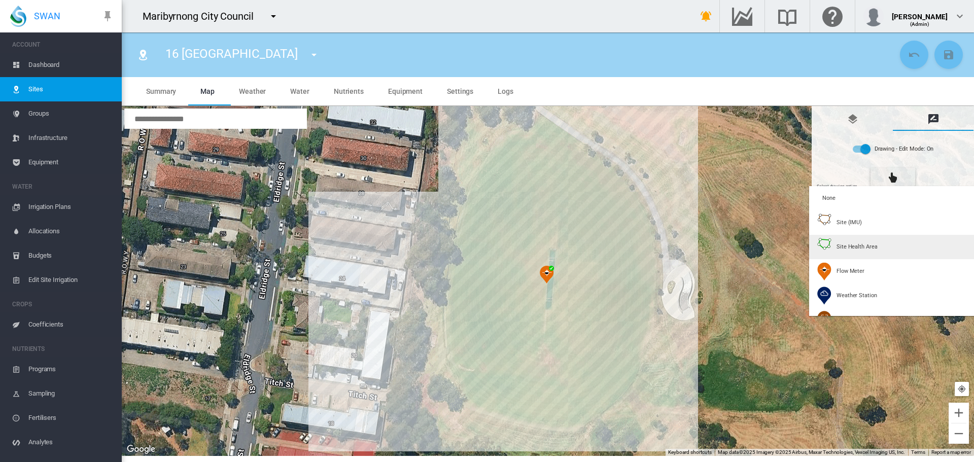
click at [843, 237] on md-option "Site Health Area" at bounding box center [893, 247] width 169 height 24
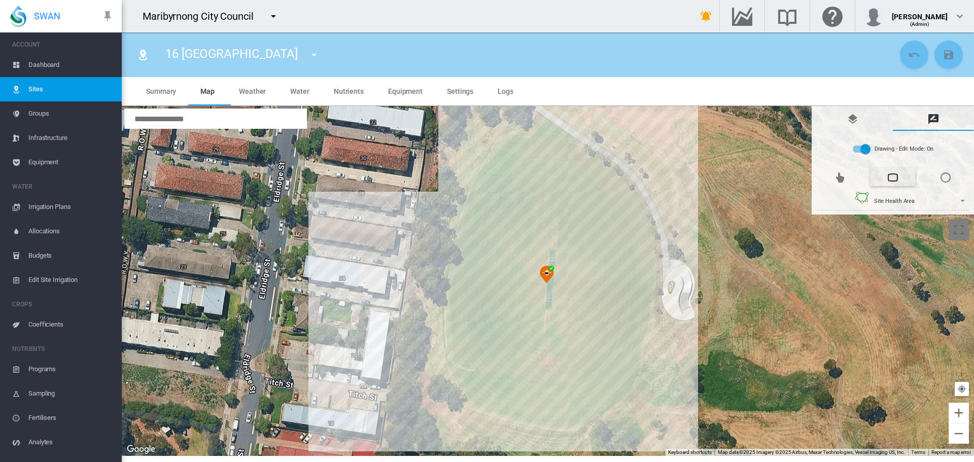
click at [524, 150] on div at bounding box center [548, 281] width 852 height 350
click at [511, 155] on div at bounding box center [548, 281] width 852 height 350
drag, startPoint x: 496, startPoint y: 163, endPoint x: 487, endPoint y: 167, distance: 10.0
click at [495, 164] on div at bounding box center [548, 281] width 852 height 350
click at [484, 172] on div at bounding box center [548, 281] width 852 height 350
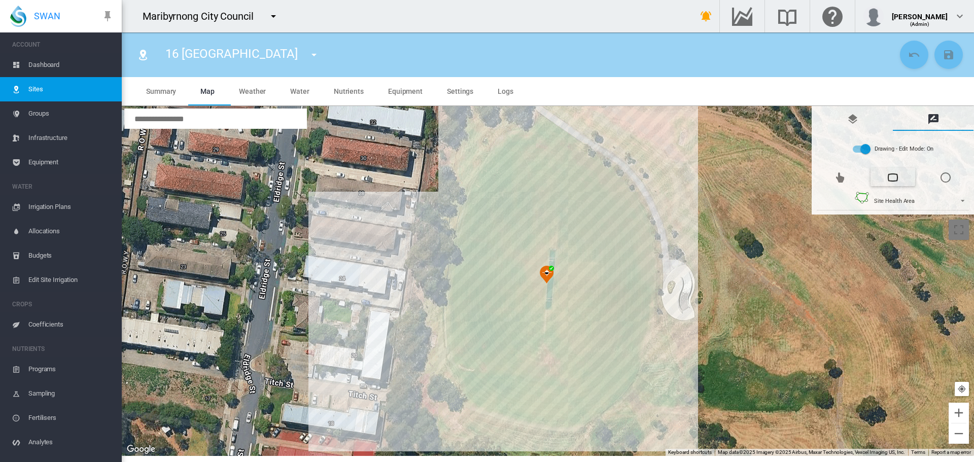
click at [477, 181] on div at bounding box center [548, 281] width 852 height 350
click at [469, 193] on div at bounding box center [548, 281] width 852 height 350
click at [464, 206] on div at bounding box center [548, 281] width 852 height 350
click at [463, 220] on div at bounding box center [548, 281] width 852 height 350
click at [459, 233] on div at bounding box center [548, 281] width 852 height 350
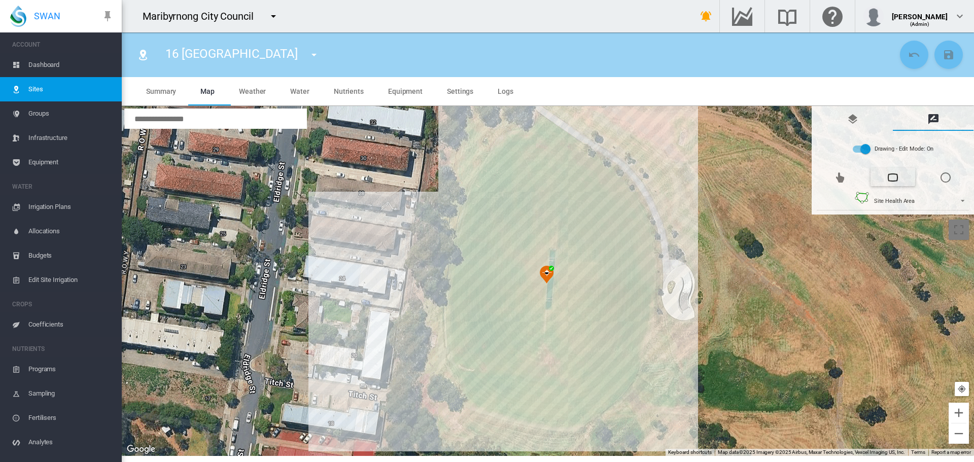
drag, startPoint x: 455, startPoint y: 245, endPoint x: 454, endPoint y: 256, distance: 10.7
click at [455, 247] on div at bounding box center [548, 281] width 852 height 350
click at [453, 260] on div at bounding box center [548, 281] width 852 height 350
click at [452, 274] on div at bounding box center [548, 281] width 852 height 350
click at [452, 289] on div at bounding box center [548, 281] width 852 height 350
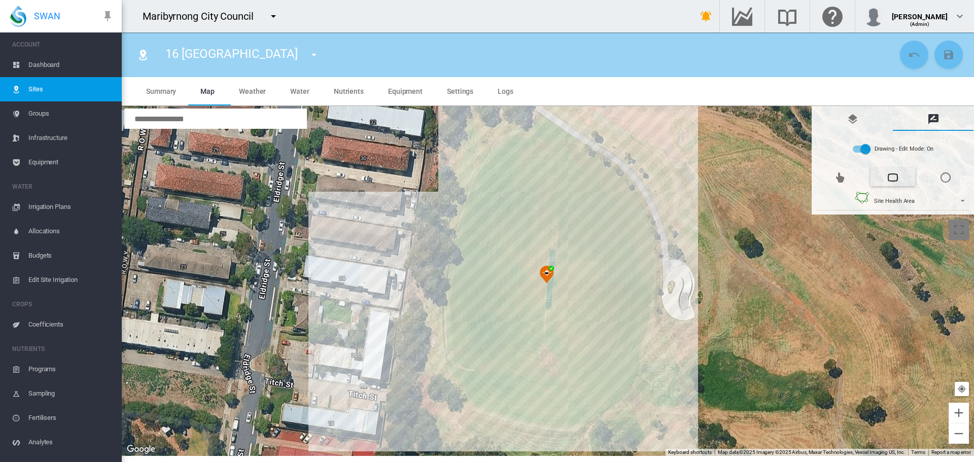
click at [450, 300] on div at bounding box center [548, 281] width 852 height 350
click at [449, 322] on div at bounding box center [548, 281] width 852 height 350
click at [450, 342] on div at bounding box center [548, 281] width 852 height 350
click at [455, 358] on div at bounding box center [548, 281] width 852 height 350
click at [460, 374] on div at bounding box center [548, 281] width 852 height 350
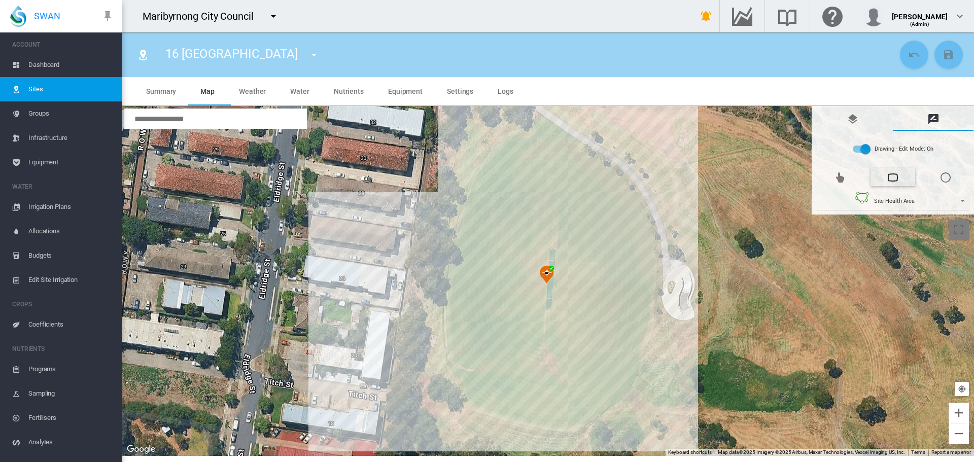
click at [473, 390] on div at bounding box center [548, 281] width 852 height 350
click at [485, 401] on div at bounding box center [548, 281] width 852 height 350
click at [498, 408] on div at bounding box center [548, 281] width 852 height 350
click at [516, 411] on div at bounding box center [548, 281] width 852 height 350
click at [535, 415] on div at bounding box center [548, 281] width 852 height 350
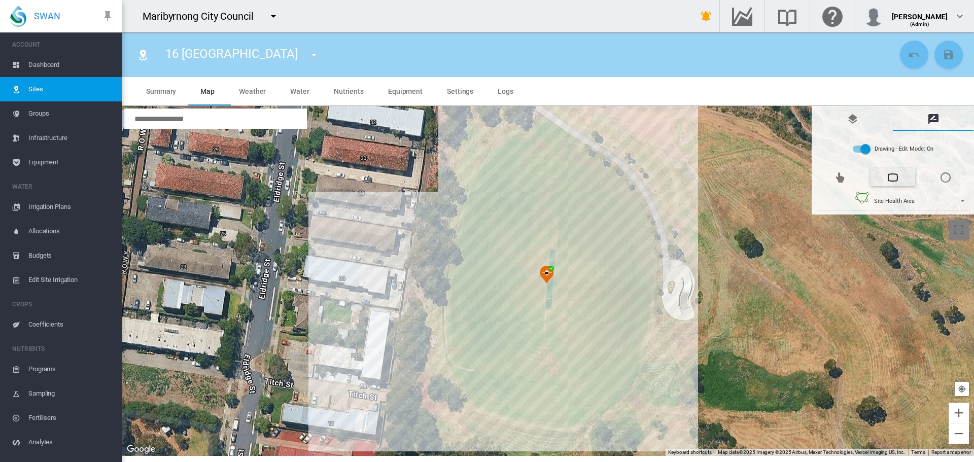
click at [555, 415] on div at bounding box center [548, 281] width 852 height 350
click at [577, 412] on div at bounding box center [548, 281] width 852 height 350
click at [595, 405] on div at bounding box center [548, 281] width 852 height 350
click at [608, 398] on div at bounding box center [548, 281] width 852 height 350
click at [618, 389] on div at bounding box center [548, 281] width 852 height 350
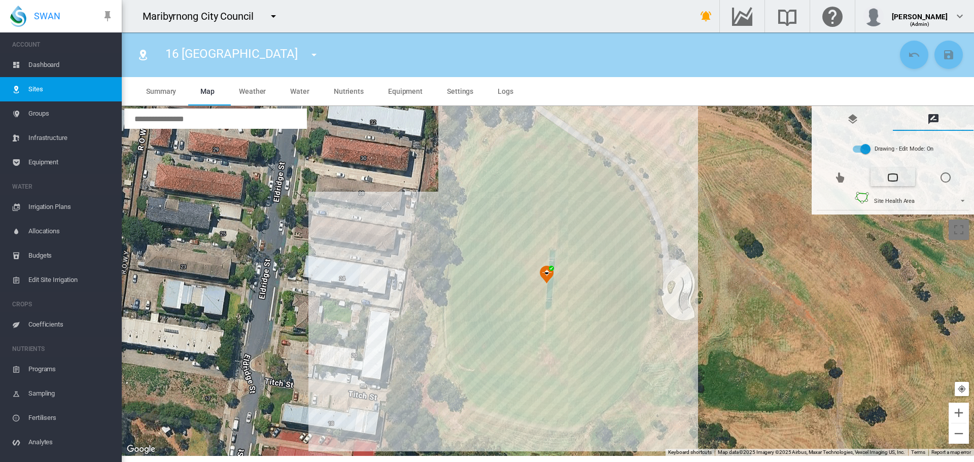
drag, startPoint x: 629, startPoint y: 376, endPoint x: 632, endPoint y: 367, distance: 9.6
click at [629, 375] on div at bounding box center [548, 281] width 852 height 350
click at [636, 359] on div at bounding box center [548, 281] width 852 height 350
click at [641, 337] on div at bounding box center [548, 281] width 852 height 350
click at [643, 321] on div at bounding box center [548, 281] width 852 height 350
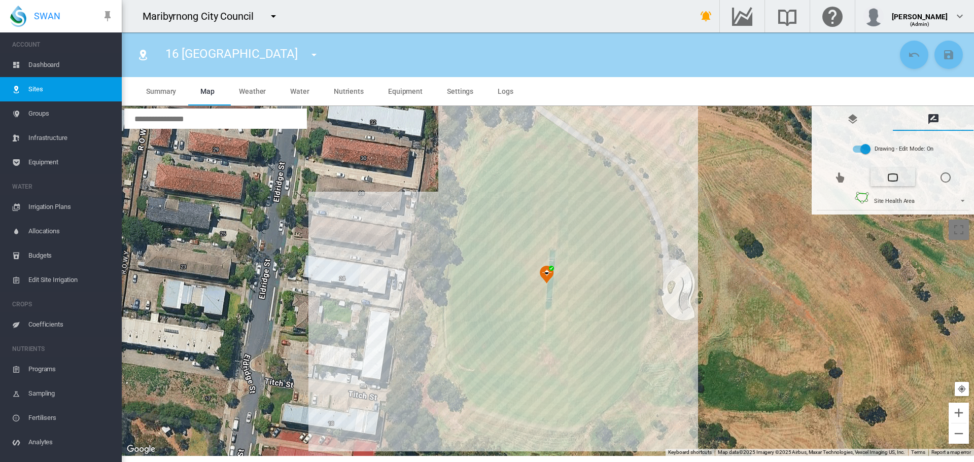
click at [646, 299] on div at bounding box center [548, 281] width 852 height 350
click at [649, 271] on div at bounding box center [548, 281] width 852 height 350
click at [648, 251] on div at bounding box center [548, 281] width 852 height 350
drag, startPoint x: 644, startPoint y: 224, endPoint x: 637, endPoint y: 217, distance: 9.7
click at [643, 224] on div at bounding box center [548, 281] width 852 height 350
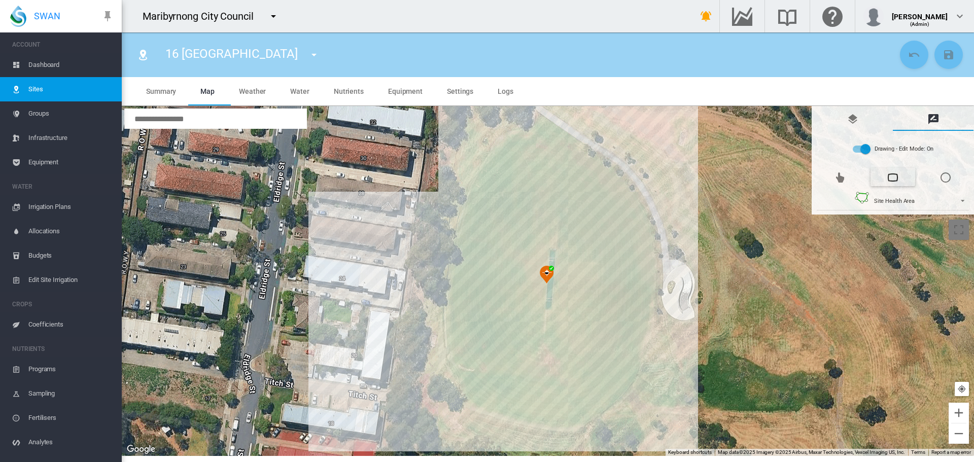
click at [631, 201] on div at bounding box center [548, 281] width 852 height 350
click at [619, 187] on div at bounding box center [548, 281] width 852 height 350
click at [600, 168] on div at bounding box center [548, 281] width 852 height 350
click at [589, 160] on div at bounding box center [548, 281] width 852 height 350
click at [571, 153] on div at bounding box center [548, 281] width 852 height 350
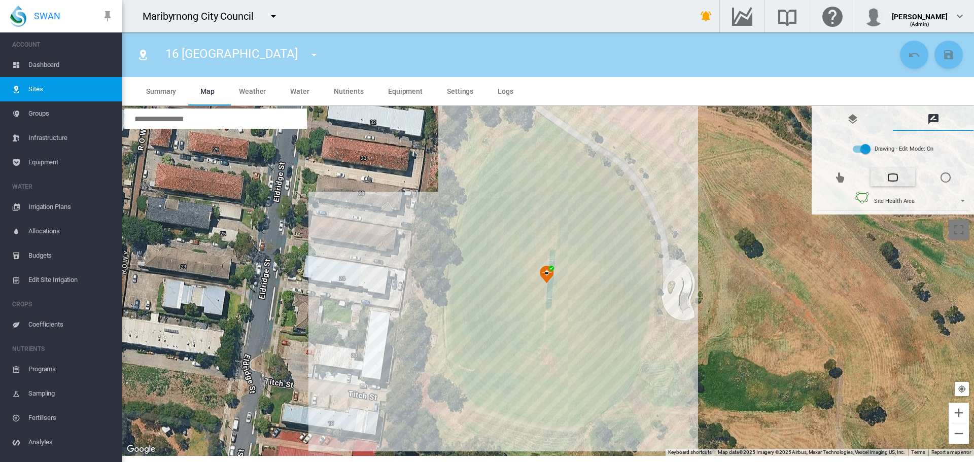
click at [562, 147] on div at bounding box center [548, 281] width 852 height 350
click at [543, 147] on div at bounding box center [548, 281] width 852 height 350
click at [525, 149] on div at bounding box center [548, 281] width 852 height 350
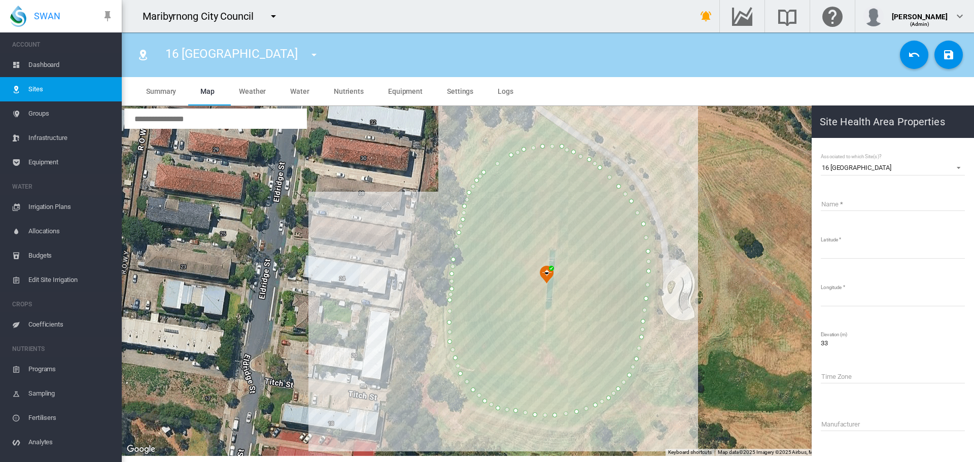
type input "*****"
type input "*********"
type input "**********"
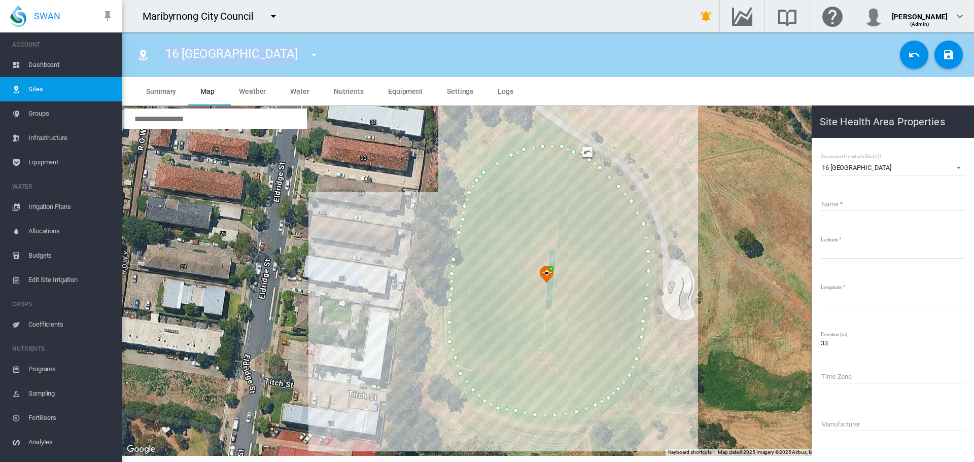
drag, startPoint x: 166, startPoint y: 54, endPoint x: 270, endPoint y: 67, distance: 105.3
click at [270, 67] on div "16 Quarry Park Oval 01 Angliss Reserve 02 Barlow Oval 03 Dobson Oval 04 Dobson …" at bounding box center [246, 55] width 180 height 28
copy span "16 [GEOGRAPHIC_DATA]"
click at [877, 206] on input "Name" at bounding box center [892, 203] width 144 height 15
paste input "**********"
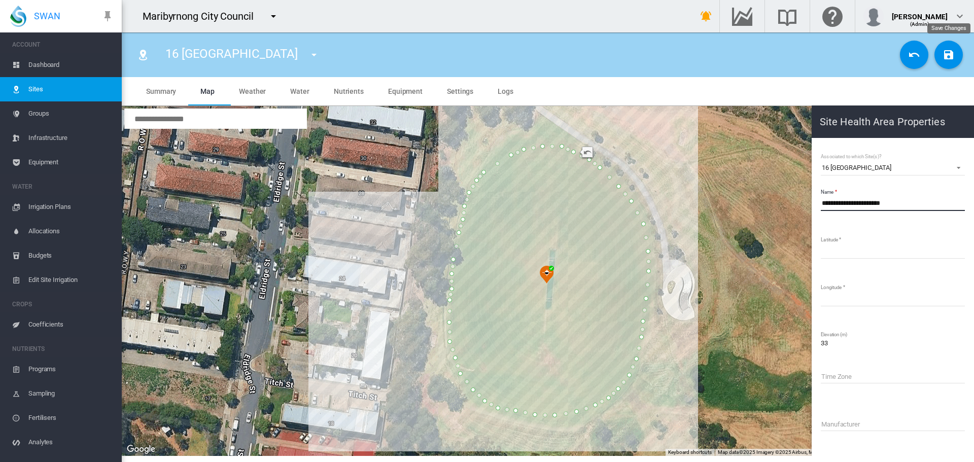
type input "**********"
click at [956, 54] on button "Save Changes" at bounding box center [948, 55] width 28 height 28
type input "*********"
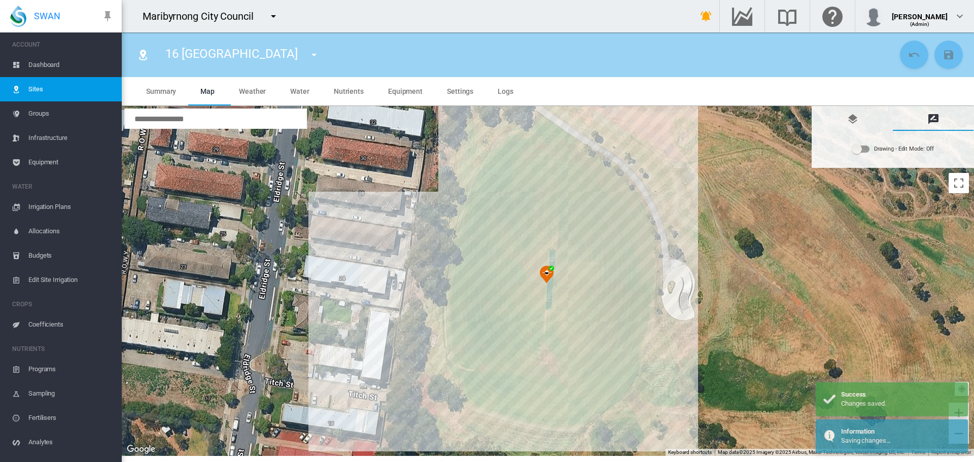
click at [308, 55] on md-icon "icon-menu-down" at bounding box center [314, 55] width 12 height 12
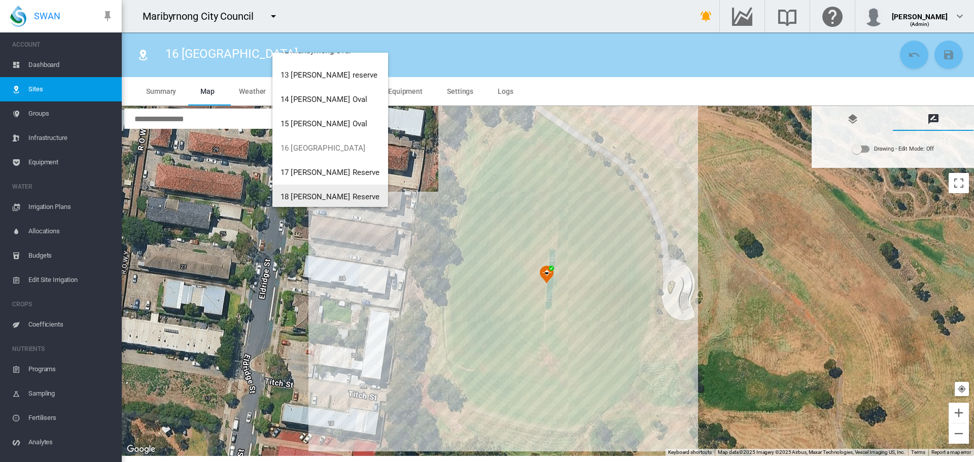
scroll to position [312, 0]
click at [344, 167] on span "17 [PERSON_NAME] Reserve" at bounding box center [329, 170] width 99 height 9
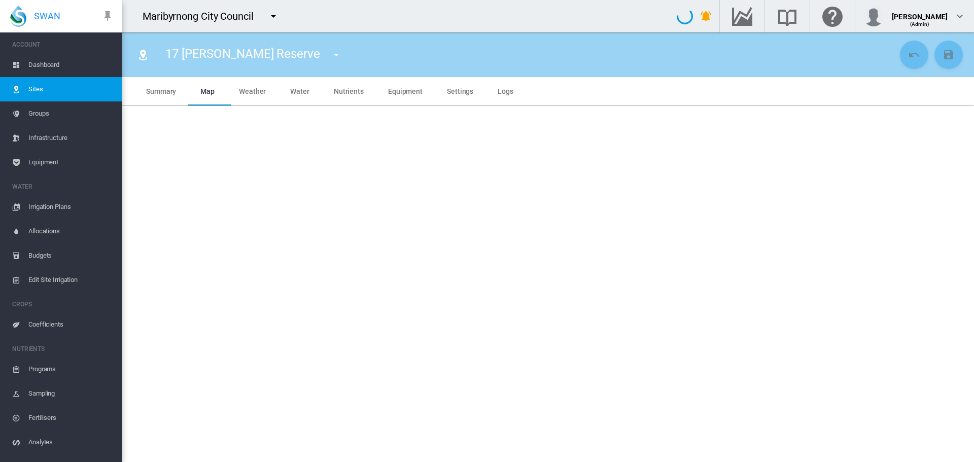
type input "**********"
type input "***"
type input "*********"
type input "**"
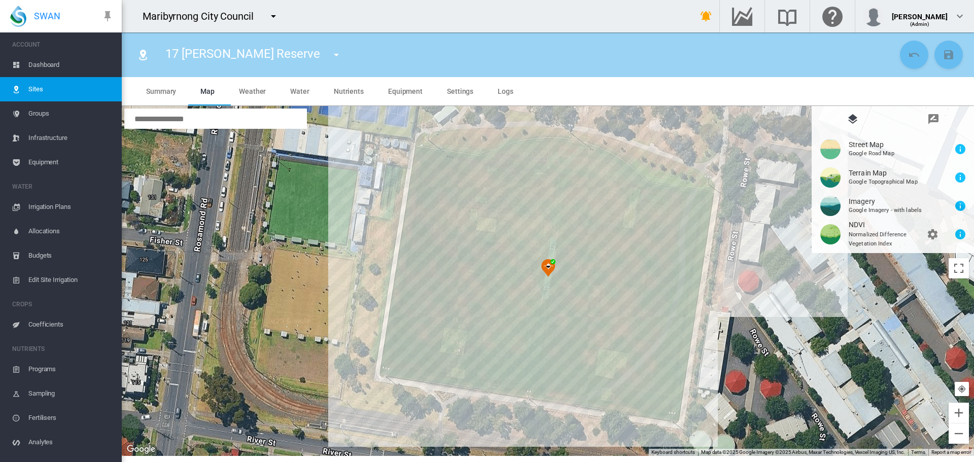
click at [88, 60] on span "Dashboard" at bounding box center [70, 65] width 85 height 24
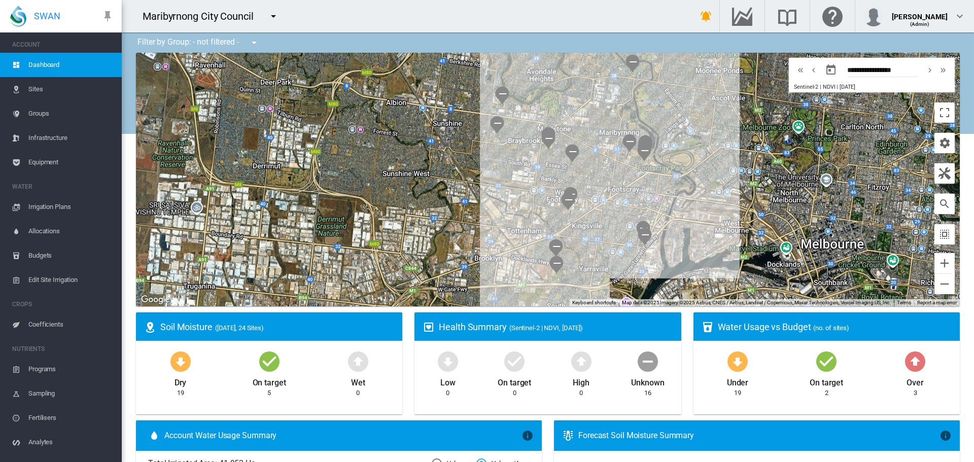
drag, startPoint x: 659, startPoint y: 212, endPoint x: 585, endPoint y: 165, distance: 87.3
click at [585, 165] on div at bounding box center [547, 180] width 823 height 254
click at [49, 85] on span "Sites" at bounding box center [70, 89] width 85 height 24
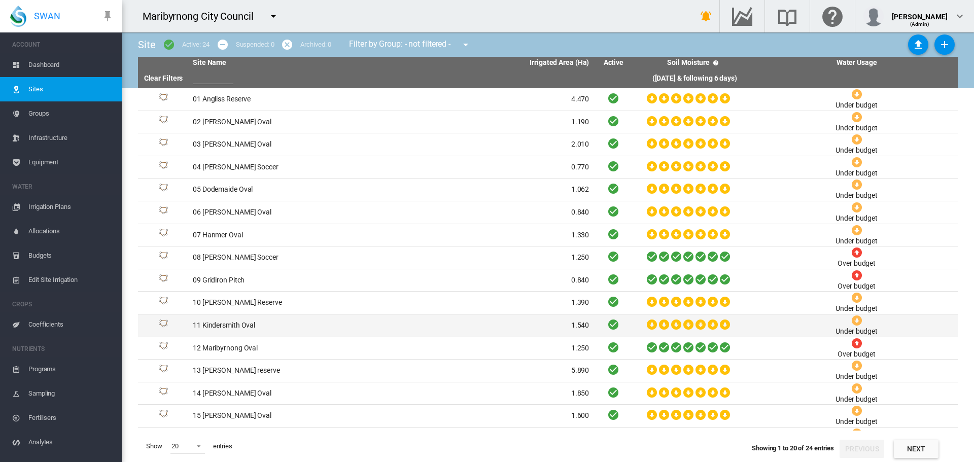
scroll to position [110, 0]
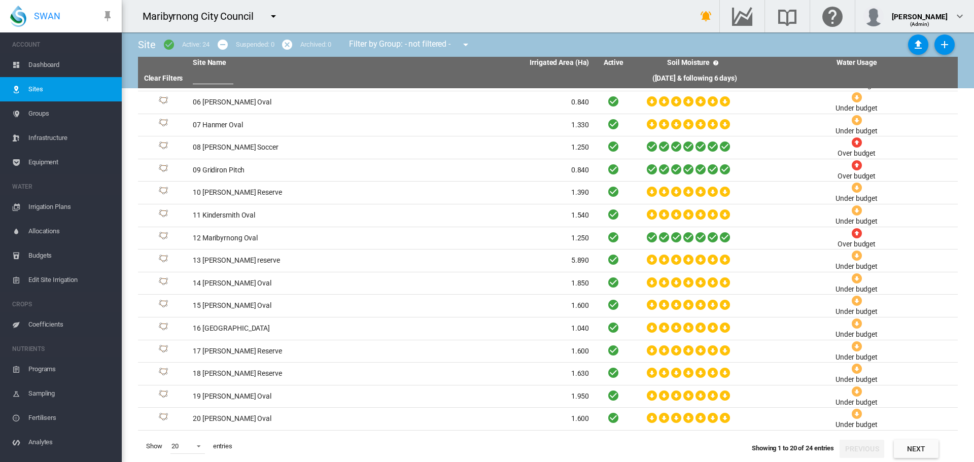
click at [42, 160] on span "Equipment" at bounding box center [70, 162] width 85 height 24
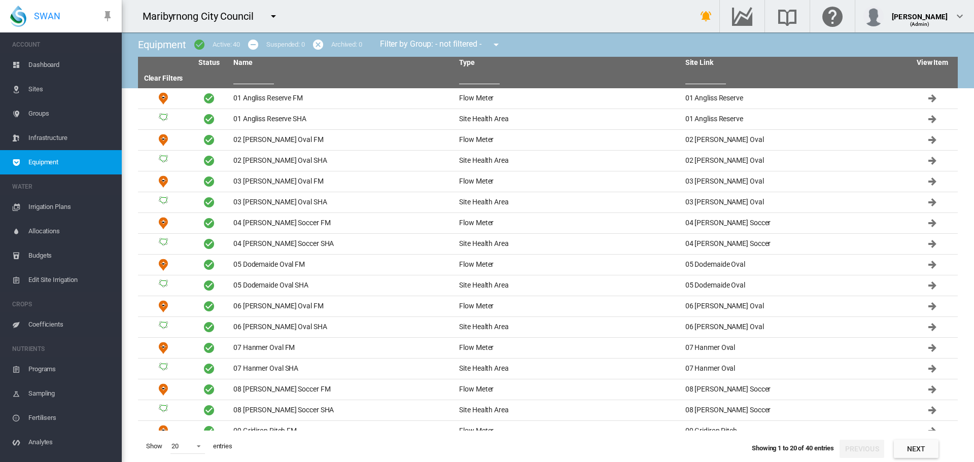
scroll to position [74, 0]
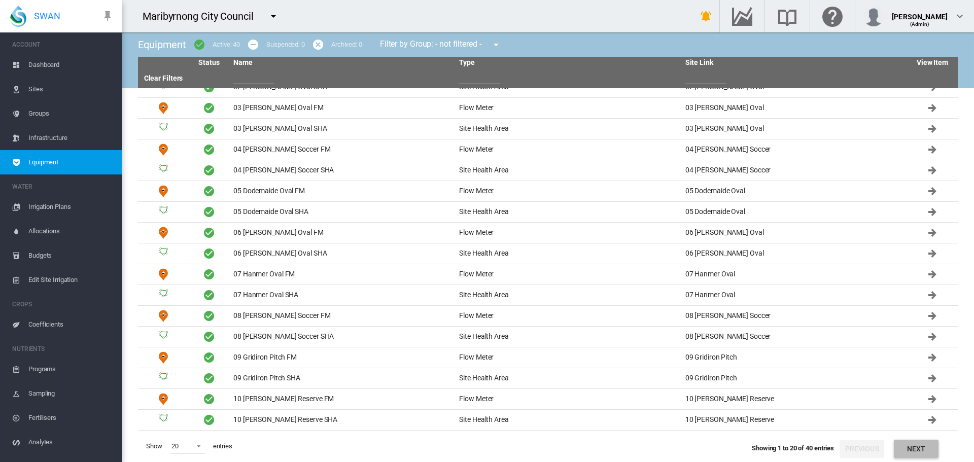
click at [917, 451] on button "Next" at bounding box center [915, 449] width 45 height 18
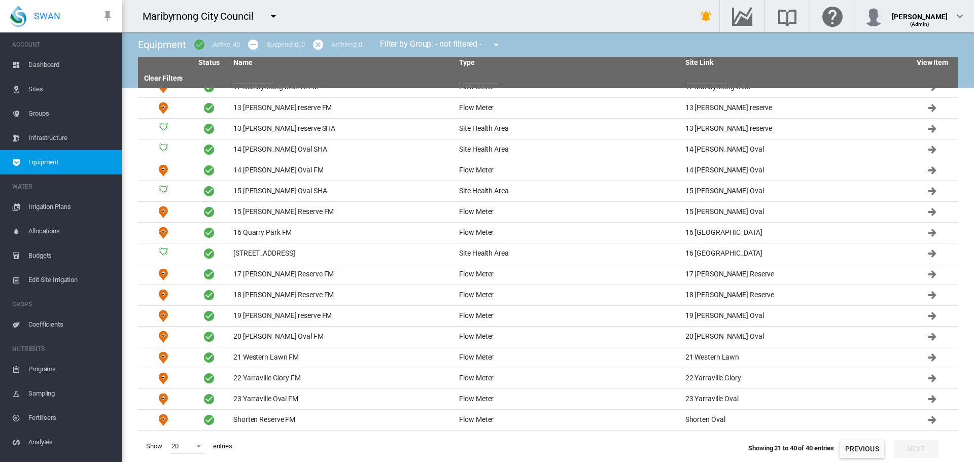
click at [56, 87] on span "Sites" at bounding box center [70, 89] width 85 height 24
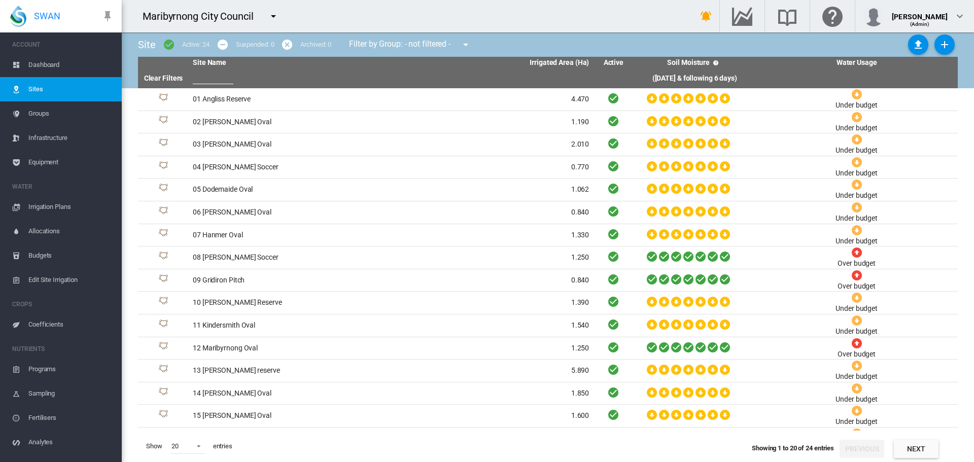
click at [224, 71] on input "text" at bounding box center [213, 76] width 41 height 15
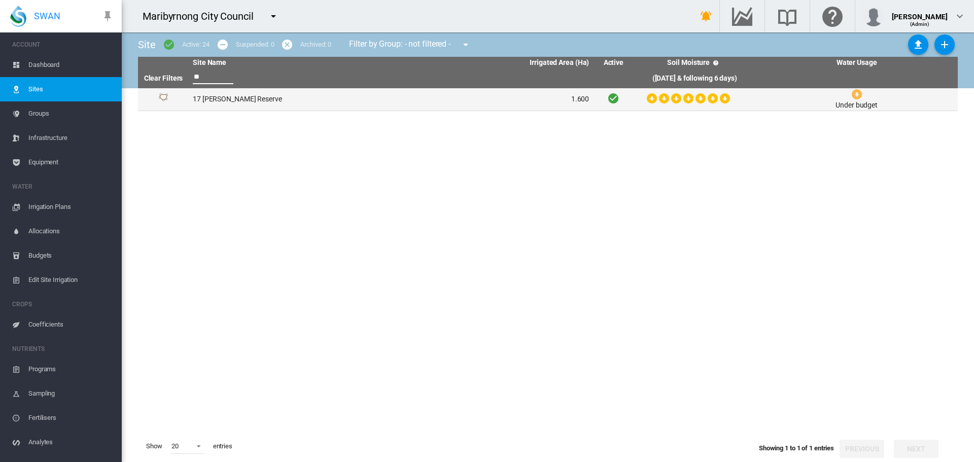
type input "**"
click at [229, 98] on td "17 [PERSON_NAME] Reserve" at bounding box center [290, 99] width 202 height 22
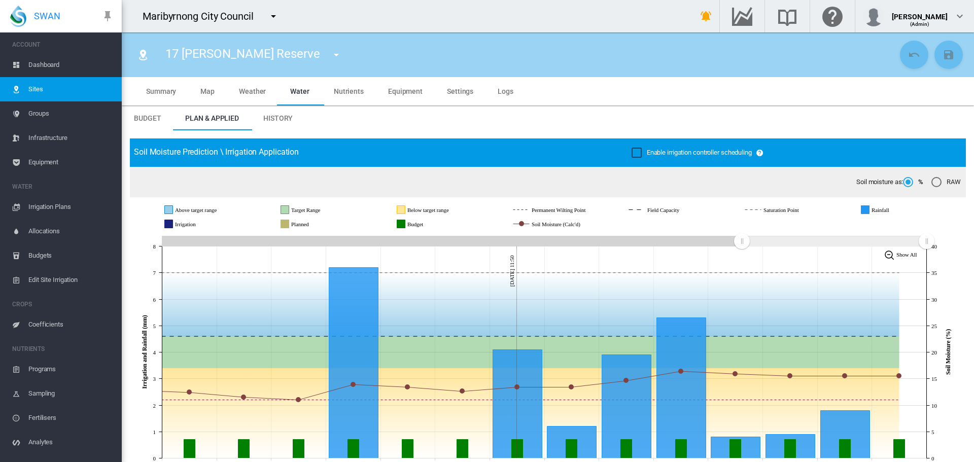
click at [206, 96] on md-tab-item "Map" at bounding box center [207, 91] width 39 height 28
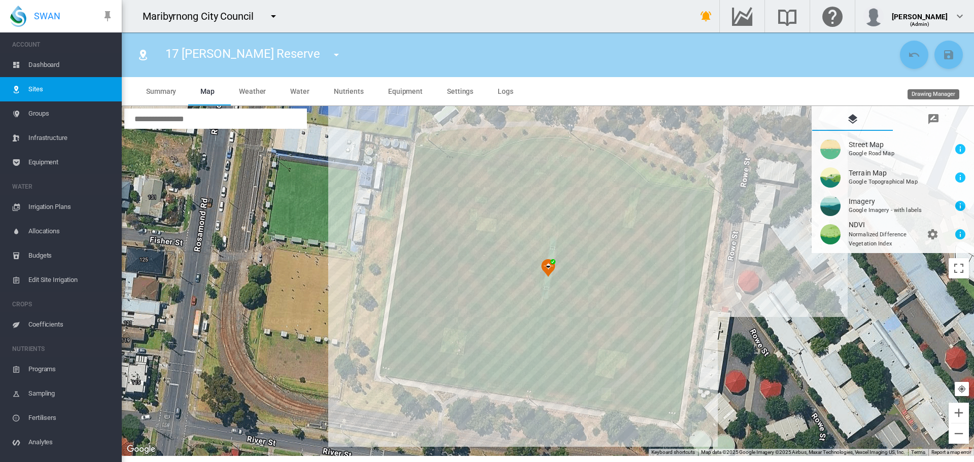
click at [936, 121] on md-icon "icon-message-draw" at bounding box center [933, 119] width 12 height 12
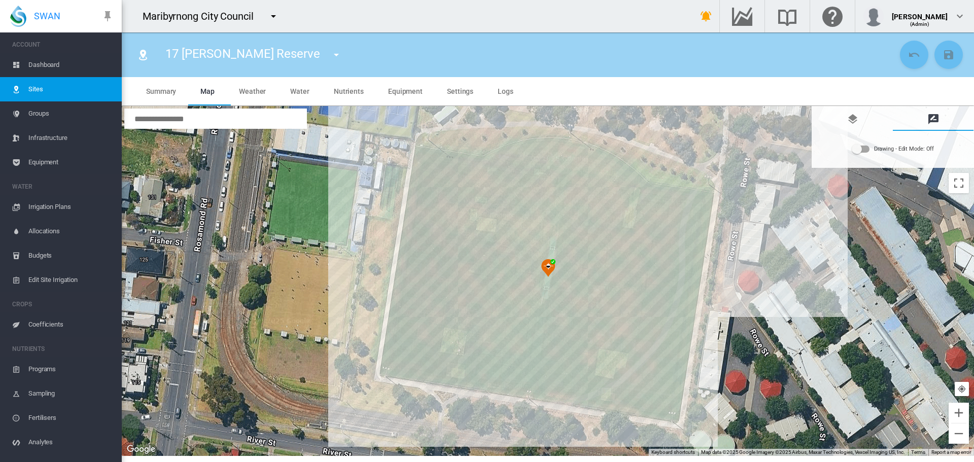
click at [869, 154] on div "Drawing - Edit Mode:\a Off" at bounding box center [860, 149] width 18 height 12
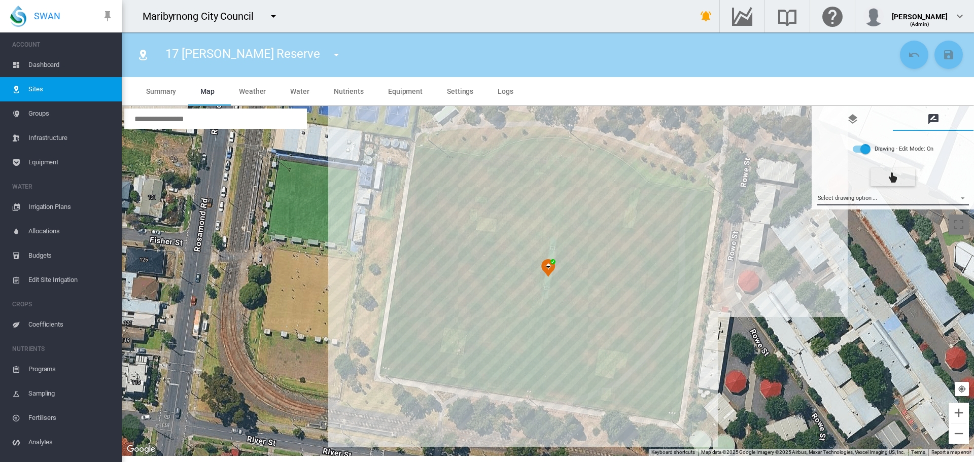
click at [864, 204] on md-select "Select drawing option ... None Site (IMU) Site Health Area Flow Meter Weather S…" at bounding box center [892, 197] width 153 height 15
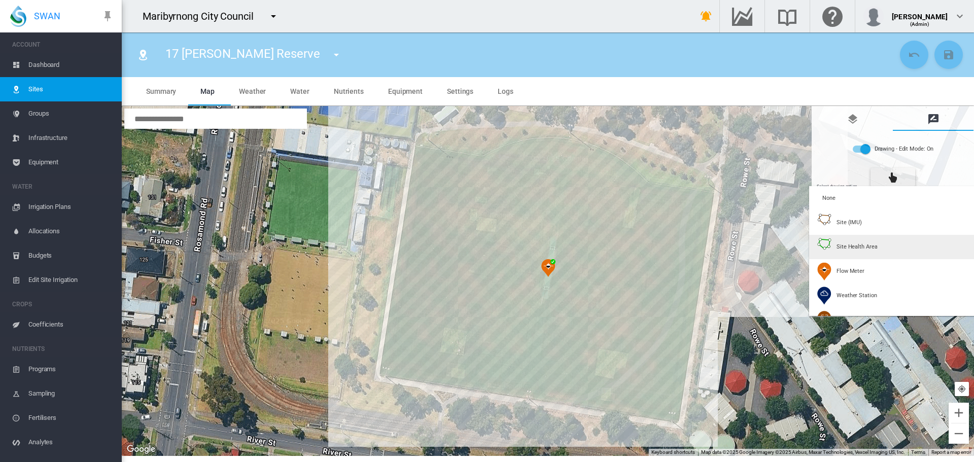
click at [829, 244] on img at bounding box center [824, 247] width 14 height 18
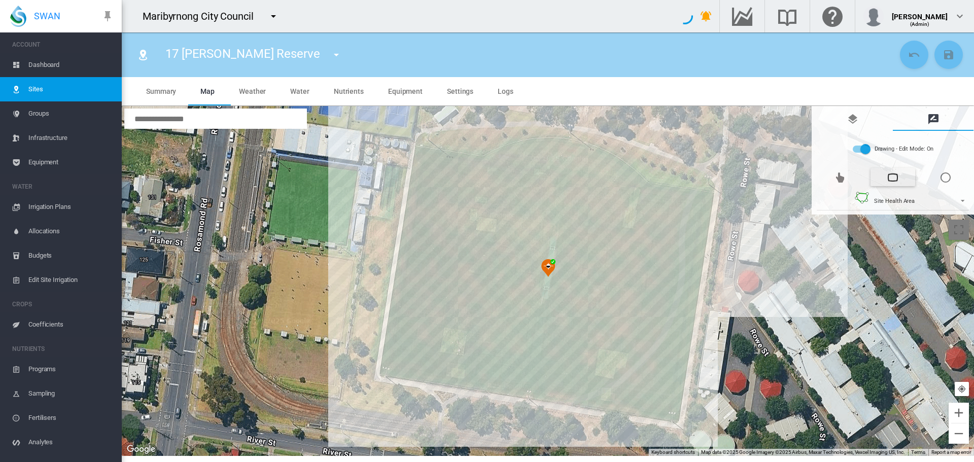
type input "*"
type input "**"
type input "***"
type input "**"
type input "***"
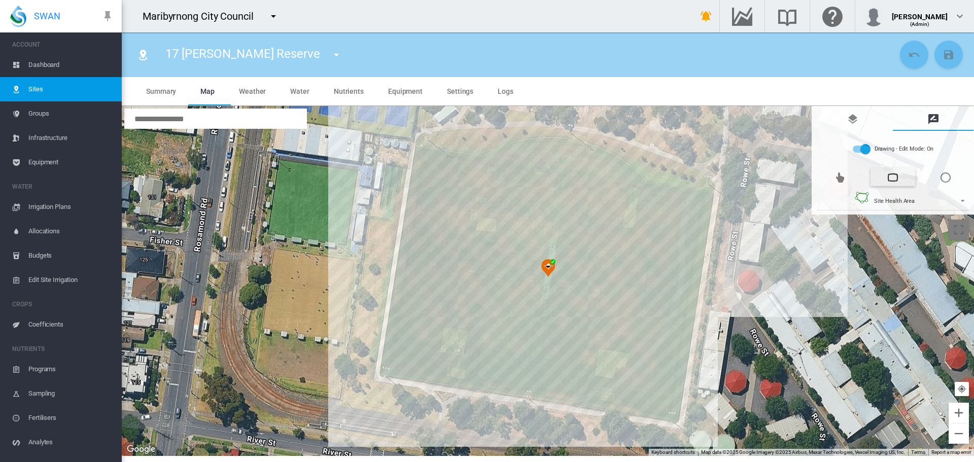
click at [421, 156] on div at bounding box center [548, 281] width 852 height 350
click at [487, 165] on div at bounding box center [548, 281] width 852 height 350
click at [497, 157] on div at bounding box center [548, 281] width 852 height 350
click at [513, 150] on div at bounding box center [548, 281] width 852 height 350
click at [530, 147] on div at bounding box center [548, 281] width 852 height 350
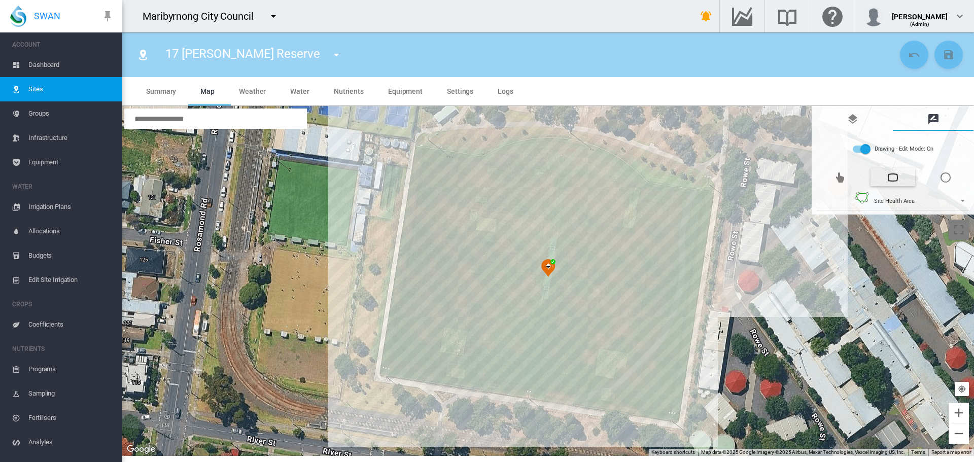
click at [552, 145] on div at bounding box center [548, 281] width 852 height 350
click at [577, 148] on div at bounding box center [548, 281] width 852 height 350
click at [594, 153] on div at bounding box center [548, 281] width 852 height 350
click at [609, 159] on div at bounding box center [548, 281] width 852 height 350
click at [624, 172] on div at bounding box center [548, 281] width 852 height 350
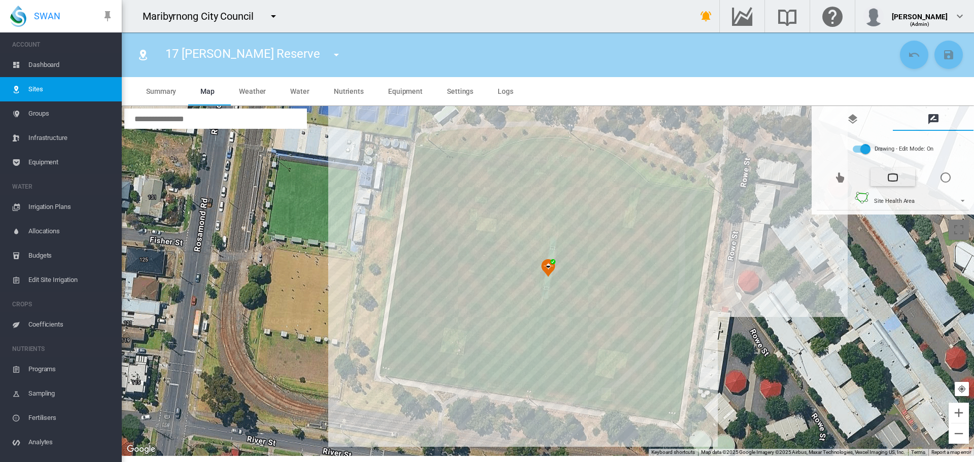
click at [636, 180] on div at bounding box center [548, 281] width 852 height 350
click at [641, 188] on div at bounding box center [548, 281] width 852 height 350
click at [707, 198] on div at bounding box center [548, 281] width 852 height 350
click at [673, 415] on div at bounding box center [548, 281] width 852 height 350
click at [385, 369] on div at bounding box center [548, 281] width 852 height 350
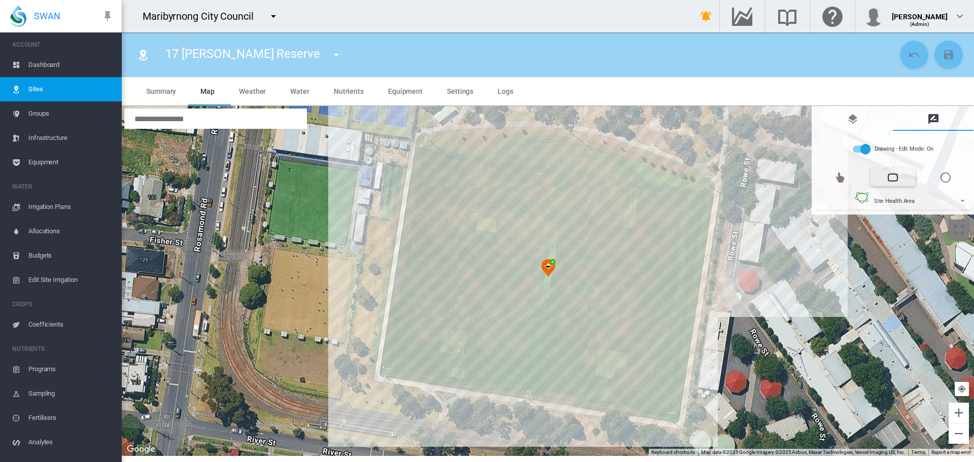
click at [419, 158] on div at bounding box center [548, 281] width 852 height 350
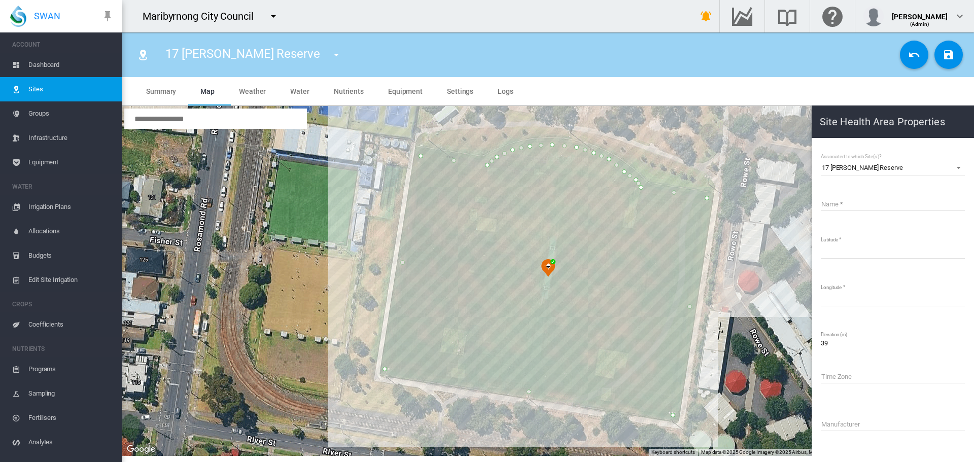
drag, startPoint x: 167, startPoint y: 53, endPoint x: 301, endPoint y: 48, distance: 133.5
click at [301, 48] on span "17 [PERSON_NAME] Reserve" at bounding box center [242, 54] width 155 height 14
copy span "17 [PERSON_NAME] Reserve"
click at [839, 202] on input "Name" at bounding box center [892, 203] width 144 height 15
paste input "**********"
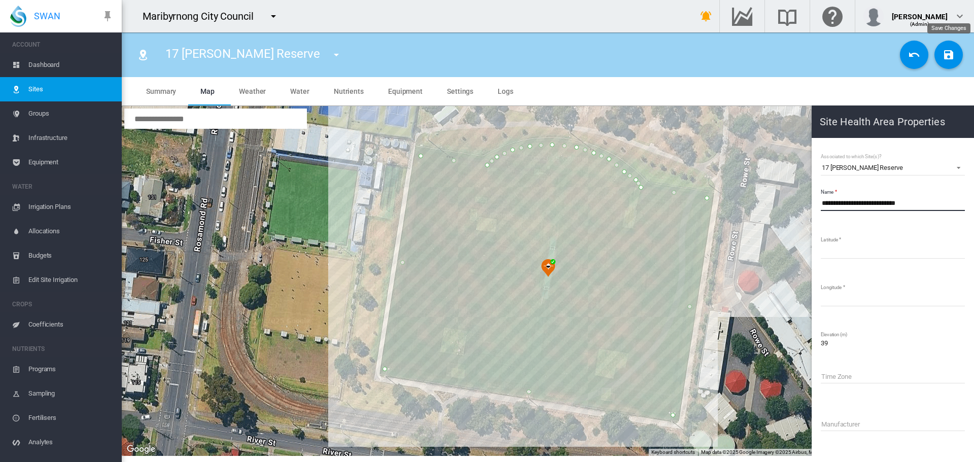
type input "**********"
click at [944, 55] on md-icon "icon-content-save" at bounding box center [948, 55] width 12 height 12
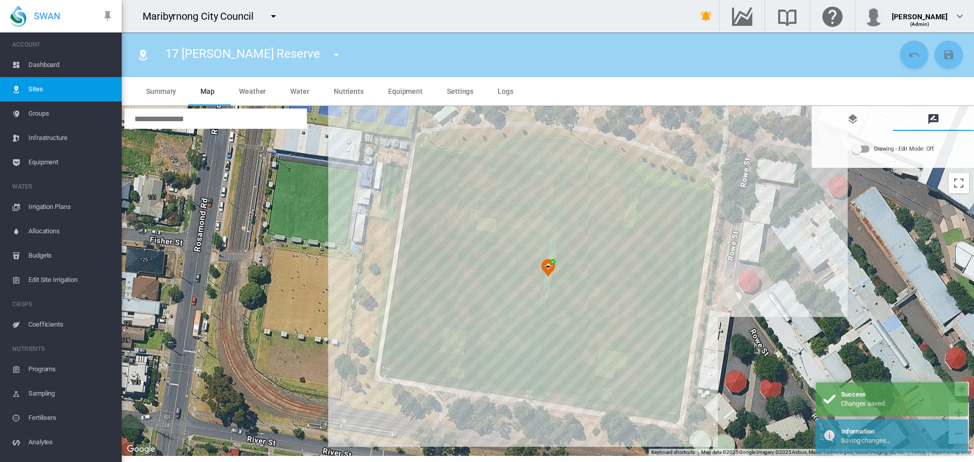
click at [330, 55] on md-icon "icon-menu-down" at bounding box center [336, 55] width 12 height 12
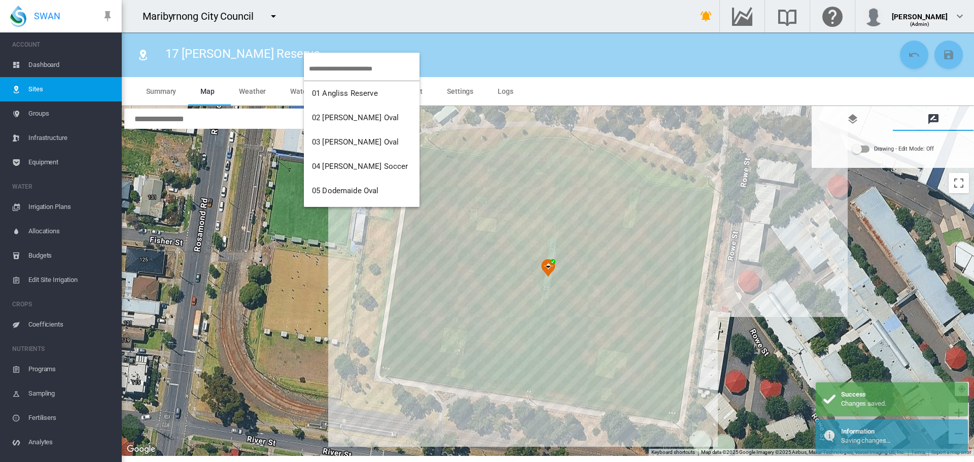
click at [317, 69] on input "search" at bounding box center [364, 69] width 111 height 24
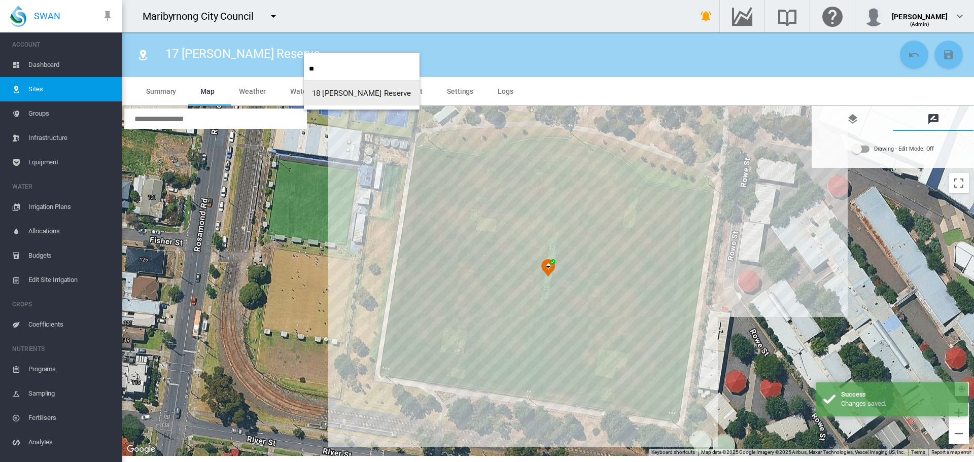
type input "**"
click at [321, 88] on button "18 [PERSON_NAME] Reserve" at bounding box center [362, 93] width 116 height 24
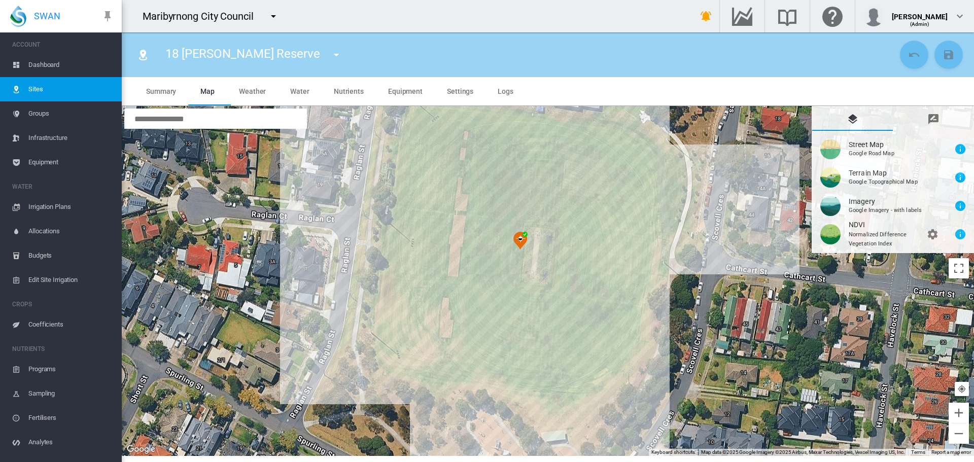
drag, startPoint x: 654, startPoint y: 304, endPoint x: 729, endPoint y: 289, distance: 76.6
click at [729, 289] on div at bounding box center [548, 281] width 852 height 350
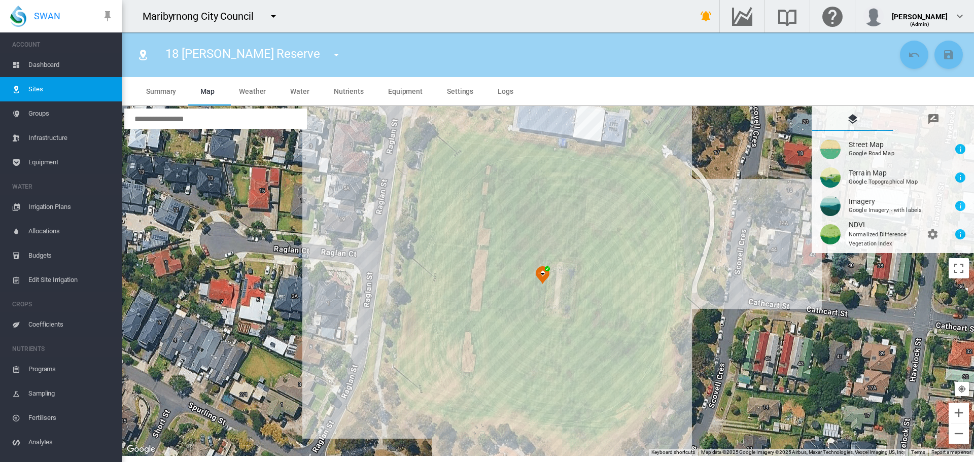
drag, startPoint x: 732, startPoint y: 240, endPoint x: 756, endPoint y: 276, distance: 43.6
click at [756, 276] on div at bounding box center [548, 281] width 852 height 350
click at [932, 121] on md-icon "icon-message-draw" at bounding box center [933, 119] width 12 height 12
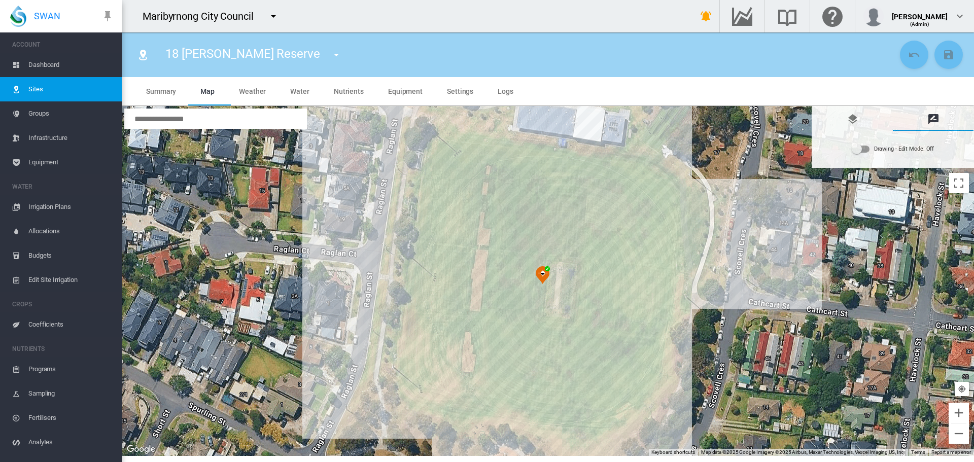
click at [863, 147] on div "Drawing - Edit Mode:\a Off" at bounding box center [860, 149] width 17 height 7
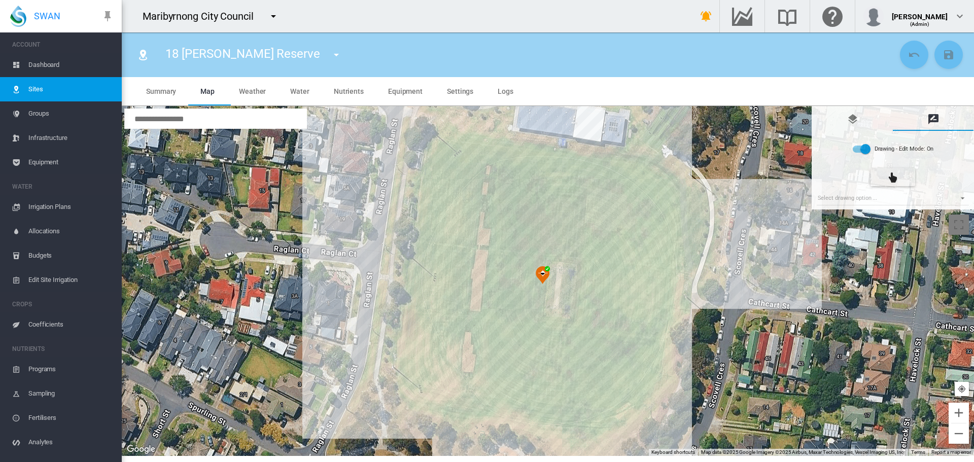
type input "*"
type input "**"
type input "****"
type input "*****"
type input "****"
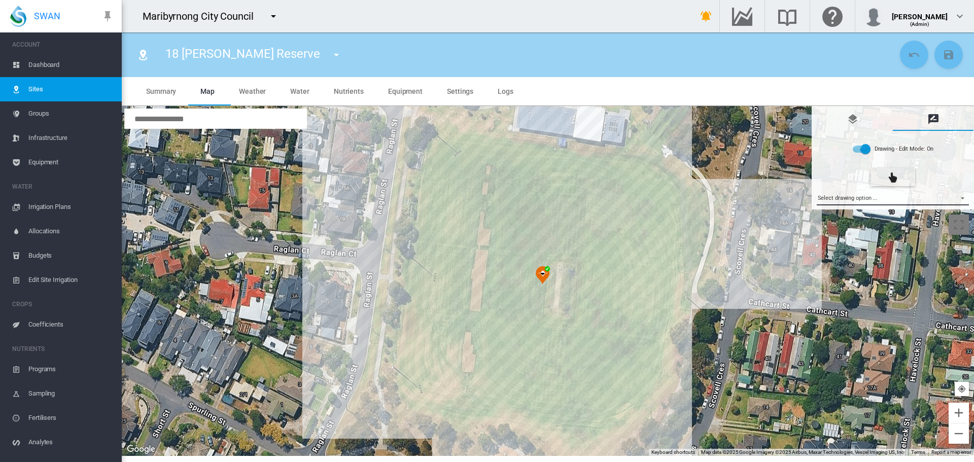
click at [898, 200] on md-select "Select drawing option ... None Site (IMU) Site Health Area Flow Meter Weather S…" at bounding box center [892, 197] width 153 height 15
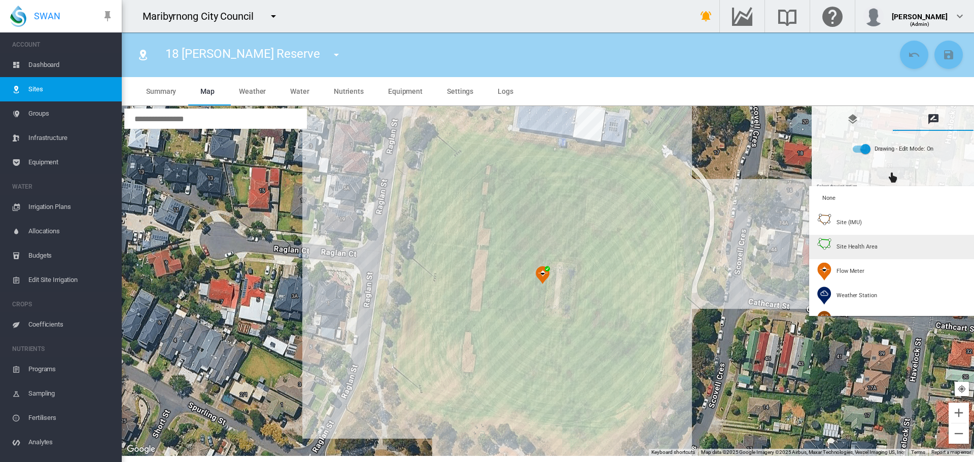
drag, startPoint x: 845, startPoint y: 242, endPoint x: 829, endPoint y: 223, distance: 25.5
click at [844, 242] on div "Site Health Area" at bounding box center [847, 247] width 60 height 18
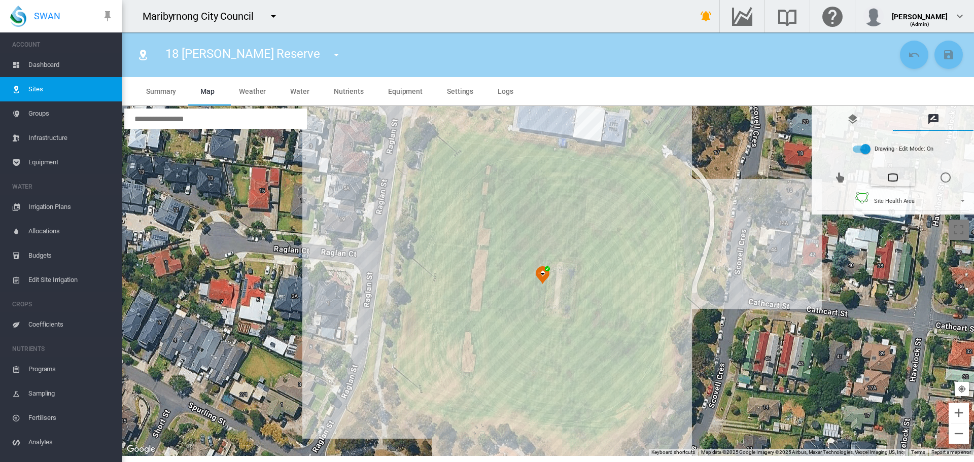
click at [437, 136] on div at bounding box center [548, 281] width 852 height 350
click at [657, 169] on div at bounding box center [548, 281] width 852 height 350
click at [689, 210] on div at bounding box center [548, 281] width 852 height 350
click at [654, 392] on div at bounding box center [548, 281] width 852 height 350
click at [609, 429] on div at bounding box center [548, 281] width 852 height 350
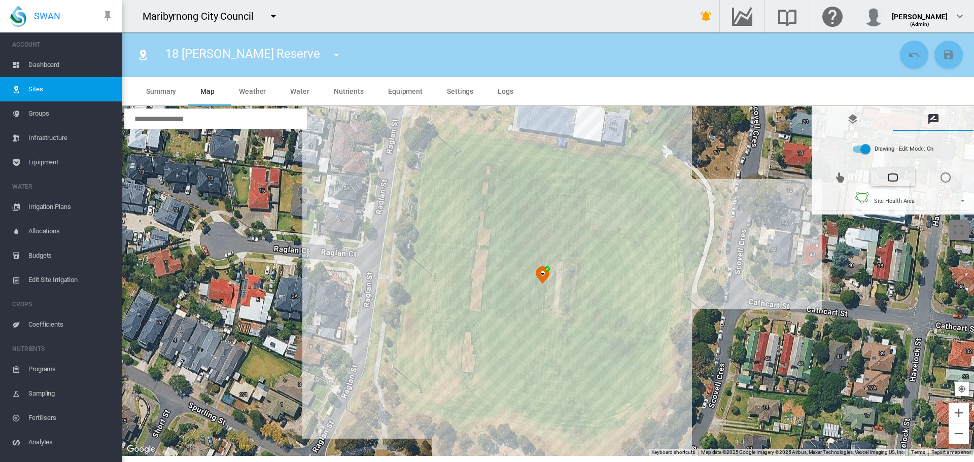
drag, startPoint x: 415, startPoint y: 394, endPoint x: 416, endPoint y: 385, distance: 9.3
click at [415, 391] on div at bounding box center [548, 281] width 852 height 350
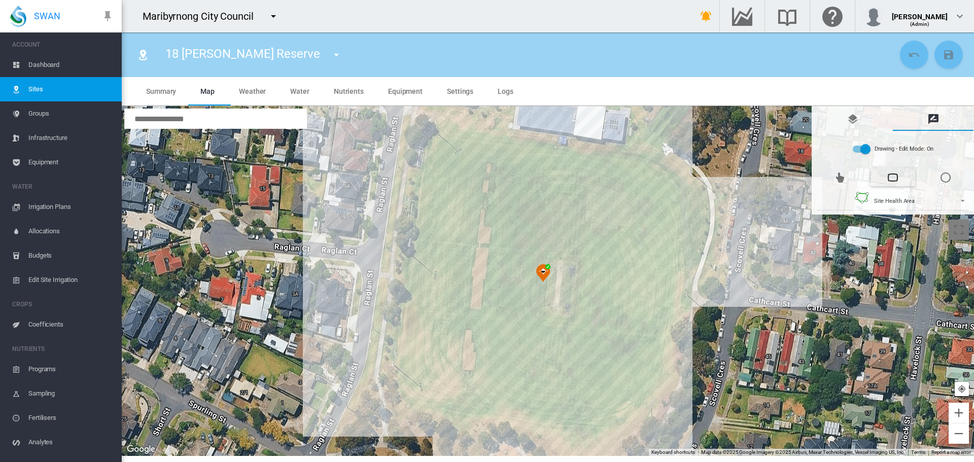
click at [419, 394] on div at bounding box center [548, 281] width 852 height 350
click at [401, 367] on div at bounding box center [548, 281] width 852 height 350
click at [434, 134] on div at bounding box center [548, 281] width 852 height 350
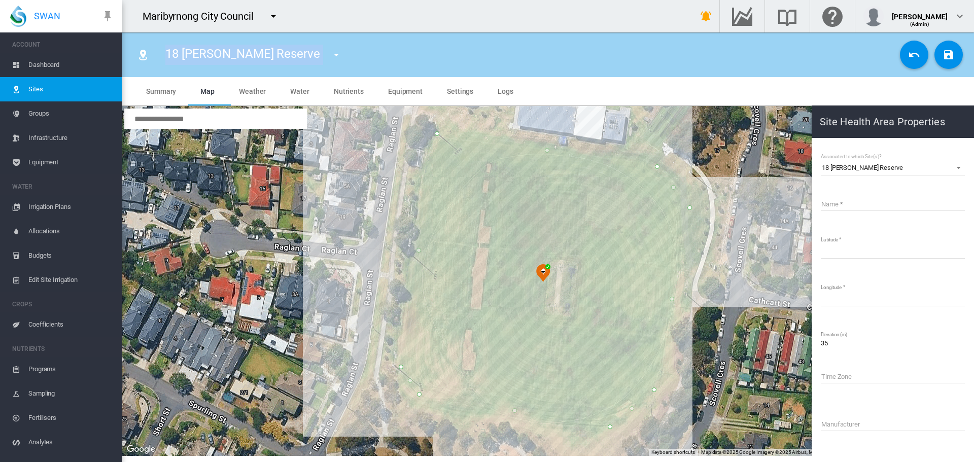
drag, startPoint x: 168, startPoint y: 51, endPoint x: 272, endPoint y: 48, distance: 104.0
click at [272, 48] on div "18 Scovell Reserve 01 Angliss Reserve 02 Barlow Oval 03 Dobson Oval 04 Dobson S…" at bounding box center [257, 55] width 202 height 28
copy div "18 [PERSON_NAME] Reserve"
click at [847, 199] on input "Name" at bounding box center [892, 203] width 144 height 15
paste input "**********"
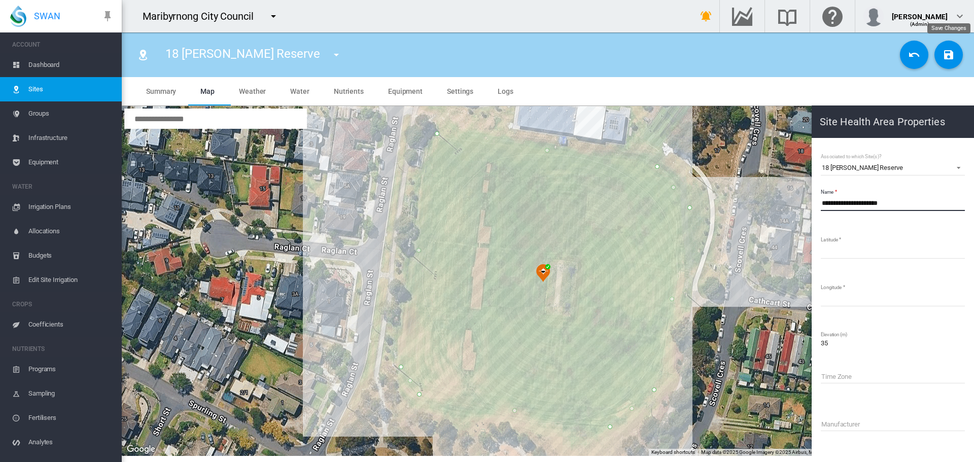
type input "**********"
click at [946, 54] on md-icon "icon-content-save" at bounding box center [948, 55] width 12 height 12
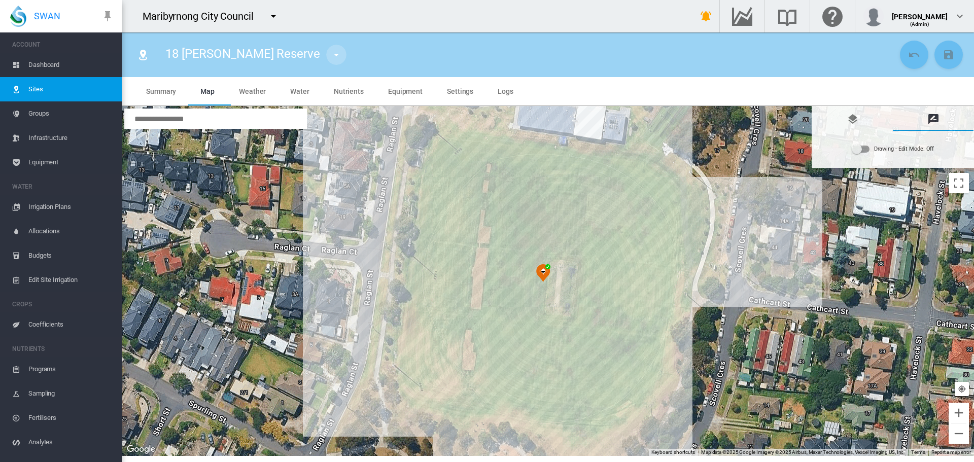
click at [326, 63] on button "button" at bounding box center [336, 55] width 20 height 20
type input "**"
click at [305, 98] on button "19 [PERSON_NAME] Oval" at bounding box center [318, 93] width 103 height 24
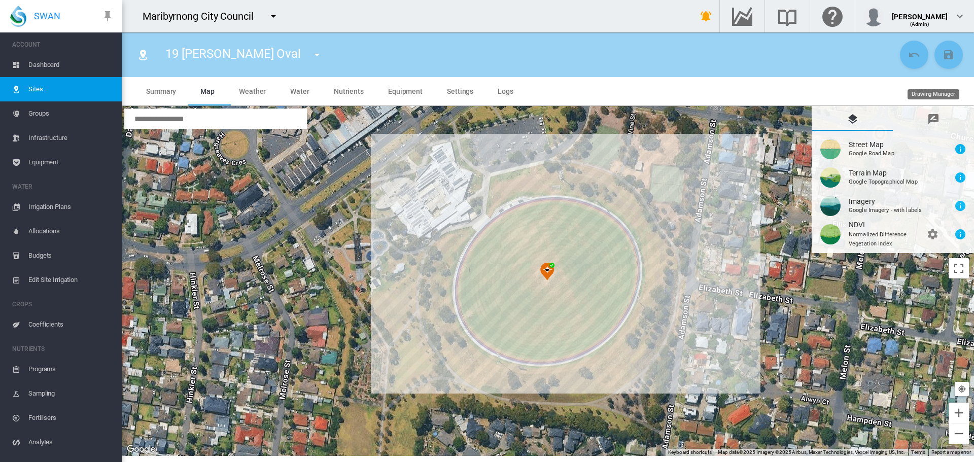
click at [930, 116] on md-icon "icon-message-draw" at bounding box center [933, 119] width 12 height 12
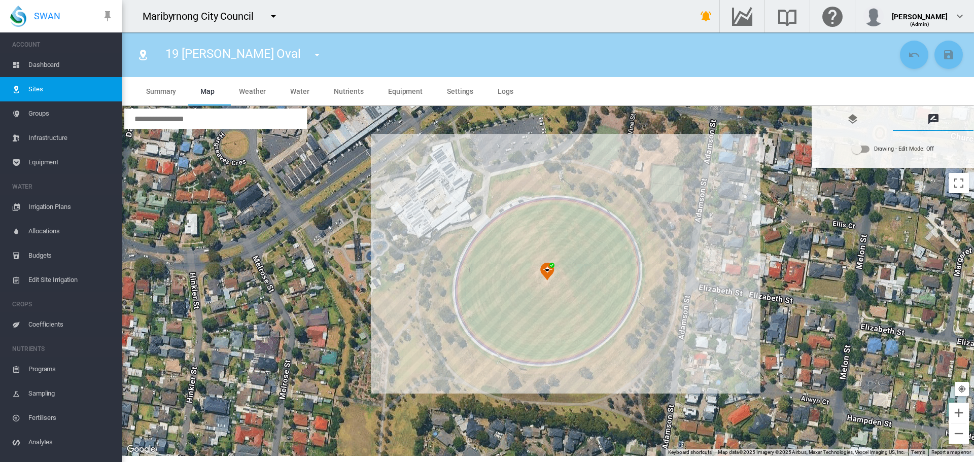
click at [867, 150] on div "Drawing - Edit Mode:\a Off" at bounding box center [860, 149] width 17 height 7
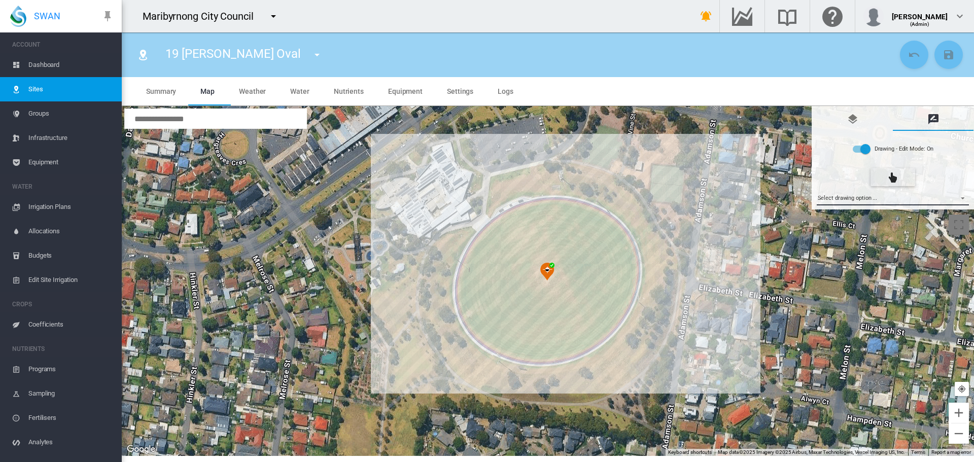
click at [853, 194] on md-select "Select drawing option ... None Site (IMU) Site Health Area Flow Meter Weather S…" at bounding box center [892, 197] width 153 height 15
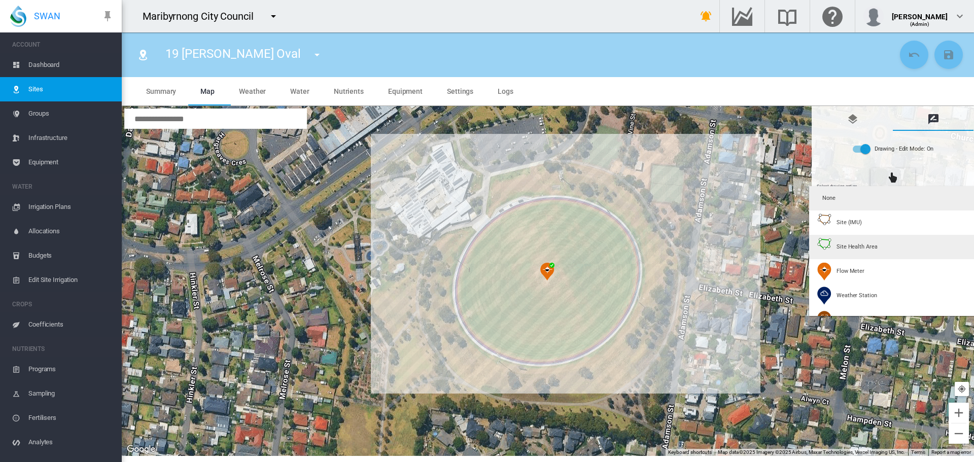
type input "*"
type input "**"
type input "****"
type input "**"
type input "****"
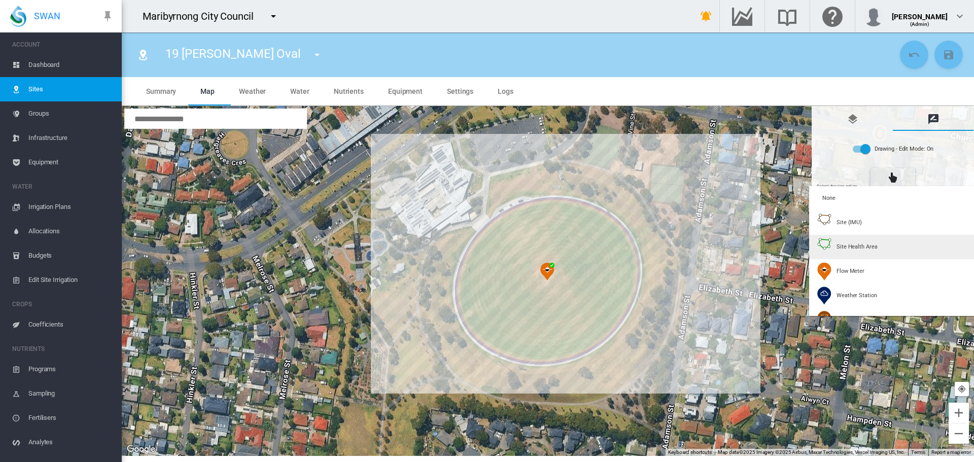
click at [839, 243] on span "Site Health Area" at bounding box center [856, 247] width 41 height 8
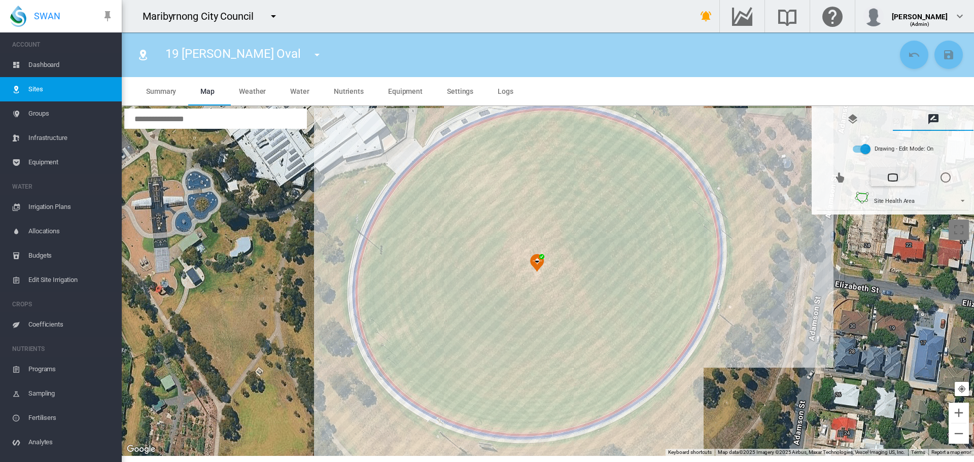
click at [497, 121] on div at bounding box center [548, 281] width 852 height 350
click at [519, 116] on div at bounding box center [548, 281] width 852 height 350
click at [548, 116] on div at bounding box center [548, 281] width 852 height 350
click at [563, 116] on div at bounding box center [548, 281] width 852 height 350
click at [581, 118] on div at bounding box center [548, 281] width 852 height 350
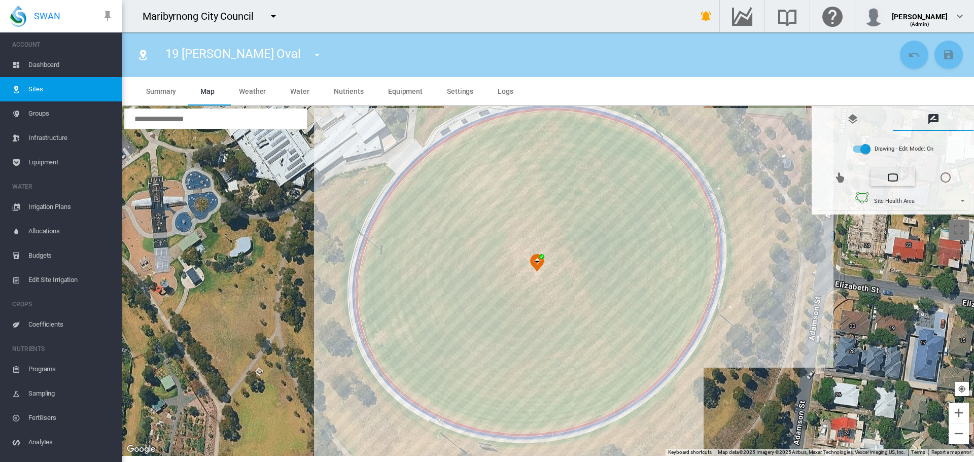
click at [599, 123] on div at bounding box center [548, 281] width 852 height 350
click at [621, 131] on div at bounding box center [548, 281] width 852 height 350
click at [636, 136] on div at bounding box center [548, 281] width 852 height 350
click at [650, 143] on div at bounding box center [548, 281] width 852 height 350
click at [657, 151] on div at bounding box center [548, 281] width 852 height 350
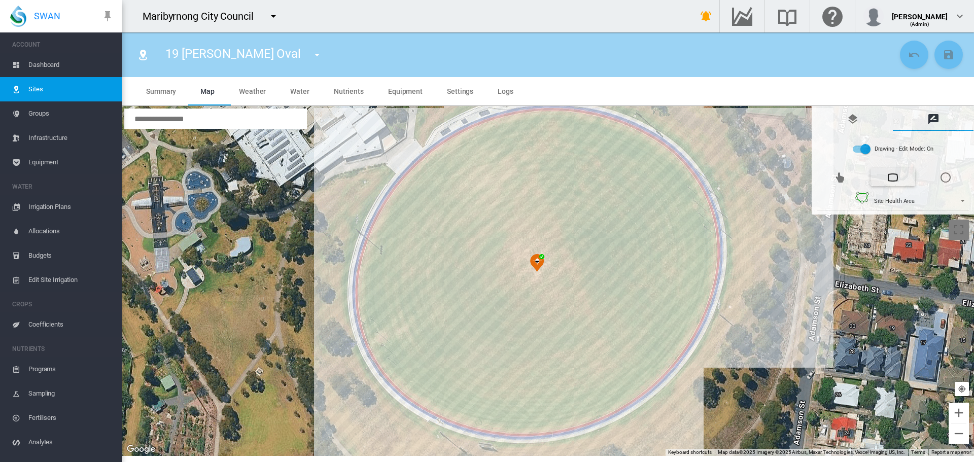
click at [672, 160] on div at bounding box center [548, 281] width 852 height 350
click at [686, 177] on div at bounding box center [548, 281] width 852 height 350
drag, startPoint x: 693, startPoint y: 190, endPoint x: 693, endPoint y: 198, distance: 7.6
click at [693, 191] on div at bounding box center [548, 281] width 852 height 350
click at [703, 215] on div at bounding box center [548, 281] width 852 height 350
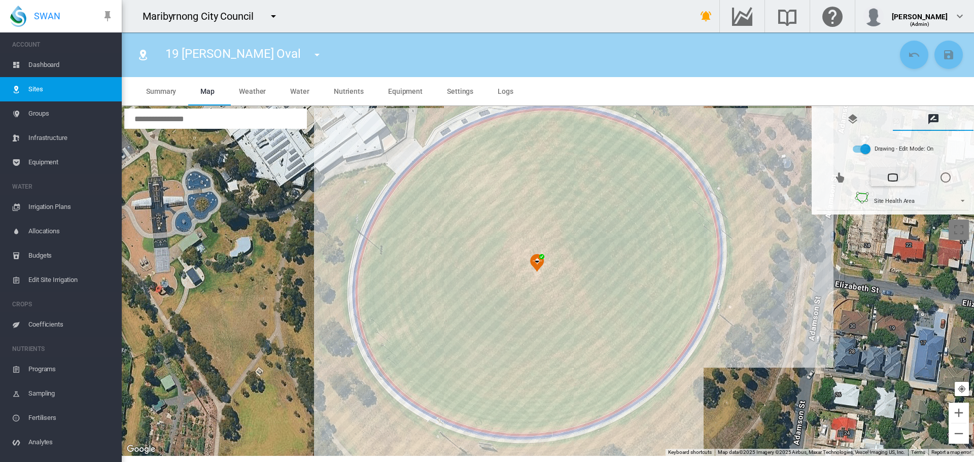
click at [709, 237] on div at bounding box center [548, 281] width 852 height 350
click at [710, 268] on div at bounding box center [548, 281] width 852 height 350
click at [704, 297] on div at bounding box center [548, 281] width 852 height 350
click at [692, 322] on div at bounding box center [548, 281] width 852 height 350
click at [679, 343] on div at bounding box center [548, 281] width 852 height 350
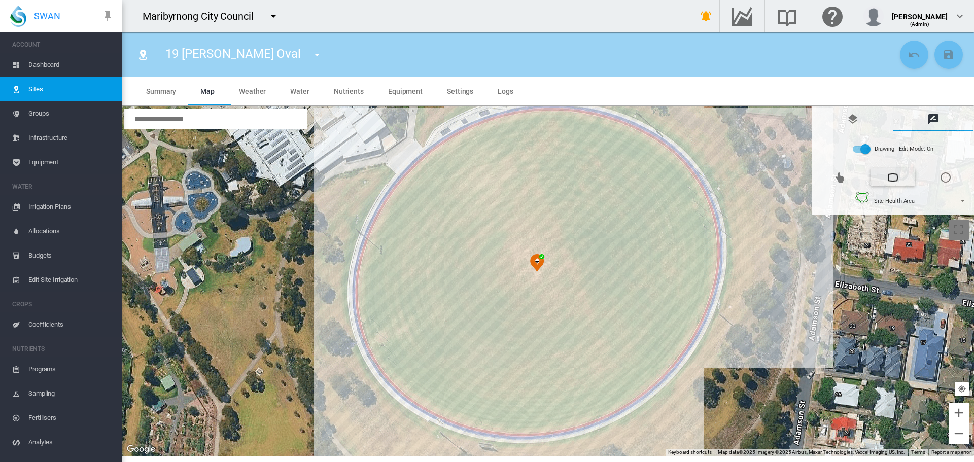
click at [668, 356] on div at bounding box center [548, 281] width 852 height 350
drag, startPoint x: 655, startPoint y: 372, endPoint x: 651, endPoint y: 376, distance: 6.1
click at [655, 373] on div at bounding box center [548, 281] width 852 height 350
click at [643, 381] on div at bounding box center [548, 281] width 852 height 350
click at [624, 396] on div at bounding box center [548, 281] width 852 height 350
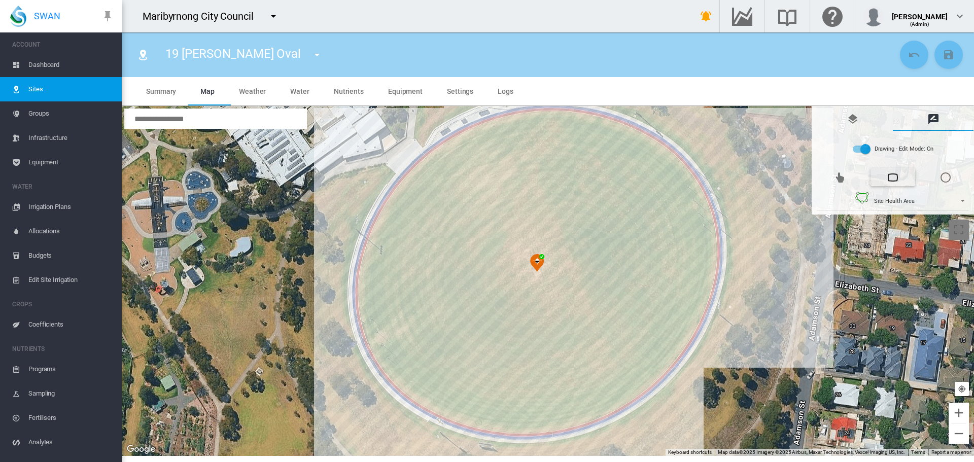
click at [598, 411] on div at bounding box center [548, 281] width 852 height 350
click at [568, 421] on div at bounding box center [548, 281] width 852 height 350
click at [546, 424] on div at bounding box center [548, 281] width 852 height 350
click at [516, 425] on div at bounding box center [548, 281] width 852 height 350
click at [496, 424] on div at bounding box center [548, 281] width 852 height 350
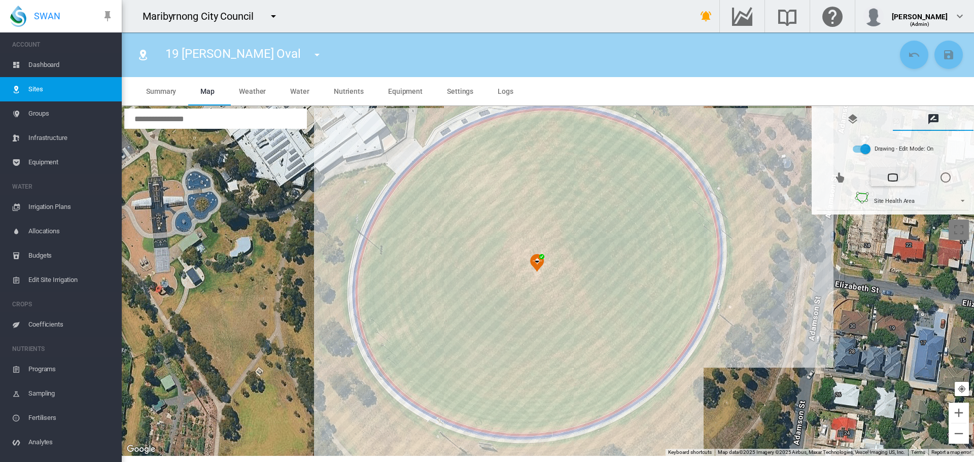
click at [474, 421] on div at bounding box center [548, 281] width 852 height 350
click at [455, 414] on div at bounding box center [548, 281] width 852 height 350
click at [436, 405] on div at bounding box center [548, 281] width 852 height 350
drag, startPoint x: 415, startPoint y: 390, endPoint x: 404, endPoint y: 385, distance: 11.8
click at [414, 390] on div at bounding box center [548, 281] width 852 height 350
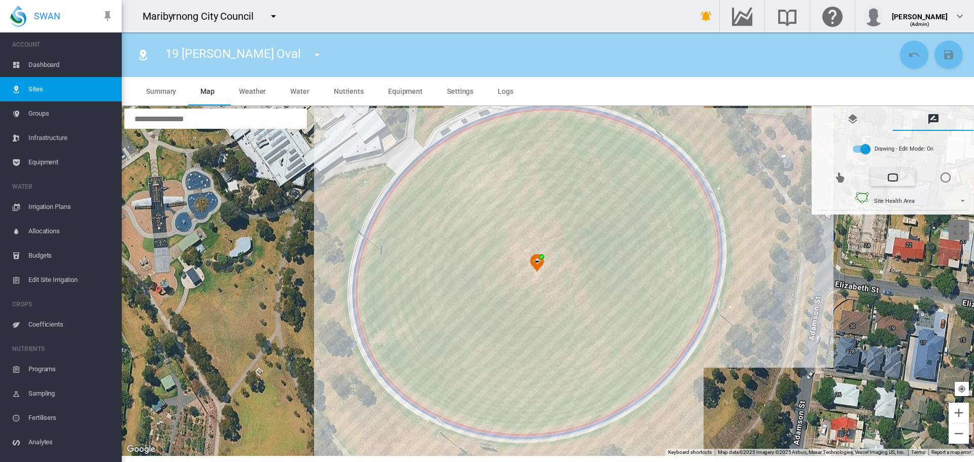
click at [392, 371] on div at bounding box center [548, 281] width 852 height 350
click at [383, 357] on div at bounding box center [548, 281] width 852 height 350
drag, startPoint x: 374, startPoint y: 344, endPoint x: 372, endPoint y: 336, distance: 8.4
click at [374, 343] on div at bounding box center [548, 281] width 852 height 350
click at [368, 321] on div at bounding box center [548, 281] width 852 height 350
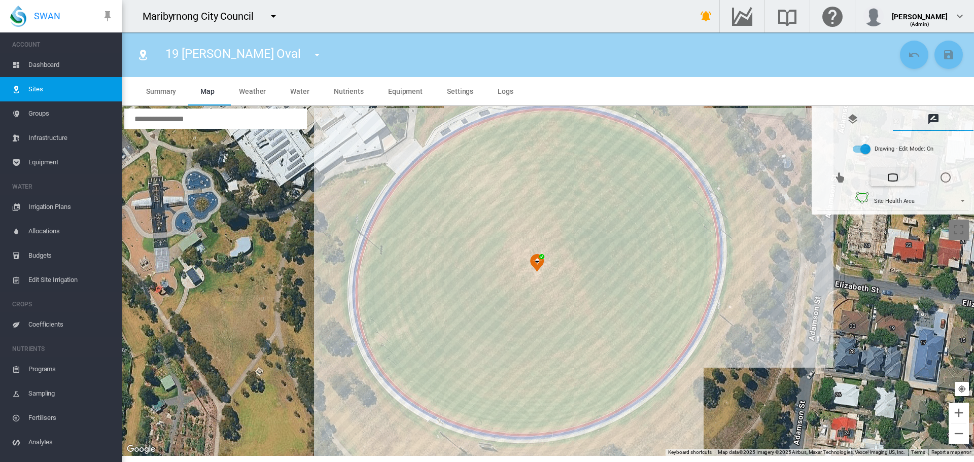
click at [365, 297] on div at bounding box center [548, 281] width 852 height 350
click at [366, 270] on div at bounding box center [548, 281] width 852 height 350
click at [372, 244] on div at bounding box center [548, 281] width 852 height 350
click at [385, 219] on div at bounding box center [548, 281] width 852 height 350
click at [392, 204] on div at bounding box center [548, 281] width 852 height 350
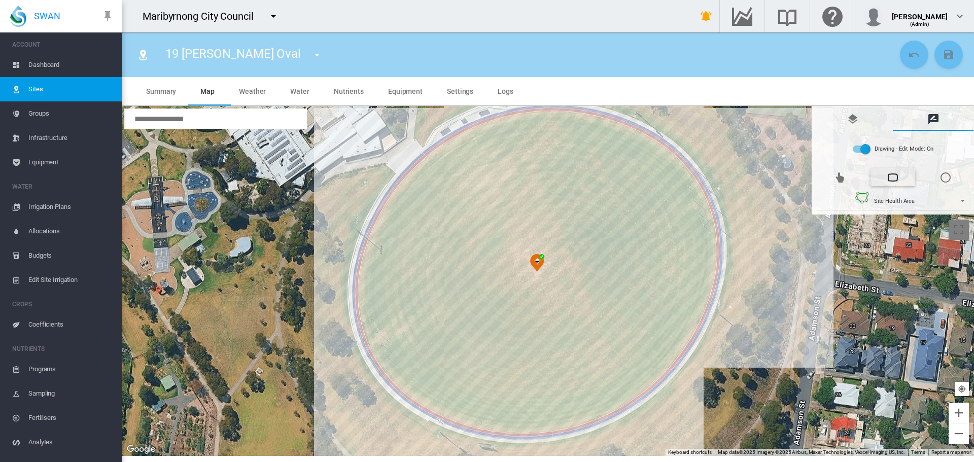
click at [407, 185] on div at bounding box center [548, 281] width 852 height 350
click at [425, 166] on div at bounding box center [548, 281] width 852 height 350
click at [446, 148] on div at bounding box center [548, 281] width 852 height 350
click at [464, 136] on div at bounding box center [548, 281] width 852 height 350
click at [496, 122] on div at bounding box center [548, 281] width 852 height 350
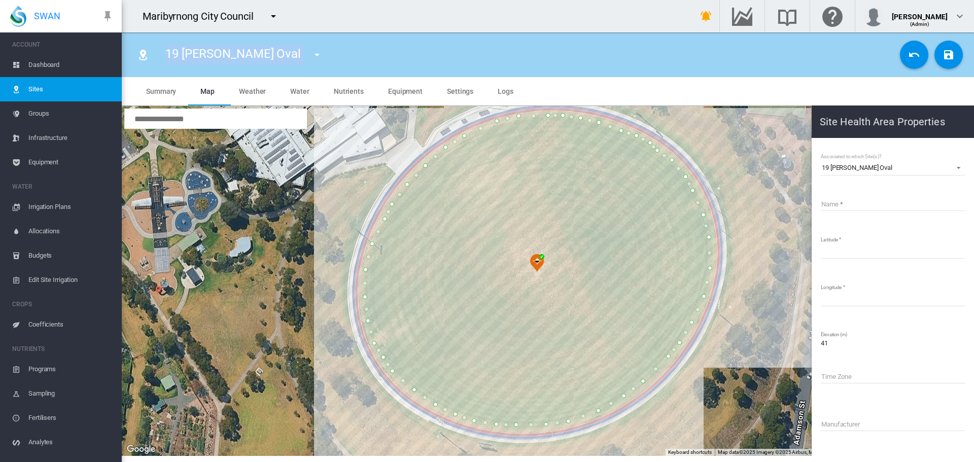
drag, startPoint x: 167, startPoint y: 51, endPoint x: 267, endPoint y: 45, distance: 100.1
click at [267, 45] on div "19 [PERSON_NAME] Oval 01 [GEOGRAPHIC_DATA] 02 [PERSON_NAME] Oval 03 [PERSON_NAM…" at bounding box center [247, 55] width 183 height 28
copy section "19 [PERSON_NAME] Oval 01 [GEOGRAPHIC_DATA] 02 [PERSON_NAME] Oval 03 [PERSON_NAM…"
click at [831, 207] on input "Name" at bounding box center [892, 203] width 144 height 15
paste input "**********"
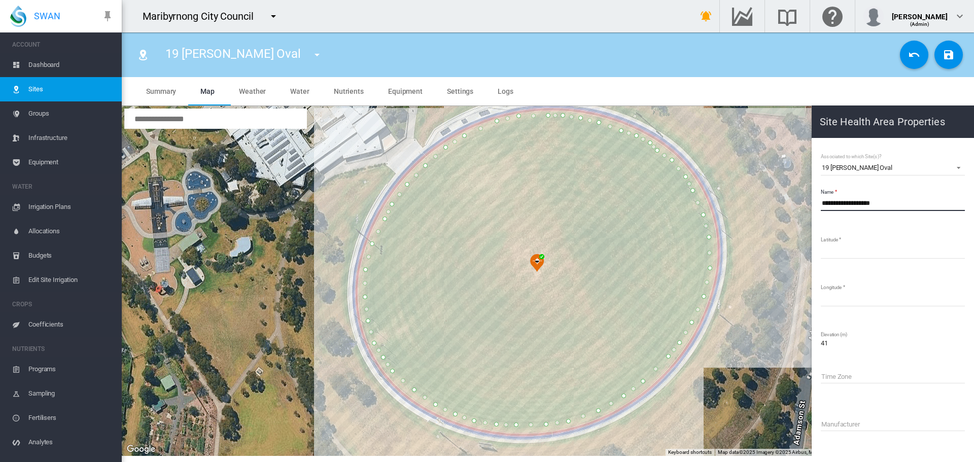
type input "**********"
click at [952, 57] on md-icon "icon-content-save" at bounding box center [948, 55] width 12 height 12
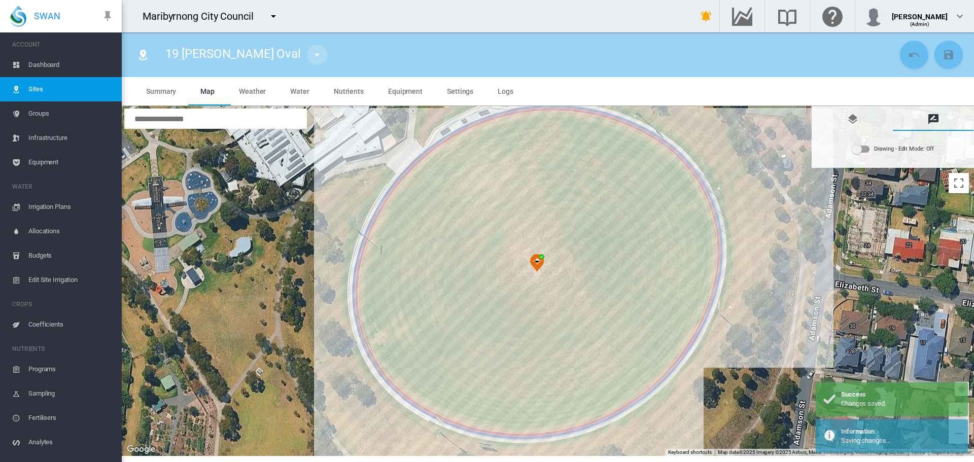
click at [311, 55] on md-icon "icon-menu-down" at bounding box center [317, 55] width 12 height 12
type input "**"
click at [292, 83] on button "20 [PERSON_NAME] Oval" at bounding box center [300, 93] width 103 height 24
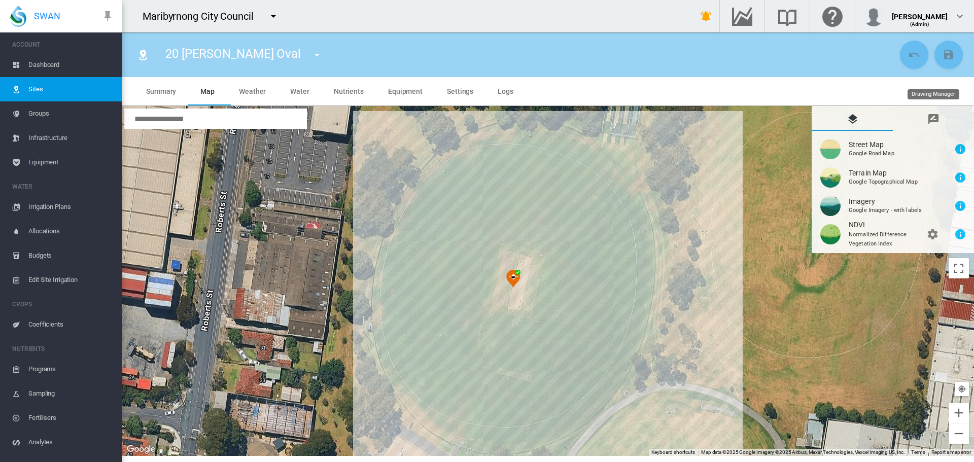
click at [925, 118] on md-tab-item "Drawing Manager" at bounding box center [932, 118] width 81 height 24
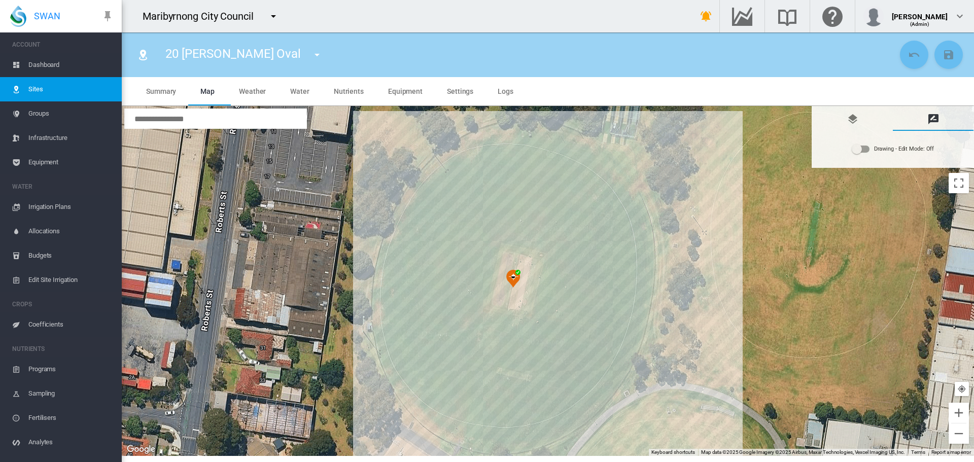
click at [864, 150] on div "Drawing - Edit Mode:\a Off" at bounding box center [860, 149] width 17 height 7
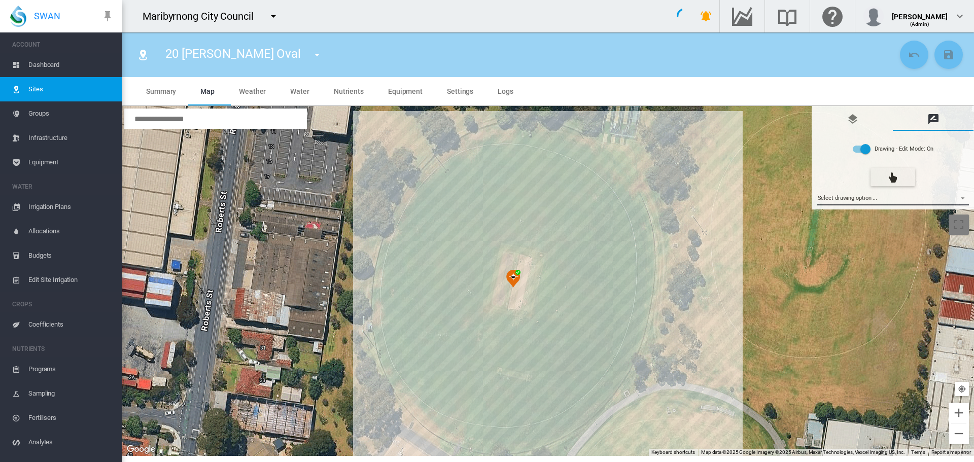
click at [858, 195] on md-select "Select drawing option ... None Site (IMU) Site Health Area Flow Meter Weather S…" at bounding box center [892, 197] width 153 height 15
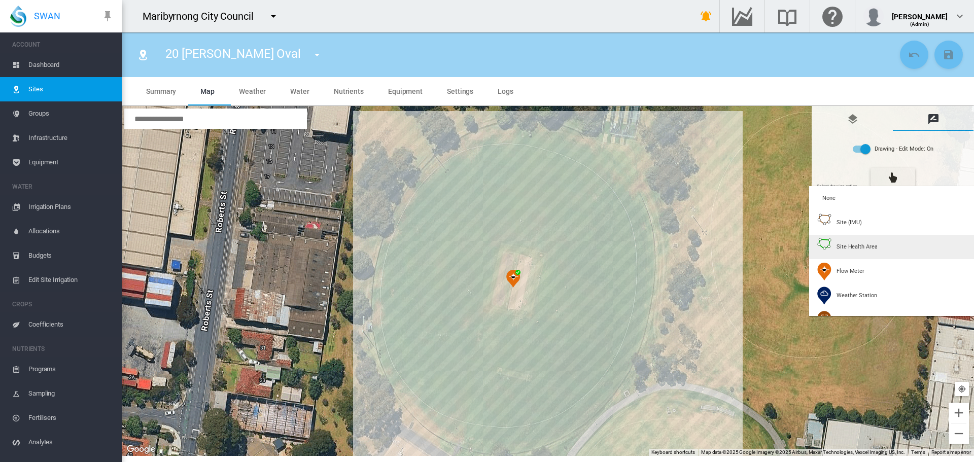
click at [839, 248] on span "Site Health Area" at bounding box center [856, 247] width 41 height 8
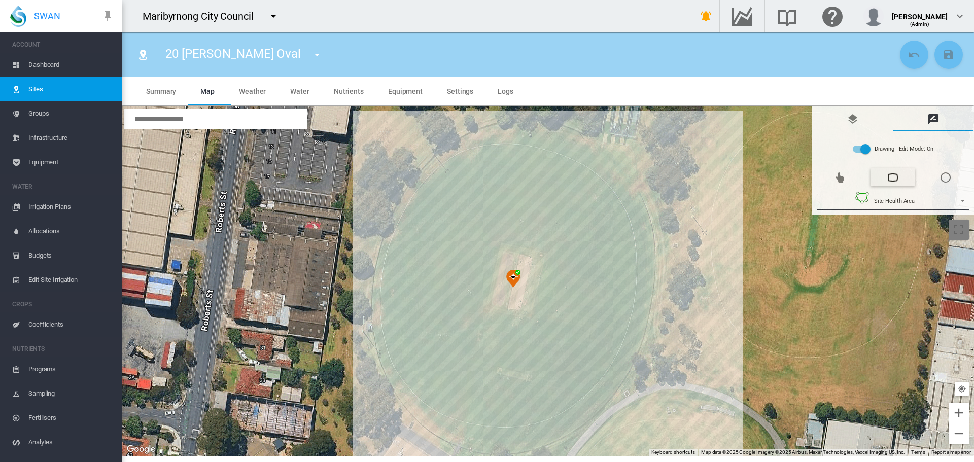
type input "*"
type input "**"
type input "***"
type input "**"
type input "***"
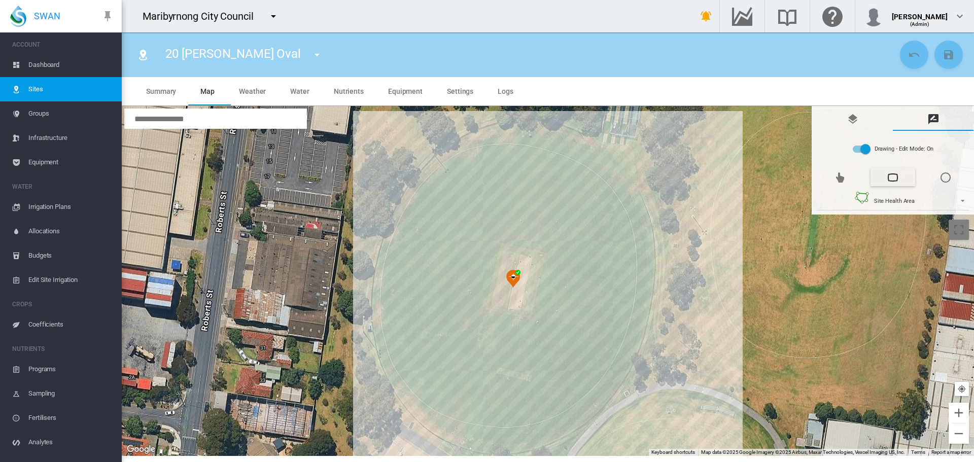
click at [538, 132] on div at bounding box center [548, 281] width 852 height 350
click at [552, 134] on div at bounding box center [548, 281] width 852 height 350
click at [564, 137] on div at bounding box center [548, 281] width 852 height 350
click at [579, 145] on div at bounding box center [548, 281] width 852 height 350
click at [591, 153] on div at bounding box center [548, 281] width 852 height 350
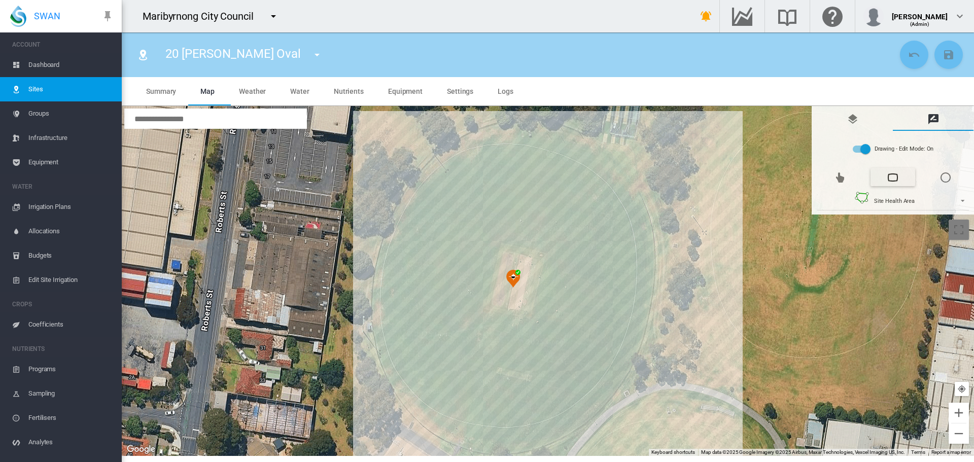
click at [612, 171] on div at bounding box center [548, 281] width 852 height 350
click at [621, 180] on div at bounding box center [548, 281] width 852 height 350
click at [631, 195] on div at bounding box center [548, 281] width 852 height 350
click at [639, 217] on div at bounding box center [548, 281] width 852 height 350
click at [643, 230] on div at bounding box center [548, 281] width 852 height 350
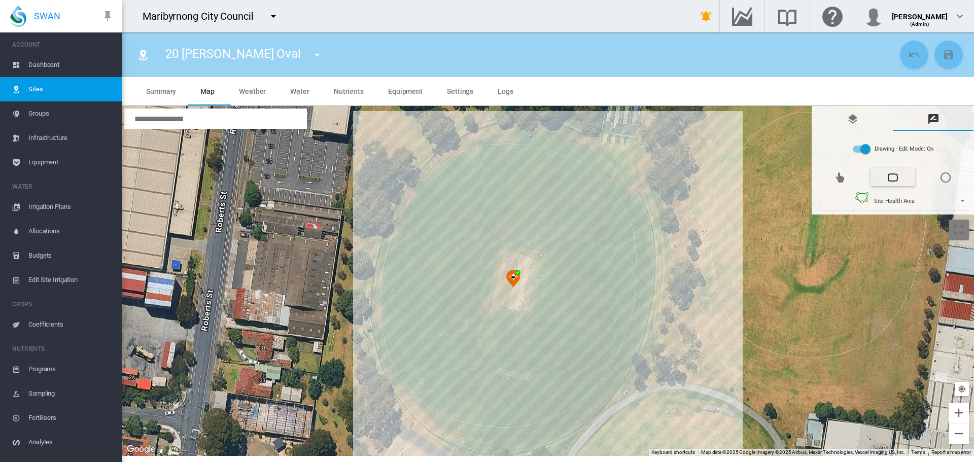
click at [647, 256] on div at bounding box center [548, 281] width 852 height 350
click at [647, 278] on div at bounding box center [548, 281] width 852 height 350
click at [644, 303] on div at bounding box center [548, 281] width 852 height 350
click at [638, 328] on div at bounding box center [548, 281] width 852 height 350
click at [631, 350] on div at bounding box center [548, 281] width 852 height 350
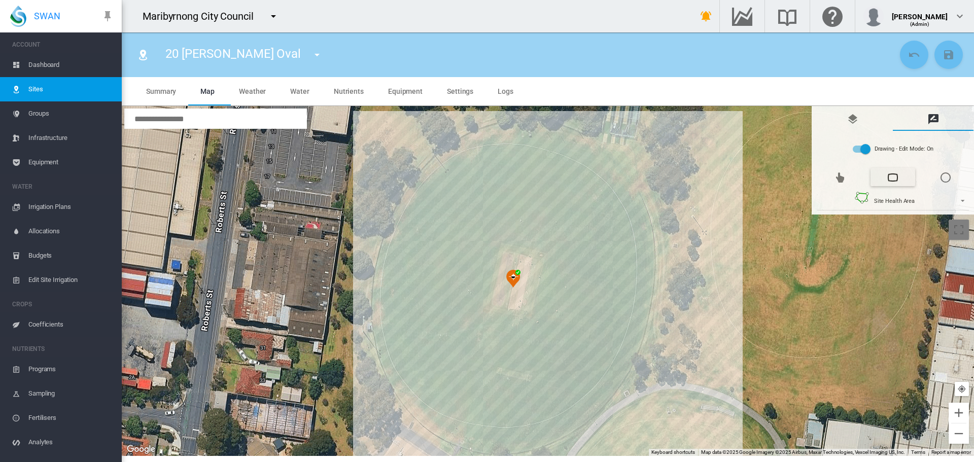
click at [615, 380] on div at bounding box center [548, 281] width 852 height 350
click at [596, 402] on div at bounding box center [548, 281] width 852 height 350
click at [578, 422] on div at bounding box center [548, 281] width 852 height 350
click at [561, 433] on div at bounding box center [548, 281] width 852 height 350
click at [544, 441] on div at bounding box center [548, 281] width 852 height 350
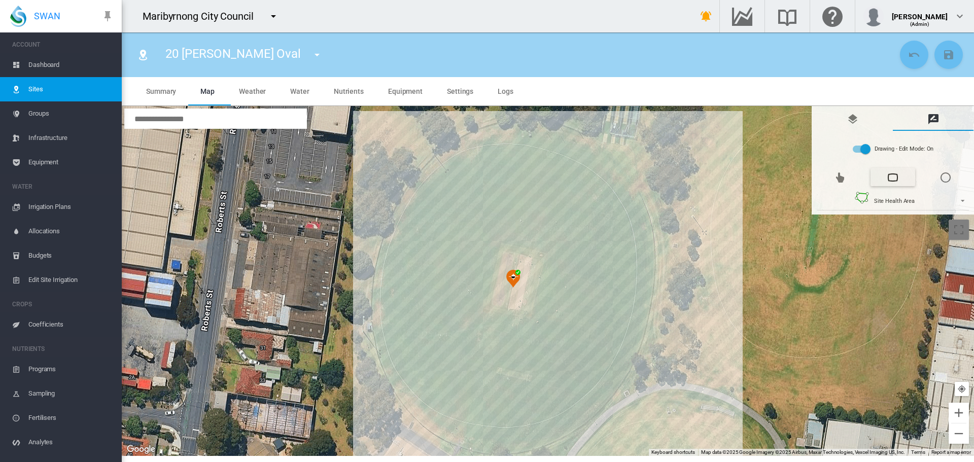
click at [529, 443] on div at bounding box center [548, 281] width 852 height 350
click at [516, 447] on div at bounding box center [548, 281] width 852 height 350
drag, startPoint x: 496, startPoint y: 447, endPoint x: 483, endPoint y: 447, distance: 13.2
click at [495, 447] on div at bounding box center [548, 281] width 852 height 350
click at [465, 443] on div at bounding box center [548, 281] width 852 height 350
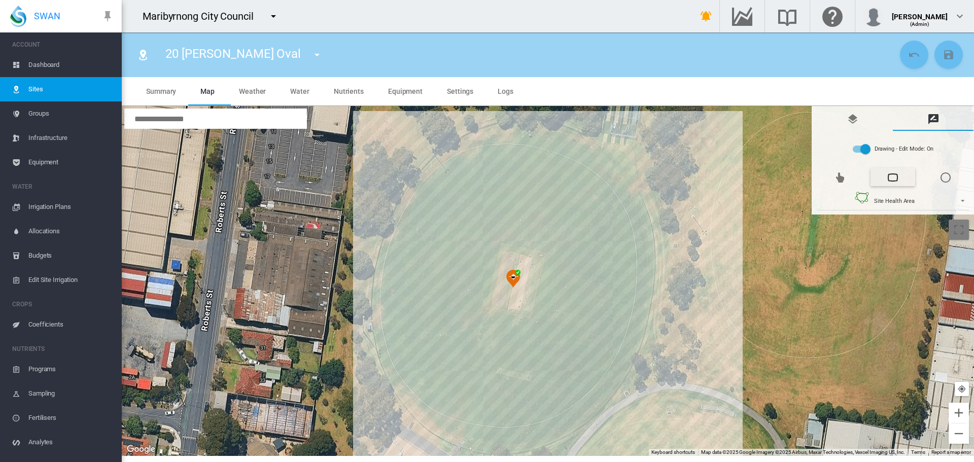
click at [454, 439] on div at bounding box center [548, 281] width 852 height 350
click at [439, 429] on div at bounding box center [548, 281] width 852 height 350
click at [420, 415] on div at bounding box center [548, 281] width 852 height 350
drag, startPoint x: 407, startPoint y: 400, endPoint x: 400, endPoint y: 388, distance: 13.5
click at [406, 398] on div at bounding box center [548, 281] width 852 height 350
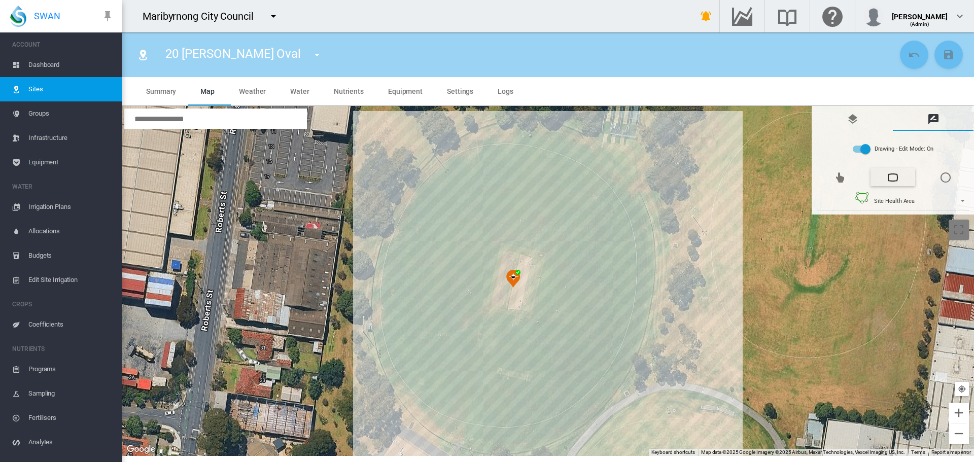
click at [395, 378] on div at bounding box center [548, 281] width 852 height 350
click at [385, 360] on div at bounding box center [548, 281] width 852 height 350
click at [381, 336] on div at bounding box center [548, 281] width 852 height 350
drag, startPoint x: 380, startPoint y: 312, endPoint x: 377, endPoint y: 299, distance: 13.4
click at [379, 311] on div at bounding box center [548, 281] width 852 height 350
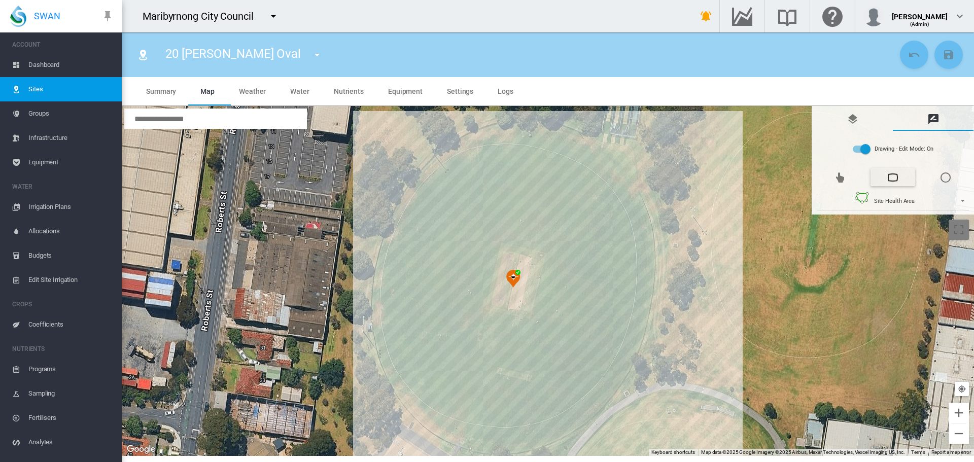
click at [378, 291] on div at bounding box center [548, 281] width 852 height 350
click at [382, 270] on div at bounding box center [548, 281] width 852 height 350
click at [388, 249] on div at bounding box center [548, 281] width 852 height 350
click at [393, 234] on div at bounding box center [548, 281] width 852 height 350
click at [402, 213] on div at bounding box center [548, 281] width 852 height 350
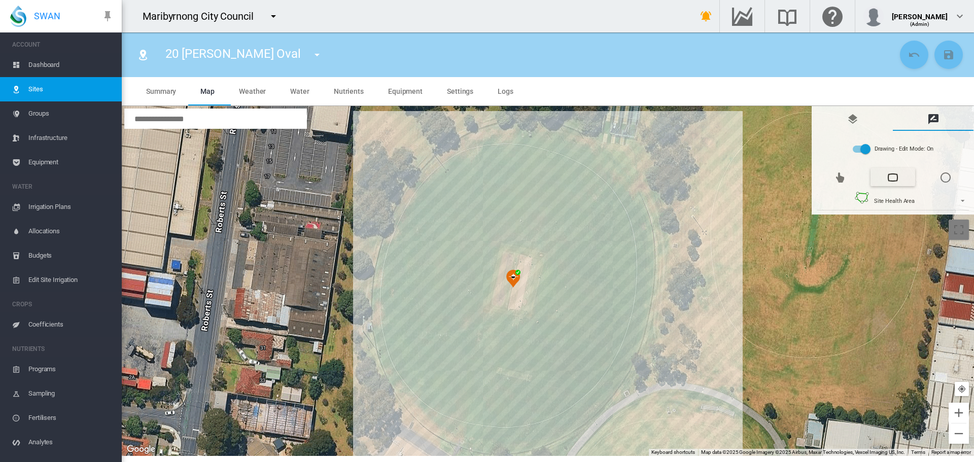
click at [412, 194] on div at bounding box center [548, 281] width 852 height 350
click at [427, 172] on div at bounding box center [548, 281] width 852 height 350
click at [442, 159] on div at bounding box center [548, 281] width 852 height 350
click at [468, 145] on div at bounding box center [548, 281] width 852 height 350
click at [495, 136] on div at bounding box center [548, 281] width 852 height 350
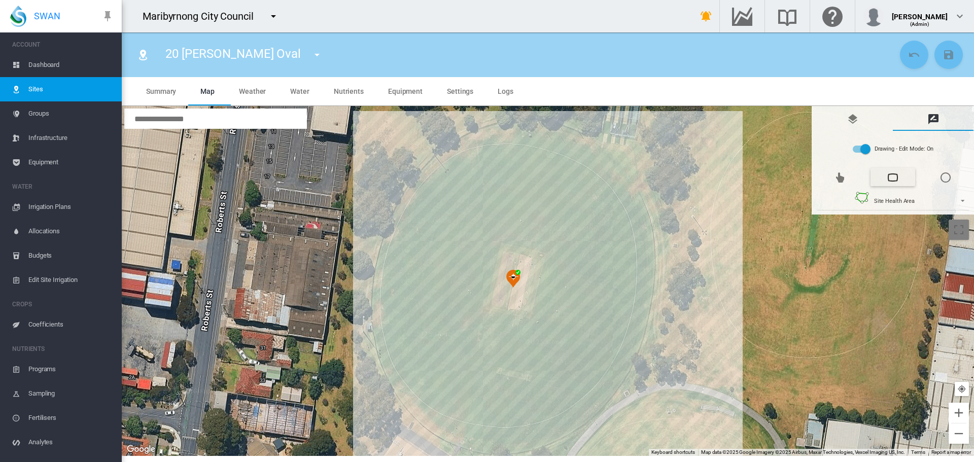
click at [514, 132] on div at bounding box center [548, 281] width 852 height 350
click at [537, 130] on div at bounding box center [548, 281] width 852 height 350
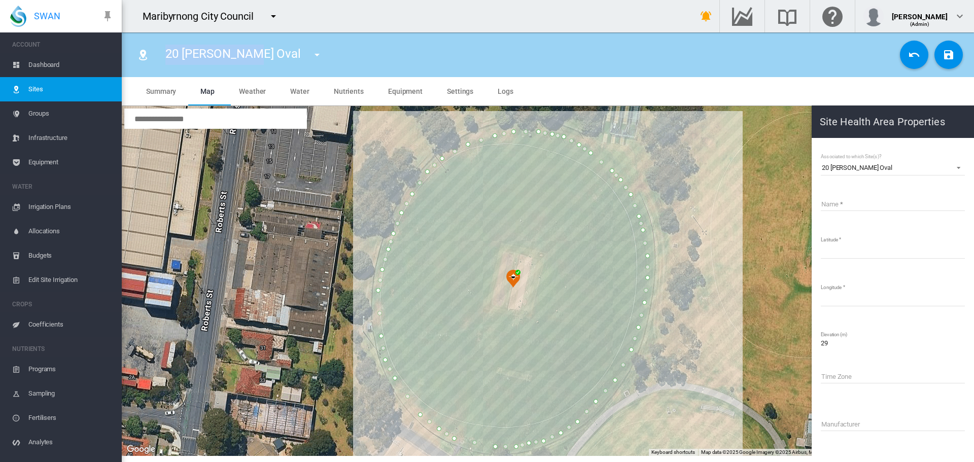
drag, startPoint x: 167, startPoint y: 52, endPoint x: 244, endPoint y: 53, distance: 77.1
click at [244, 53] on span "20 [PERSON_NAME] Oval" at bounding box center [232, 54] width 135 height 14
copy span "20 [PERSON_NAME] Oval"
drag, startPoint x: 303, startPoint y: 465, endPoint x: 2, endPoint y: 483, distance: 302.2
drag, startPoint x: 2, startPoint y: 483, endPoint x: 857, endPoint y: 197, distance: 902.1
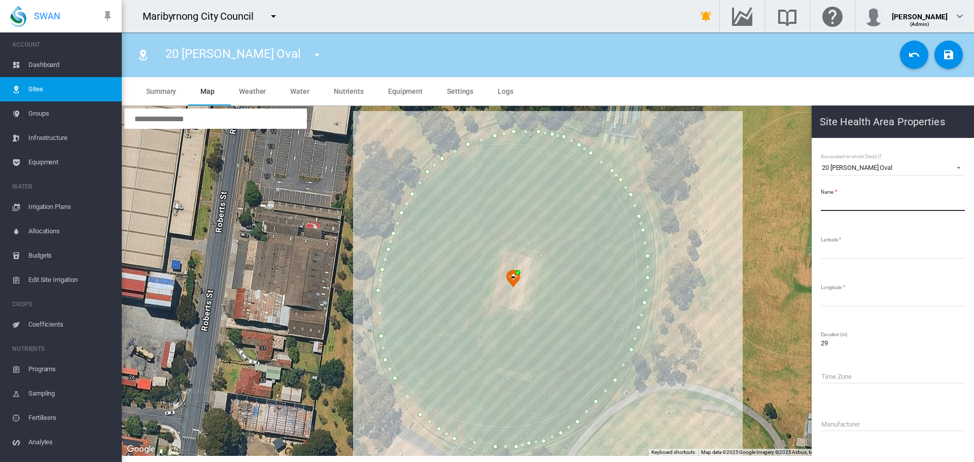
click at [857, 197] on input "Name" at bounding box center [892, 203] width 144 height 15
paste input "**********"
type input "**********"
click at [949, 64] on button "Save Changes" at bounding box center [948, 55] width 28 height 28
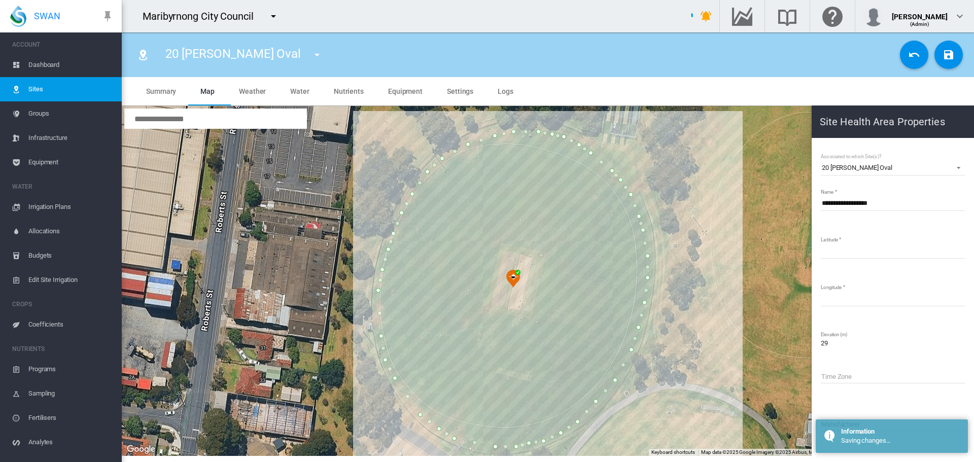
click at [311, 57] on md-icon "icon-menu-down" at bounding box center [317, 55] width 12 height 12
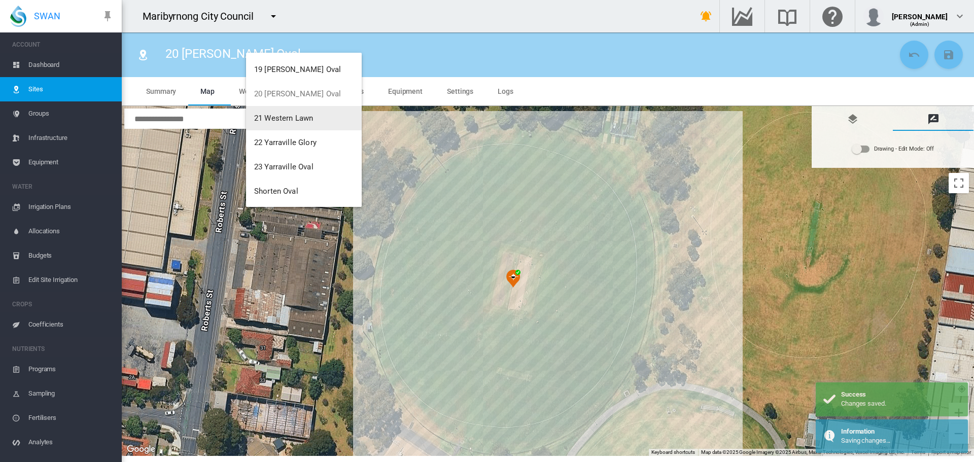
scroll to position [462, 0]
click at [284, 112] on button "21 Western Lawn" at bounding box center [304, 117] width 116 height 24
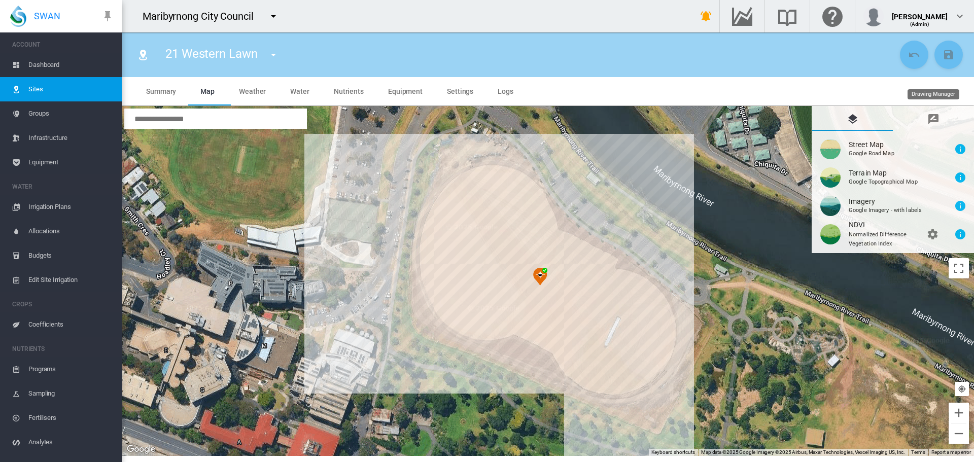
click at [950, 122] on md-tab-item "Drawing Manager" at bounding box center [932, 118] width 81 height 24
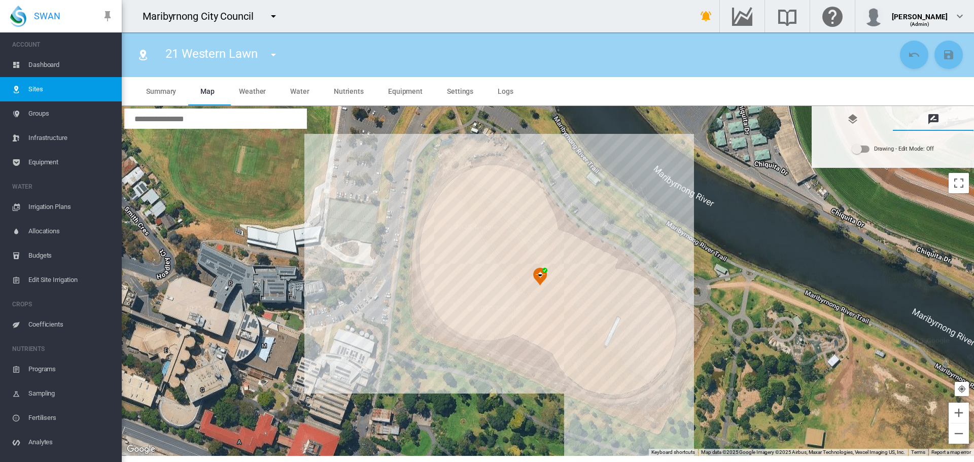
click at [865, 154] on div "Drawing - Edit Mode:\a Off" at bounding box center [860, 149] width 18 height 12
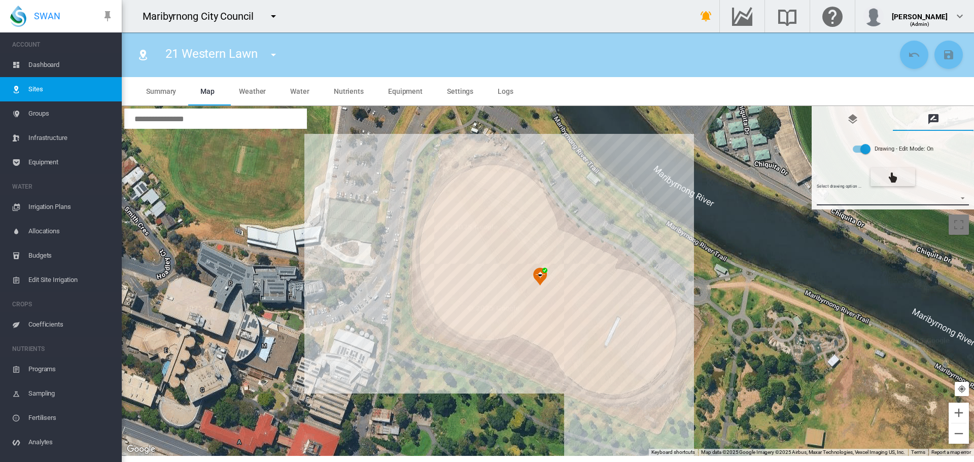
click at [863, 199] on md-select "Select drawing option ... None Site (IMU) Site Health Area Flow Meter Weather S…" at bounding box center [892, 197] width 153 height 15
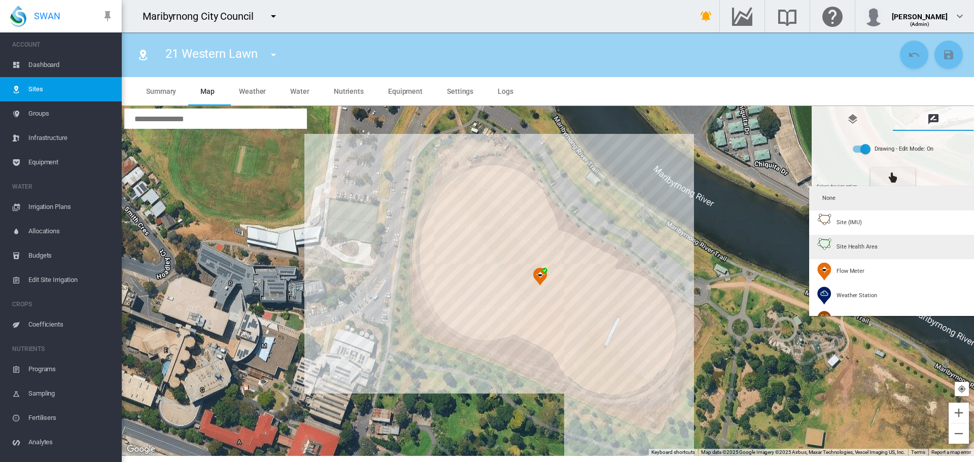
type input "*"
type input "**"
type input "****"
type input "*****"
type input "****"
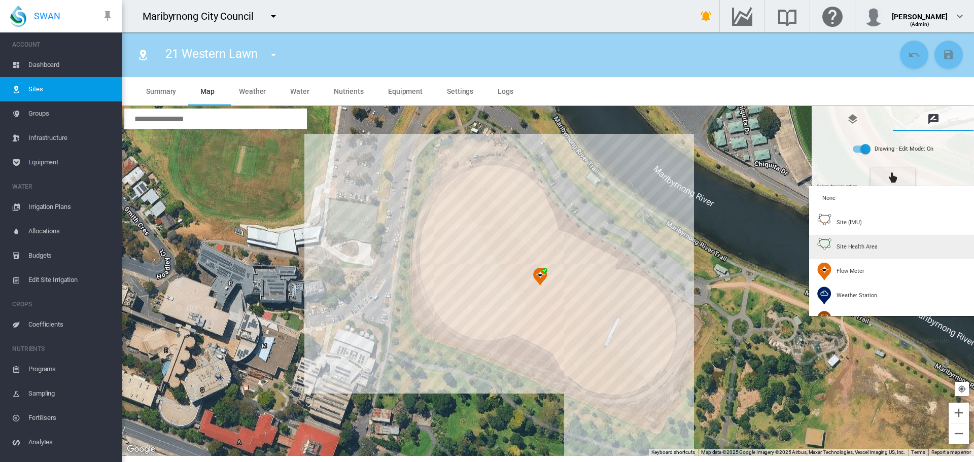
click at [858, 241] on div "Site Health Area" at bounding box center [847, 247] width 60 height 18
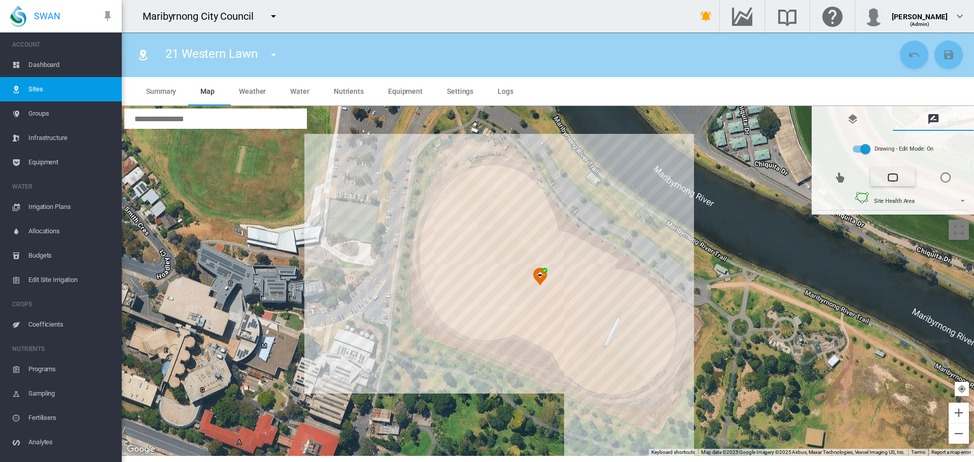
click at [497, 171] on div at bounding box center [548, 281] width 852 height 350
click at [482, 172] on div at bounding box center [548, 281] width 852 height 350
click at [464, 177] on div at bounding box center [548, 281] width 852 height 350
click at [453, 185] on div at bounding box center [548, 281] width 852 height 350
click at [443, 197] on div at bounding box center [548, 281] width 852 height 350
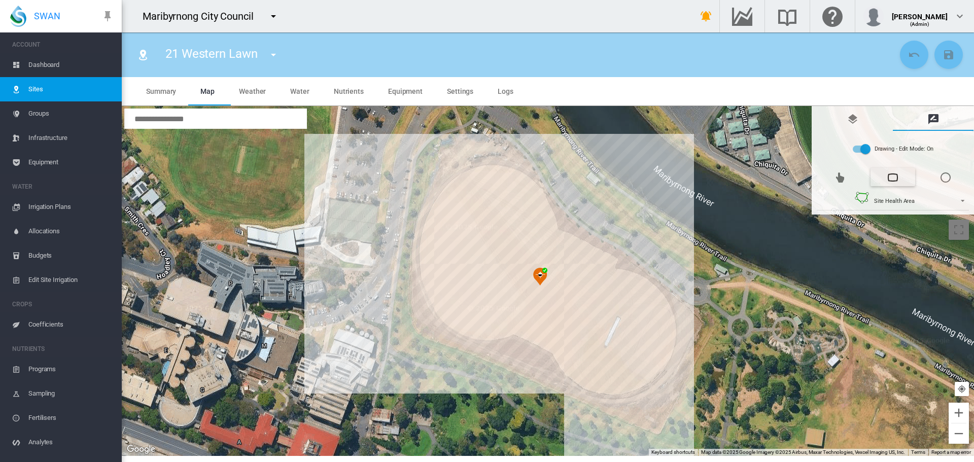
click at [438, 205] on div at bounding box center [548, 281] width 852 height 350
click at [434, 214] on div at bounding box center [548, 281] width 852 height 350
click at [431, 223] on div at bounding box center [548, 281] width 852 height 350
click at [429, 236] on div at bounding box center [548, 281] width 852 height 350
click at [426, 245] on div at bounding box center [548, 281] width 852 height 350
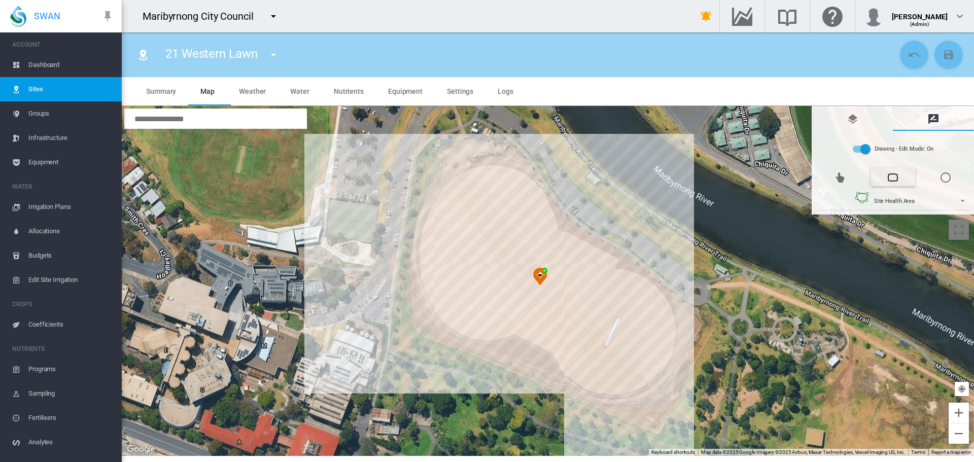
click at [426, 260] on div at bounding box center [548, 281] width 852 height 350
click at [429, 274] on div at bounding box center [548, 281] width 852 height 350
click at [431, 285] on div at bounding box center [548, 281] width 852 height 350
click at [434, 295] on div at bounding box center [548, 281] width 852 height 350
click at [439, 303] on div at bounding box center [548, 281] width 852 height 350
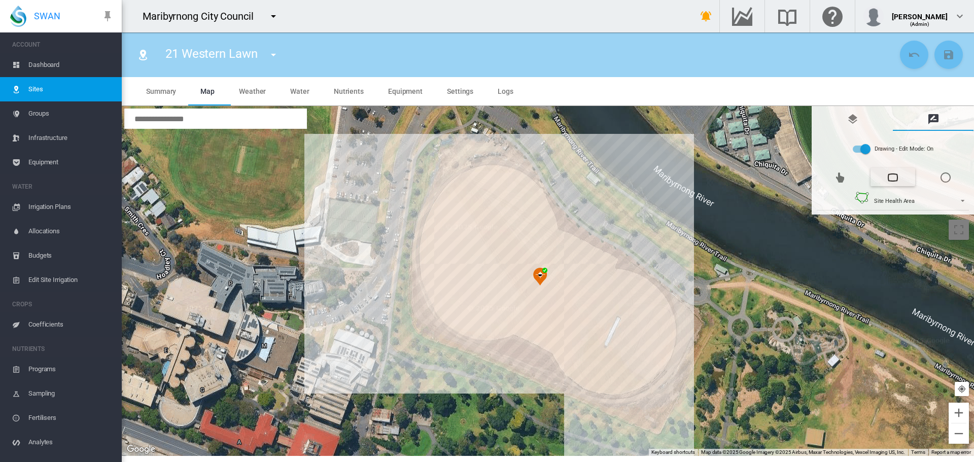
click at [449, 317] on div at bounding box center [548, 281] width 852 height 350
click at [458, 325] on div at bounding box center [548, 281] width 852 height 350
click at [470, 331] on div at bounding box center [548, 281] width 852 height 350
click at [484, 333] on div at bounding box center [548, 281] width 852 height 350
click at [492, 333] on div at bounding box center [548, 281] width 852 height 350
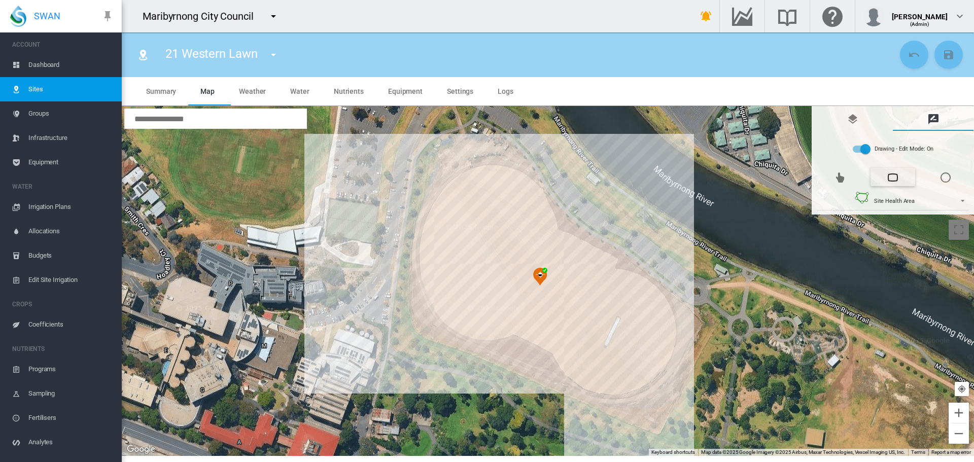
click at [504, 333] on div at bounding box center [548, 281] width 852 height 350
click at [515, 328] on div at bounding box center [548, 281] width 852 height 350
click at [544, 338] on div at bounding box center [548, 281] width 852 height 350
click at [550, 342] on div at bounding box center [548, 281] width 852 height 350
click at [557, 352] on div at bounding box center [548, 281] width 852 height 350
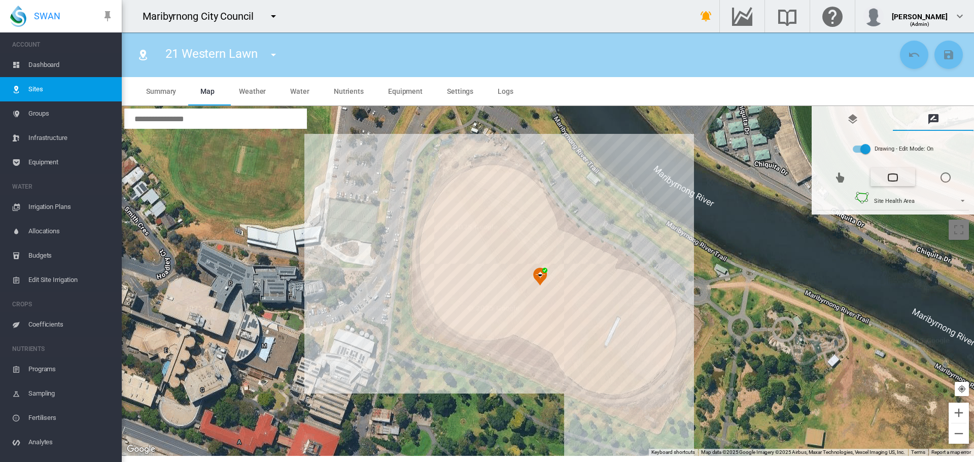
click at [566, 368] on div at bounding box center [548, 281] width 852 height 350
click at [573, 374] on div at bounding box center [548, 281] width 852 height 350
click at [586, 380] on div at bounding box center [548, 281] width 852 height 350
click at [599, 388] on div at bounding box center [548, 281] width 852 height 350
click at [614, 389] on div at bounding box center [548, 281] width 852 height 350
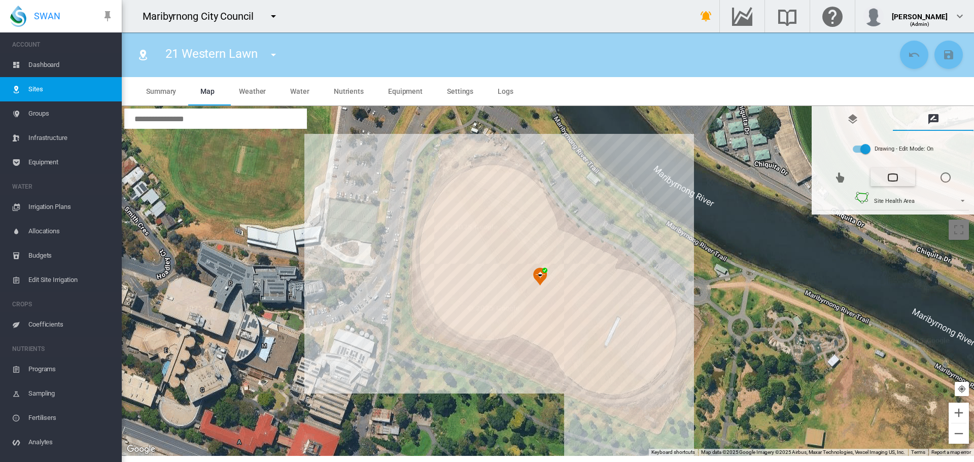
drag, startPoint x: 631, startPoint y: 386, endPoint x: 638, endPoint y: 381, distance: 8.7
click at [631, 386] on div at bounding box center [548, 281] width 852 height 350
click at [648, 375] on div at bounding box center [548, 281] width 852 height 350
click at [658, 364] on div at bounding box center [548, 281] width 852 height 350
click at [663, 349] on div at bounding box center [548, 281] width 852 height 350
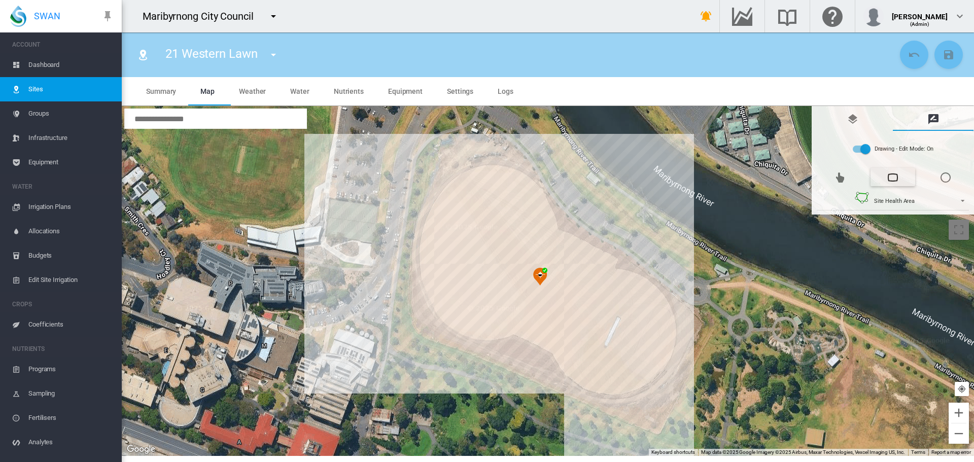
click at [667, 333] on div at bounding box center [548, 281] width 852 height 350
click at [663, 309] on div at bounding box center [548, 281] width 852 height 350
click at [647, 290] on div at bounding box center [548, 281] width 852 height 350
click at [634, 278] on div at bounding box center [548, 281] width 852 height 350
click at [618, 274] on div at bounding box center [548, 281] width 852 height 350
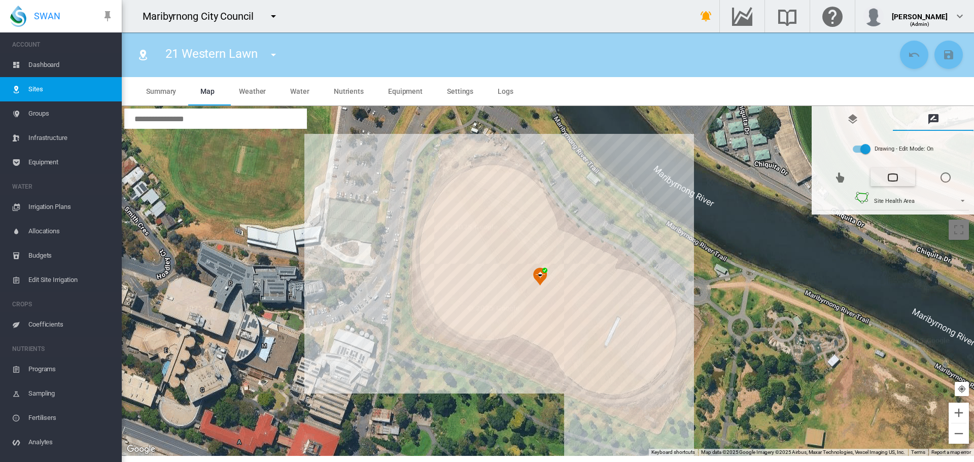
click at [608, 271] on div at bounding box center [548, 281] width 852 height 350
drag, startPoint x: 605, startPoint y: 260, endPoint x: 590, endPoint y: 251, distance: 17.0
click at [604, 260] on div at bounding box center [548, 281] width 852 height 350
click at [583, 249] on div at bounding box center [548, 281] width 852 height 350
click at [564, 241] on div at bounding box center [548, 281] width 852 height 350
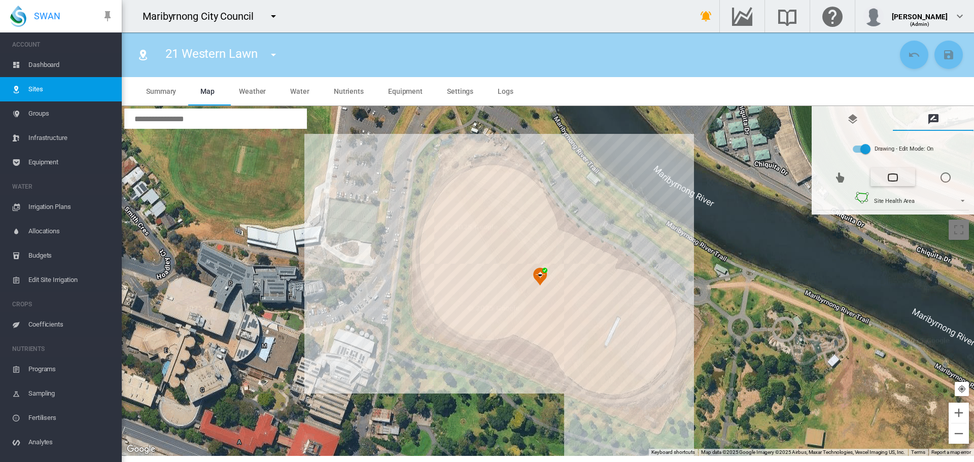
click at [555, 236] on div at bounding box center [548, 281] width 852 height 350
drag, startPoint x: 548, startPoint y: 226, endPoint x: 548, endPoint y: 214, distance: 11.2
click at [548, 224] on div at bounding box center [548, 281] width 852 height 350
click at [545, 211] on div at bounding box center [548, 281] width 852 height 350
drag, startPoint x: 537, startPoint y: 196, endPoint x: 532, endPoint y: 189, distance: 8.7
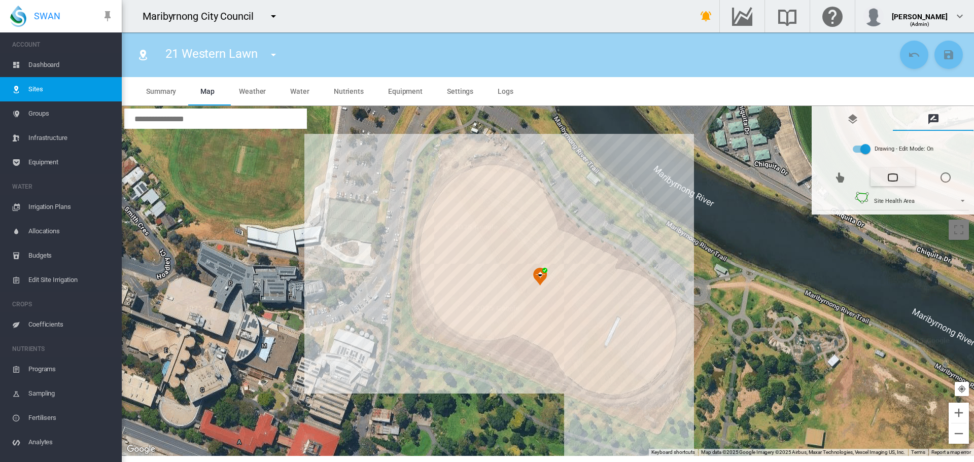
click at [535, 195] on div at bounding box center [548, 281] width 852 height 350
click at [524, 182] on div at bounding box center [548, 281] width 852 height 350
click at [496, 170] on div at bounding box center [548, 281] width 852 height 350
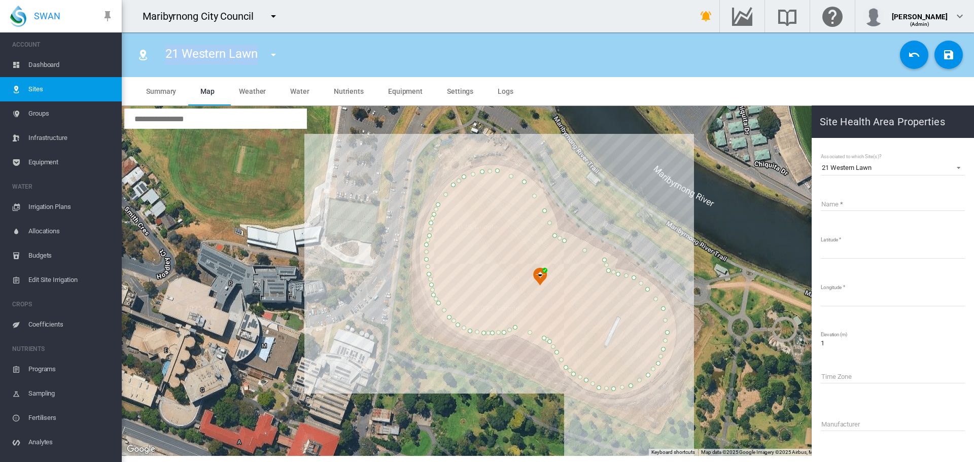
drag, startPoint x: 165, startPoint y: 50, endPoint x: 257, endPoint y: 55, distance: 91.9
click at [257, 55] on div "21 Western Lawn 01 Angliss Reserve 02 Barlow Oval 03 Dobson Oval 04 Dobson Socc…" at bounding box center [225, 55] width 139 height 28
copy span "21 Western Lawn"
click at [858, 207] on input "Name" at bounding box center [892, 203] width 144 height 15
paste input "**********"
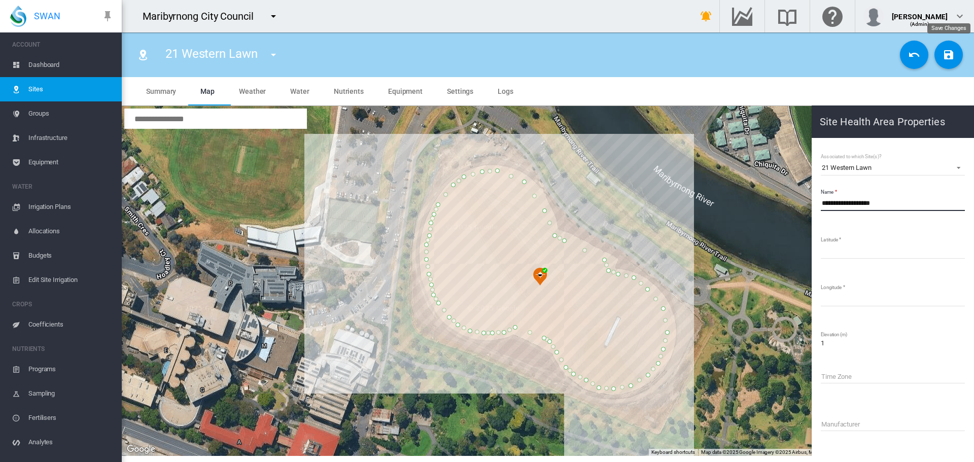
type input "**********"
click at [944, 55] on md-icon "icon-content-save" at bounding box center [948, 55] width 12 height 12
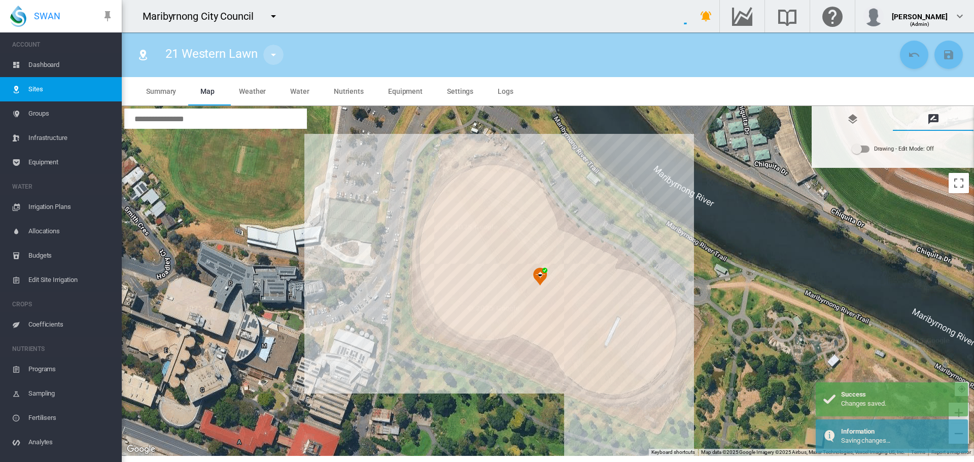
click at [280, 57] on button "button" at bounding box center [273, 55] width 20 height 20
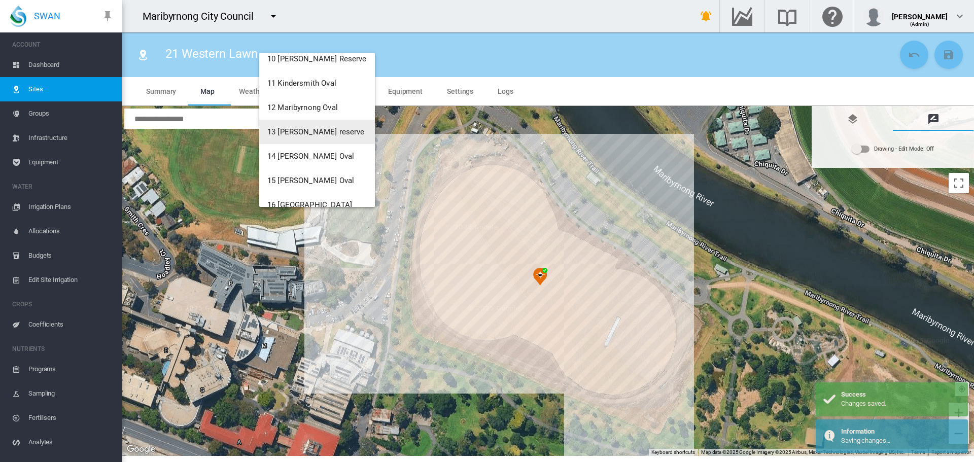
scroll to position [462, 0]
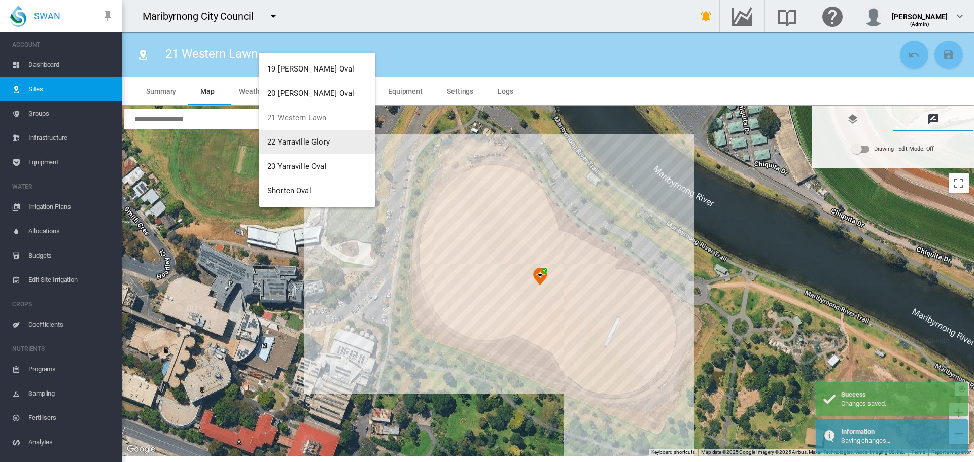
click at [312, 136] on button "22 Yarraville Glory" at bounding box center [317, 142] width 116 height 24
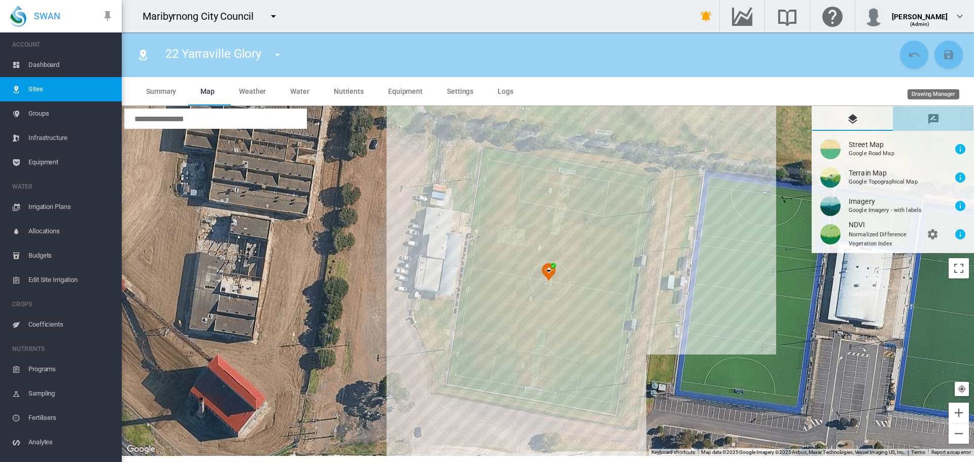
click at [929, 115] on md-icon "icon-message-draw" at bounding box center [933, 119] width 12 height 12
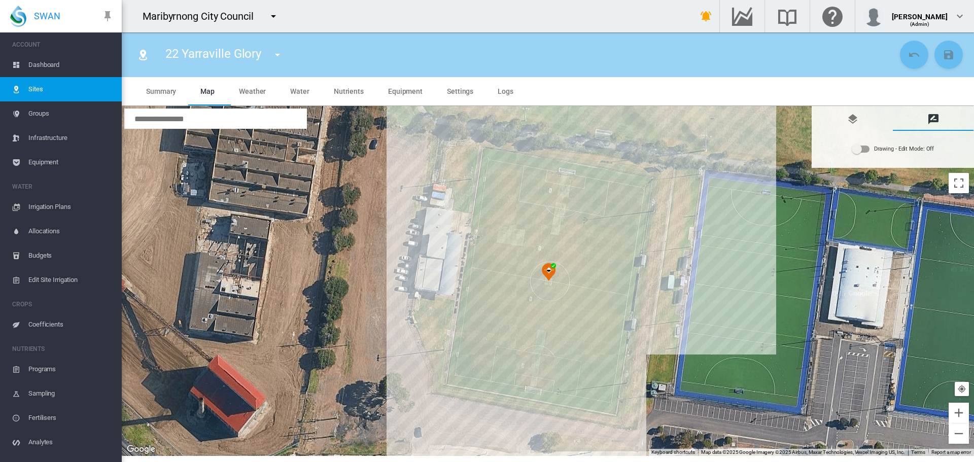
click at [861, 149] on div "Drawing - Edit Mode:\a Off" at bounding box center [856, 149] width 10 height 10
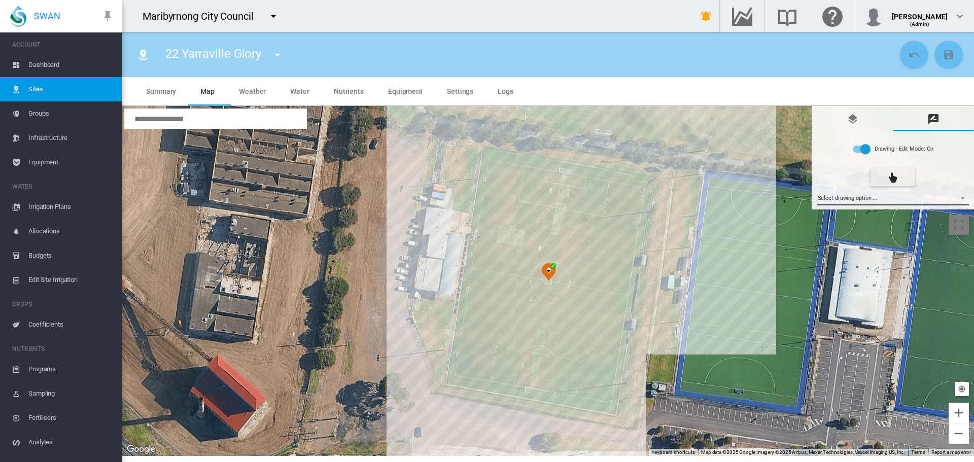
click at [864, 200] on md-select "Select drawing option ... None Site (IMU) Site Health Area Flow Meter Weather S…" at bounding box center [892, 197] width 153 height 15
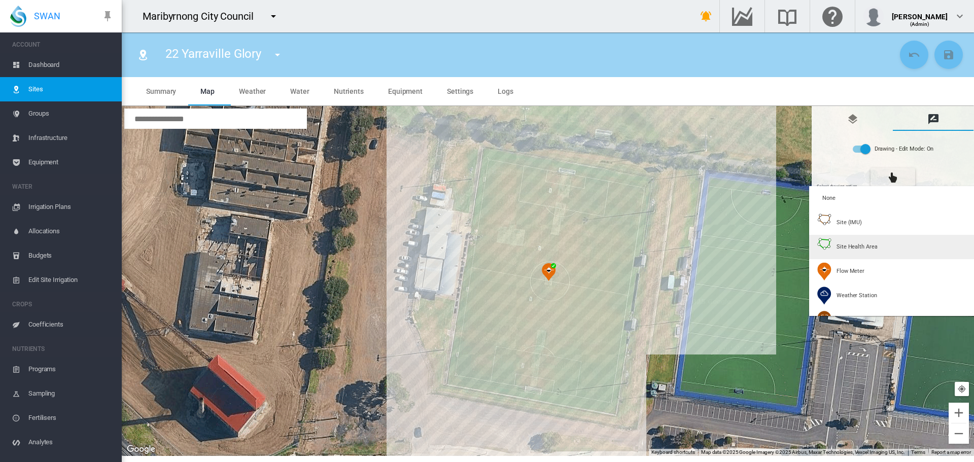
click at [862, 249] on span "Site Health Area" at bounding box center [856, 247] width 41 height 8
type input "*"
type input "**"
type input "****"
type input "*****"
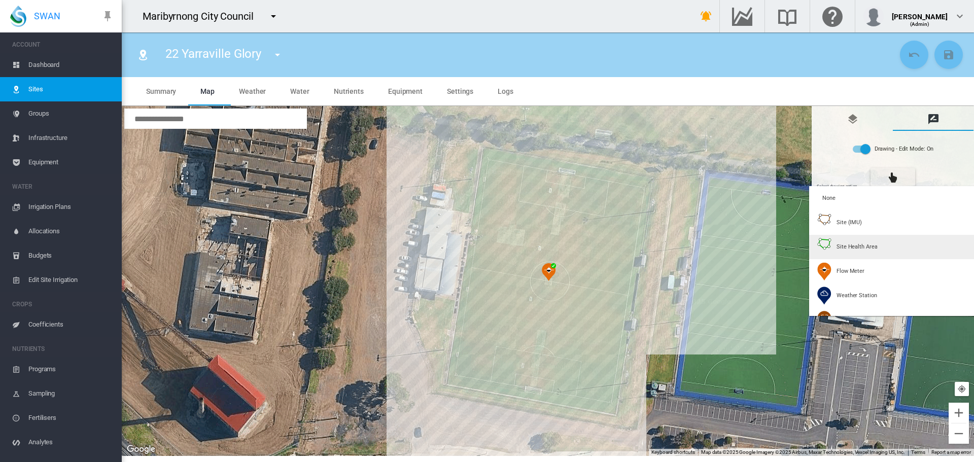
type input "****"
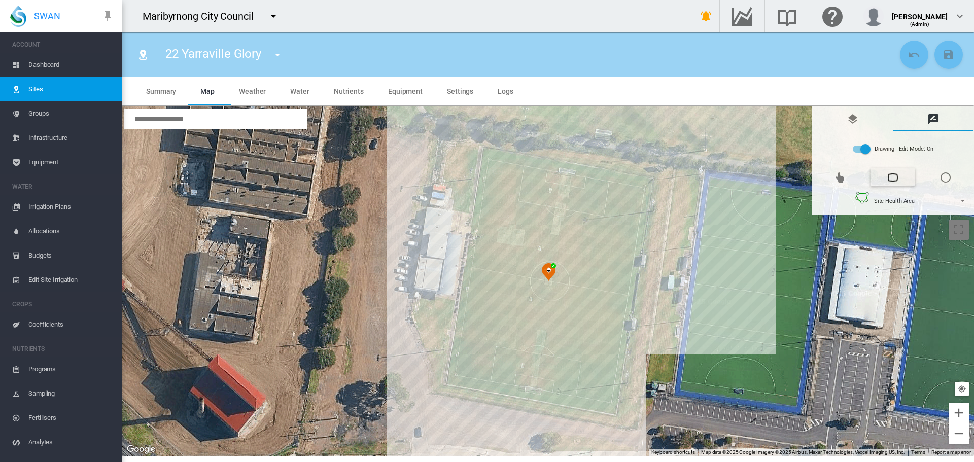
click at [489, 153] on div at bounding box center [548, 281] width 852 height 350
click at [453, 378] on div at bounding box center [548, 281] width 852 height 350
drag, startPoint x: 611, startPoint y: 407, endPoint x: 612, endPoint y: 357, distance: 50.2
click at [611, 404] on div at bounding box center [548, 281] width 852 height 350
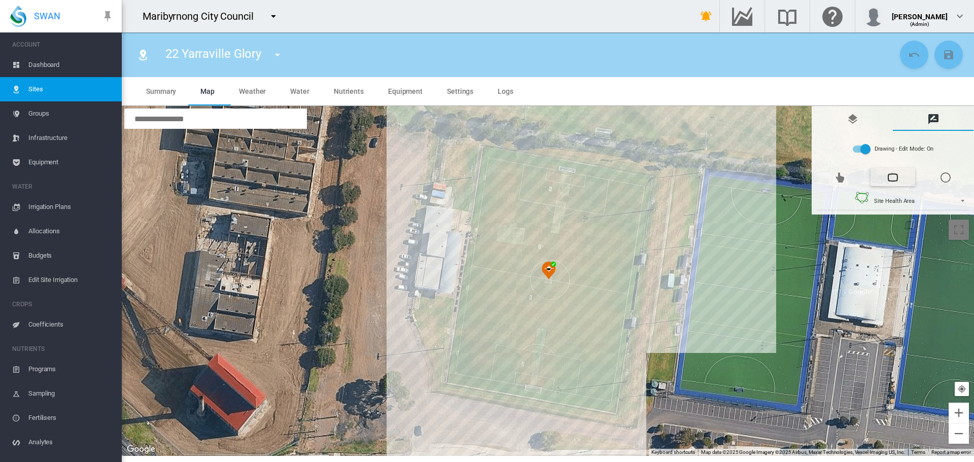
click at [610, 406] on div at bounding box center [548, 281] width 852 height 350
drag, startPoint x: 645, startPoint y: 179, endPoint x: 587, endPoint y: 169, distance: 59.6
click at [644, 178] on div at bounding box center [548, 281] width 852 height 350
click at [646, 178] on div at bounding box center [548, 281] width 852 height 350
click at [488, 153] on div at bounding box center [548, 281] width 852 height 350
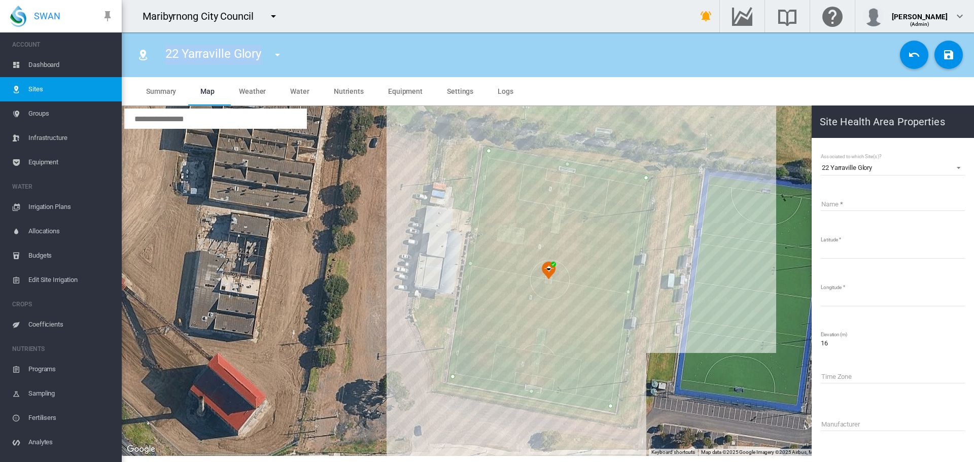
drag, startPoint x: 165, startPoint y: 55, endPoint x: 261, endPoint y: 56, distance: 95.8
click at [261, 56] on span "22 Yarraville Glory" at bounding box center [213, 54] width 96 height 14
copy span "22 Yarraville Glory"
click at [851, 204] on input "Name" at bounding box center [892, 203] width 144 height 15
paste input "**********"
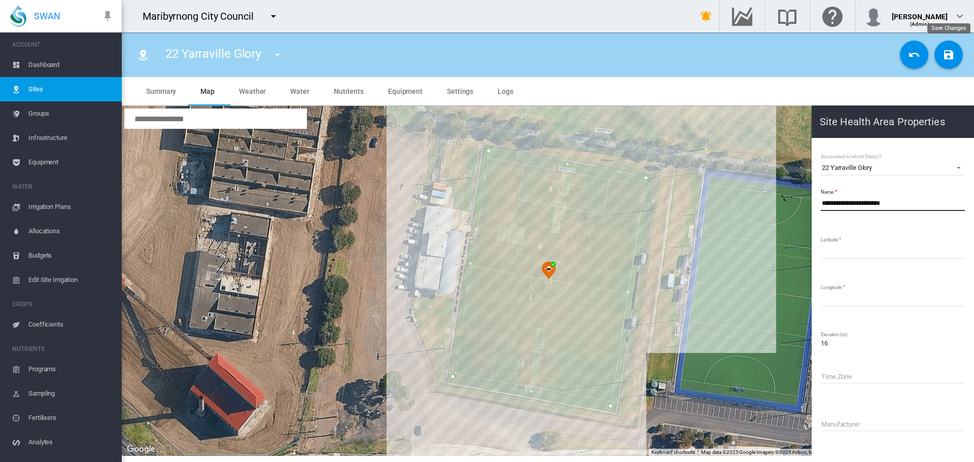
type input "**********"
click at [952, 49] on md-icon "icon-content-save" at bounding box center [948, 55] width 12 height 12
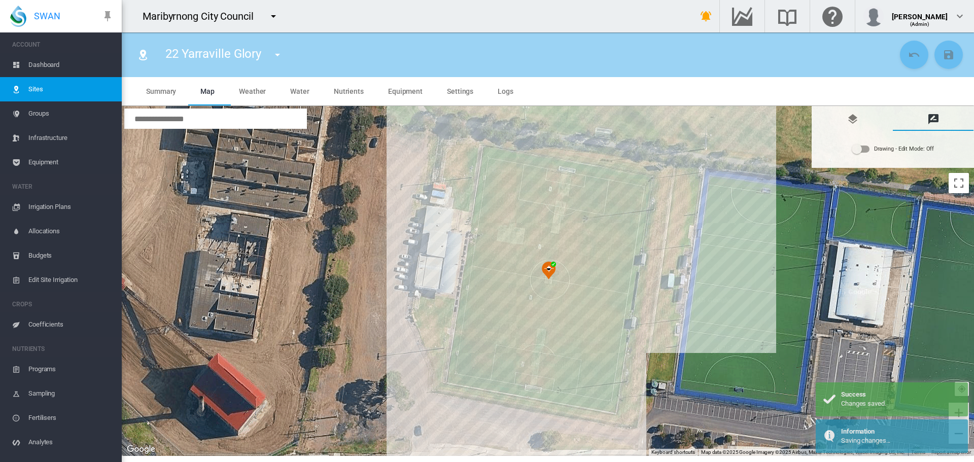
click at [280, 54] on md-icon "icon-menu-down" at bounding box center [277, 55] width 12 height 12
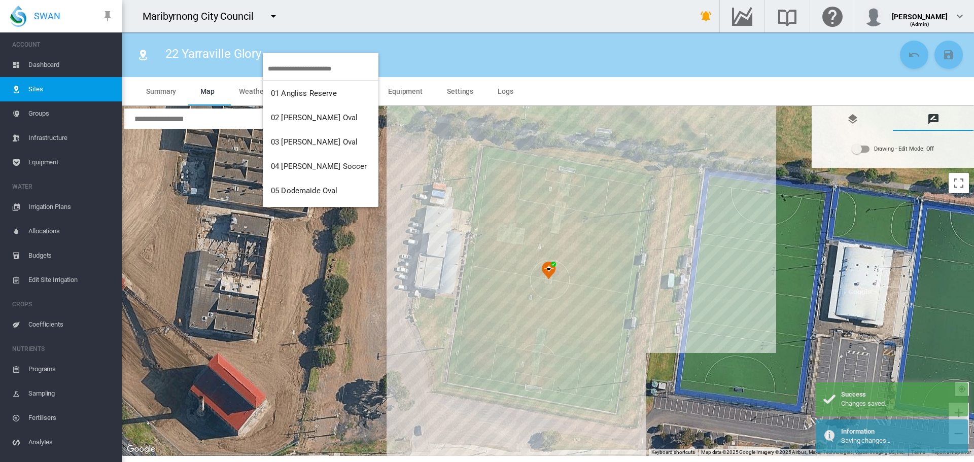
click at [281, 69] on input "search" at bounding box center [323, 69] width 111 height 24
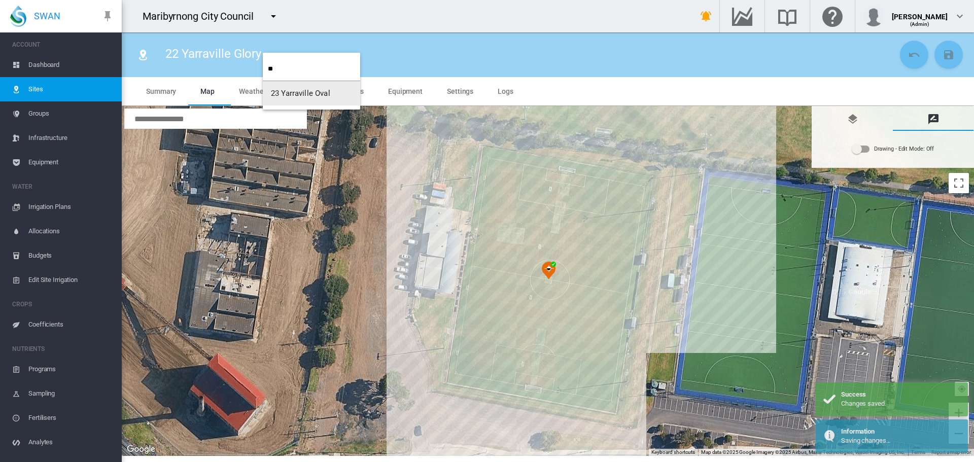
type input "**"
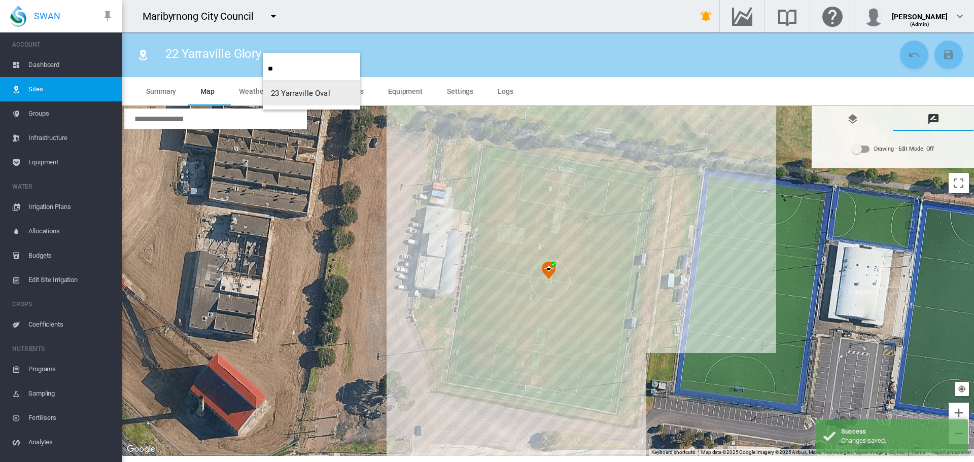
click at [294, 89] on span "23 Yarraville Oval" at bounding box center [300, 93] width 59 height 9
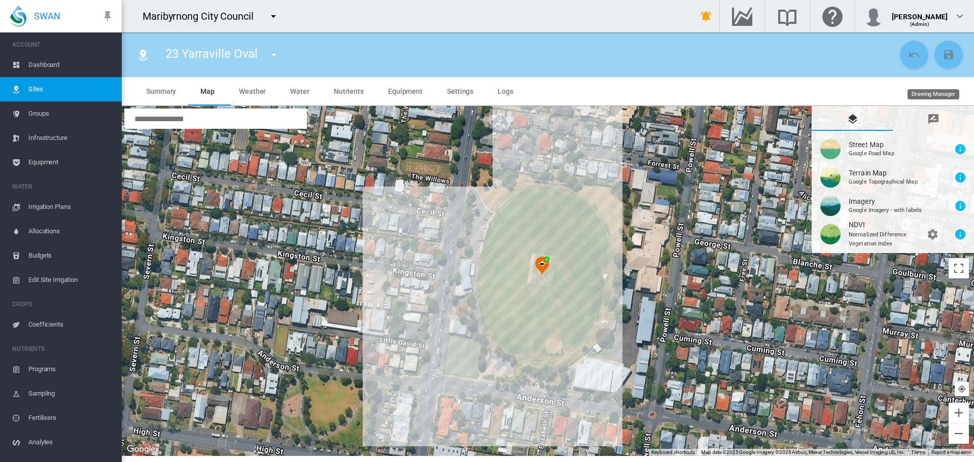
click at [946, 114] on md-tab-item "Drawing Manager" at bounding box center [932, 118] width 81 height 24
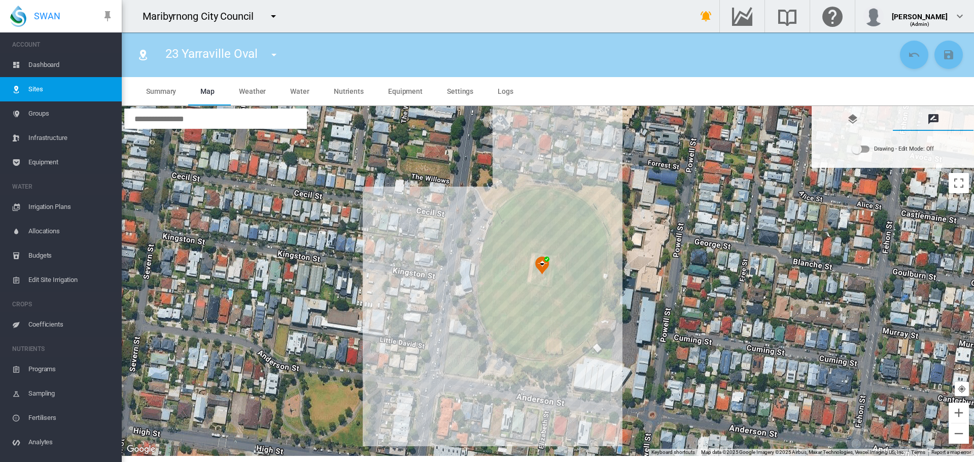
click at [865, 148] on div "Drawing - Edit Mode:\a Off" at bounding box center [860, 149] width 17 height 7
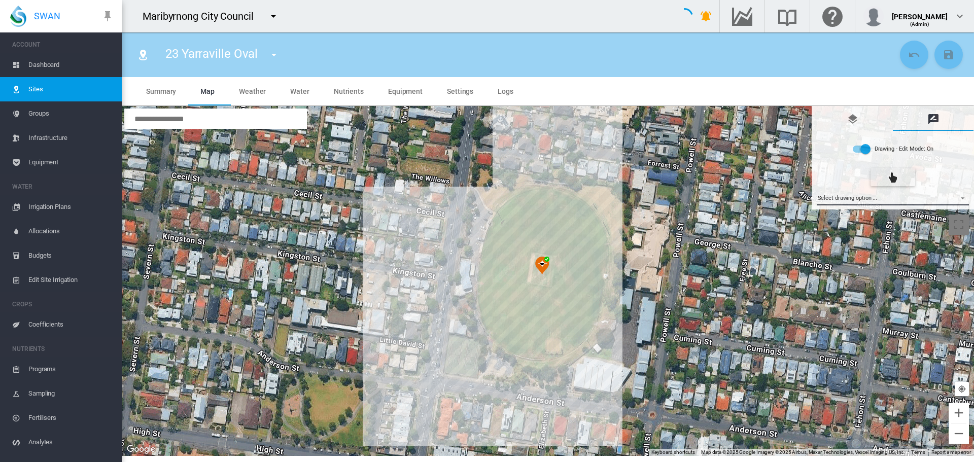
click at [870, 196] on md-select "Select drawing option ... None Site (IMU) Site Health Area Flow Meter Weather S…" at bounding box center [892, 197] width 153 height 15
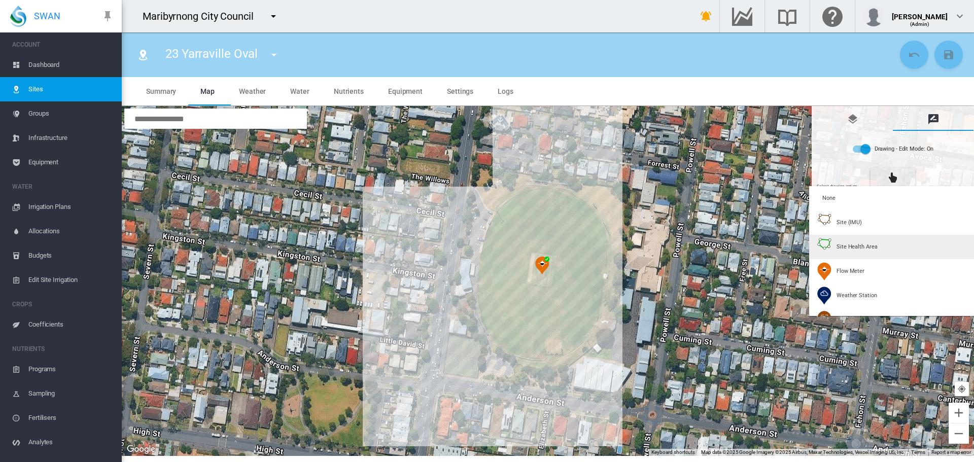
click at [860, 240] on div "Site Health Area" at bounding box center [847, 247] width 60 height 18
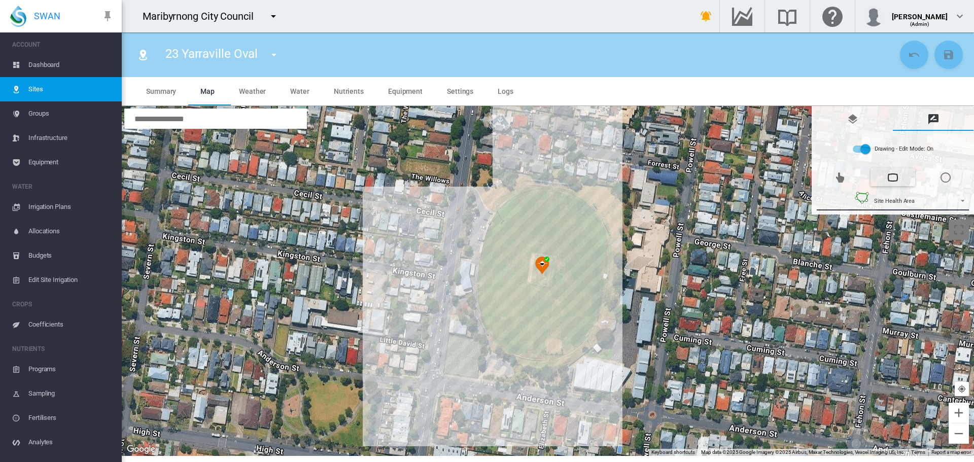
type input "*"
type input "**"
type input "****"
type input "**"
type input "****"
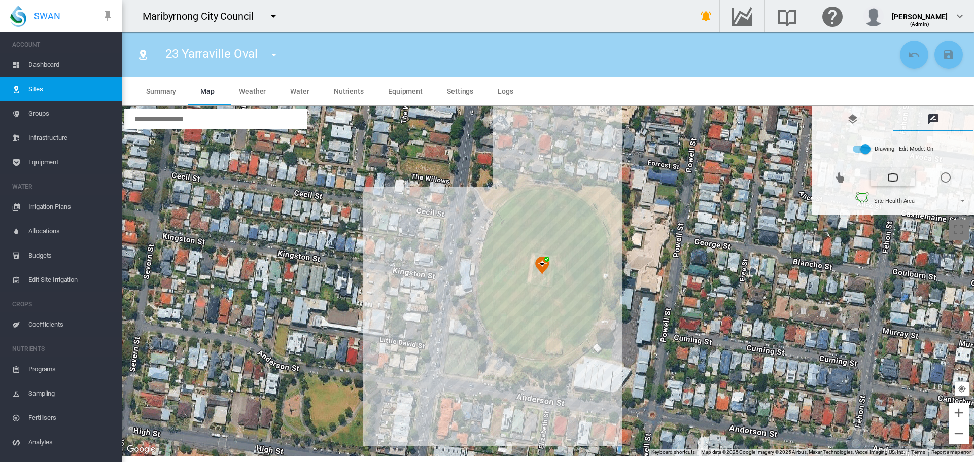
click at [548, 192] on div at bounding box center [548, 281] width 852 height 350
click at [559, 193] on div at bounding box center [548, 281] width 852 height 350
click at [570, 197] on div at bounding box center [548, 281] width 852 height 350
click at [579, 202] on div at bounding box center [548, 281] width 852 height 350
click at [585, 207] on div at bounding box center [548, 281] width 852 height 350
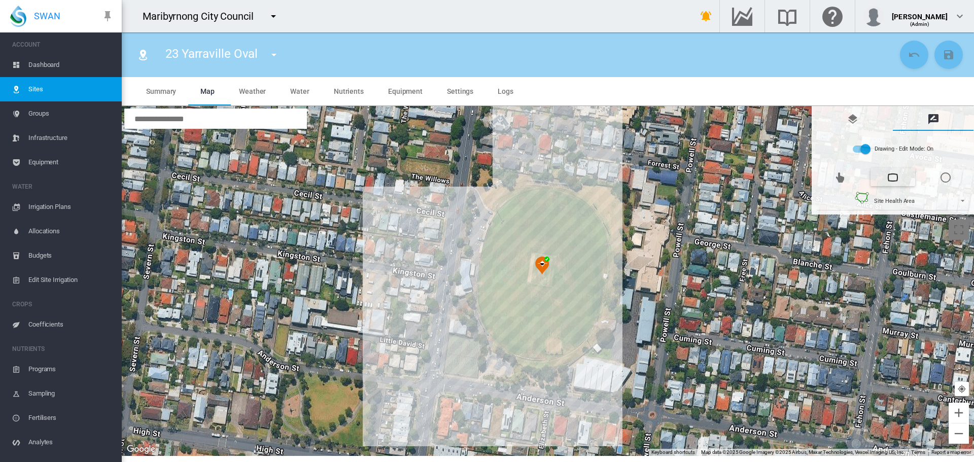
click at [590, 212] on div at bounding box center [548, 281] width 852 height 350
click at [597, 223] on div at bounding box center [548, 281] width 852 height 350
click at [601, 233] on div at bounding box center [548, 281] width 852 height 350
click at [603, 245] on div at bounding box center [548, 281] width 852 height 350
click at [604, 264] on div at bounding box center [548, 281] width 852 height 350
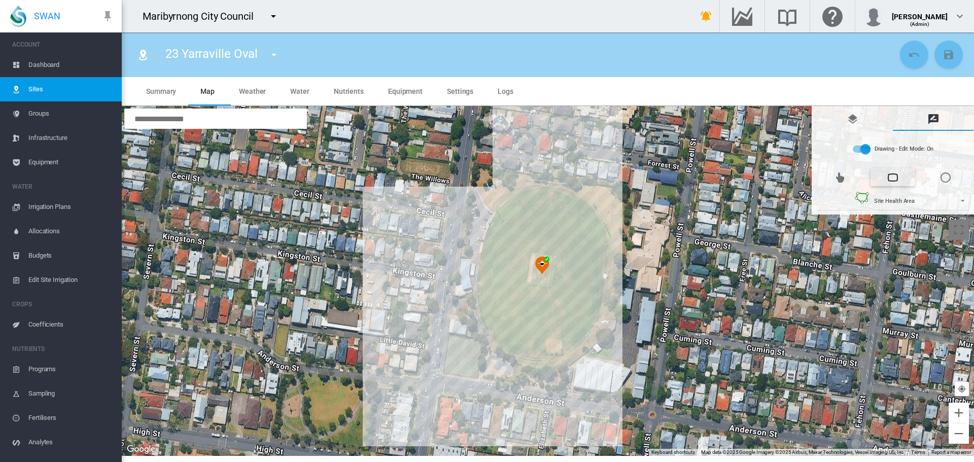
click at [600, 282] on div at bounding box center [548, 281] width 852 height 350
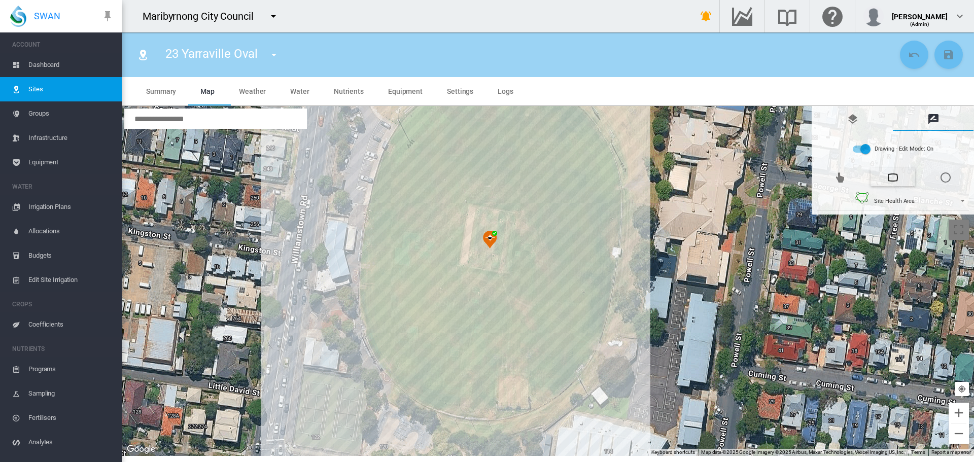
click at [603, 302] on div at bounding box center [548, 281] width 852 height 350
click at [594, 334] on div at bounding box center [548, 281] width 852 height 350
click at [583, 355] on div at bounding box center [548, 281] width 852 height 350
click at [564, 381] on div at bounding box center [548, 281] width 852 height 350
click at [544, 393] on div at bounding box center [548, 281] width 852 height 350
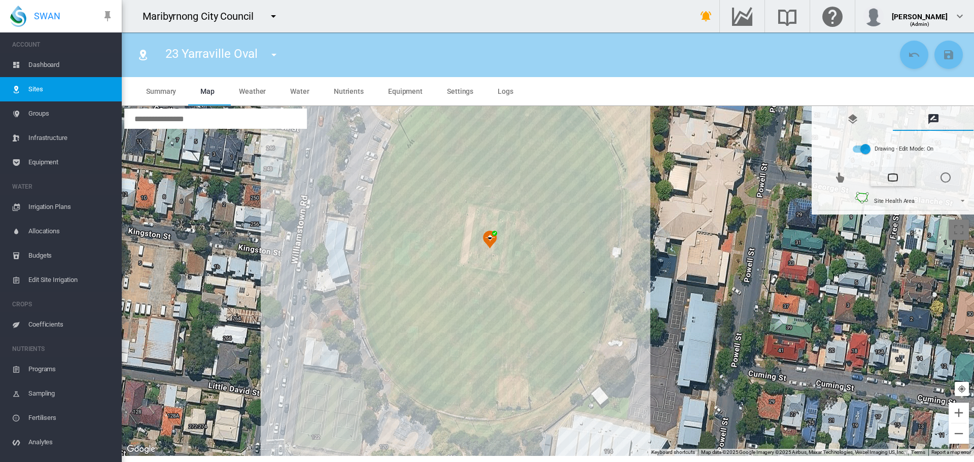
click at [510, 404] on div at bounding box center [548, 281] width 852 height 350
click at [473, 407] on div at bounding box center [548, 281] width 852 height 350
click at [438, 403] on div at bounding box center [548, 281] width 852 height 350
click at [441, 403] on div at bounding box center [548, 281] width 852 height 350
drag, startPoint x: 409, startPoint y: 385, endPoint x: 395, endPoint y: 374, distance: 17.7
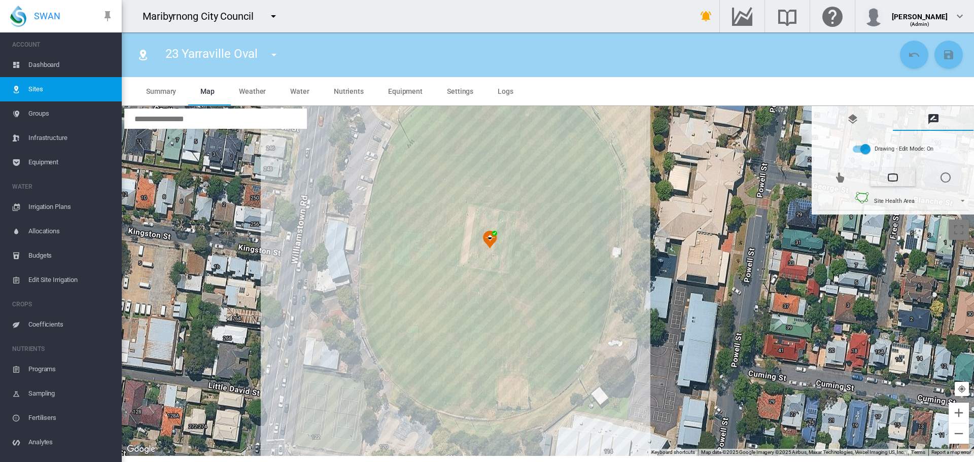
click at [408, 384] on div at bounding box center [548, 281] width 852 height 350
click at [415, 388] on div at bounding box center [548, 281] width 852 height 350
click at [390, 367] on div at bounding box center [548, 281] width 852 height 350
click at [381, 345] on div at bounding box center [548, 281] width 852 height 350
click at [373, 327] on div at bounding box center [548, 281] width 852 height 350
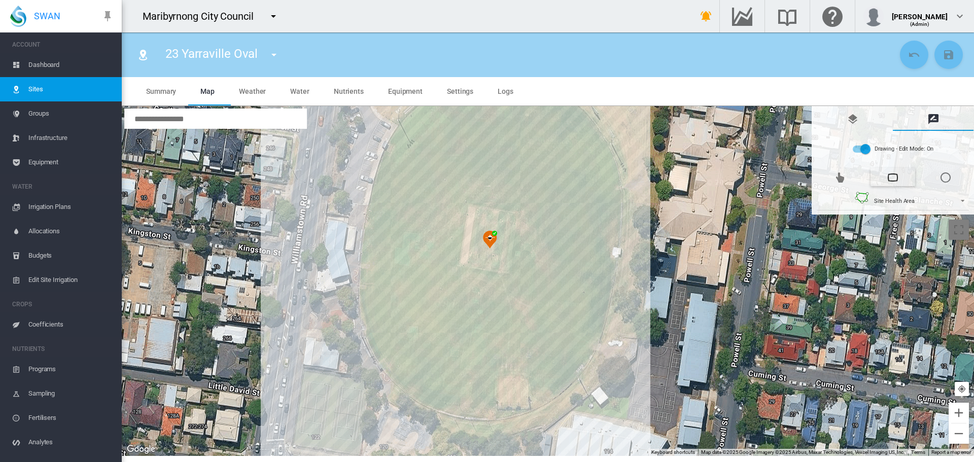
drag, startPoint x: 367, startPoint y: 302, endPoint x: 367, endPoint y: 288, distance: 14.2
click at [367, 302] on div at bounding box center [548, 281] width 852 height 350
click at [367, 282] on div at bounding box center [548, 281] width 852 height 350
click at [367, 256] on div at bounding box center [548, 281] width 852 height 350
click at [372, 228] on div at bounding box center [548, 281] width 852 height 350
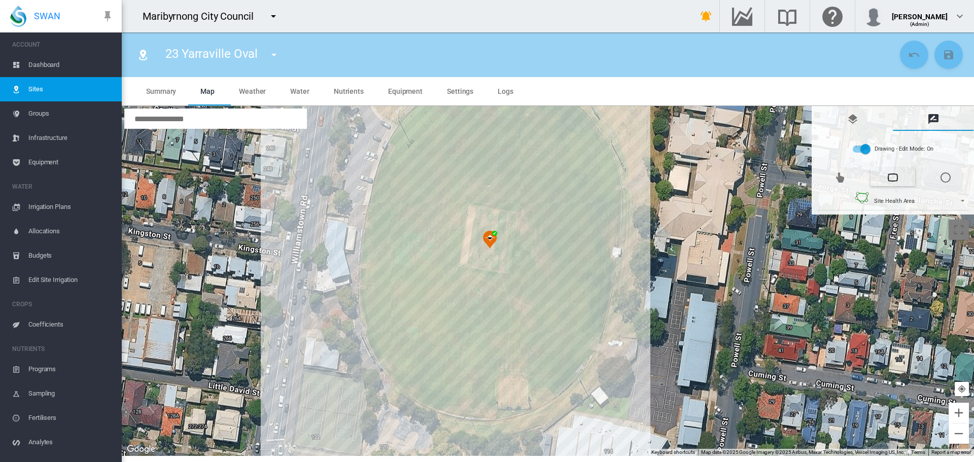
click at [378, 199] on div at bounding box center [548, 281] width 852 height 350
click at [386, 173] on div at bounding box center [548, 281] width 852 height 350
click at [395, 142] on div at bounding box center [548, 281] width 852 height 350
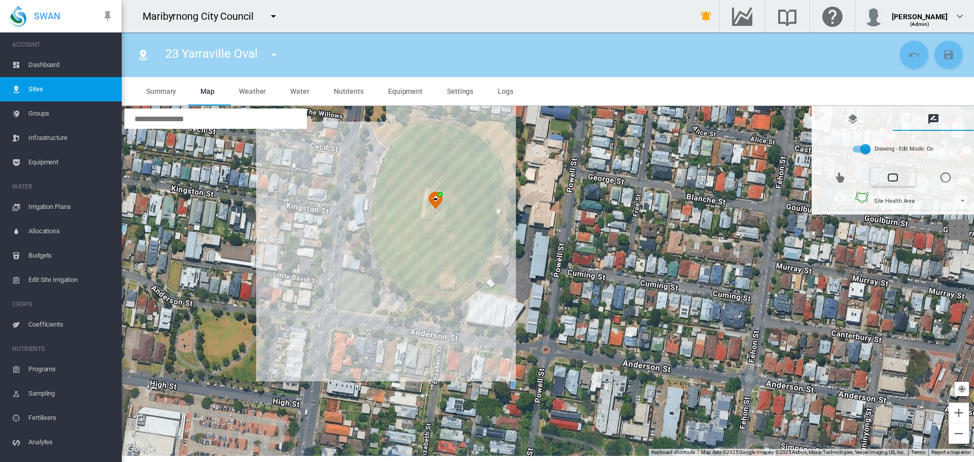
click at [395, 147] on div at bounding box center [548, 281] width 852 height 350
click at [408, 137] on div at bounding box center [548, 281] width 852 height 350
click at [419, 130] on div at bounding box center [548, 281] width 852 height 350
click at [434, 128] on div at bounding box center [548, 281] width 852 height 350
click at [444, 127] on div at bounding box center [548, 281] width 852 height 350
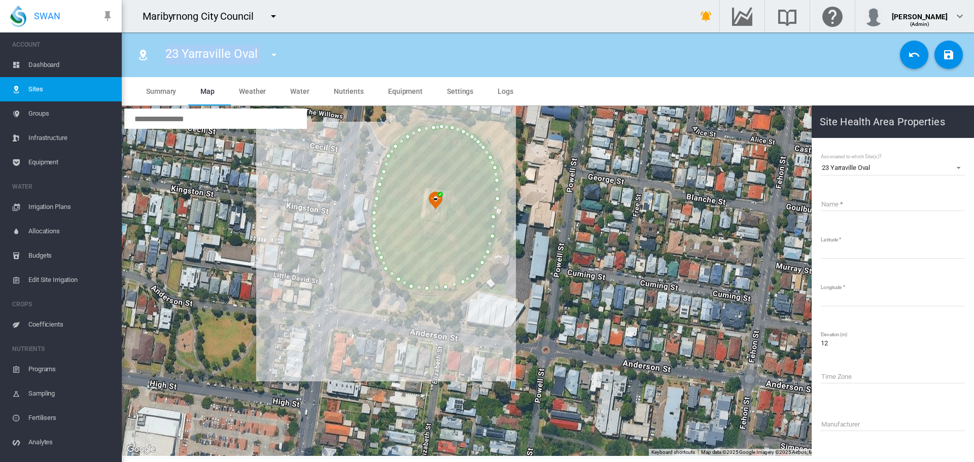
drag, startPoint x: 167, startPoint y: 55, endPoint x: 260, endPoint y: 60, distance: 92.4
click at [260, 60] on div "23 Yarraville Oval 01 Angliss Reserve 02 Barlow Oval 03 Dobson Oval 04 Dobson S…" at bounding box center [226, 55] width 140 height 28
click at [862, 200] on input "Name" at bounding box center [892, 203] width 144 height 15
paste input "**********"
type input "**********"
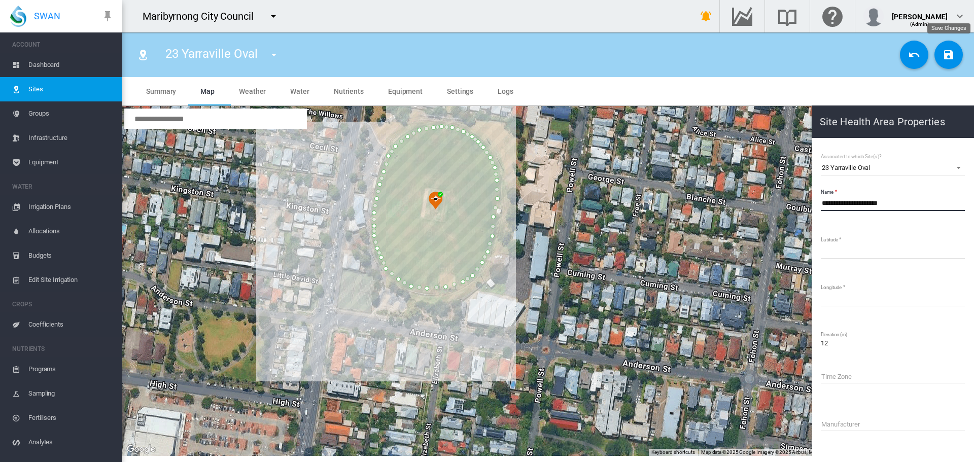
click at [942, 60] on md-icon "icon-content-save" at bounding box center [948, 55] width 12 height 12
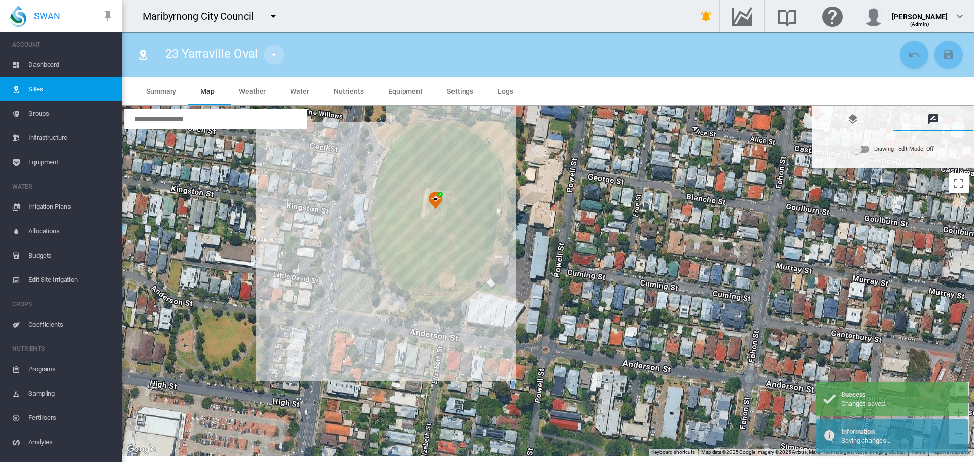
click at [277, 52] on md-icon "icon-menu-down" at bounding box center [274, 55] width 12 height 12
type input "*"
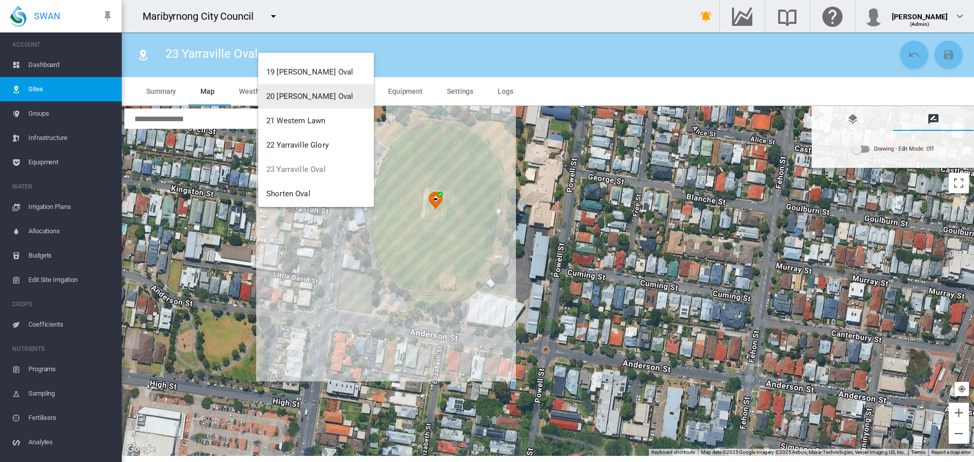
scroll to position [462, 0]
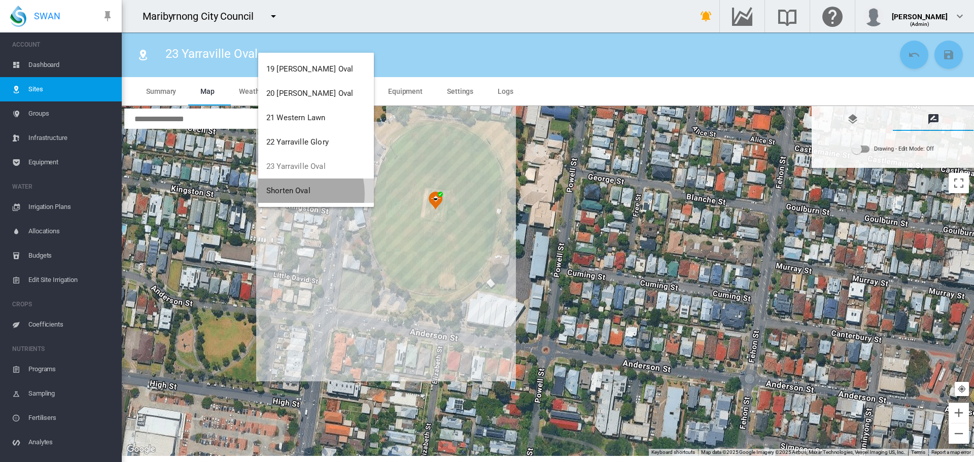
click at [289, 194] on span "Shorten Oval" at bounding box center [288, 190] width 44 height 9
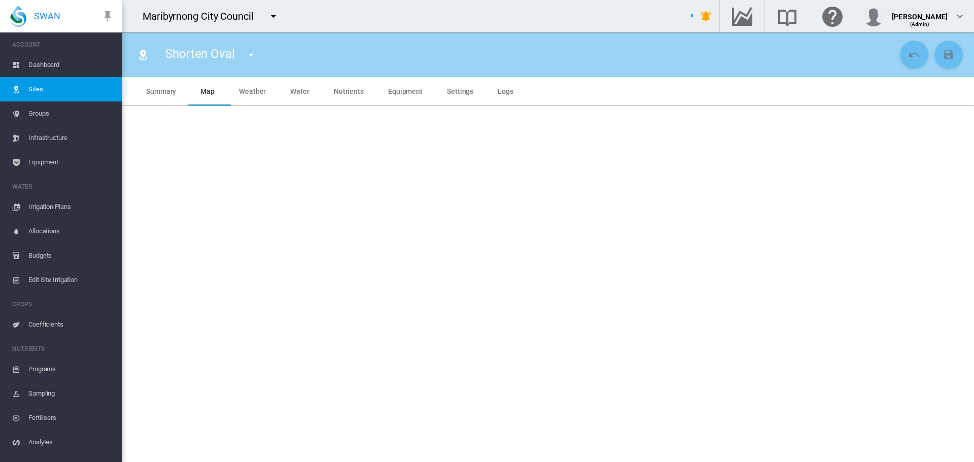
type input "****"
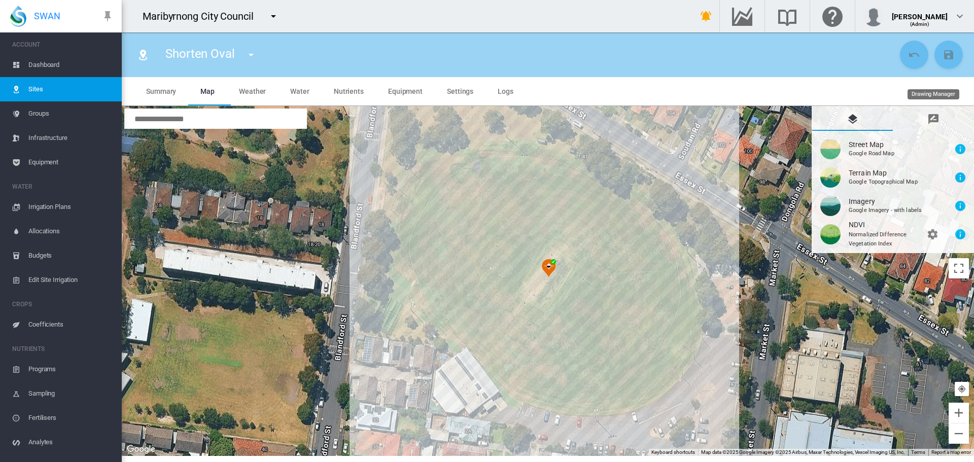
click at [930, 119] on md-icon "icon-message-draw" at bounding box center [933, 119] width 12 height 12
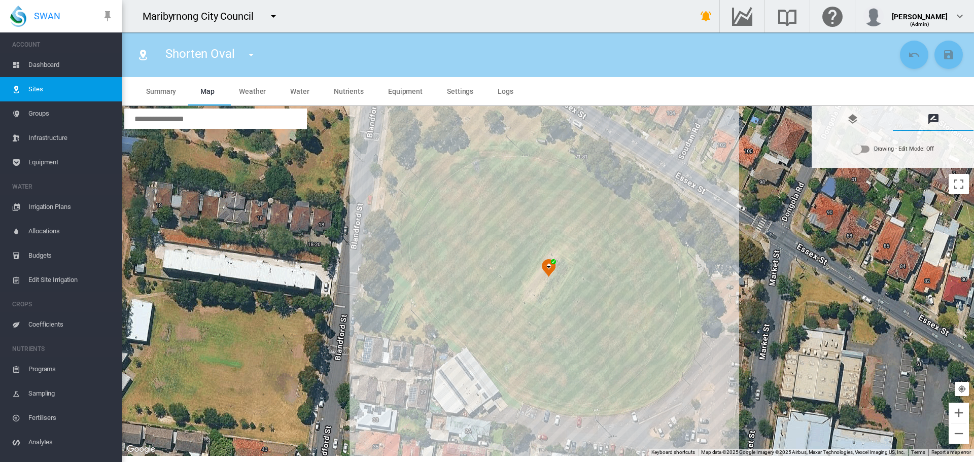
click at [865, 149] on div "Drawing - Edit Mode:\a Off" at bounding box center [860, 149] width 17 height 7
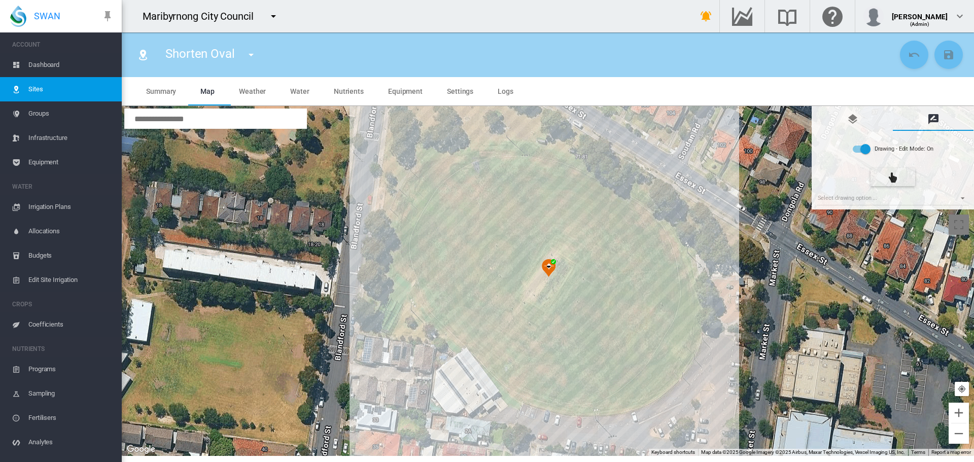
type input "*"
type input "**"
type input "****"
type input "**"
type input "****"
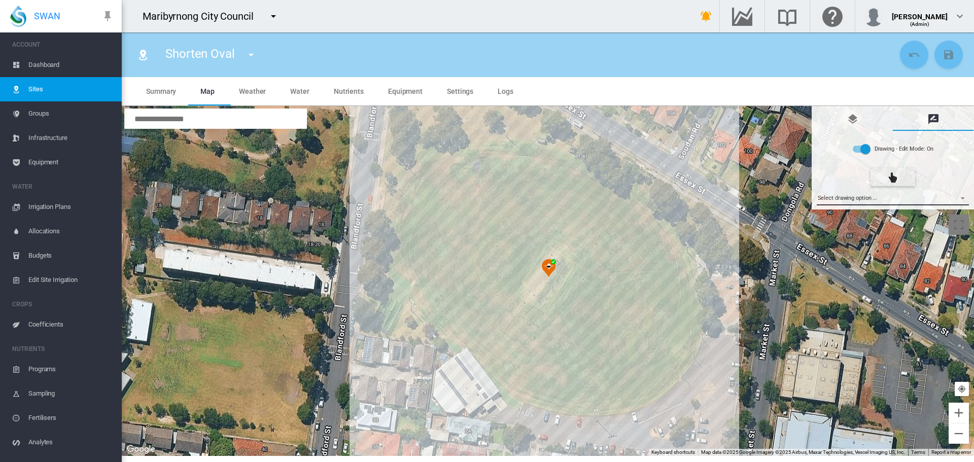
click at [926, 204] on md-select "Select drawing option ... None Site (IMU) Site Health Area Flow Meter Weather S…" at bounding box center [892, 197] width 153 height 15
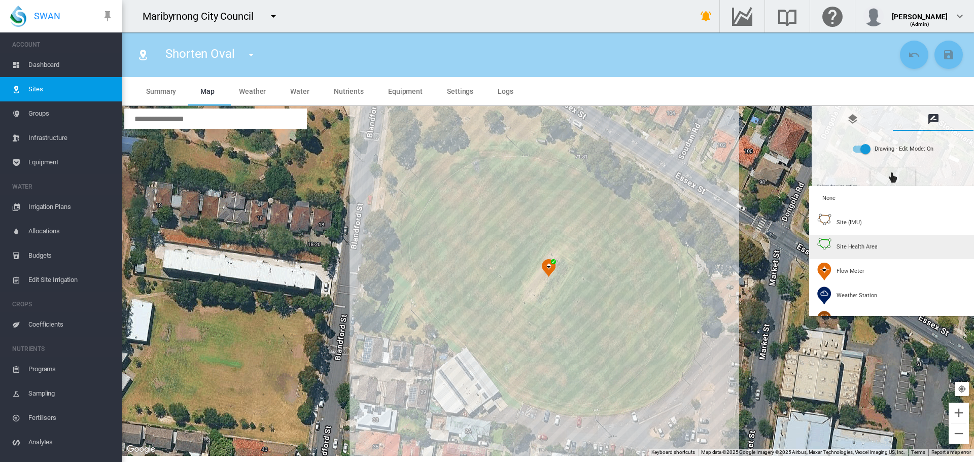
click at [888, 243] on md-option "Site Health Area" at bounding box center [893, 247] width 169 height 24
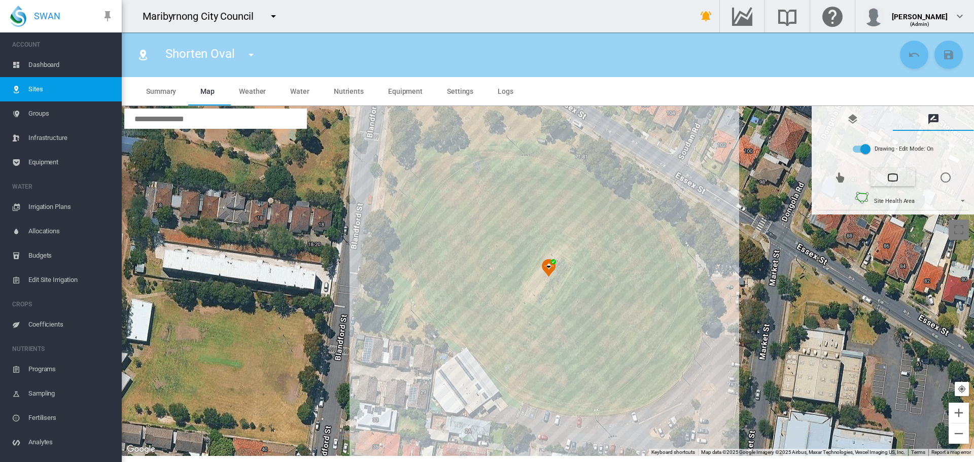
click at [449, 163] on div at bounding box center [548, 281] width 852 height 350
click at [463, 159] on div at bounding box center [548, 281] width 852 height 350
click at [485, 156] on div at bounding box center [548, 281] width 852 height 350
click at [507, 156] on div at bounding box center [548, 281] width 852 height 350
click at [522, 159] on div at bounding box center [548, 281] width 852 height 350
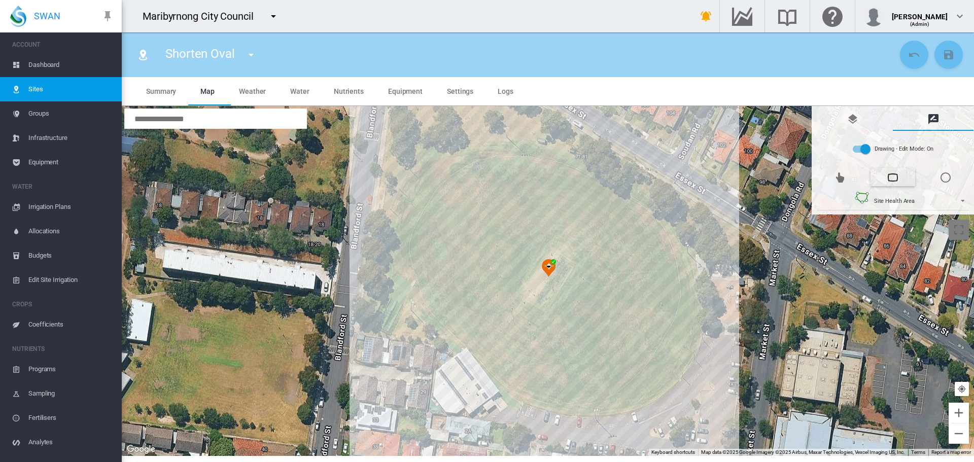
click at [543, 165] on div at bounding box center [548, 281] width 852 height 350
click at [562, 171] on div at bounding box center [548, 281] width 852 height 350
drag, startPoint x: 583, startPoint y: 181, endPoint x: 591, endPoint y: 185, distance: 9.1
click at [584, 181] on div at bounding box center [548, 281] width 852 height 350
click at [605, 192] on div at bounding box center [548, 281] width 852 height 350
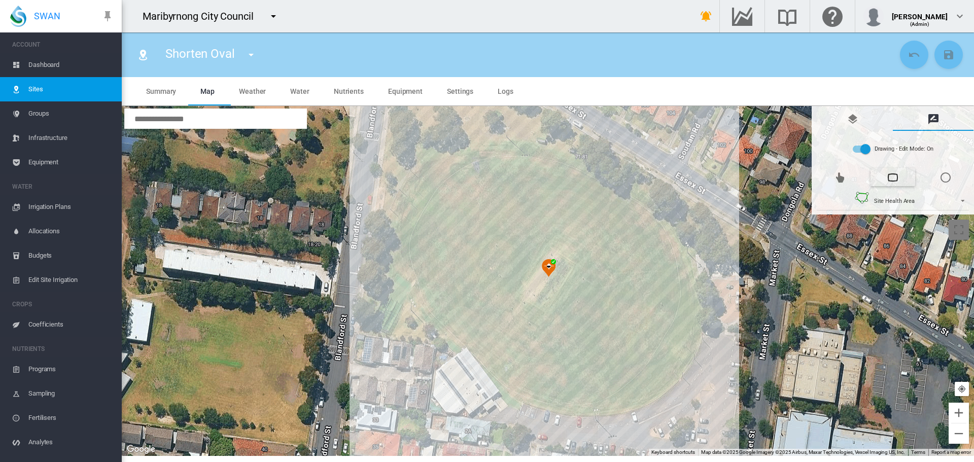
click at [630, 207] on div at bounding box center [548, 281] width 852 height 350
click at [649, 215] on div at bounding box center [548, 281] width 852 height 350
click at [663, 231] on div at bounding box center [548, 281] width 852 height 350
click at [677, 247] on div at bounding box center [548, 281] width 852 height 350
click at [688, 276] on div at bounding box center [548, 281] width 852 height 350
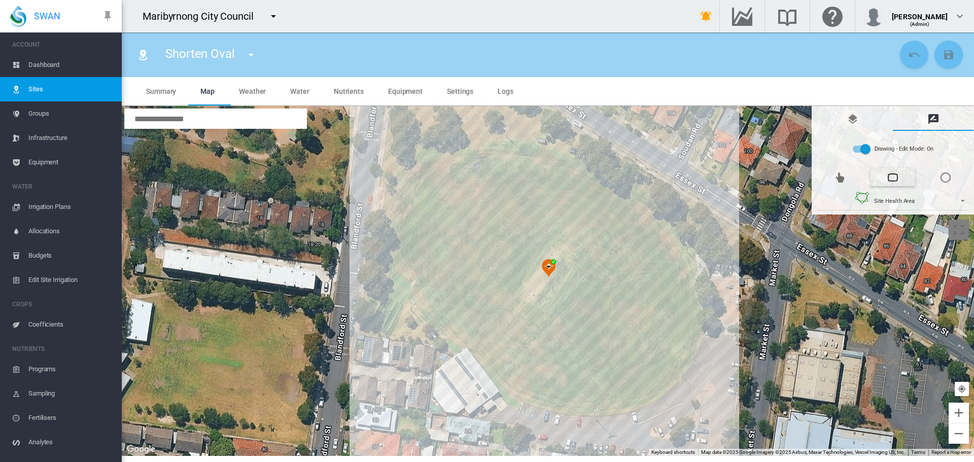
click at [689, 303] on div at bounding box center [548, 281] width 852 height 350
click at [688, 329] on div at bounding box center [548, 281] width 852 height 350
click at [680, 352] on div at bounding box center [548, 281] width 852 height 350
click at [659, 378] on div at bounding box center [548, 281] width 852 height 350
click at [637, 398] on div at bounding box center [548, 281] width 852 height 350
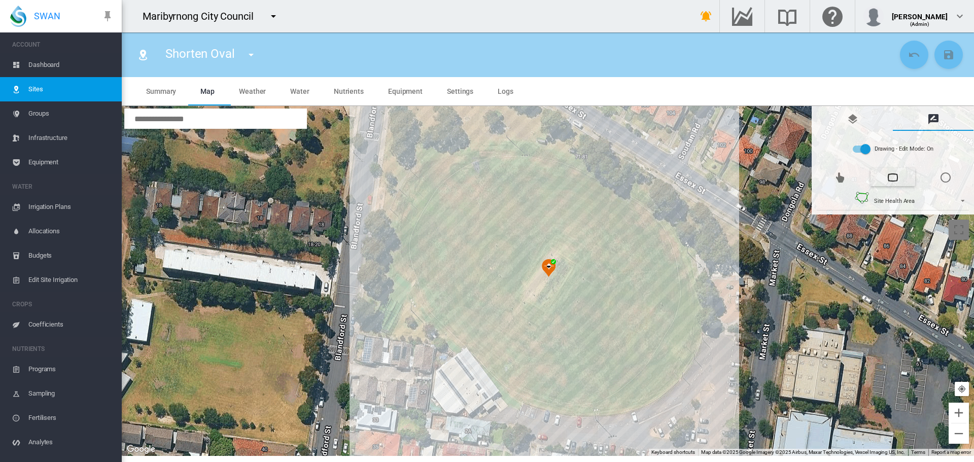
click at [608, 404] on div at bounding box center [548, 281] width 852 height 350
click at [578, 402] on div at bounding box center [548, 281] width 852 height 350
click at [551, 395] on div at bounding box center [548, 281] width 852 height 350
click at [523, 383] on div at bounding box center [548, 281] width 852 height 350
drag, startPoint x: 494, startPoint y: 360, endPoint x: 479, endPoint y: 347, distance: 20.5
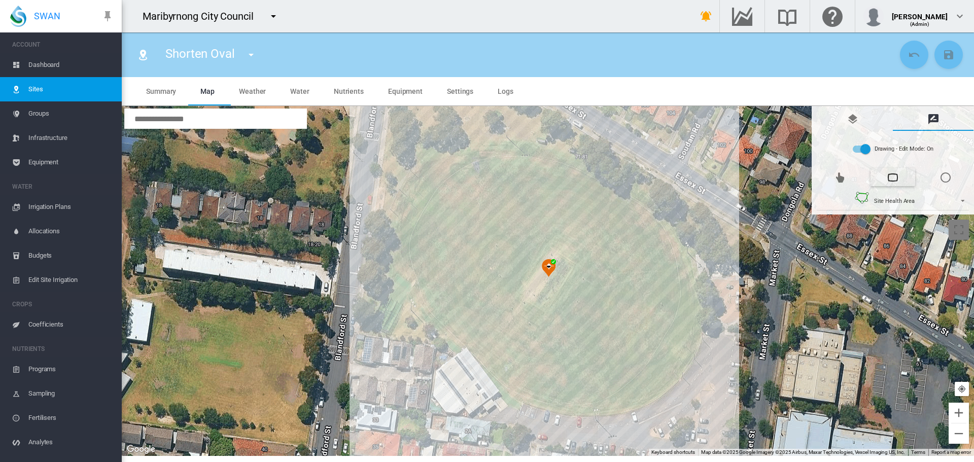
click at [493, 359] on div at bounding box center [548, 281] width 852 height 350
drag, startPoint x: 463, startPoint y: 338, endPoint x: 454, endPoint y: 334, distance: 9.5
click at [462, 338] on div at bounding box center [548, 281] width 852 height 350
click at [433, 311] on div at bounding box center [548, 281] width 852 height 350
drag, startPoint x: 418, startPoint y: 285, endPoint x: 410, endPoint y: 267, distance: 20.0
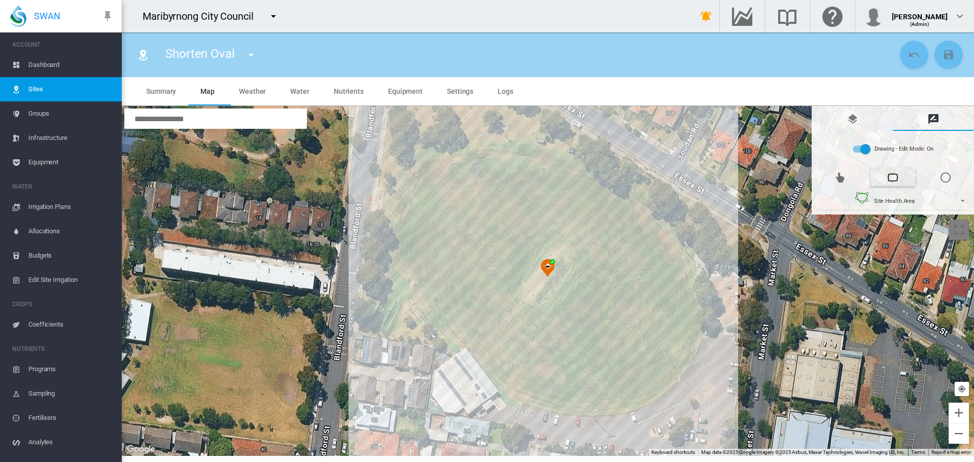
click at [417, 281] on div at bounding box center [548, 281] width 852 height 350
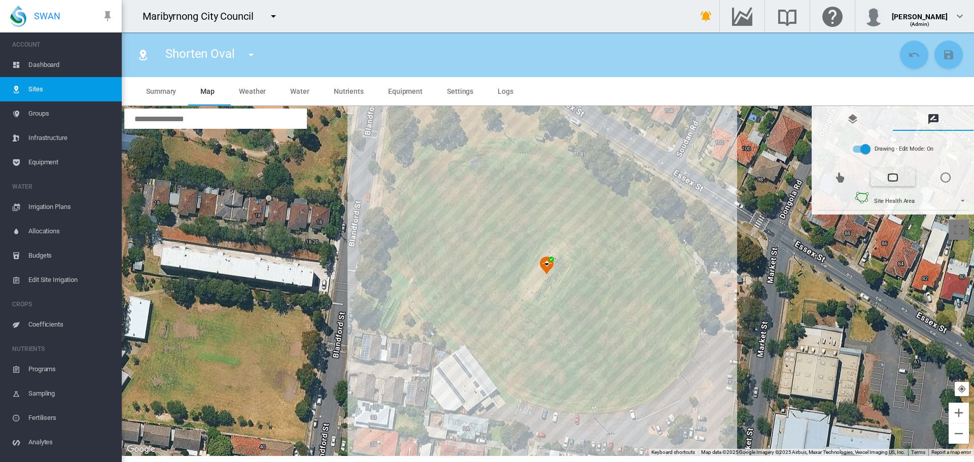
drag, startPoint x: 405, startPoint y: 255, endPoint x: 406, endPoint y: 241, distance: 13.7
click at [405, 249] on div at bounding box center [548, 281] width 852 height 350
click at [415, 281] on div at bounding box center [548, 281] width 852 height 350
drag, startPoint x: 408, startPoint y: 251, endPoint x: 407, endPoint y: 235, distance: 16.8
click at [408, 249] on div at bounding box center [548, 281] width 852 height 350
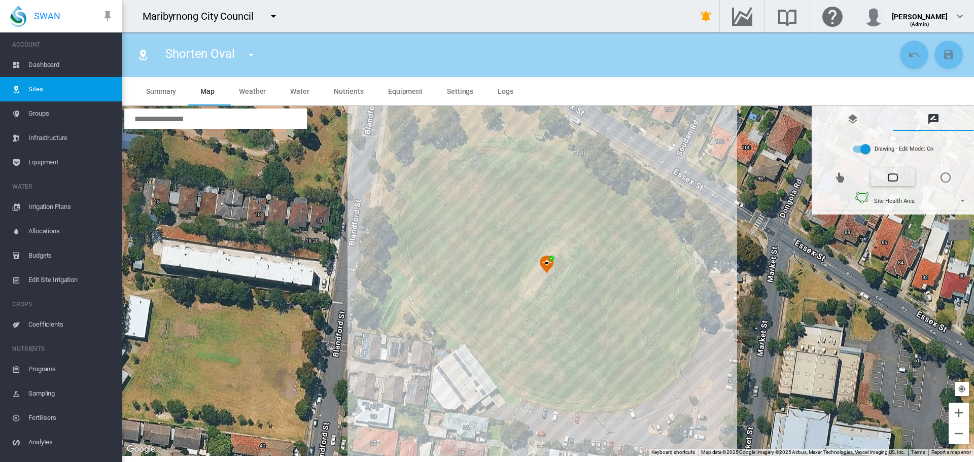
click at [405, 225] on div at bounding box center [548, 281] width 852 height 350
drag, startPoint x: 409, startPoint y: 202, endPoint x: 411, endPoint y: 196, distance: 6.4
click at [409, 199] on div at bounding box center [548, 281] width 852 height 350
click at [418, 182] on div at bounding box center [548, 281] width 852 height 350
click at [446, 160] on div at bounding box center [548, 281] width 852 height 350
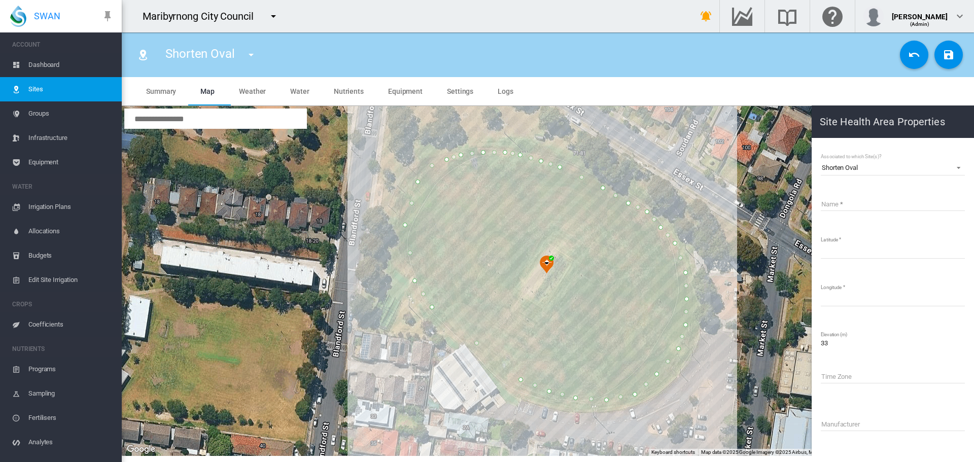
type input "*****"
type input "*********"
type input "**********"
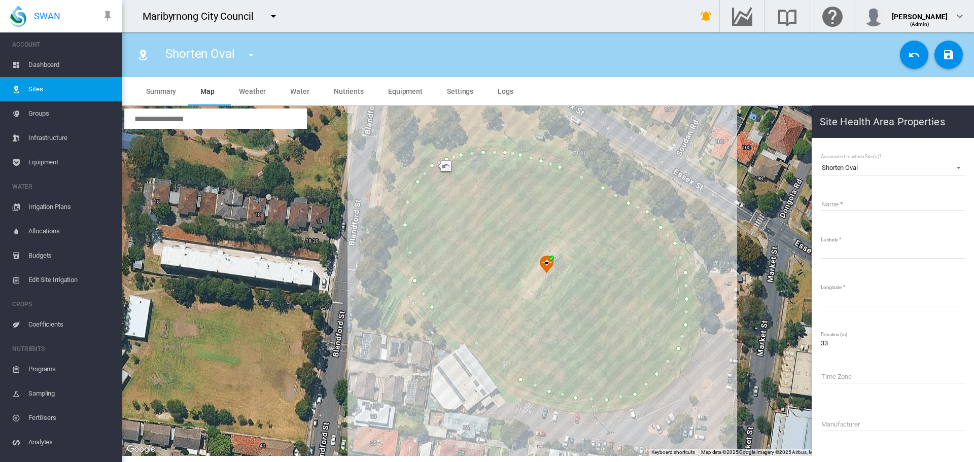
drag, startPoint x: 410, startPoint y: 203, endPoint x: 405, endPoint y: 202, distance: 5.3
type input "**********"
drag, startPoint x: 411, startPoint y: 253, endPoint x: 405, endPoint y: 254, distance: 6.2
type input "**********"
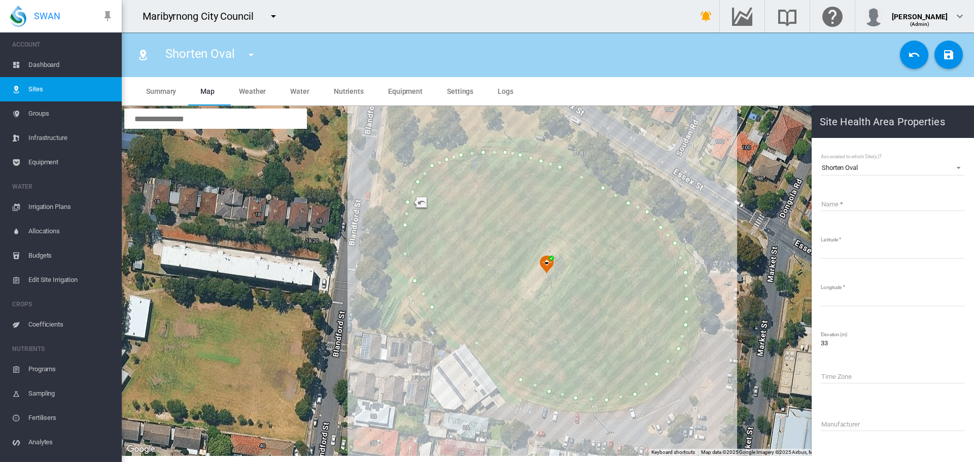
type input "**********"
drag, startPoint x: 476, startPoint y: 343, endPoint x: 461, endPoint y: 339, distance: 15.4
type input "**********"
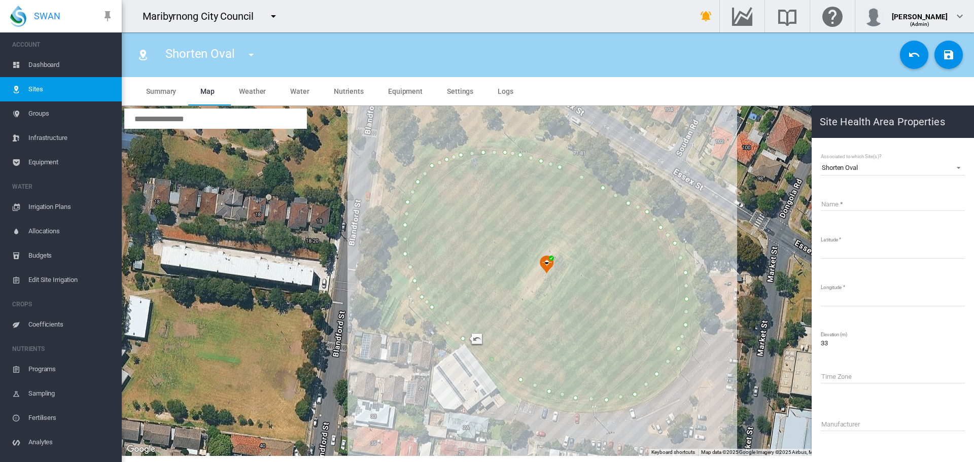
type input "**********"
drag, startPoint x: 165, startPoint y: 53, endPoint x: 235, endPoint y: 49, distance: 69.6
click at [235, 49] on div "Shorten Oval 01 [GEOGRAPHIC_DATA] 02 [PERSON_NAME] Oval 03 [PERSON_NAME] Oval 0…" at bounding box center [214, 55] width 117 height 28
copy span "Shorten Oval"
click at [892, 202] on input "Name" at bounding box center [892, 203] width 144 height 15
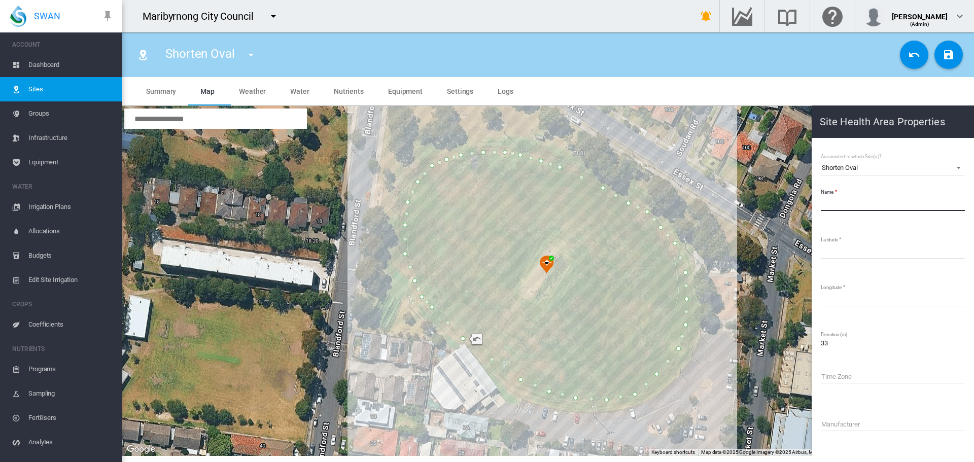
paste input "**********"
type input "**********"
click at [954, 55] on md-icon "icon-content-save" at bounding box center [948, 55] width 12 height 12
type input "*********"
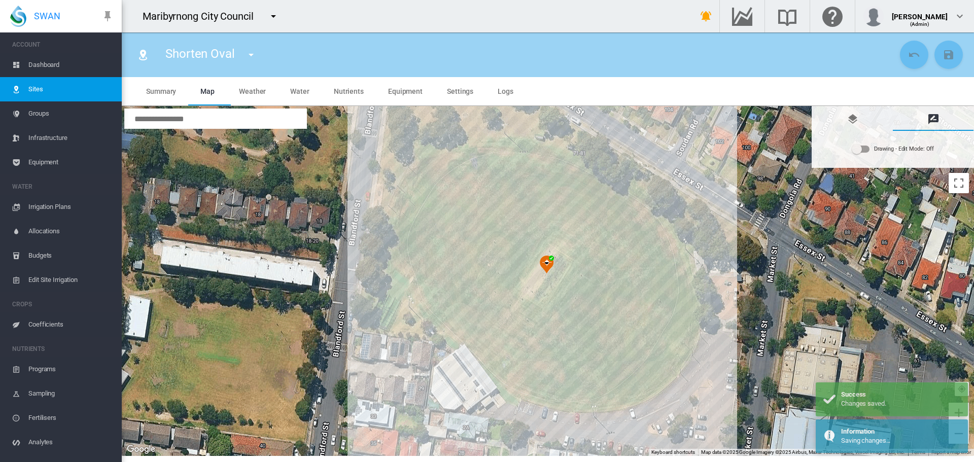
drag, startPoint x: 52, startPoint y: 71, endPoint x: 56, endPoint y: 67, distance: 5.8
click at [52, 71] on span "Dashboard" at bounding box center [70, 65] width 85 height 24
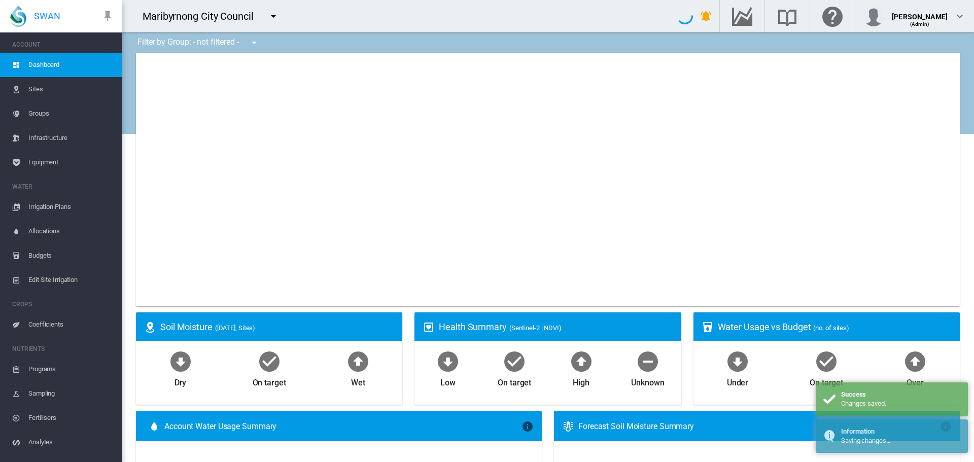
type input "**********"
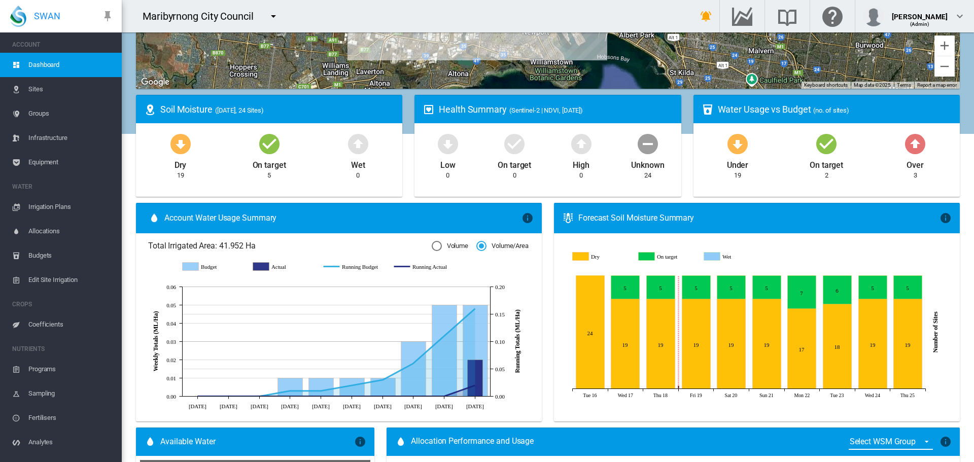
scroll to position [254, 0]
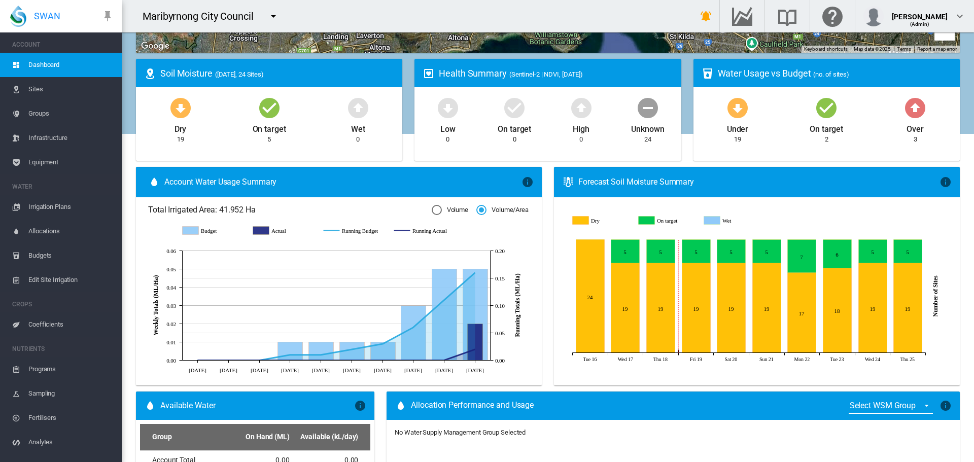
click at [51, 256] on span "Budgets" at bounding box center [70, 255] width 85 height 24
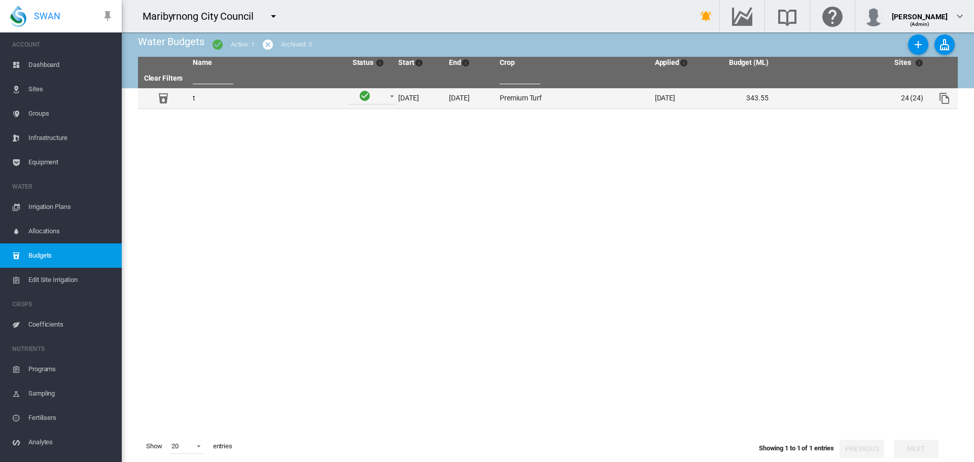
click at [186, 93] on td at bounding box center [163, 98] width 51 height 20
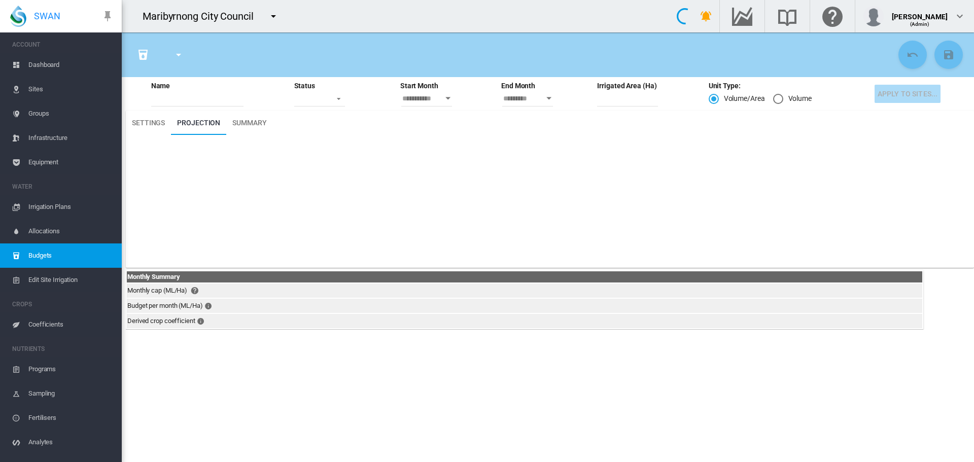
type input "*"
type input "***"
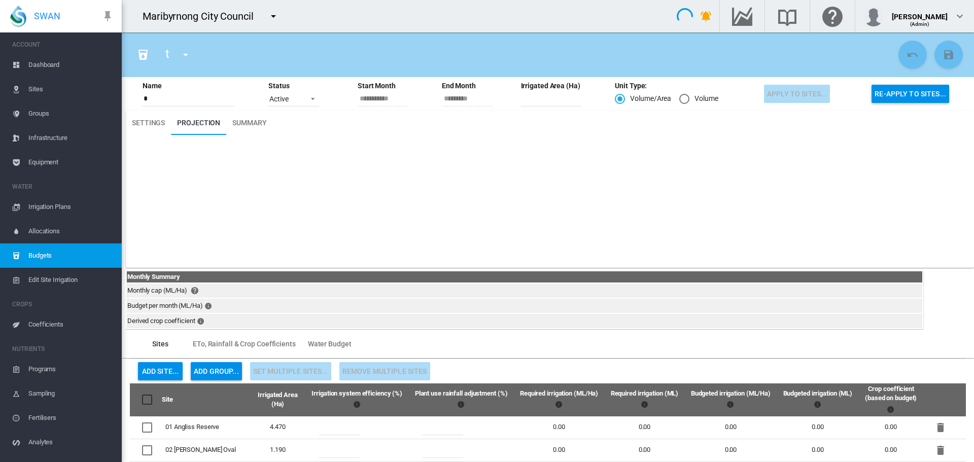
type input "********"
type input "***"
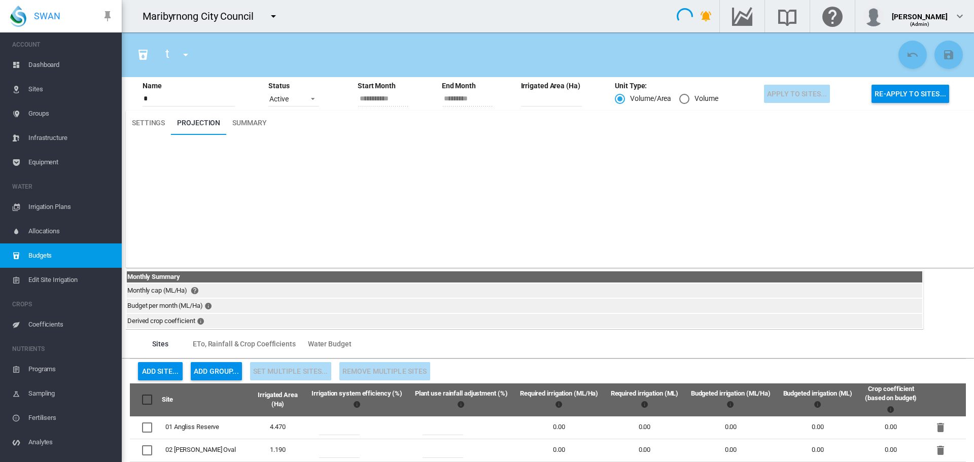
type input "***"
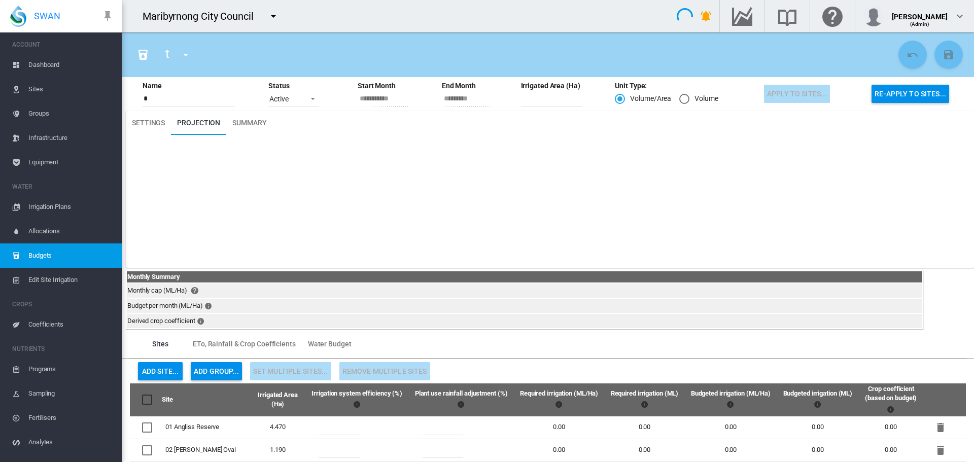
type input "***"
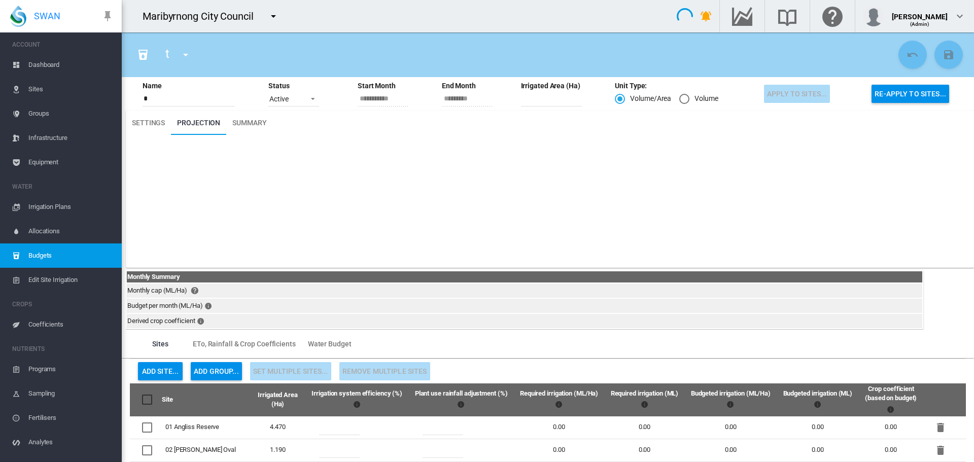
type input "***"
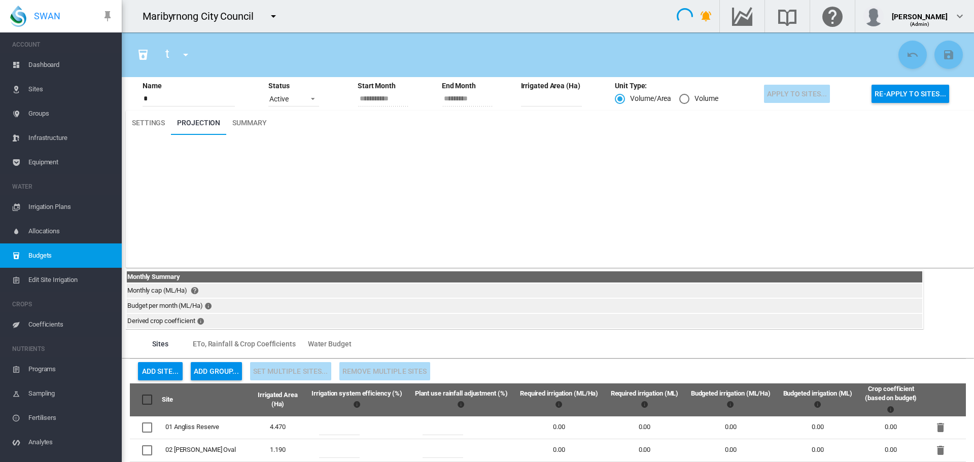
type input "***"
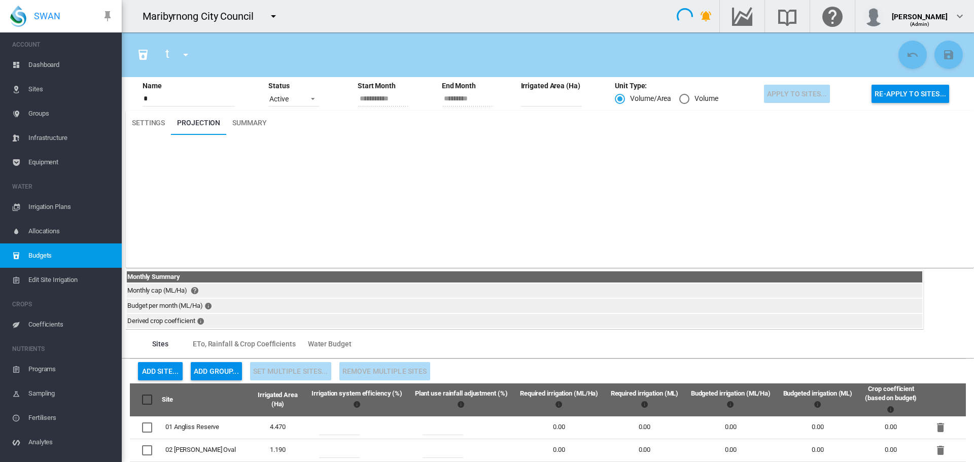
type input "***"
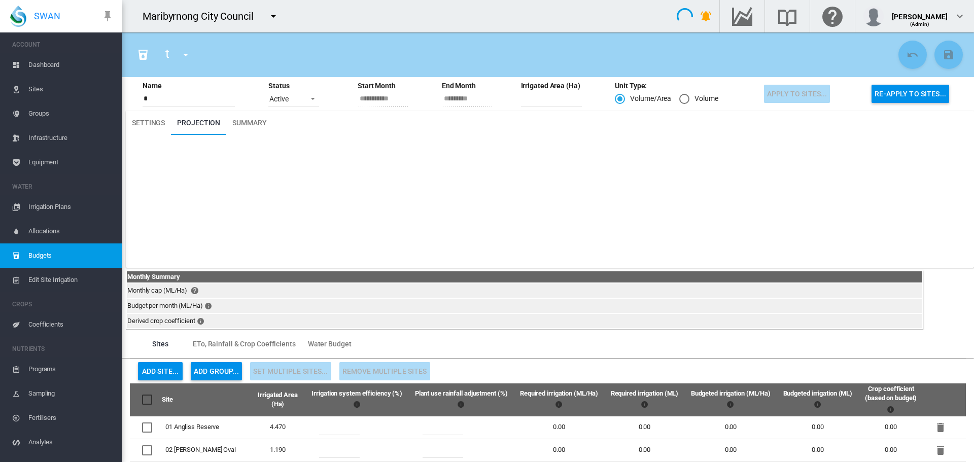
type input "***"
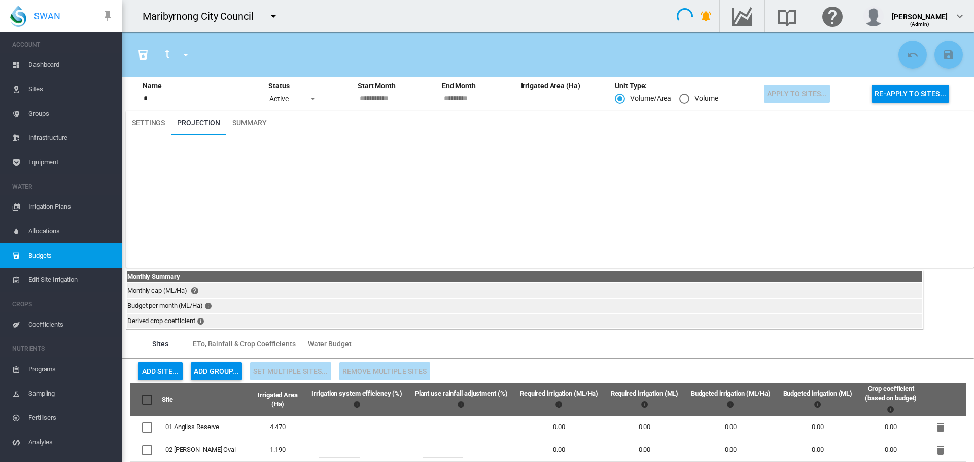
type input "***"
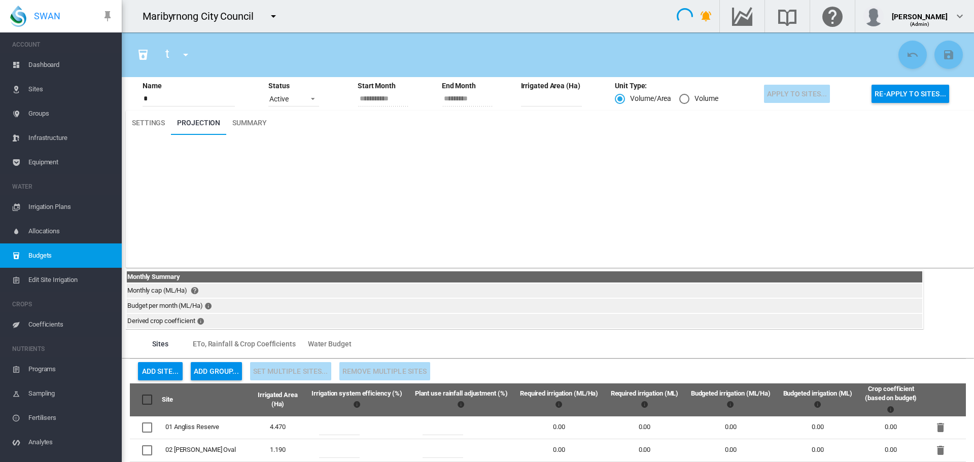
type input "***"
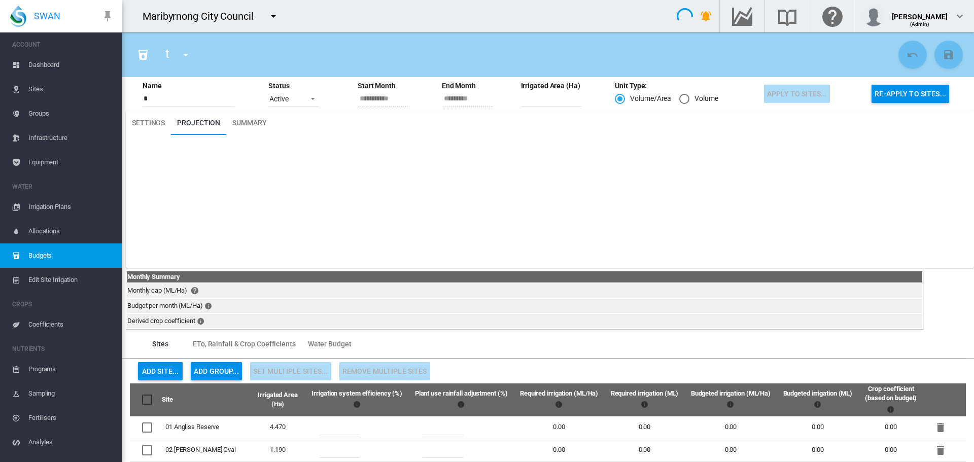
type input "***"
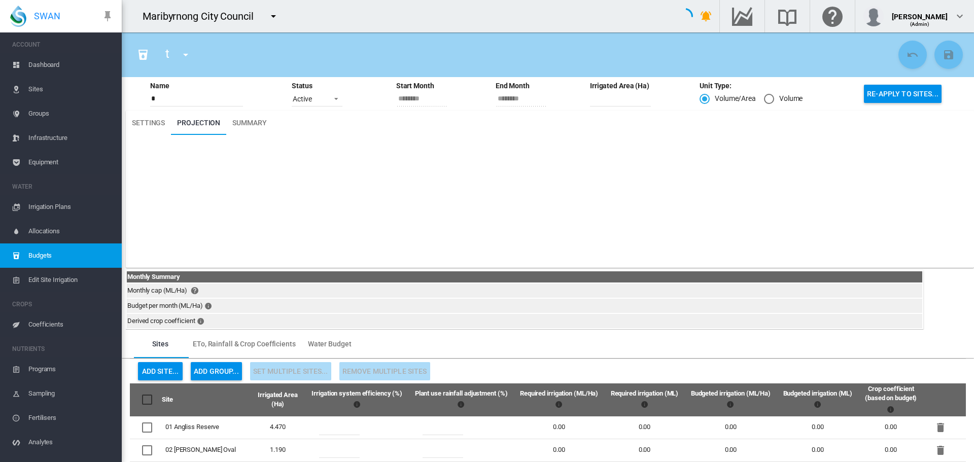
click at [186, 93] on input "*" at bounding box center [196, 98] width 93 height 15
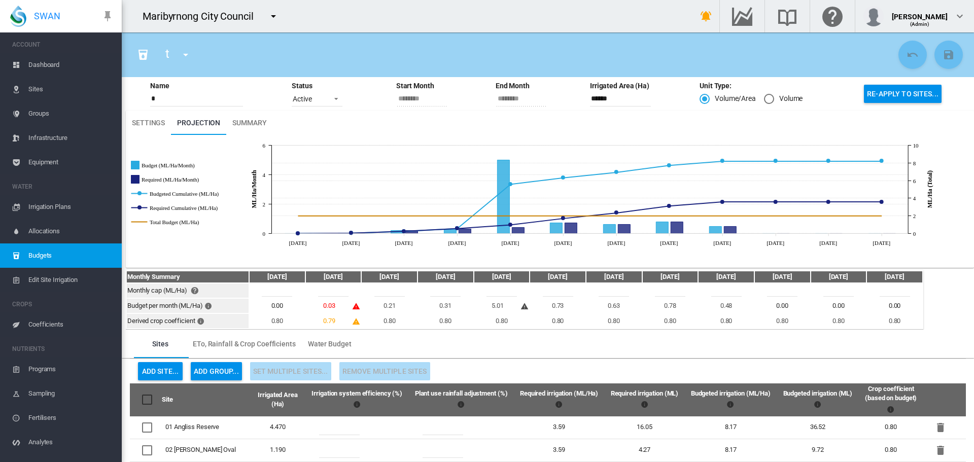
type input "******"
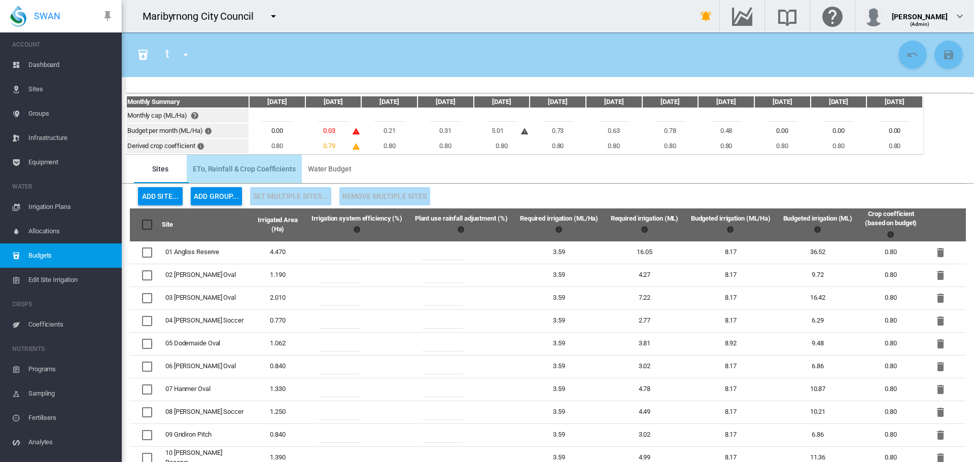
click at [269, 169] on span "ETo, Rainfall & Crop Coefficients" at bounding box center [244, 169] width 103 height 8
